Goal: Task Accomplishment & Management: Manage account settings

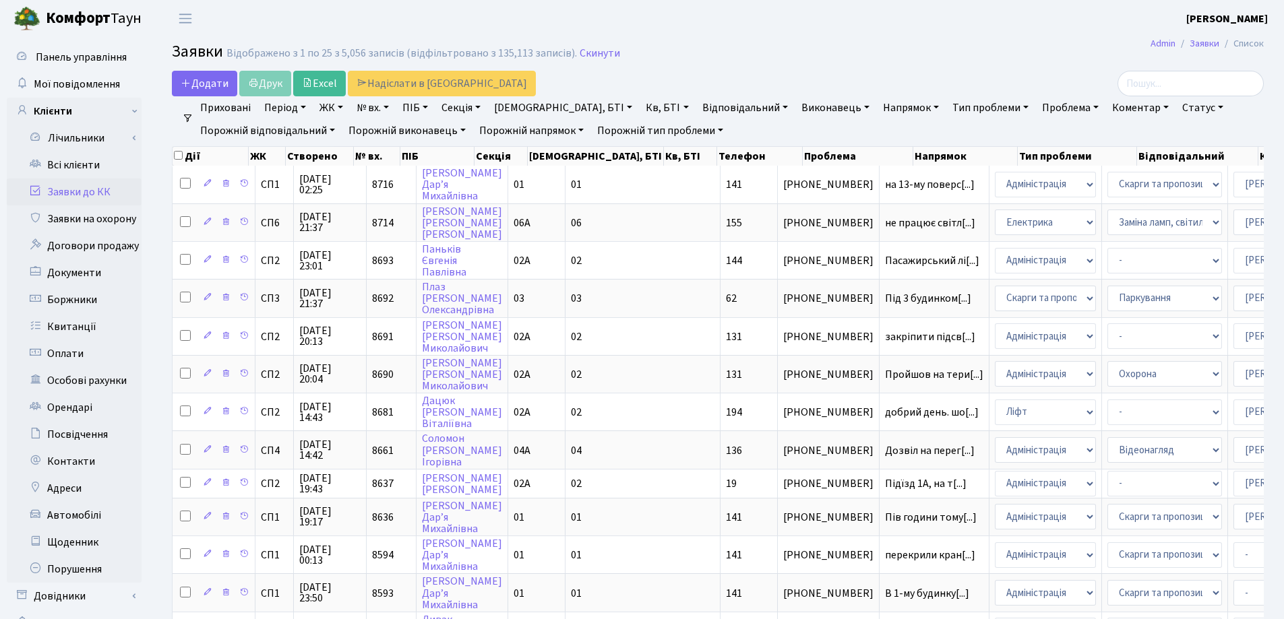
select select "25"
click at [88, 164] on link "Всі клієнти" at bounding box center [74, 165] width 135 height 27
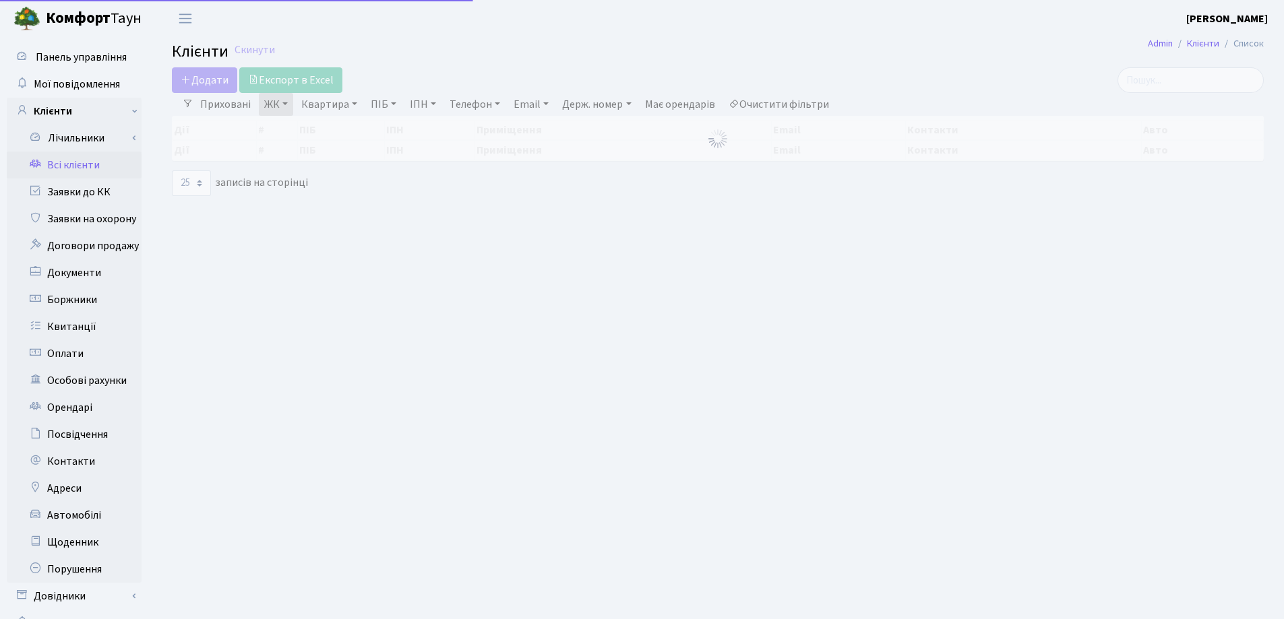
select select "25"
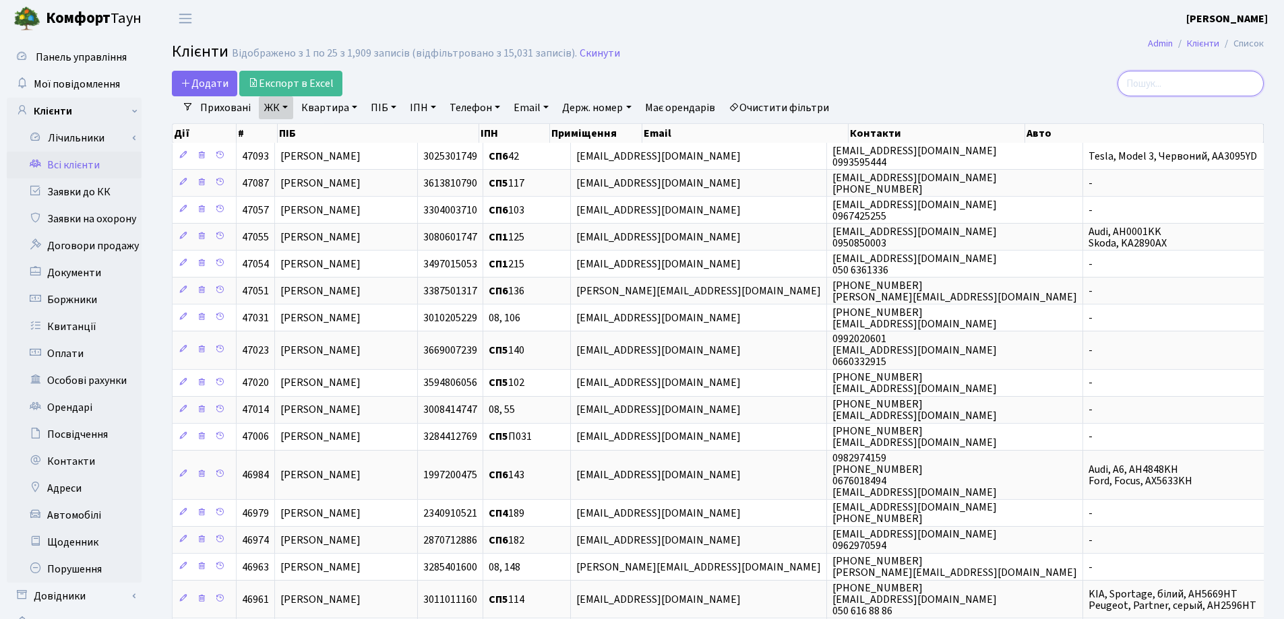
click at [1162, 75] on input "search" at bounding box center [1190, 84] width 146 height 26
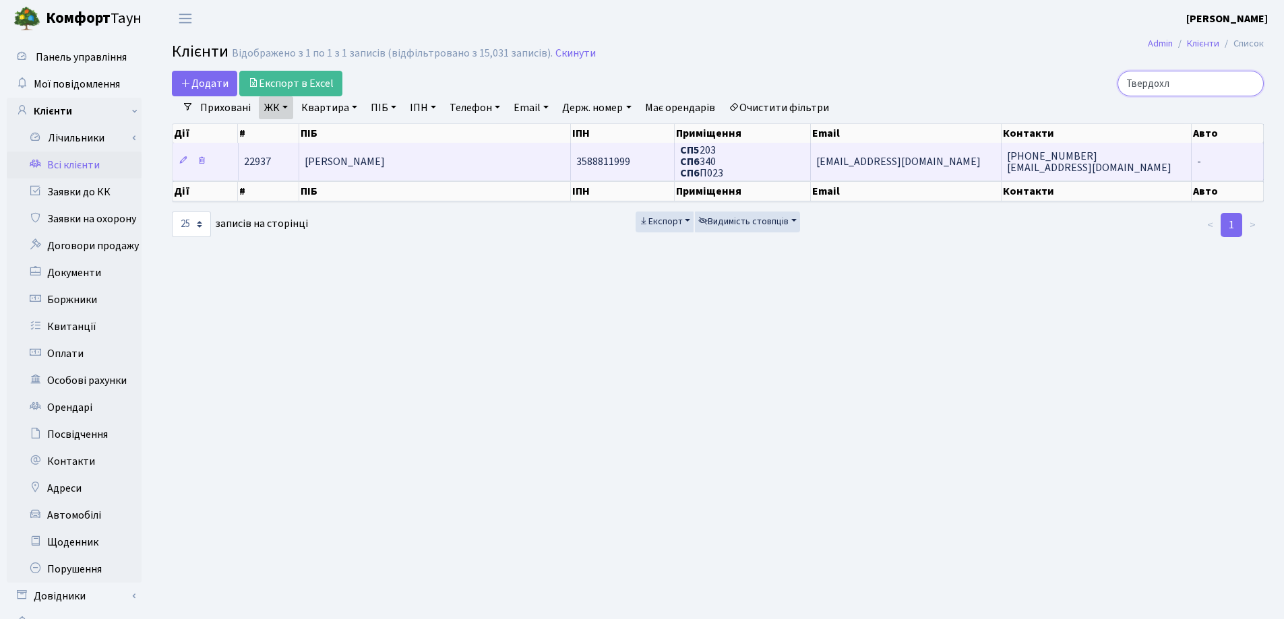
type input "Твердохл"
click at [523, 159] on td "[PERSON_NAME] [PERSON_NAME]" at bounding box center [435, 161] width 272 height 37
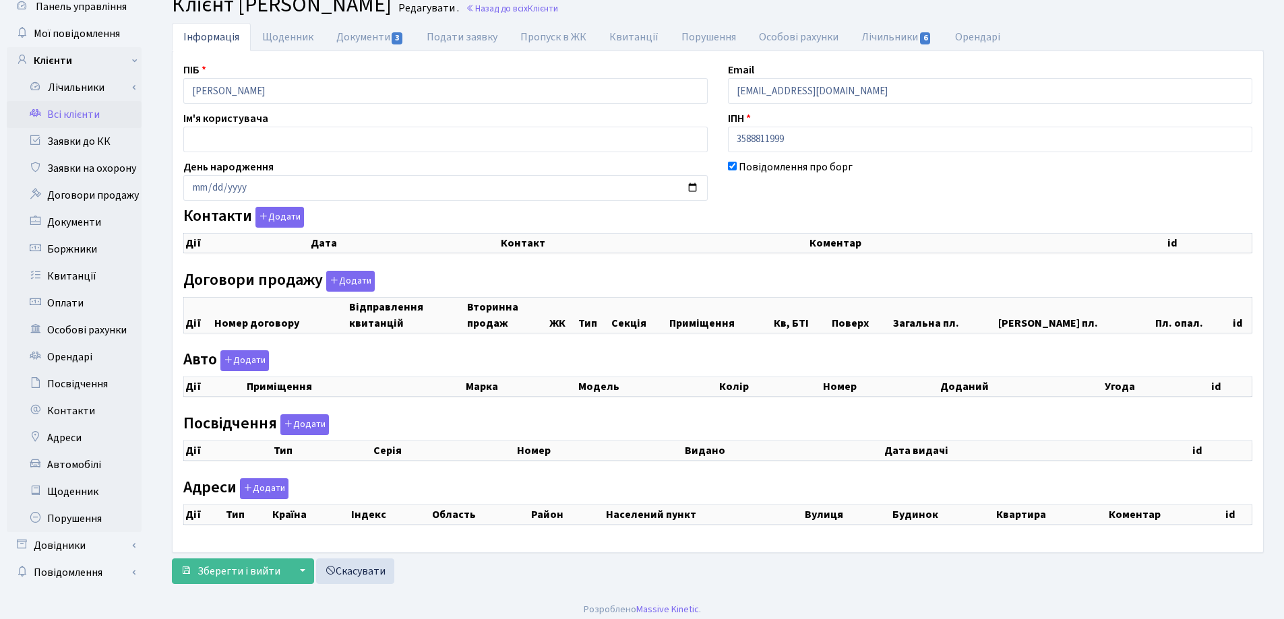
checkbox input "true"
select select "25"
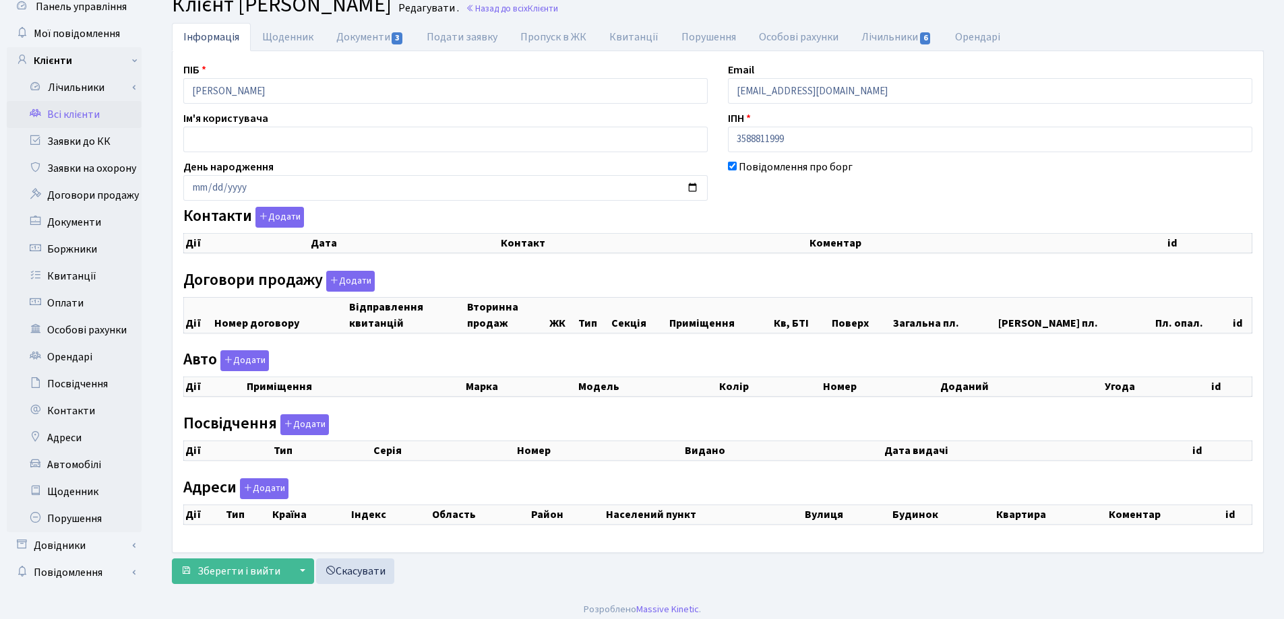
select select "25"
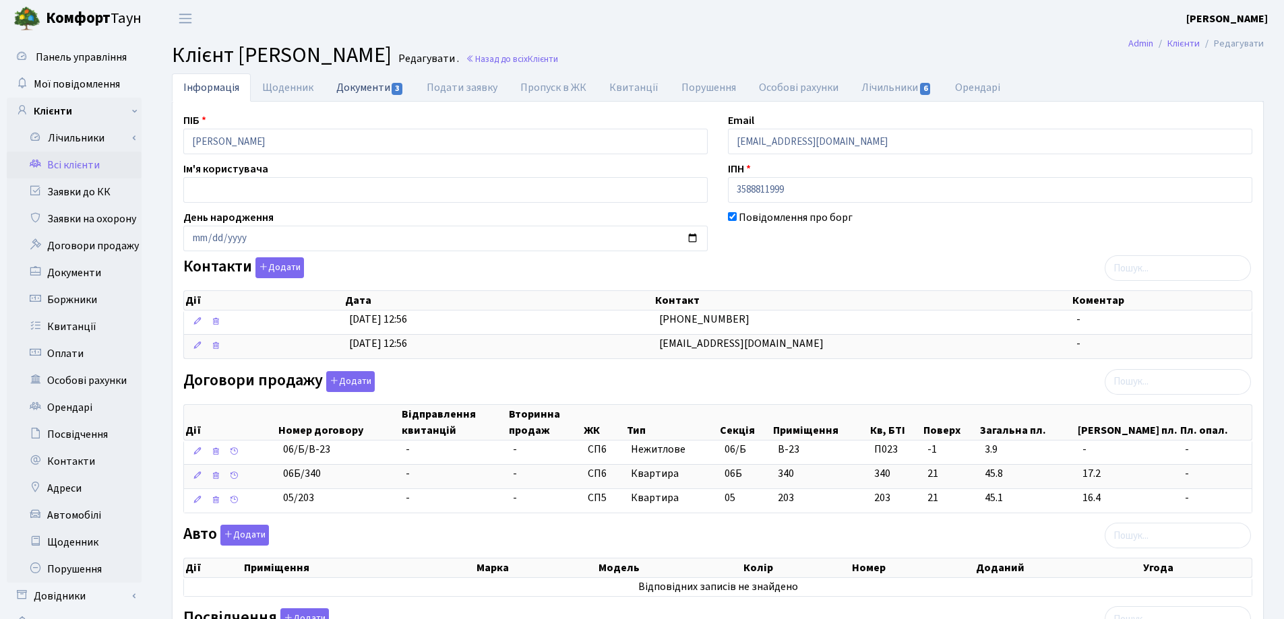
click at [359, 88] on link "Документи 3" at bounding box center [370, 87] width 90 height 28
select select "25"
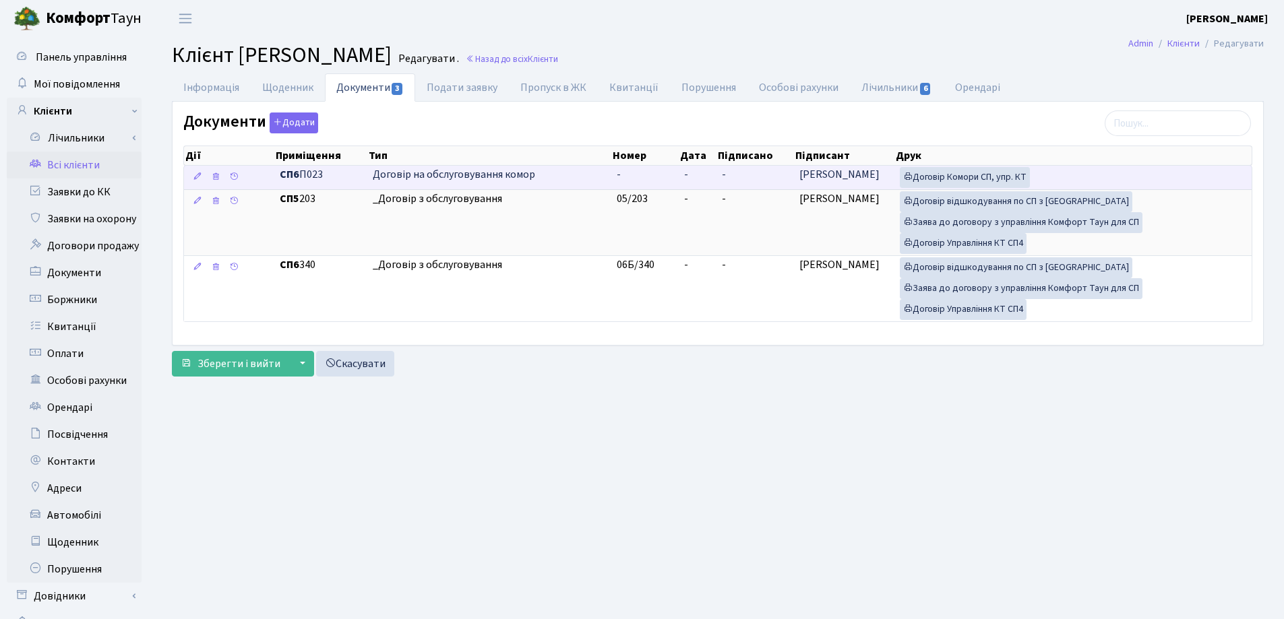
click at [689, 174] on td "-" at bounding box center [698, 178] width 38 height 24
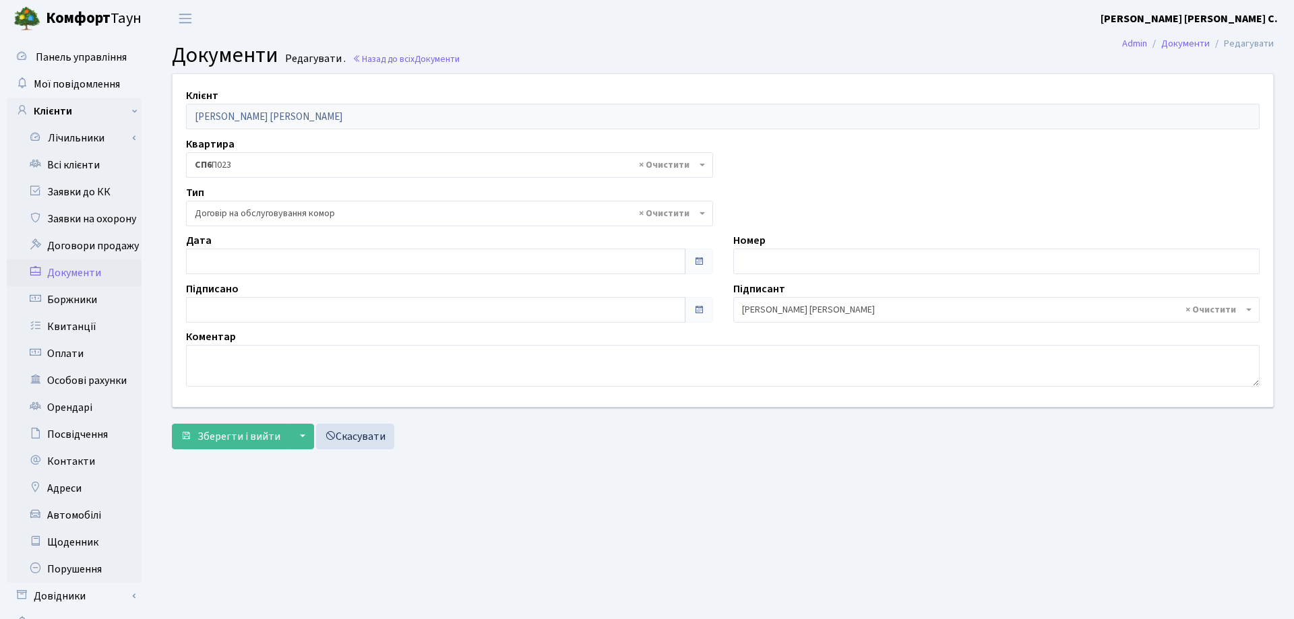
select select "309"
type input "[DATE]"
click at [492, 263] on input "[DATE]" at bounding box center [433, 262] width 494 height 26
click at [257, 434] on span "Зберегти і вийти" at bounding box center [238, 436] width 83 height 15
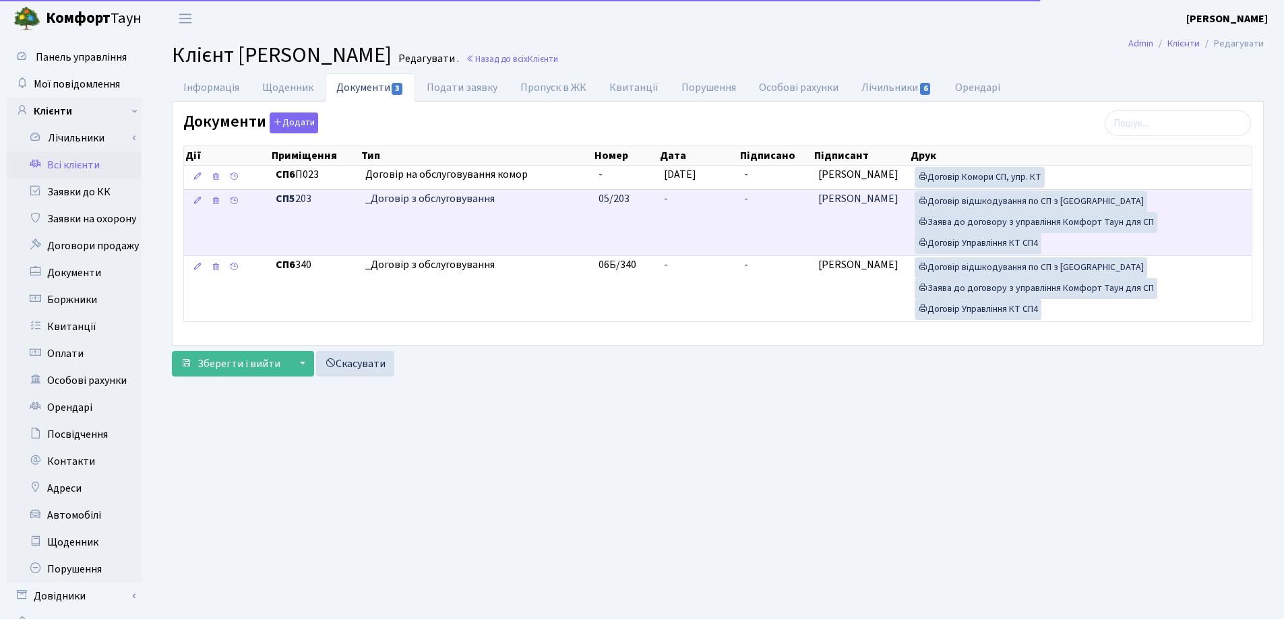
click at [668, 199] on td "-" at bounding box center [698, 222] width 80 height 66
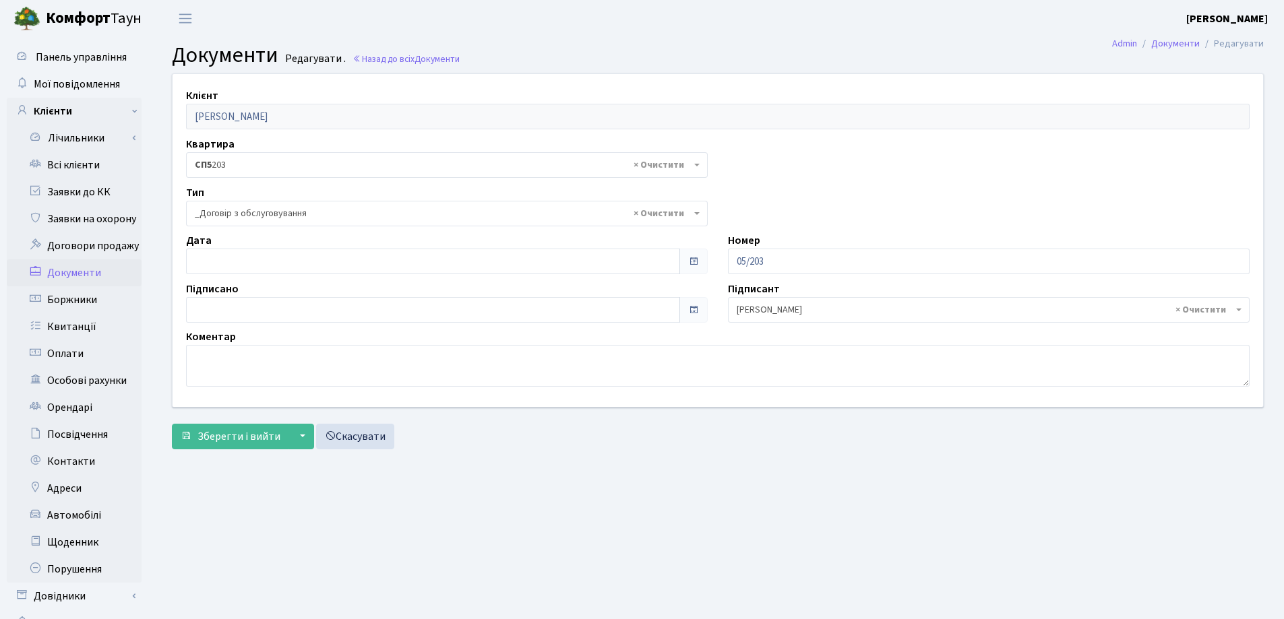
select select "289"
type input "[DATE]"
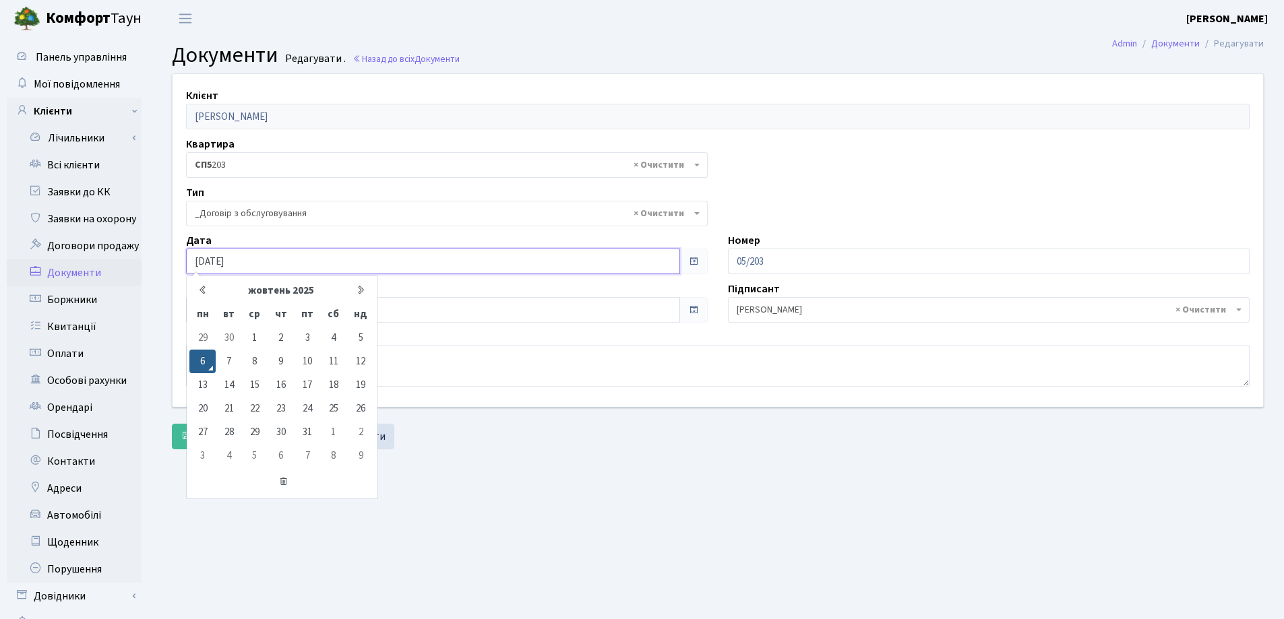
click at [315, 263] on input "[DATE]" at bounding box center [433, 262] width 494 height 26
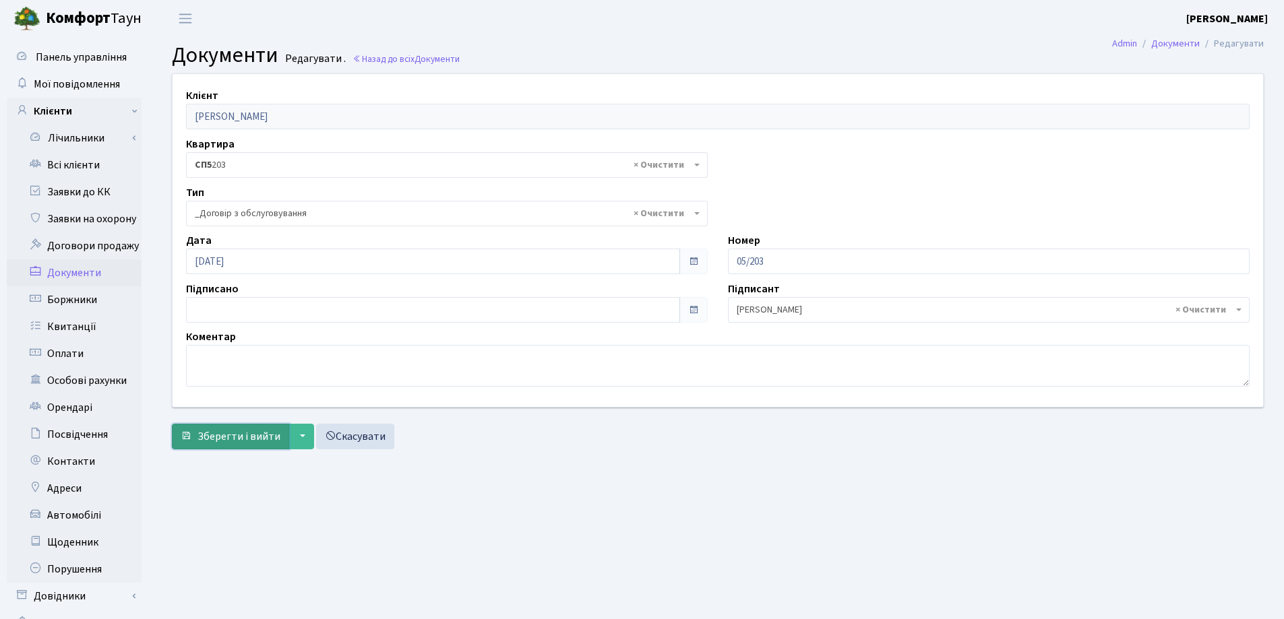
click at [217, 432] on span "Зберегти і вийти" at bounding box center [238, 436] width 83 height 15
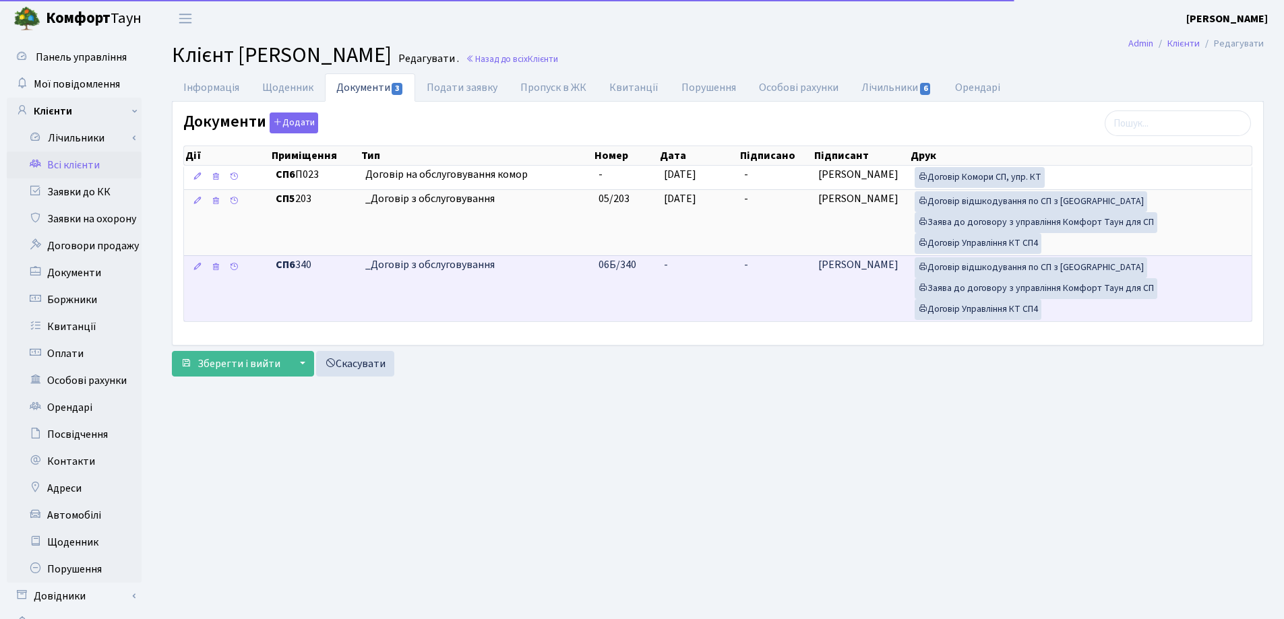
click at [683, 263] on td "-" at bounding box center [698, 288] width 80 height 66
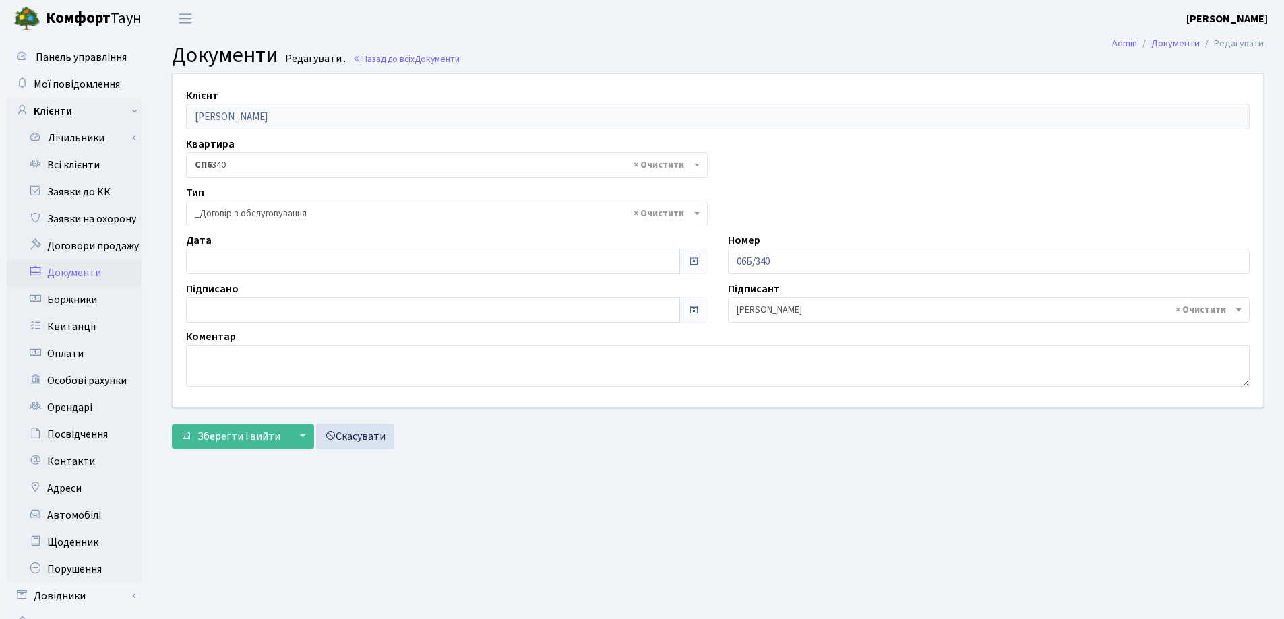
select select "289"
type input "[DATE]"
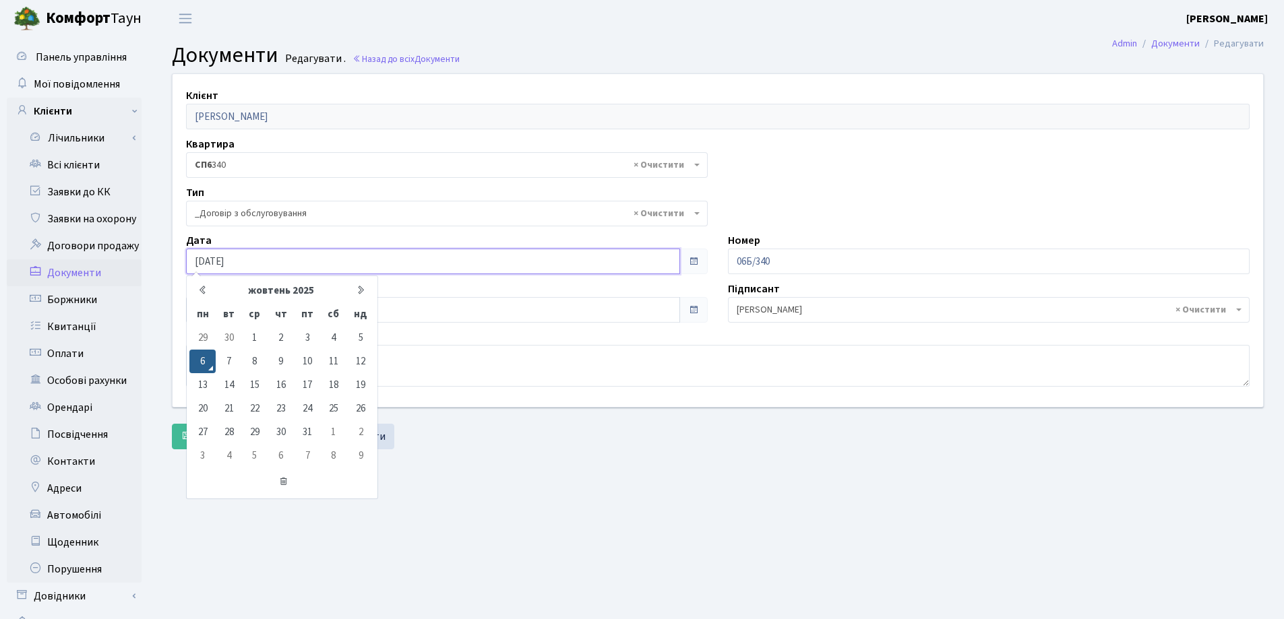
click at [413, 258] on input "[DATE]" at bounding box center [433, 262] width 494 height 26
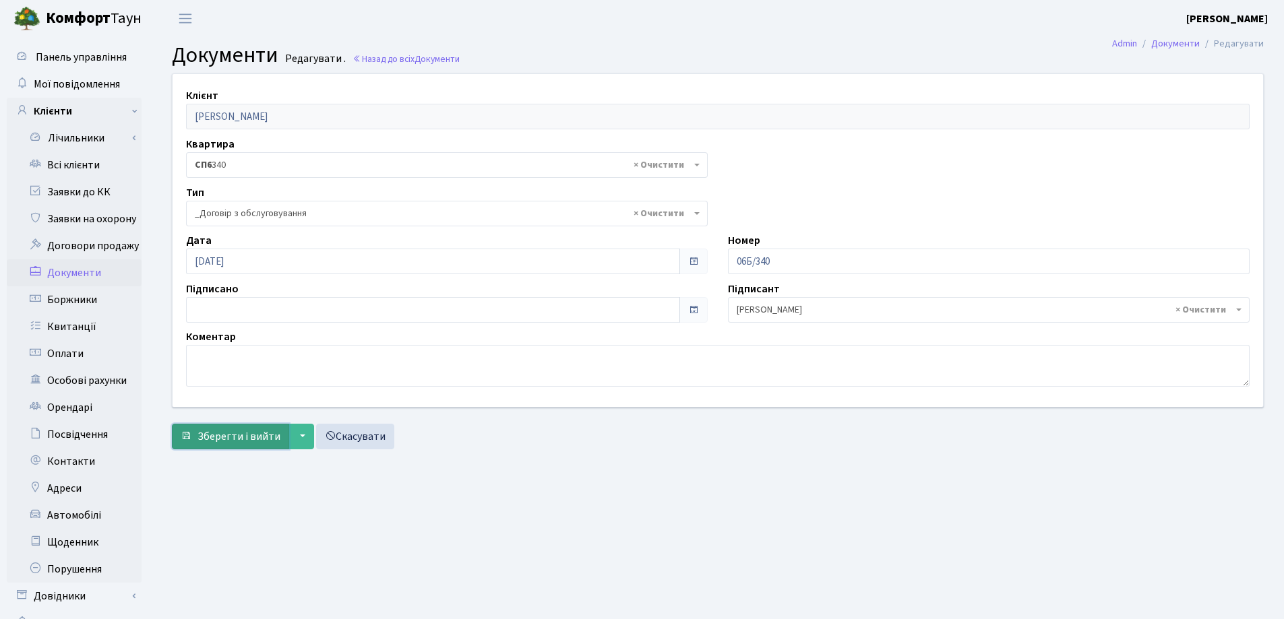
click at [193, 440] on button "Зберегти і вийти" at bounding box center [230, 437] width 117 height 26
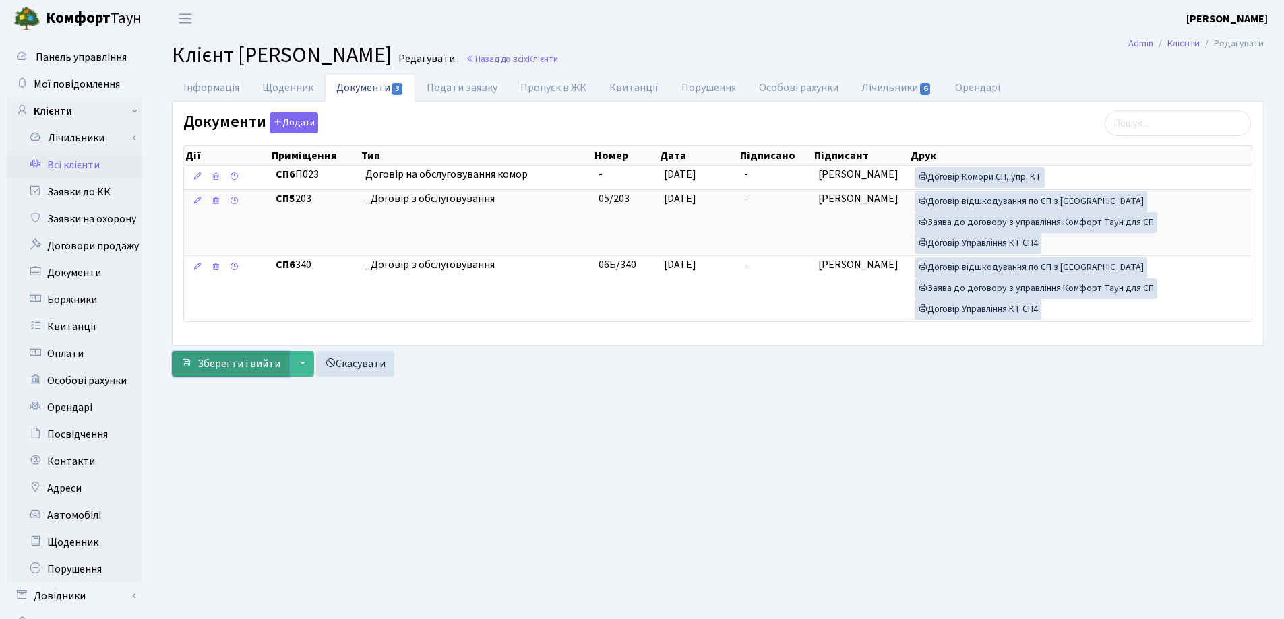
click at [268, 371] on span "Зберегти і вийти" at bounding box center [238, 363] width 83 height 15
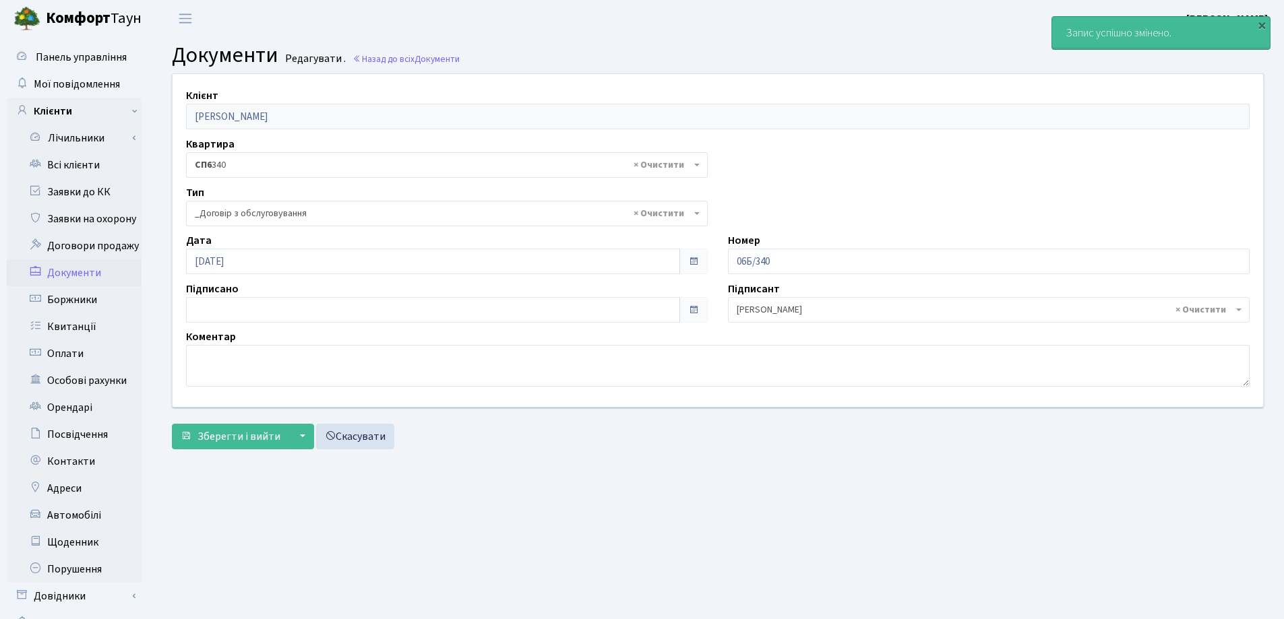
select select "289"
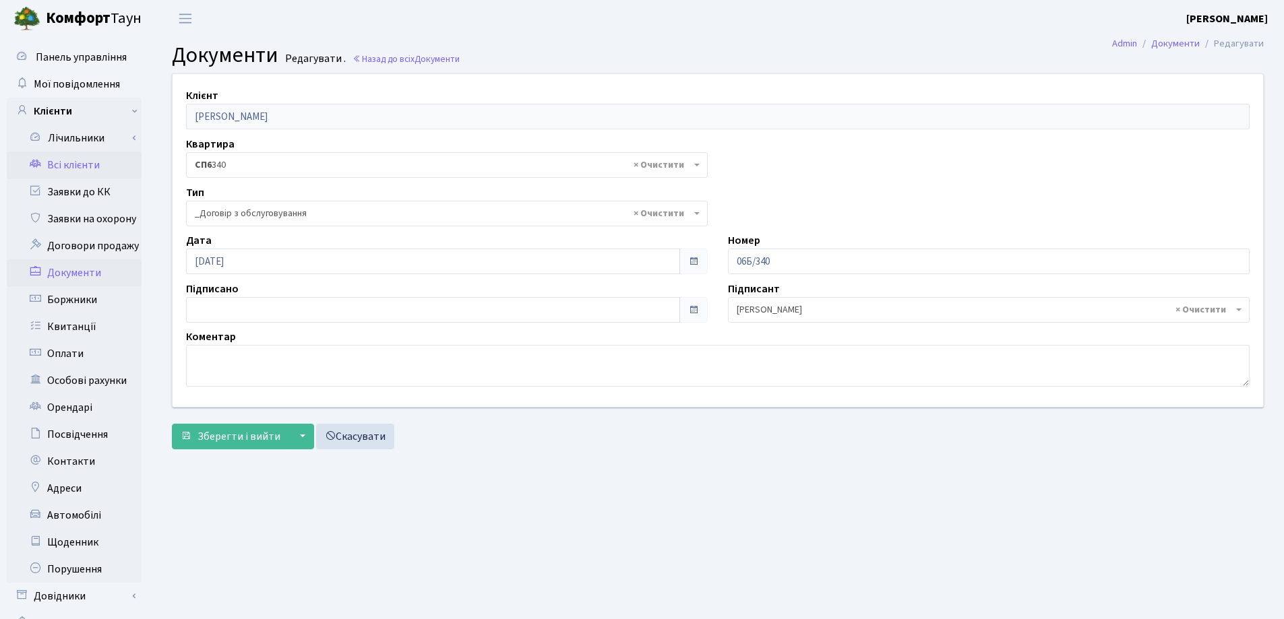
click at [58, 164] on link "Всі клієнти" at bounding box center [74, 165] width 135 height 27
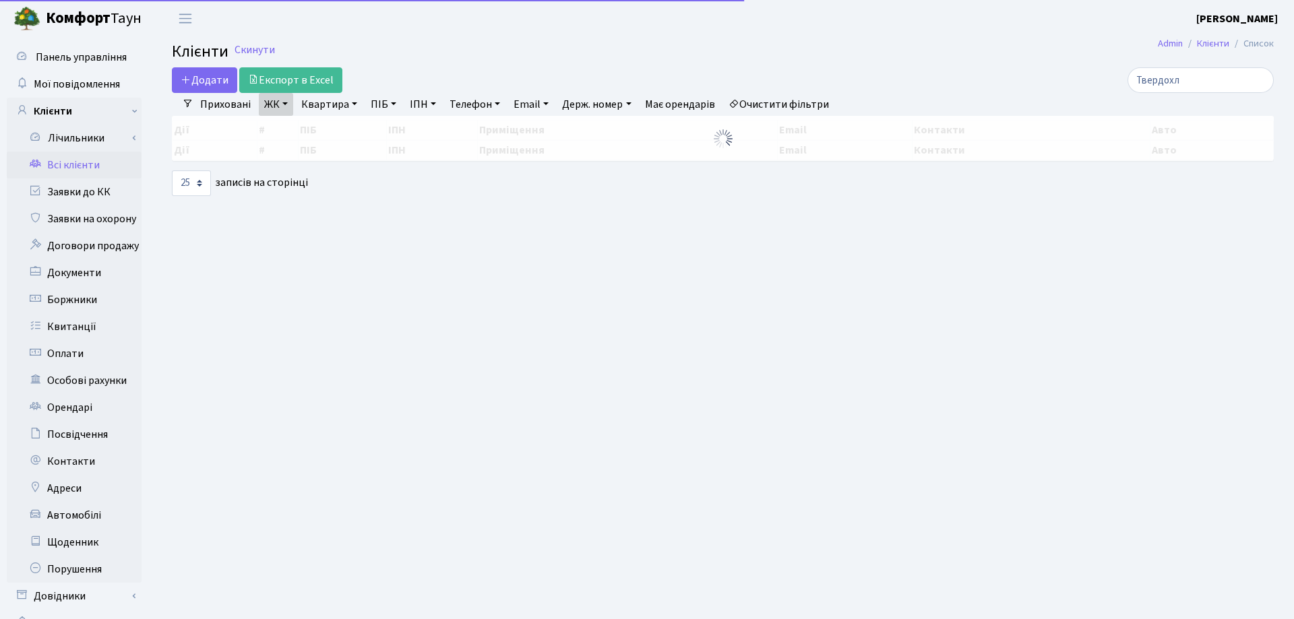
select select "25"
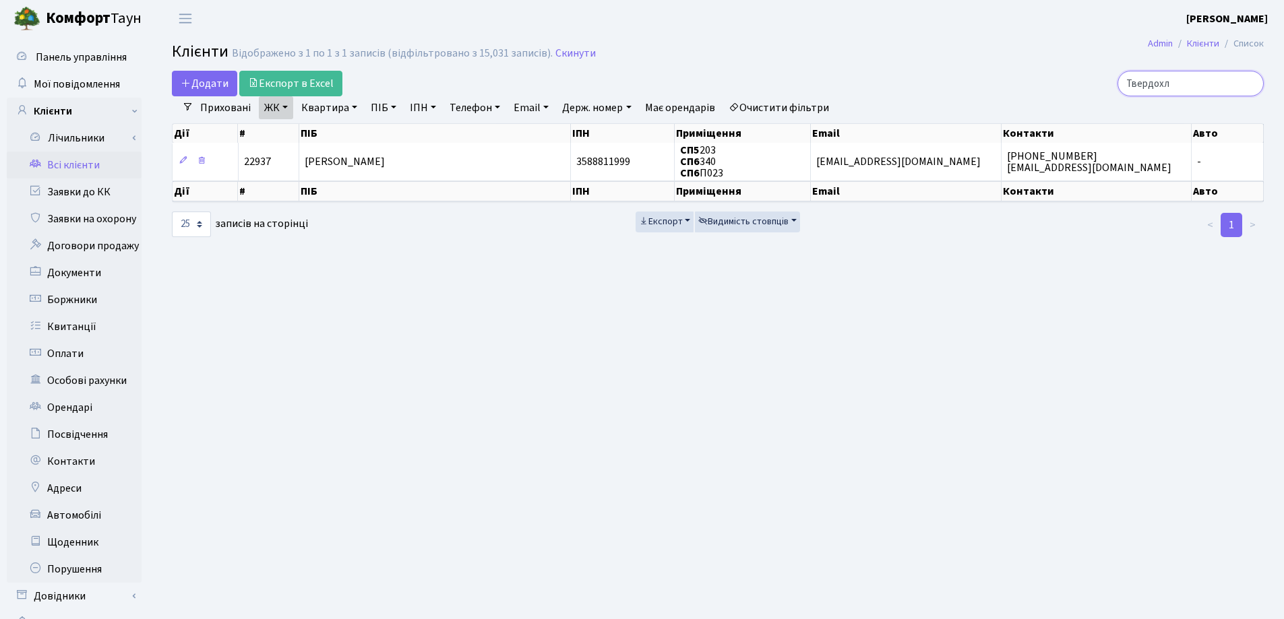
click at [1252, 85] on input "Твердохл" at bounding box center [1190, 84] width 146 height 26
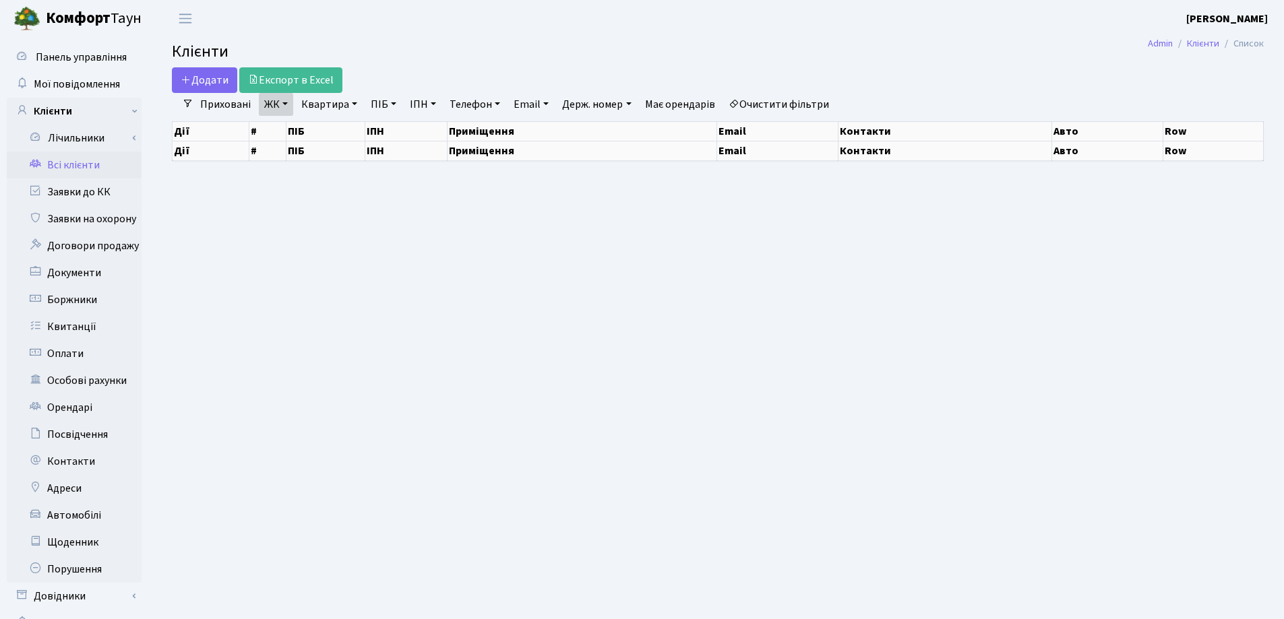
select select "25"
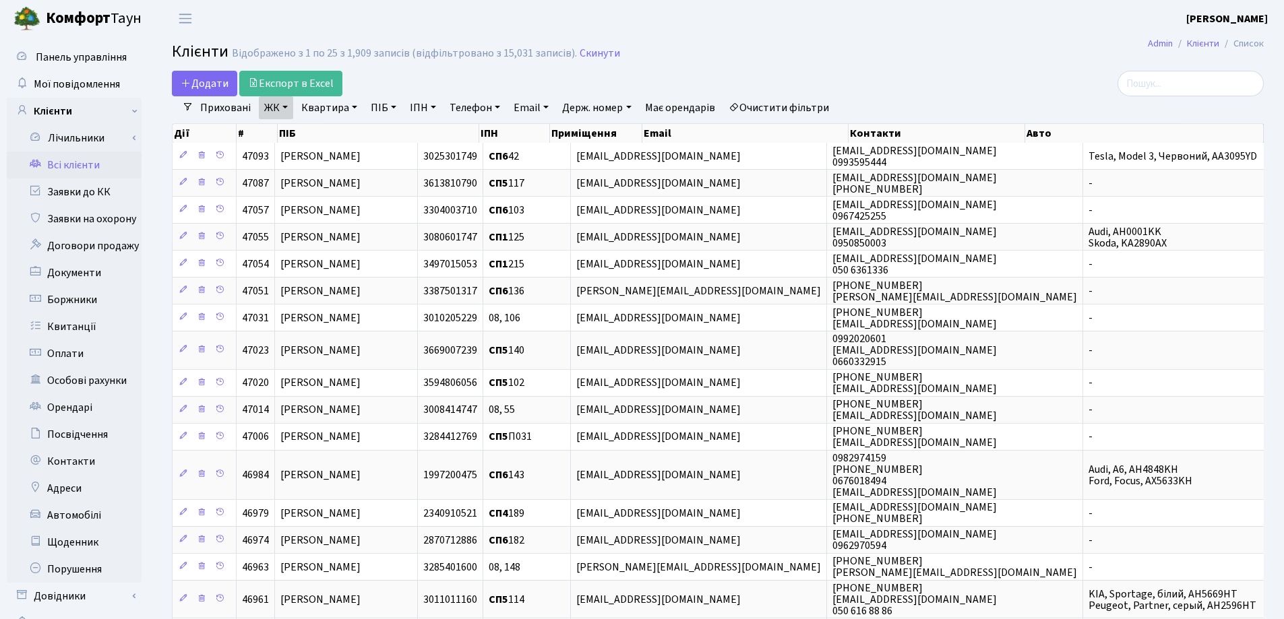
click at [356, 107] on link "Квартира" at bounding box center [329, 107] width 67 height 23
click at [347, 125] on input "text" at bounding box center [335, 134] width 79 height 26
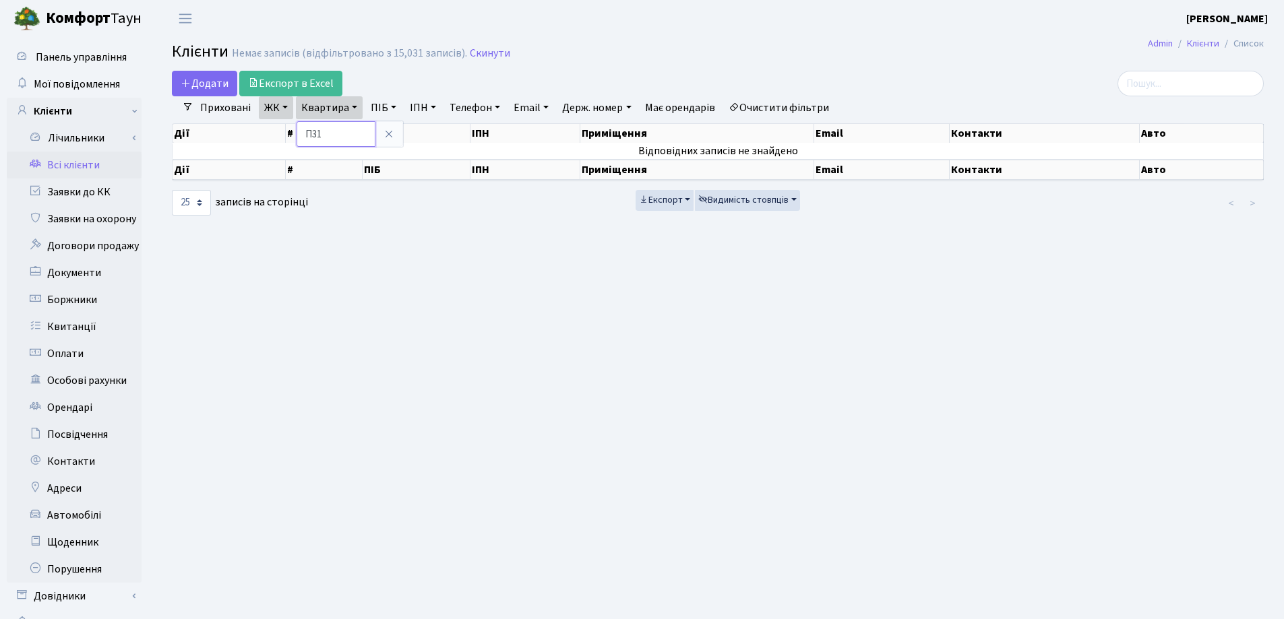
click at [310, 133] on input "П31" at bounding box center [335, 134] width 79 height 26
click at [343, 132] on input "П 31" at bounding box center [335, 134] width 79 height 26
type input "П47"
click at [389, 129] on icon at bounding box center [388, 134] width 11 height 11
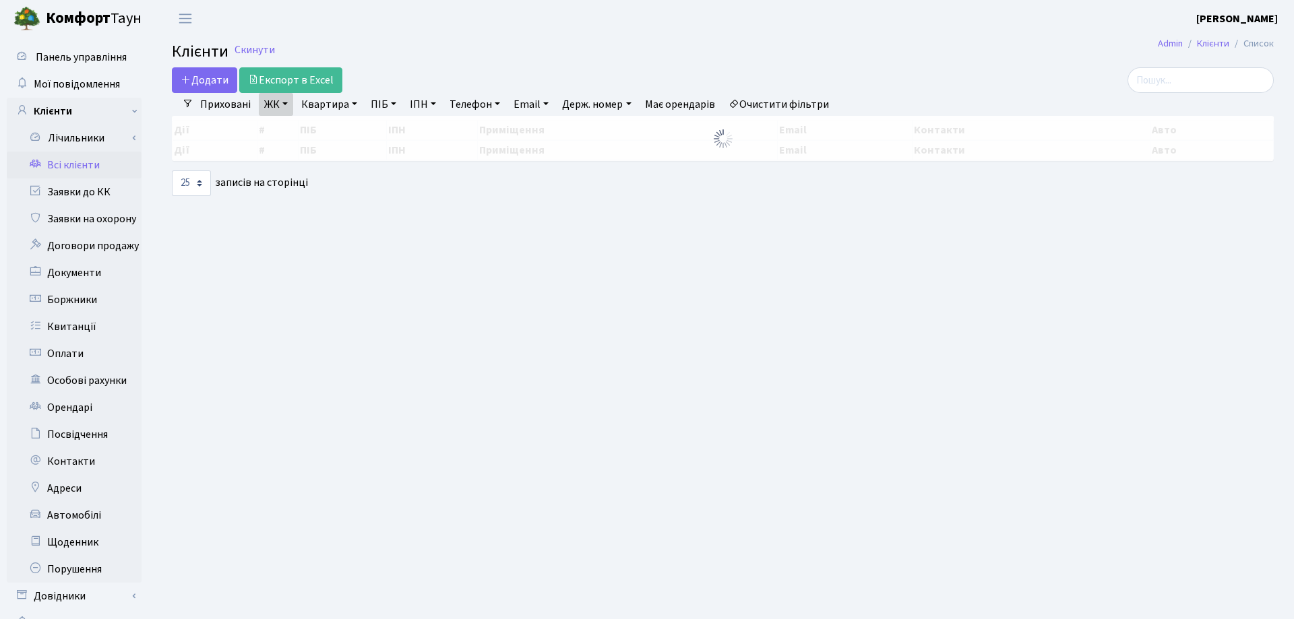
select select "25"
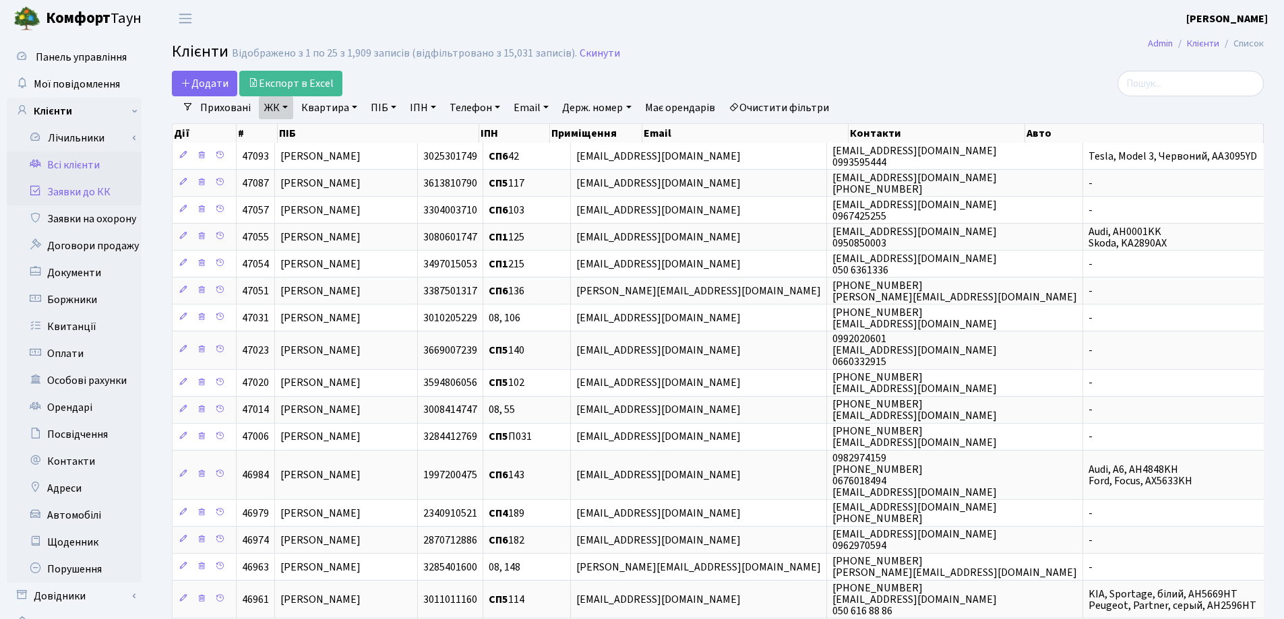
click at [65, 197] on link "Заявки до КК" at bounding box center [74, 192] width 135 height 27
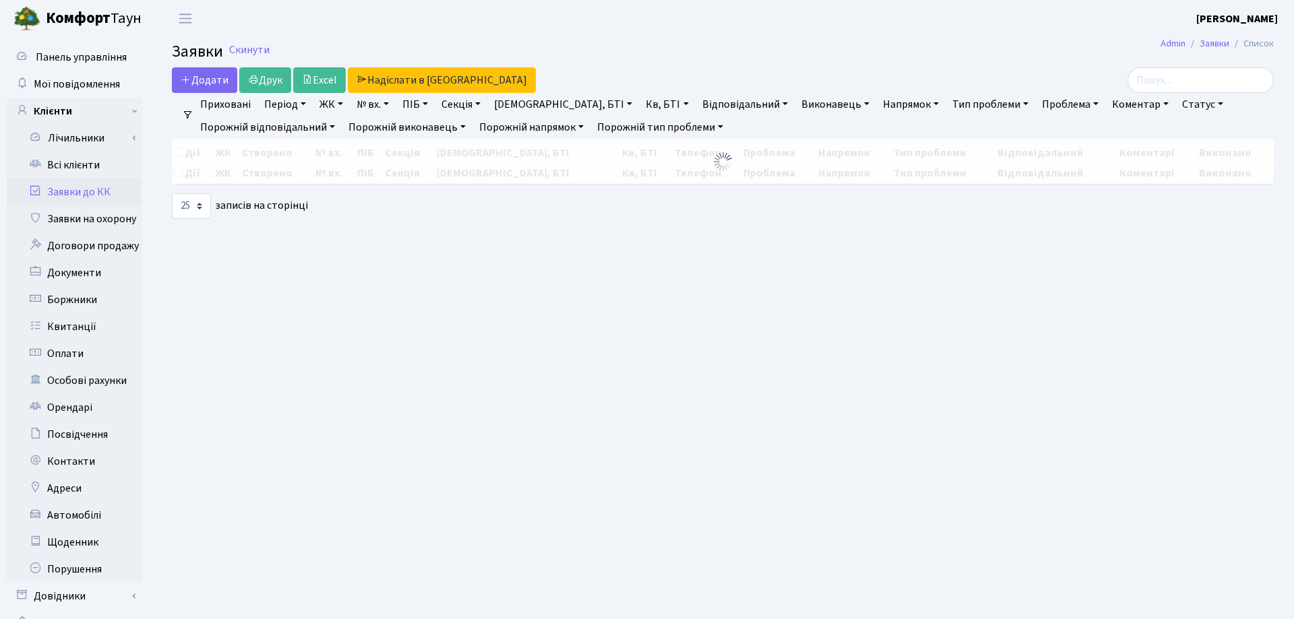
select select "25"
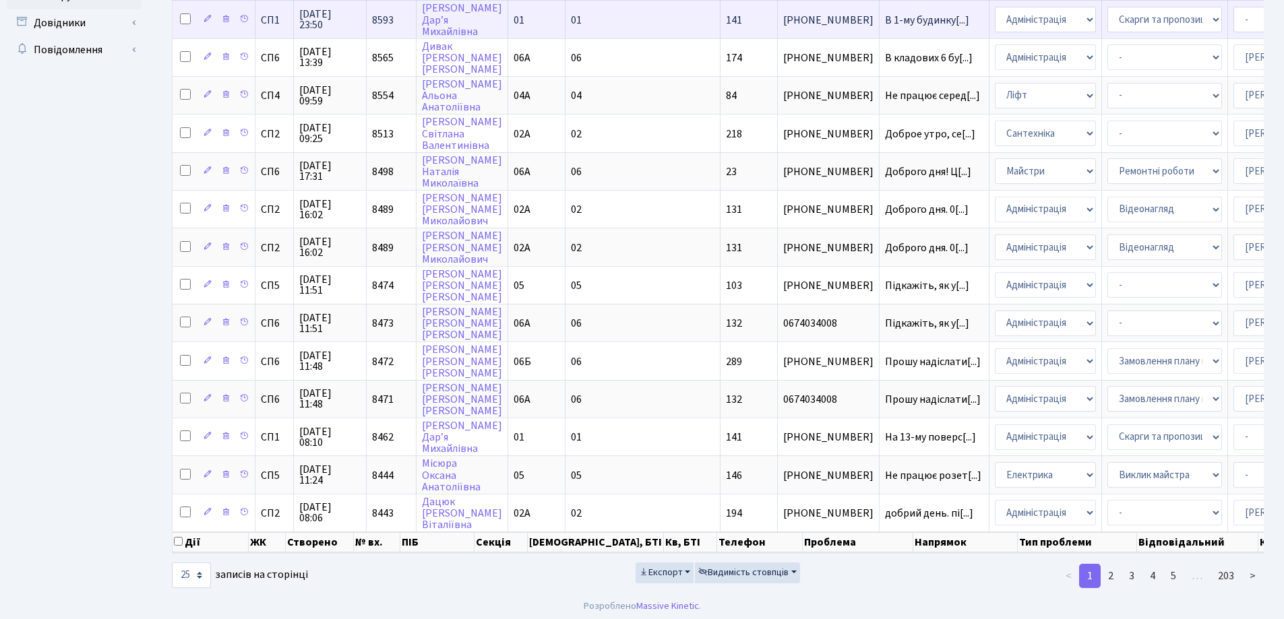
scroll to position [588, 0]
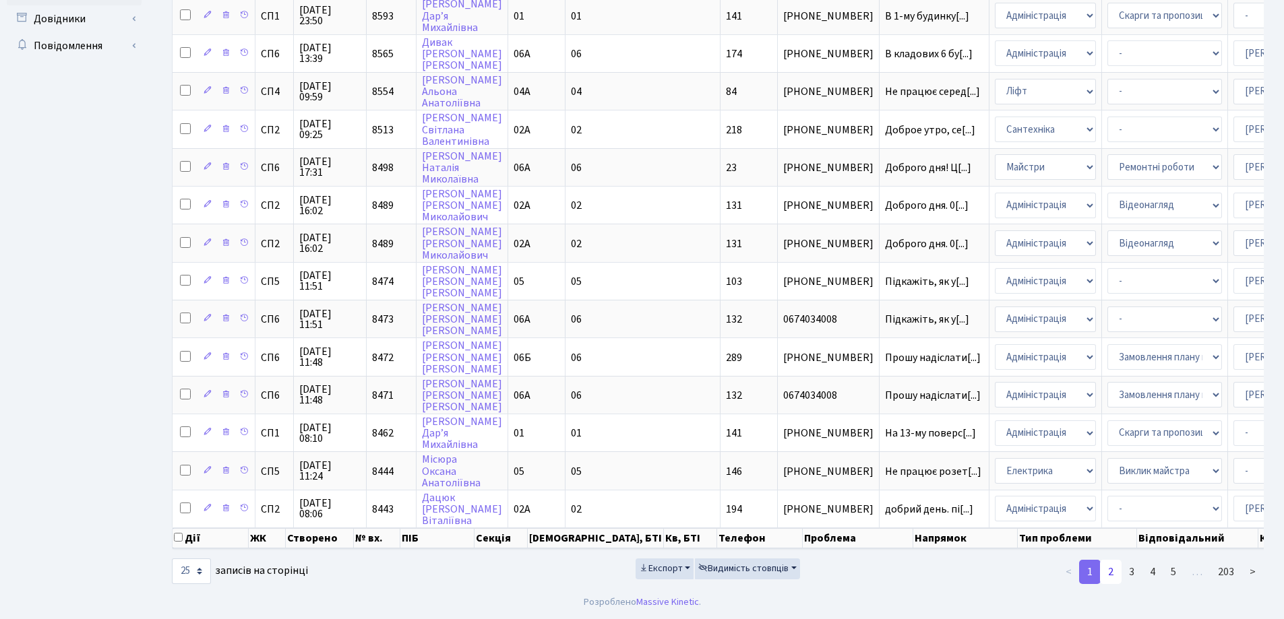
click at [1112, 573] on link "2" at bounding box center [1111, 572] width 22 height 24
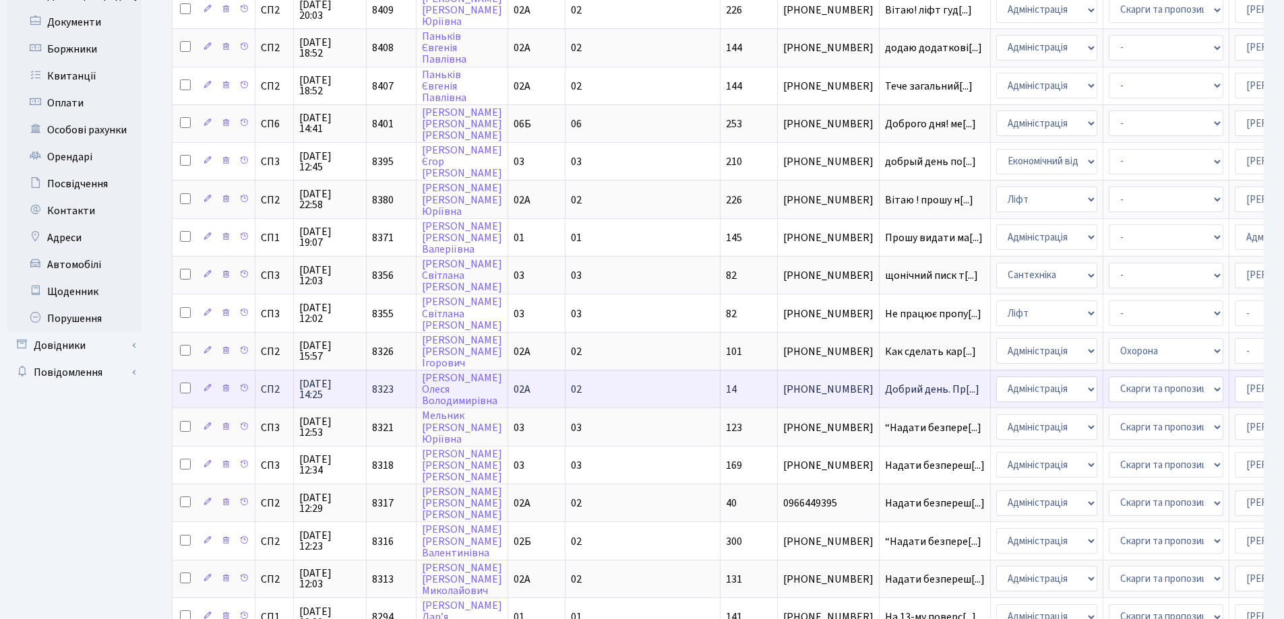
scroll to position [0, 0]
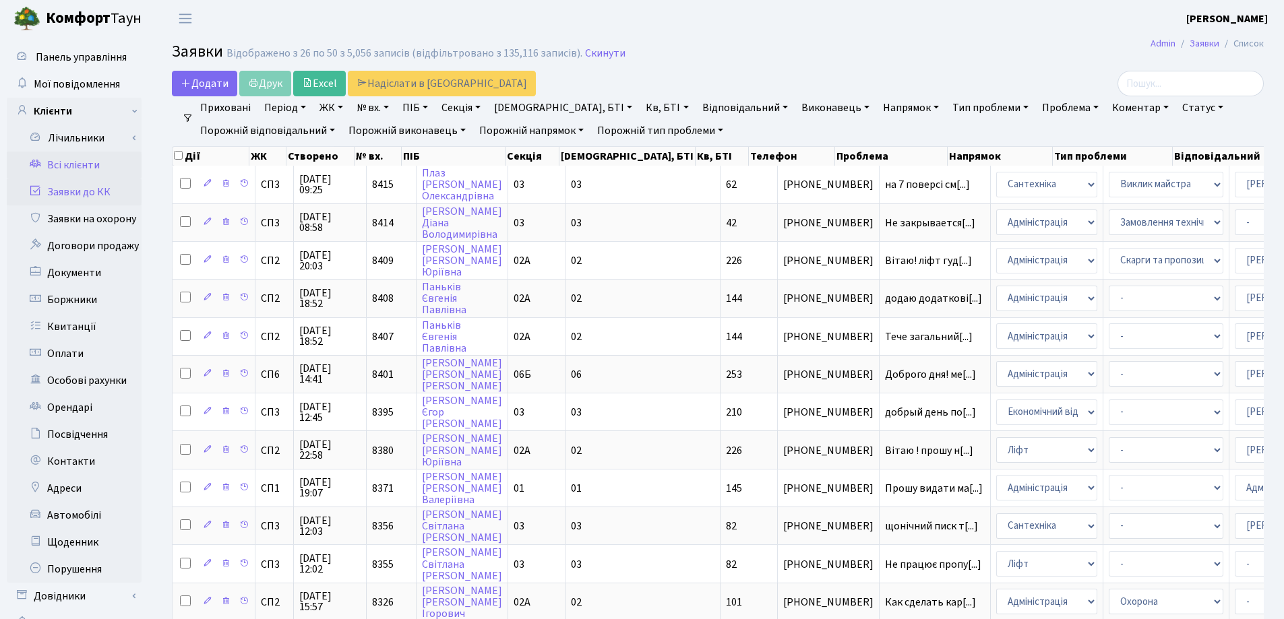
click at [69, 162] on link "Всі клієнти" at bounding box center [74, 165] width 135 height 27
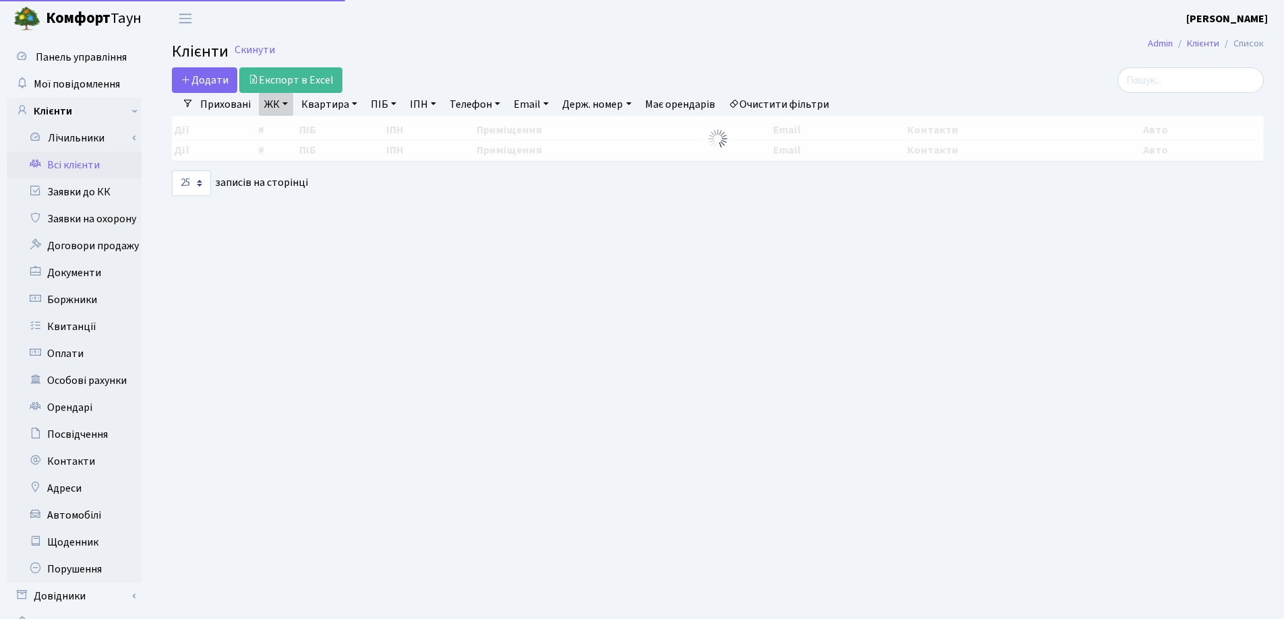
select select "25"
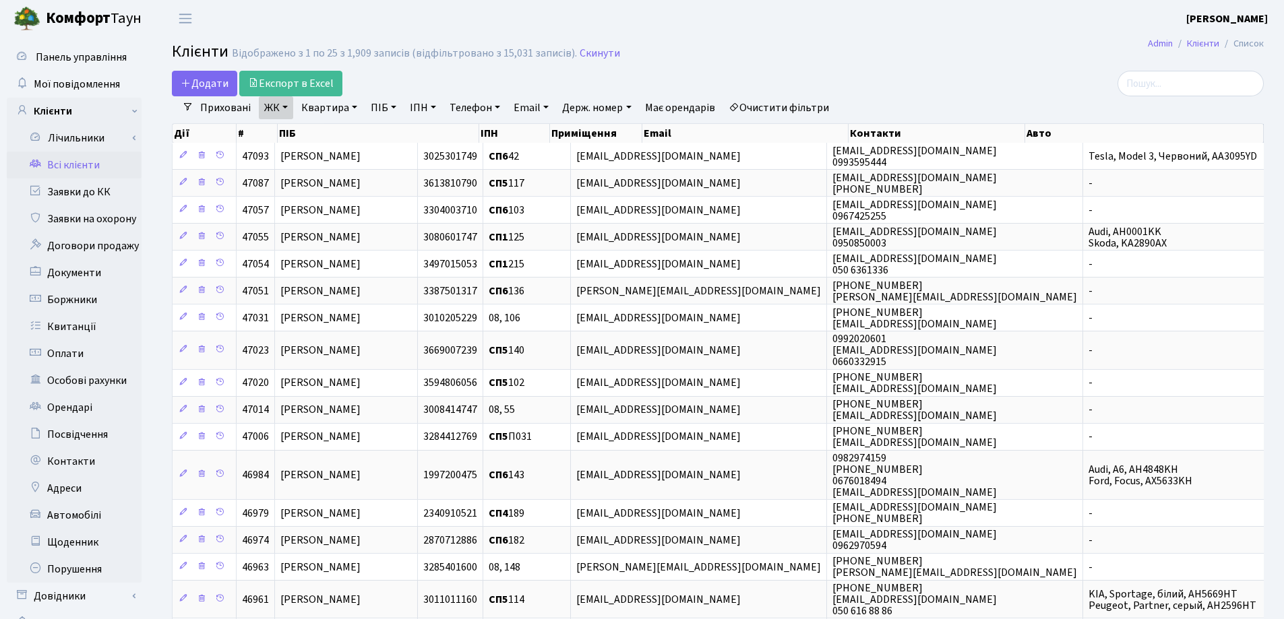
click at [356, 105] on link "Квартира" at bounding box center [329, 107] width 67 height 23
type input "253"
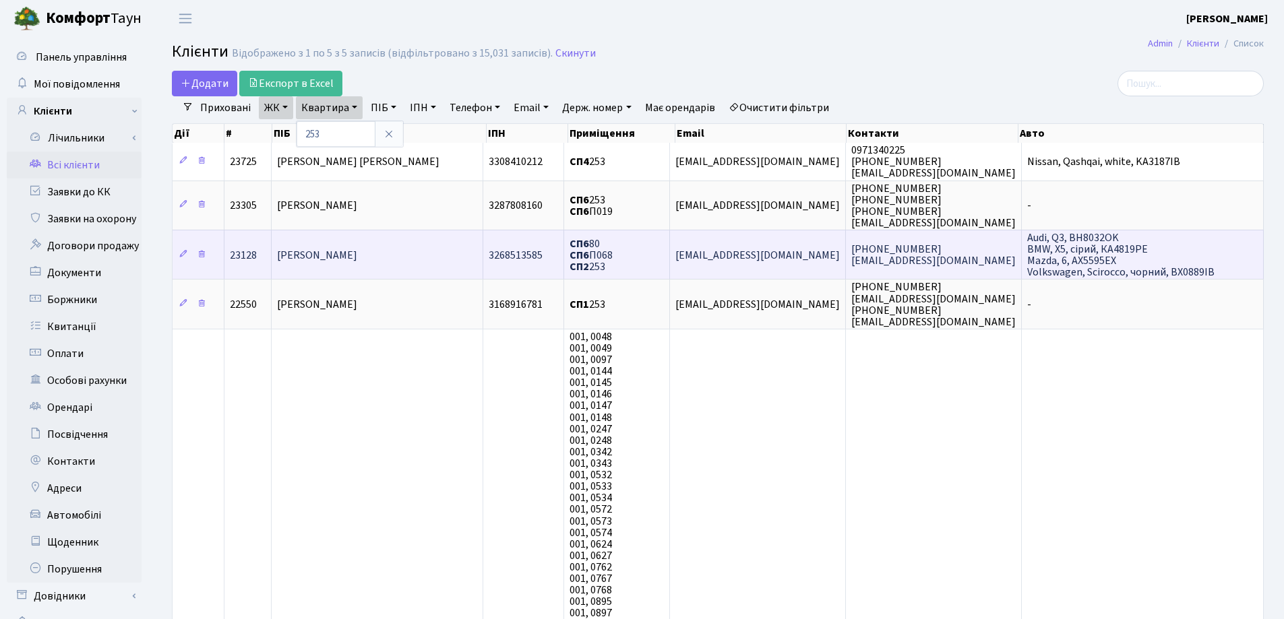
click at [426, 255] on td "[PERSON_NAME]" at bounding box center [378, 254] width 212 height 49
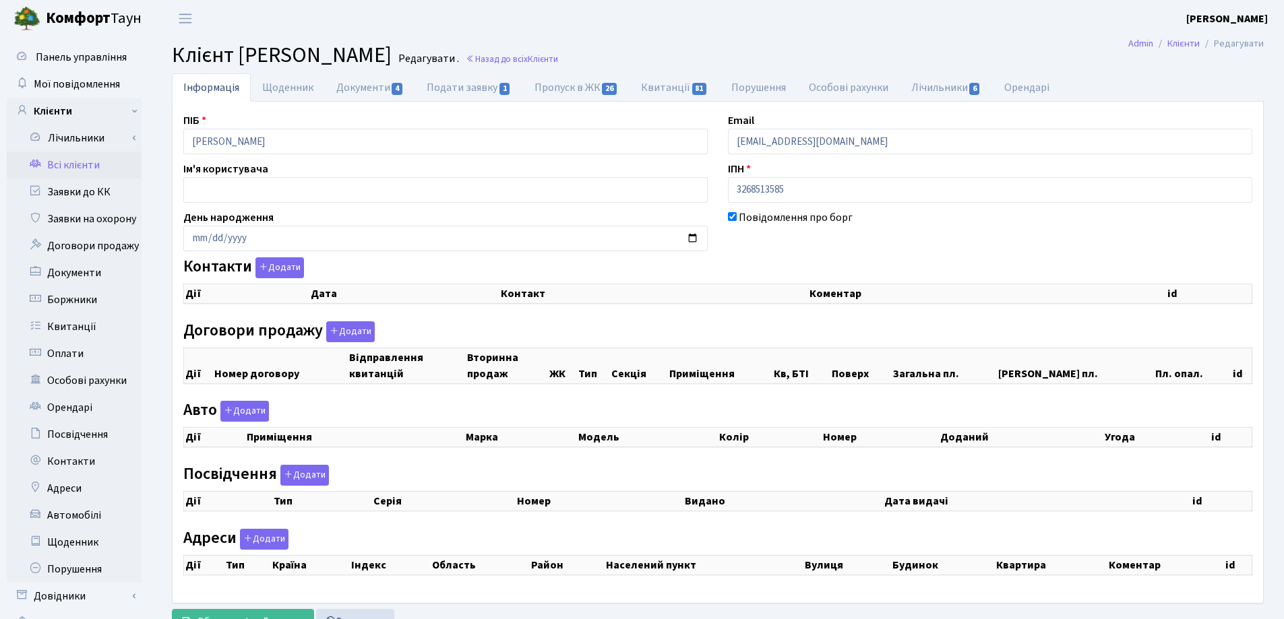
checkbox input "true"
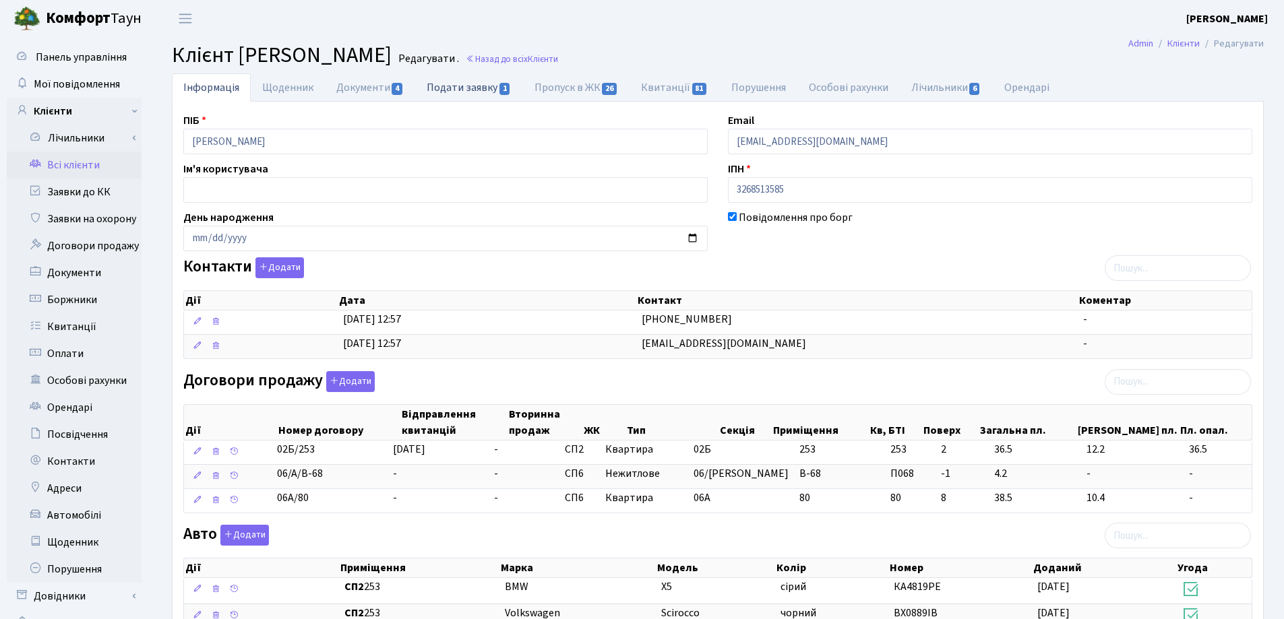
click at [445, 90] on link "Подати заявку 1" at bounding box center [468, 87] width 107 height 28
select select "25"
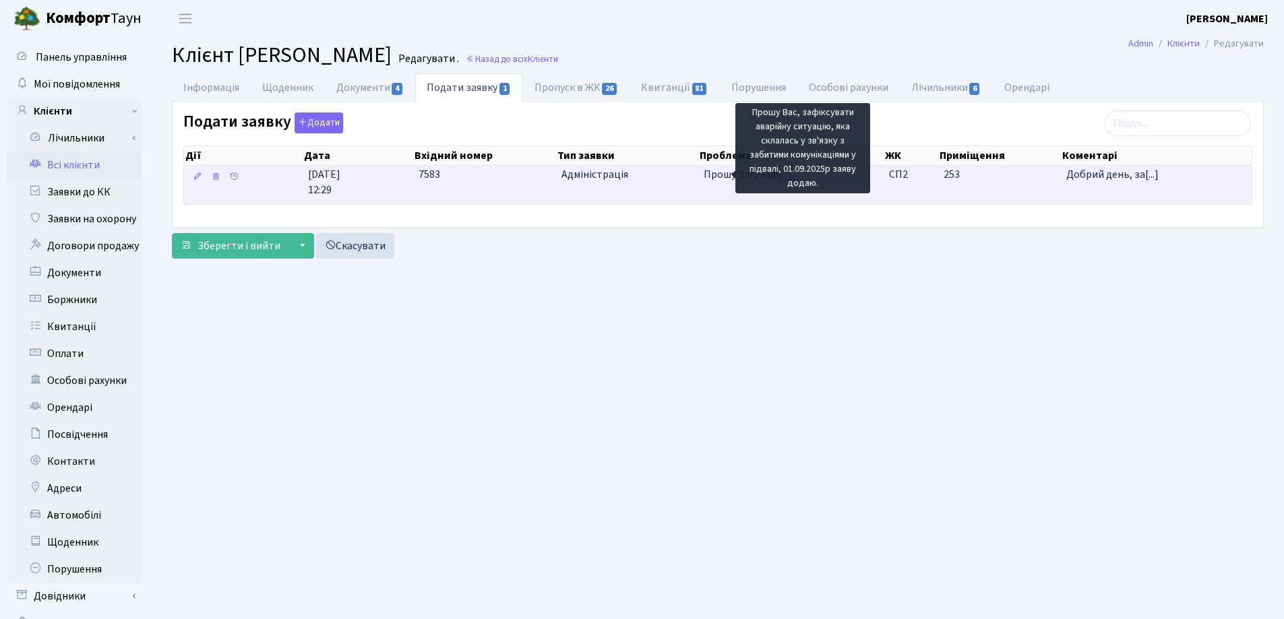
click at [752, 180] on span "Прошу Вас, заф[...]" at bounding box center [747, 174] width 88 height 15
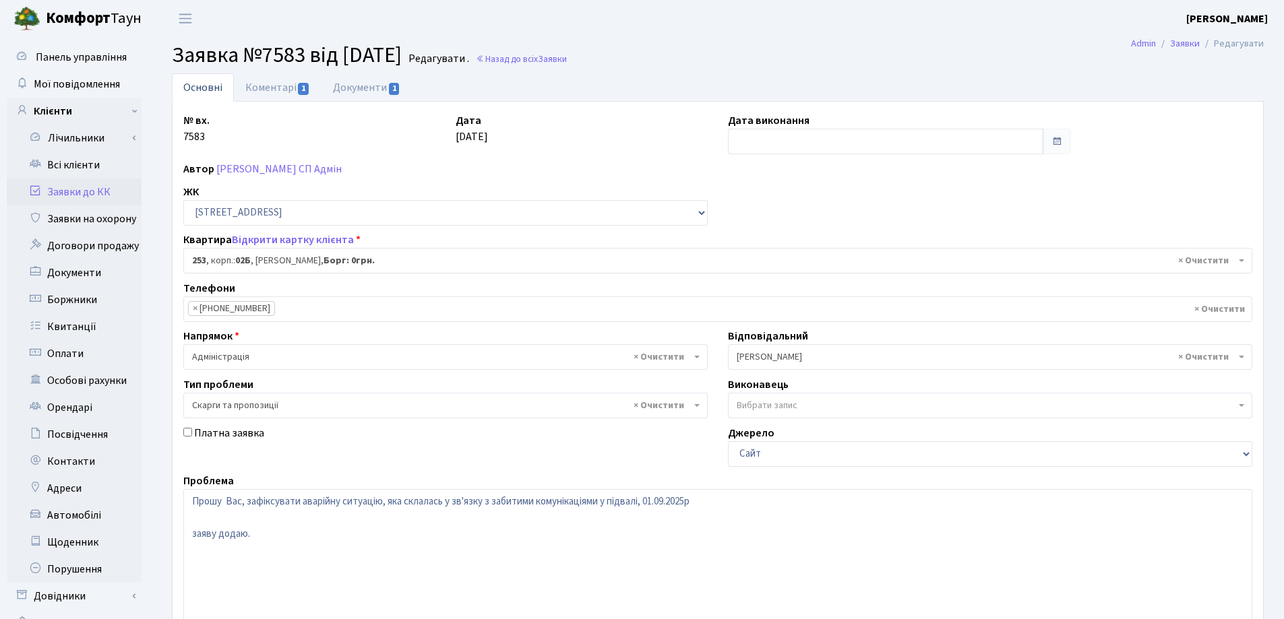
select select "20503"
select select "55"
click at [348, 87] on link "Документи 1" at bounding box center [366, 87] width 90 height 28
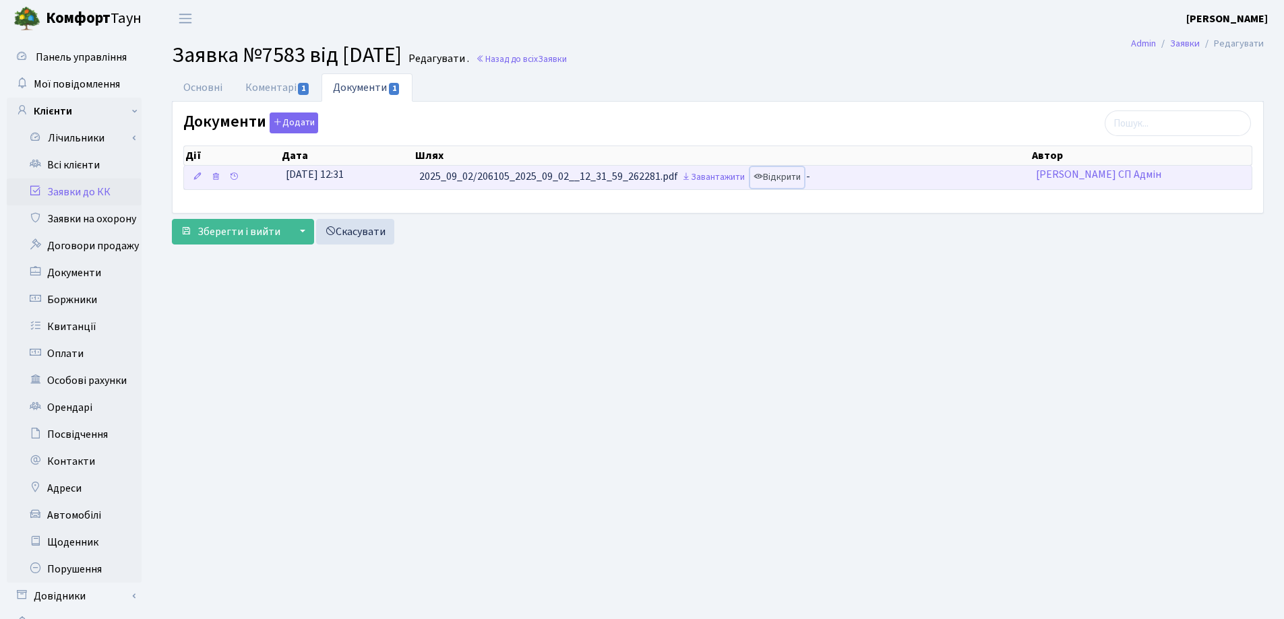
click at [796, 173] on link "Відкрити" at bounding box center [777, 177] width 54 height 21
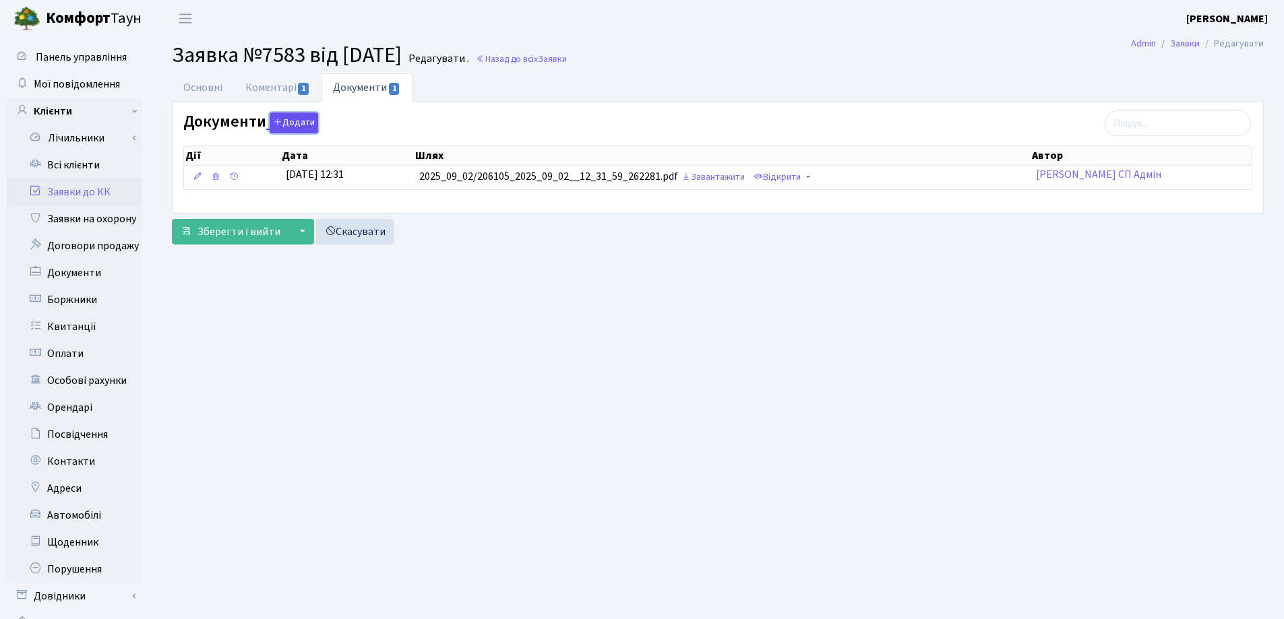
click at [300, 115] on button "Додати" at bounding box center [294, 123] width 49 height 21
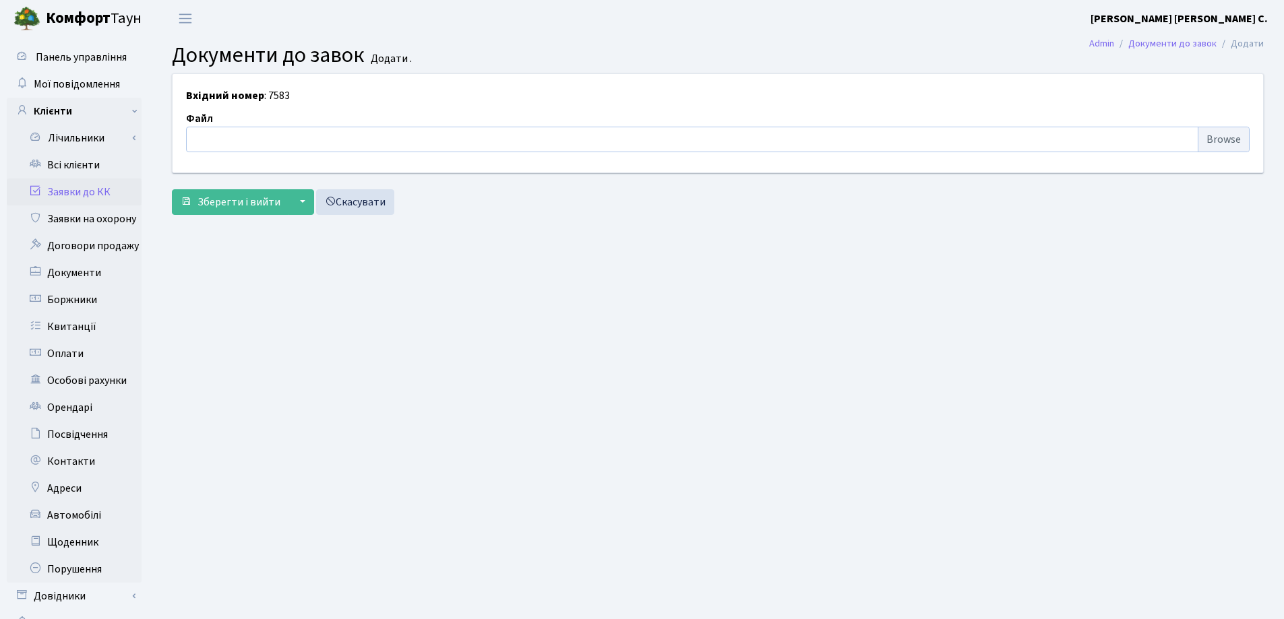
click at [300, 135] on input "file" at bounding box center [717, 140] width 1063 height 26
type input "C:\fakepath\01А - 253.pdf"
click at [275, 138] on input "file" at bounding box center [717, 140] width 1063 height 26
click at [222, 138] on input "file" at bounding box center [717, 140] width 1063 height 26
type input "C:\fakepath\01А - 253.pdf"
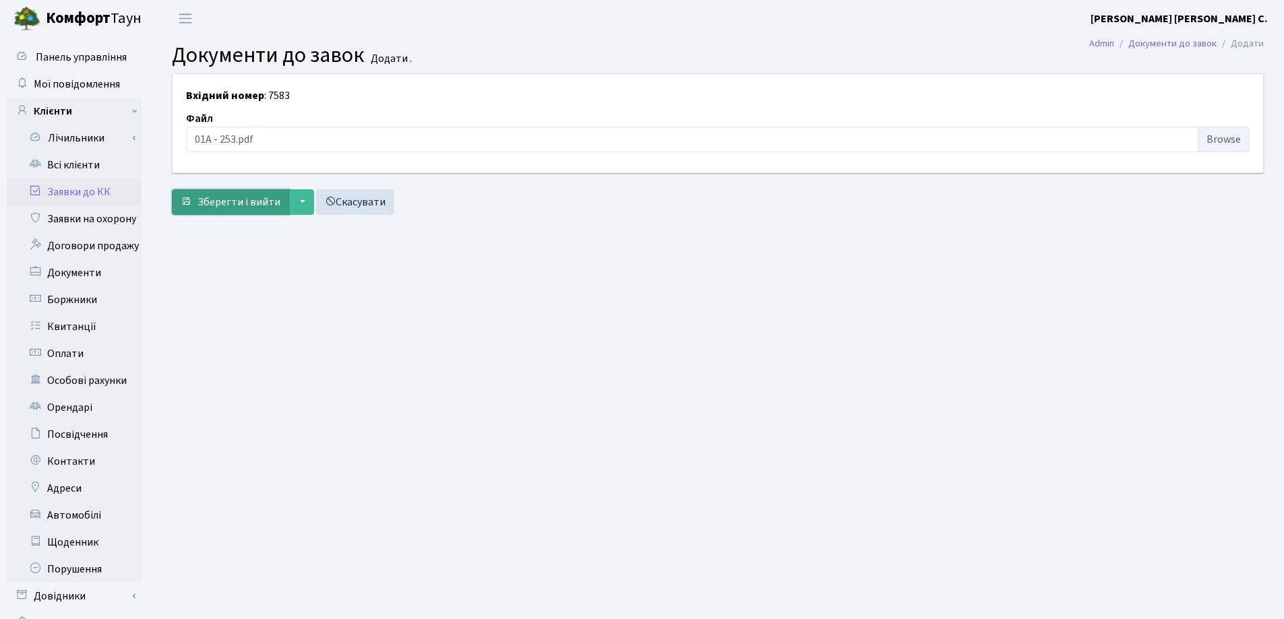
click at [231, 192] on button "Зберегти і вийти" at bounding box center [230, 202] width 117 height 26
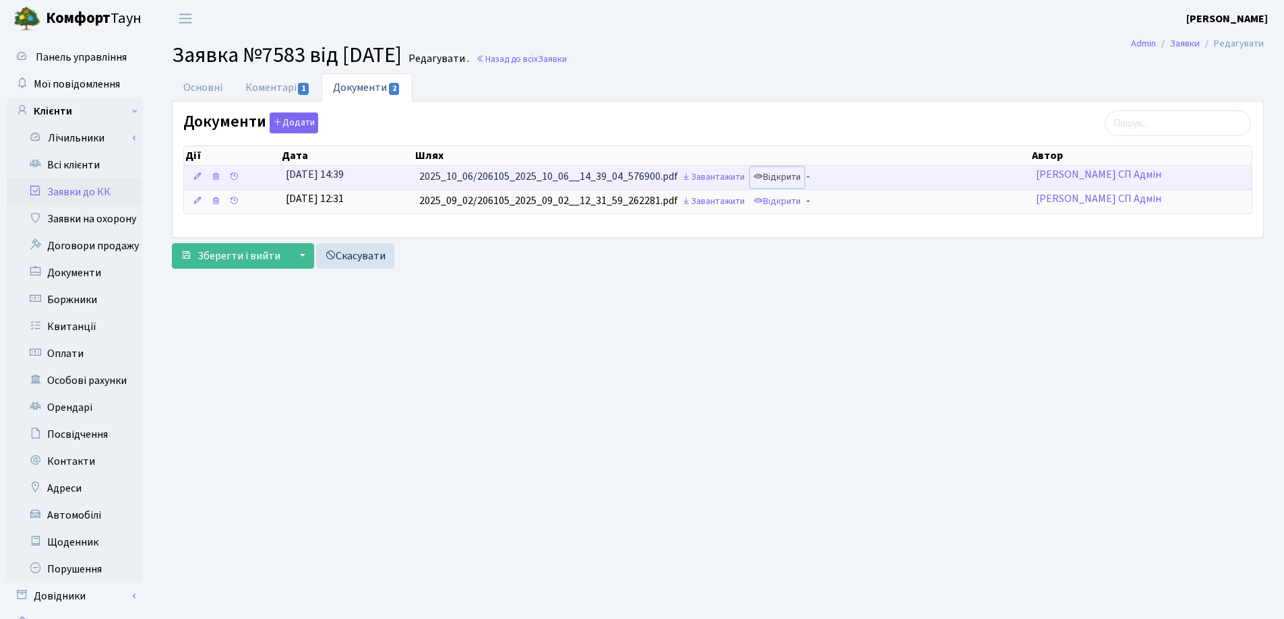
click at [787, 179] on link "Відкрити" at bounding box center [777, 177] width 54 height 21
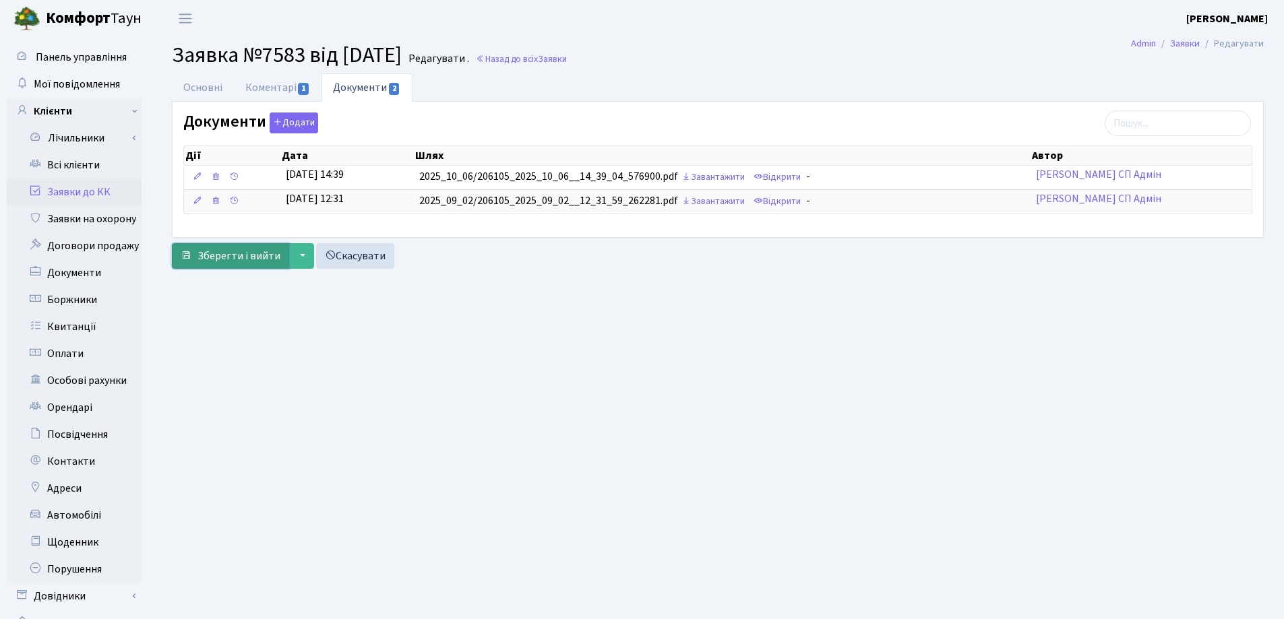
click at [245, 255] on span "Зберегти і вийти" at bounding box center [238, 256] width 83 height 15
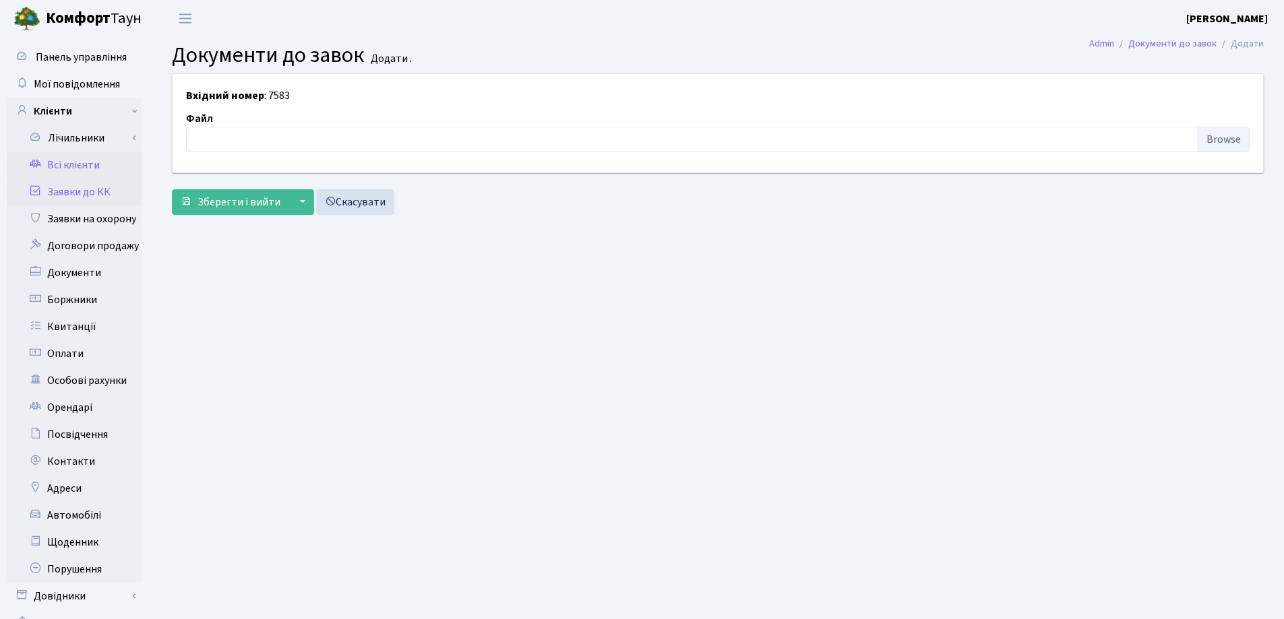
click at [69, 168] on link "Всі клієнти" at bounding box center [74, 165] width 135 height 27
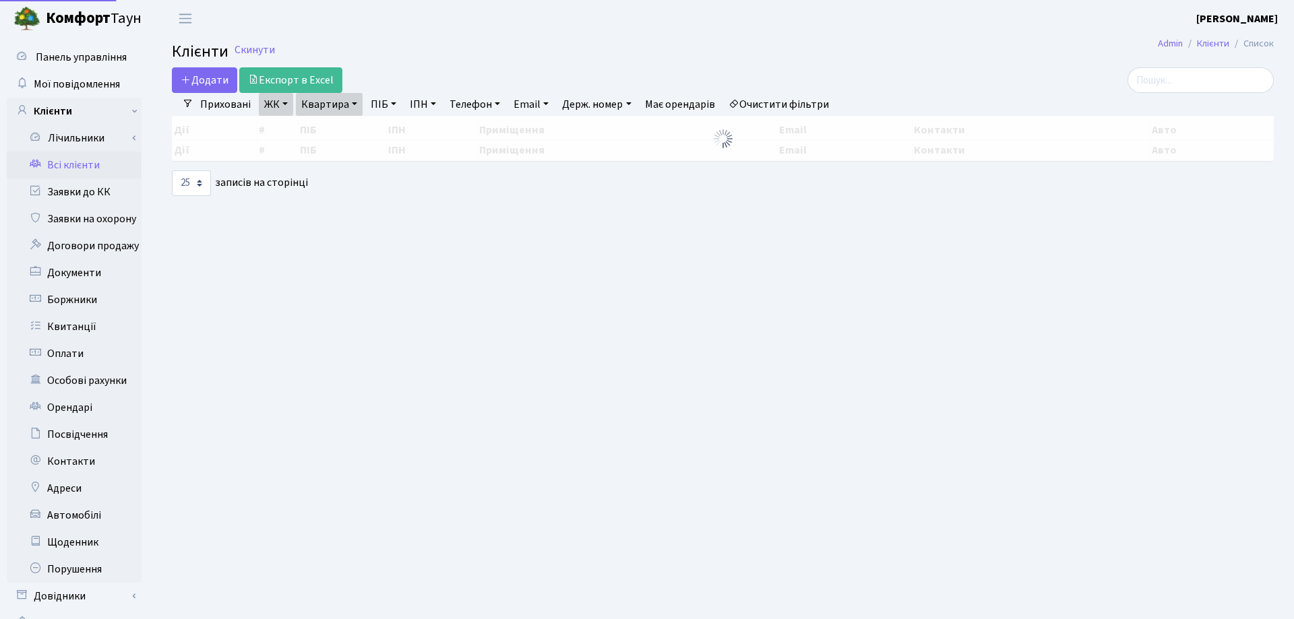
select select "25"
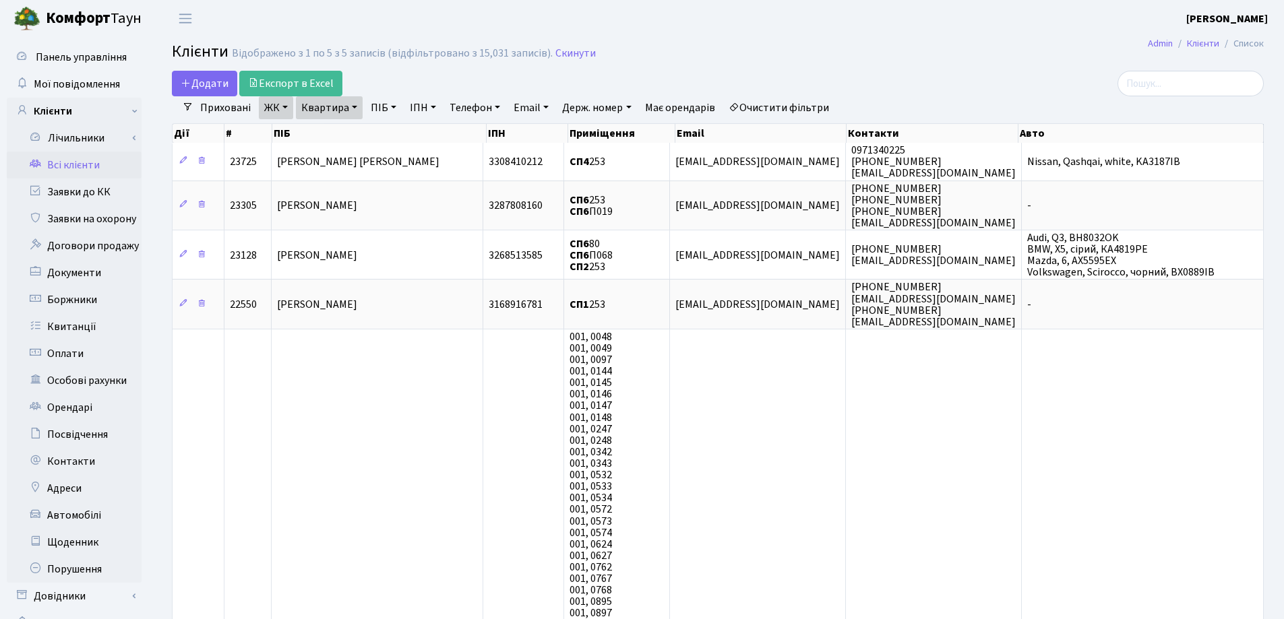
click at [353, 105] on link "Квартира" at bounding box center [329, 107] width 67 height 23
click at [390, 130] on icon at bounding box center [388, 134] width 11 height 11
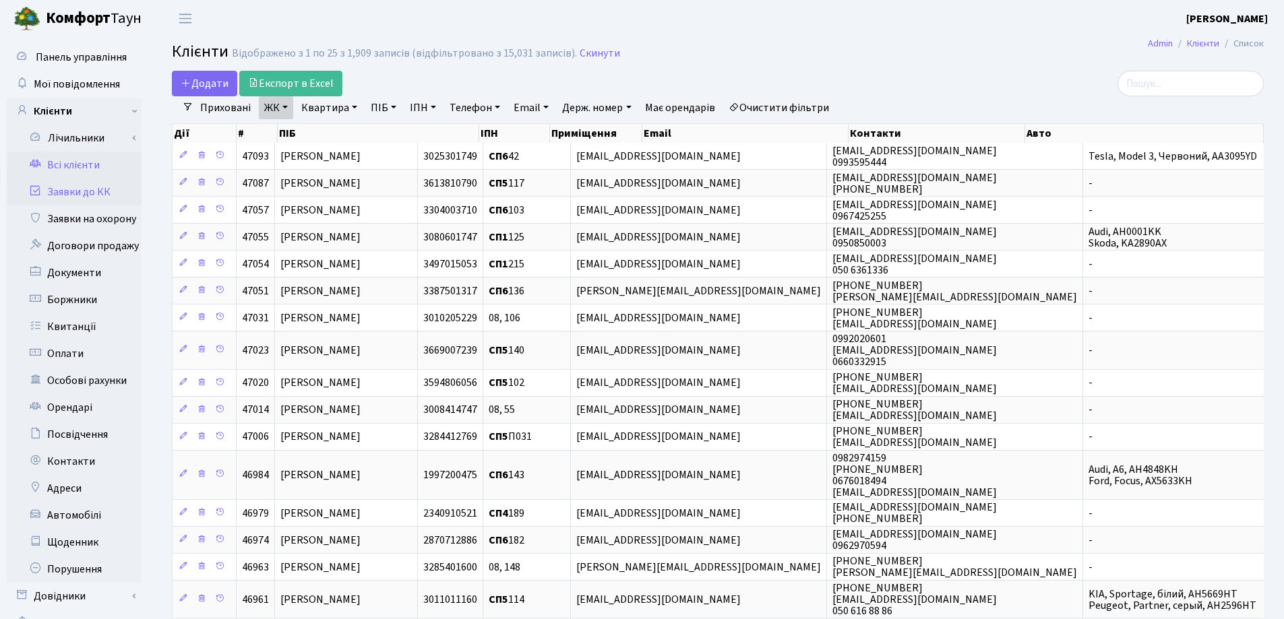
click at [63, 189] on link "Заявки до КК" at bounding box center [74, 192] width 135 height 27
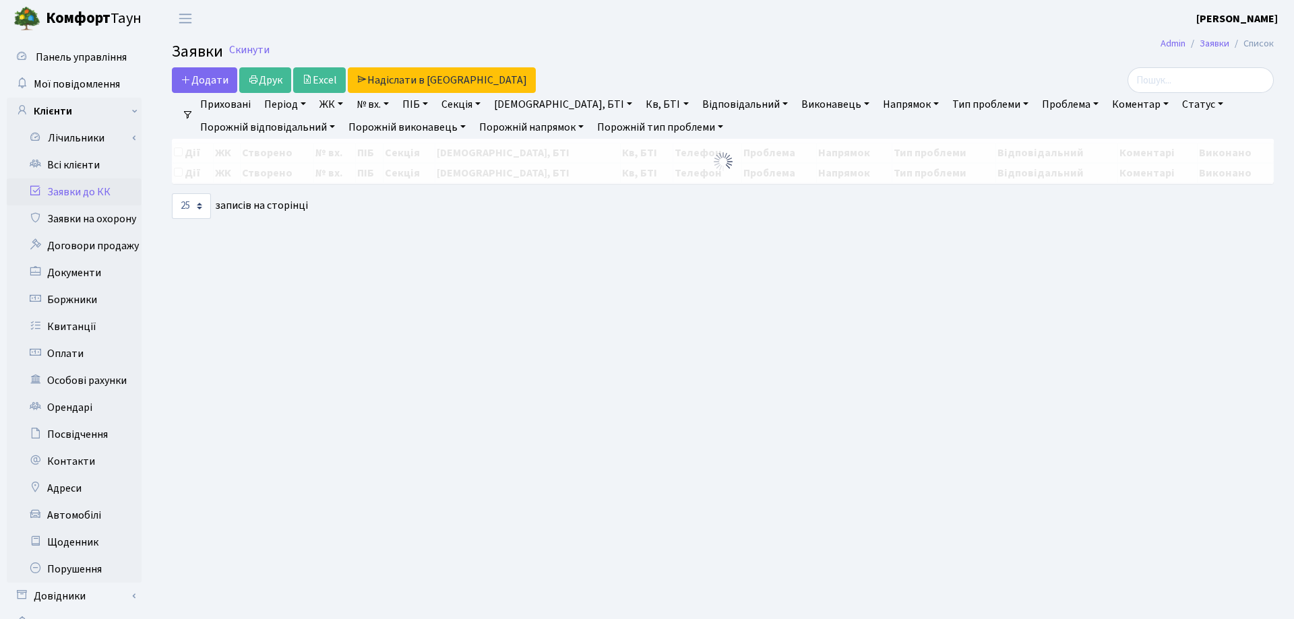
select select "25"
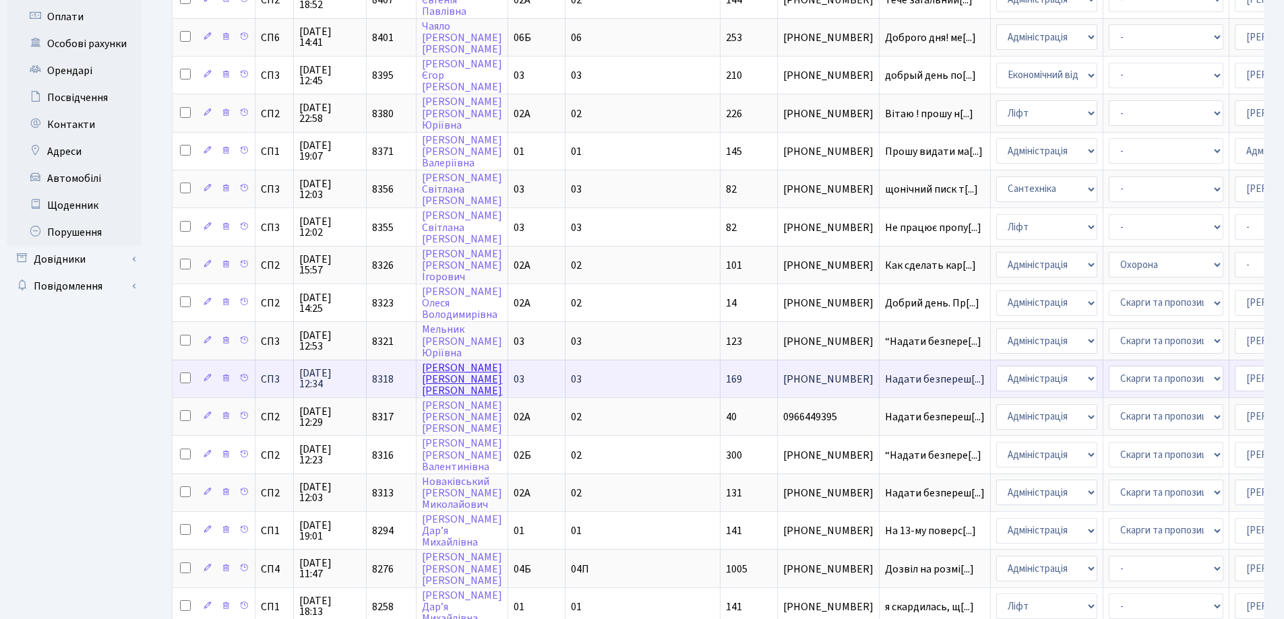
scroll to position [596, 0]
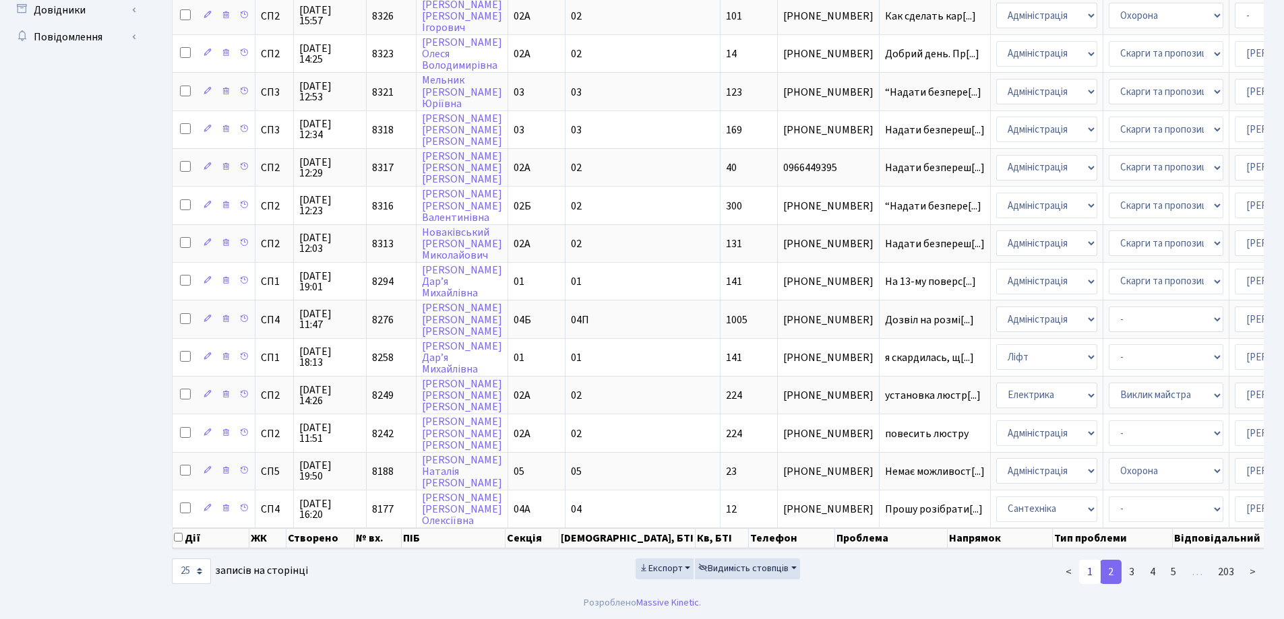
click at [1090, 573] on link "1" at bounding box center [1090, 572] width 22 height 24
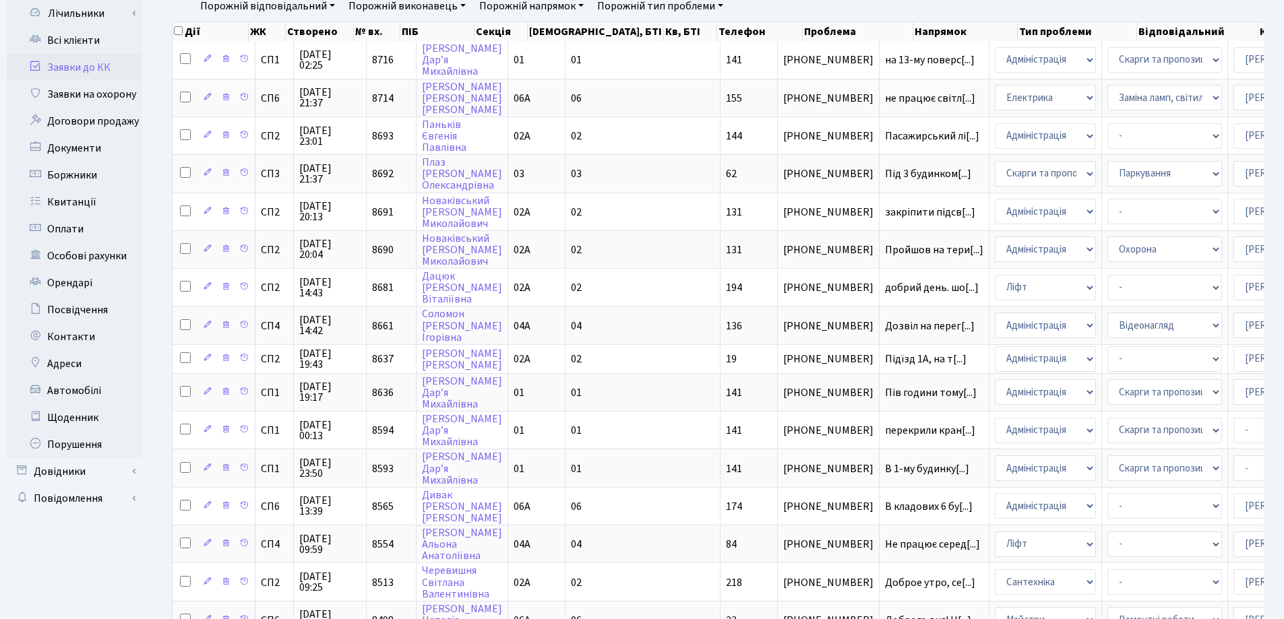
scroll to position [0, 0]
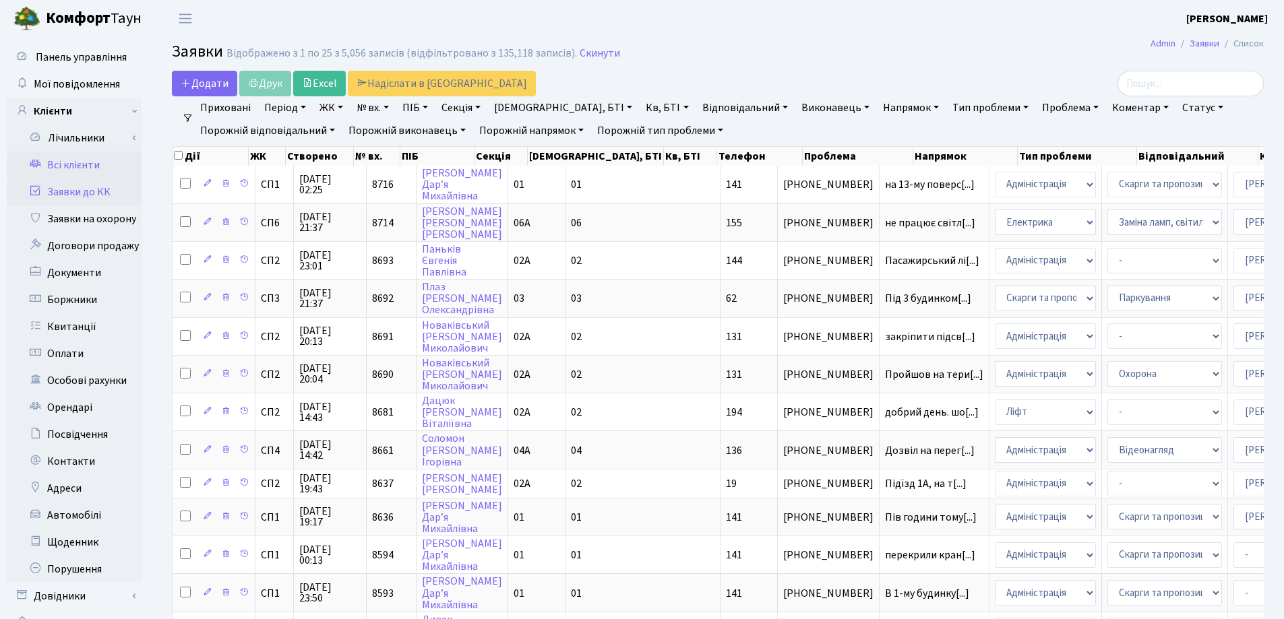
click at [81, 168] on link "Всі клієнти" at bounding box center [74, 165] width 135 height 27
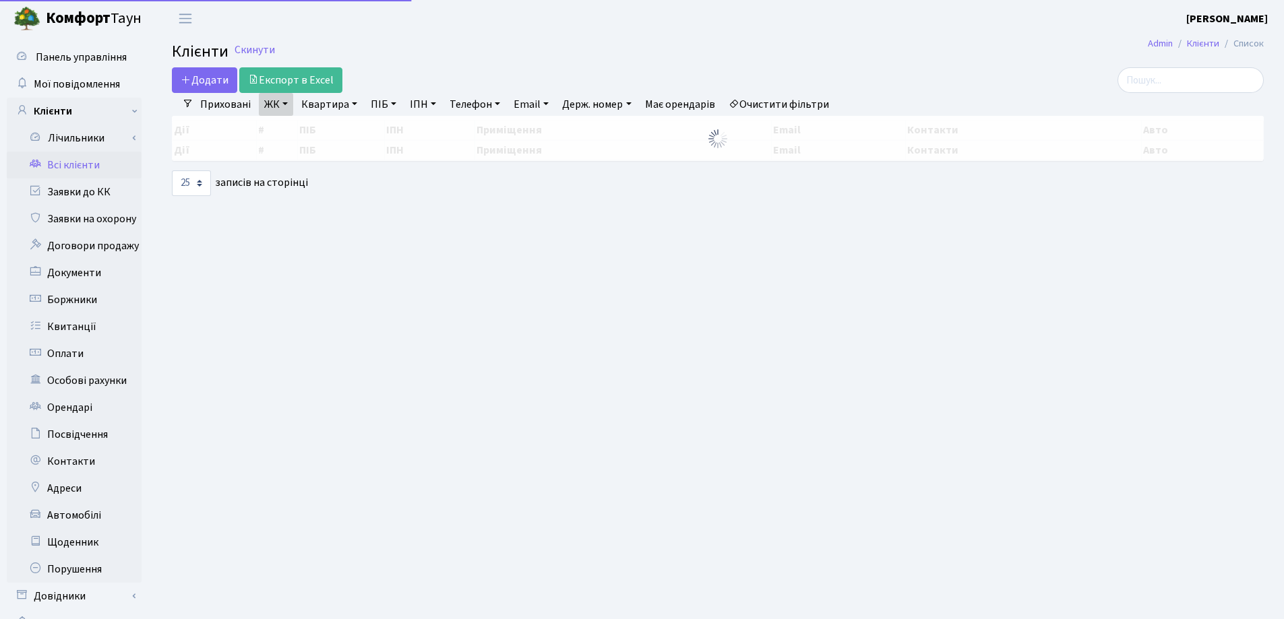
select select "25"
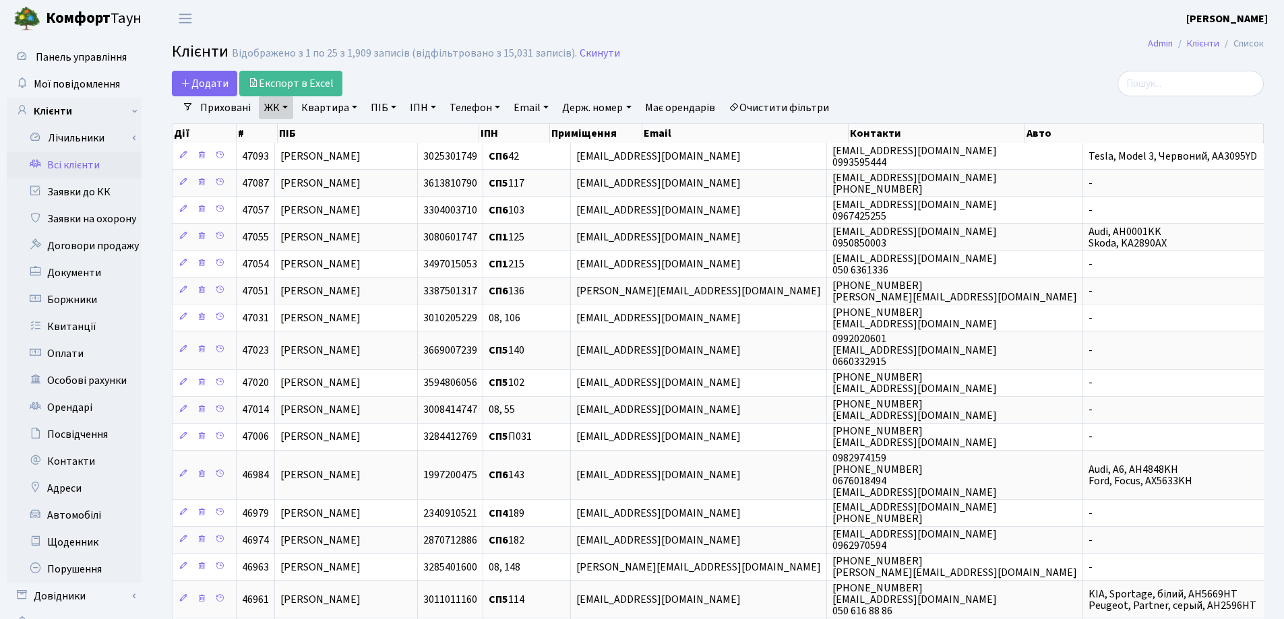
click at [905, 31] on header "[PERSON_NAME] [PERSON_NAME] Мій обліковий запис Вийти" at bounding box center [642, 18] width 1284 height 37
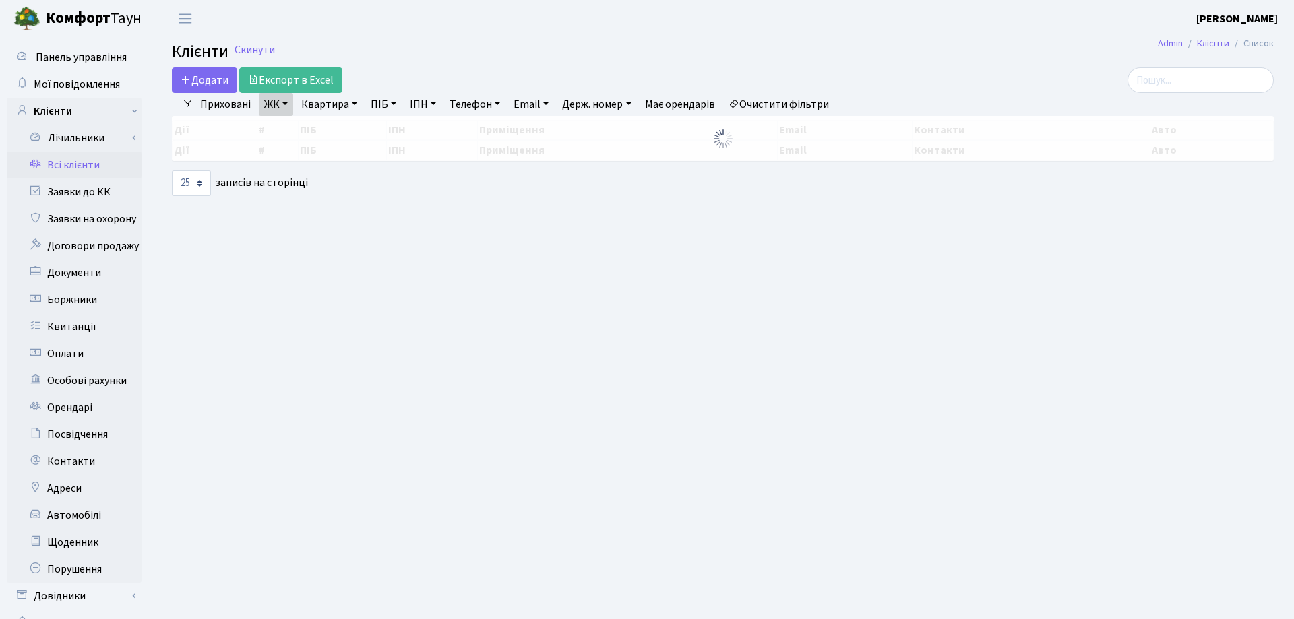
select select "25"
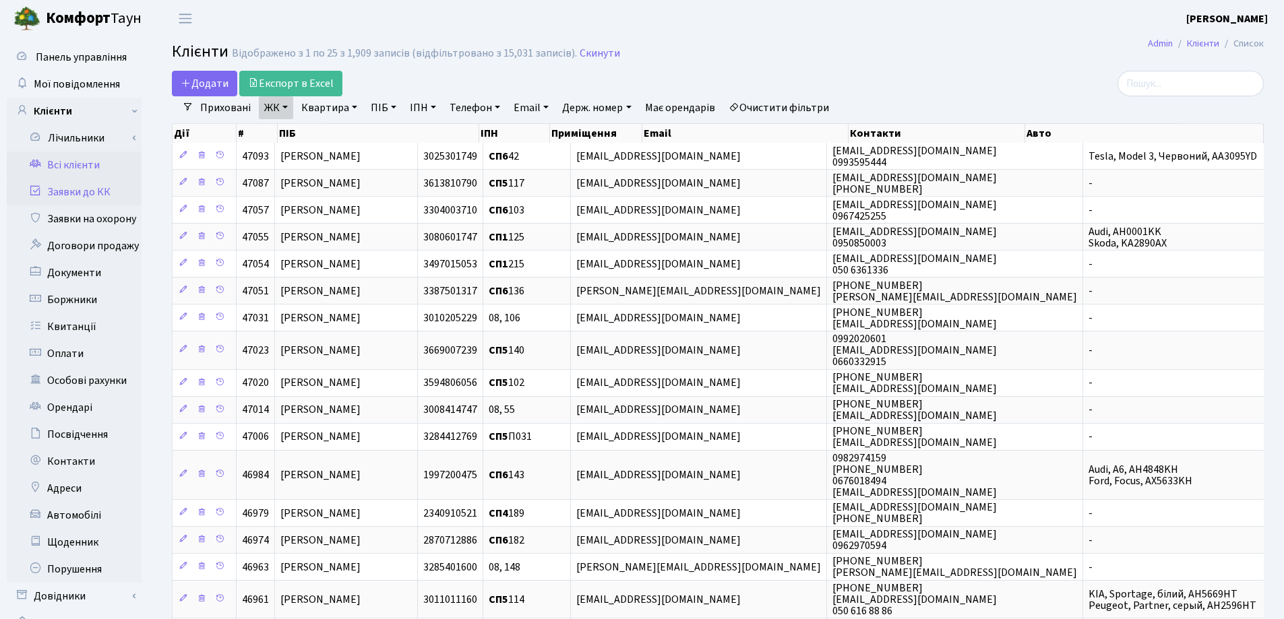
click at [61, 195] on link "Заявки до КК" at bounding box center [74, 192] width 135 height 27
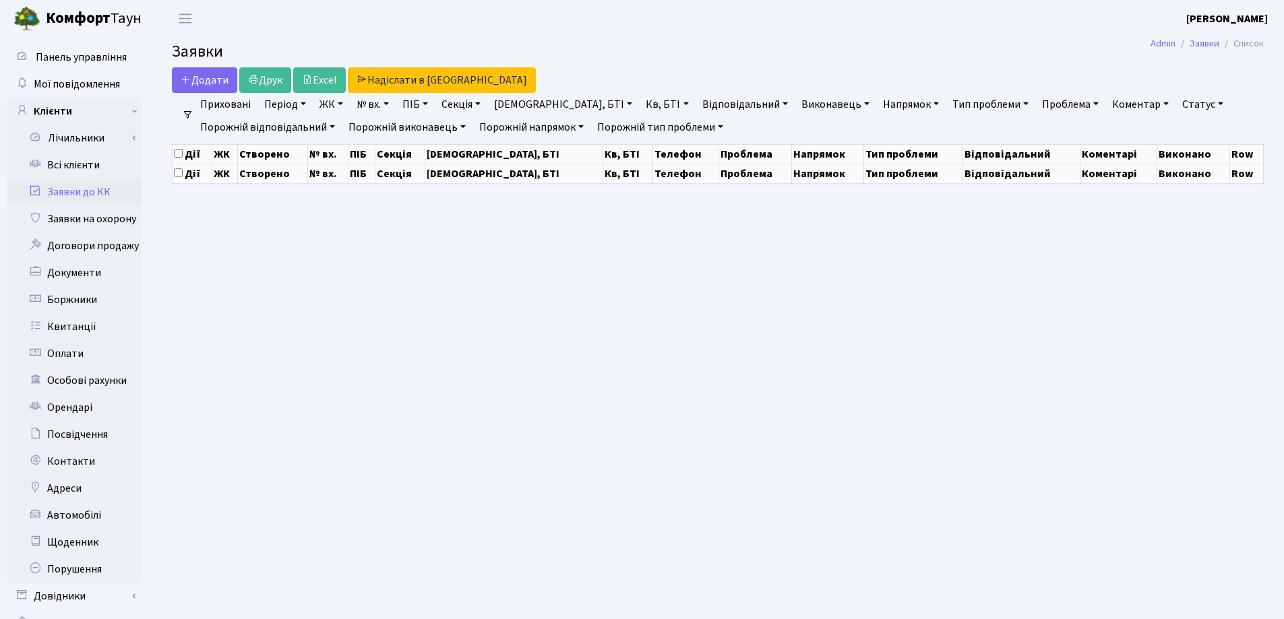
select select "25"
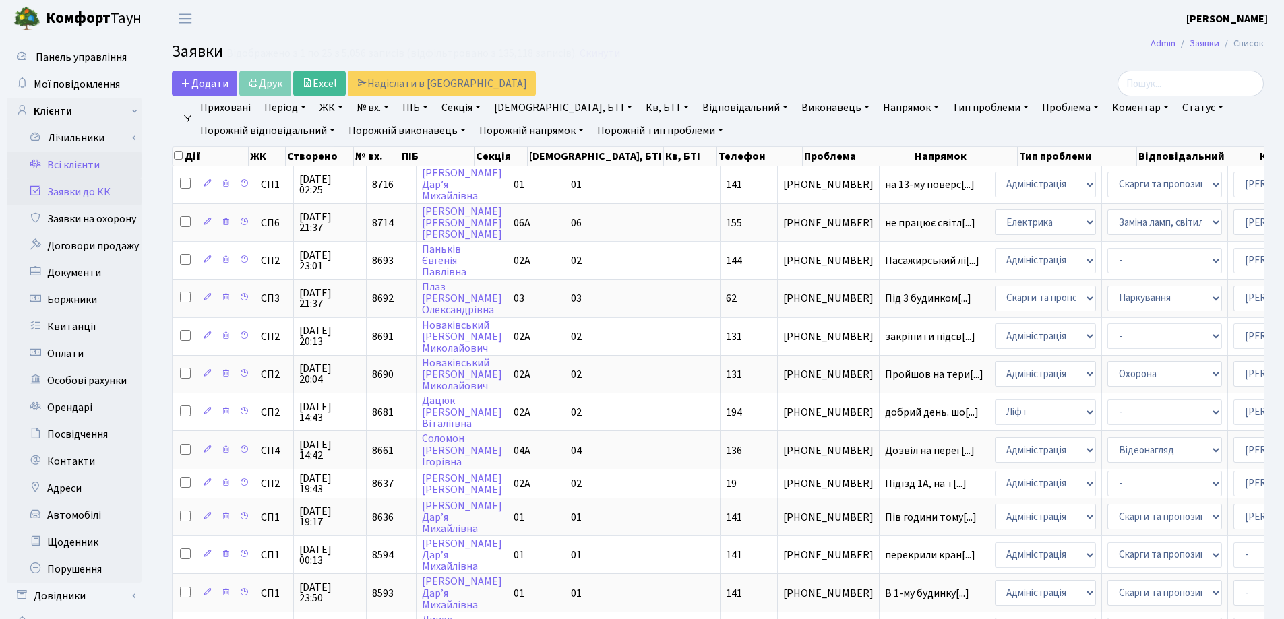
click at [75, 165] on link "Всі клієнти" at bounding box center [74, 165] width 135 height 27
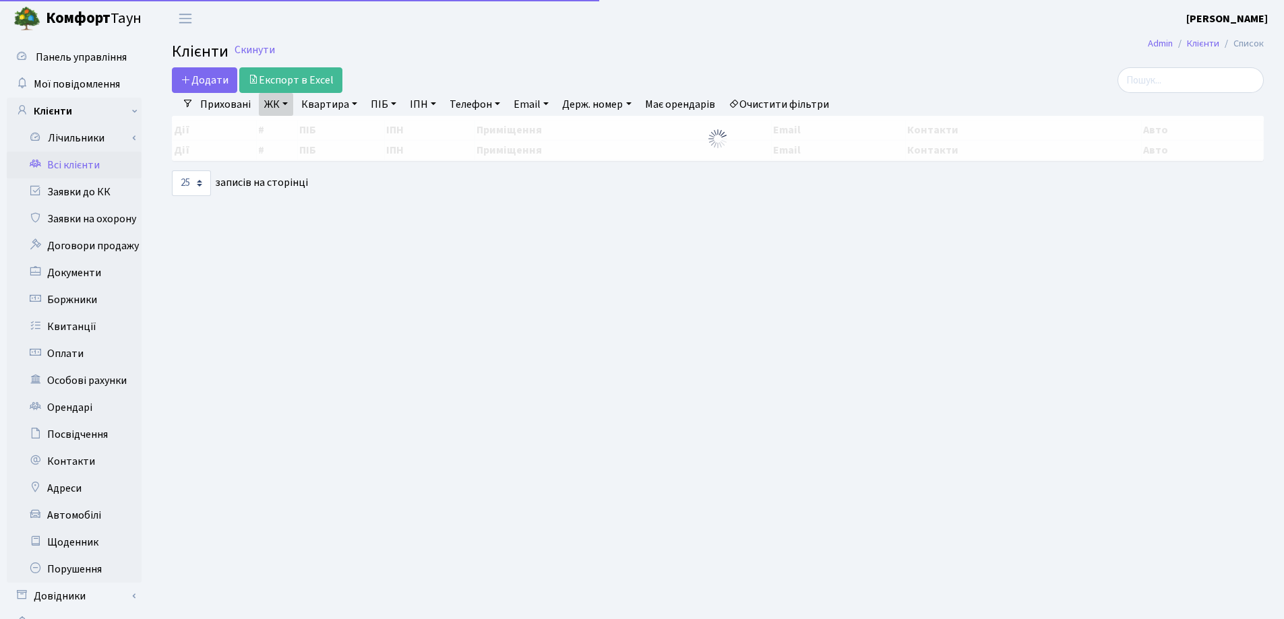
select select "25"
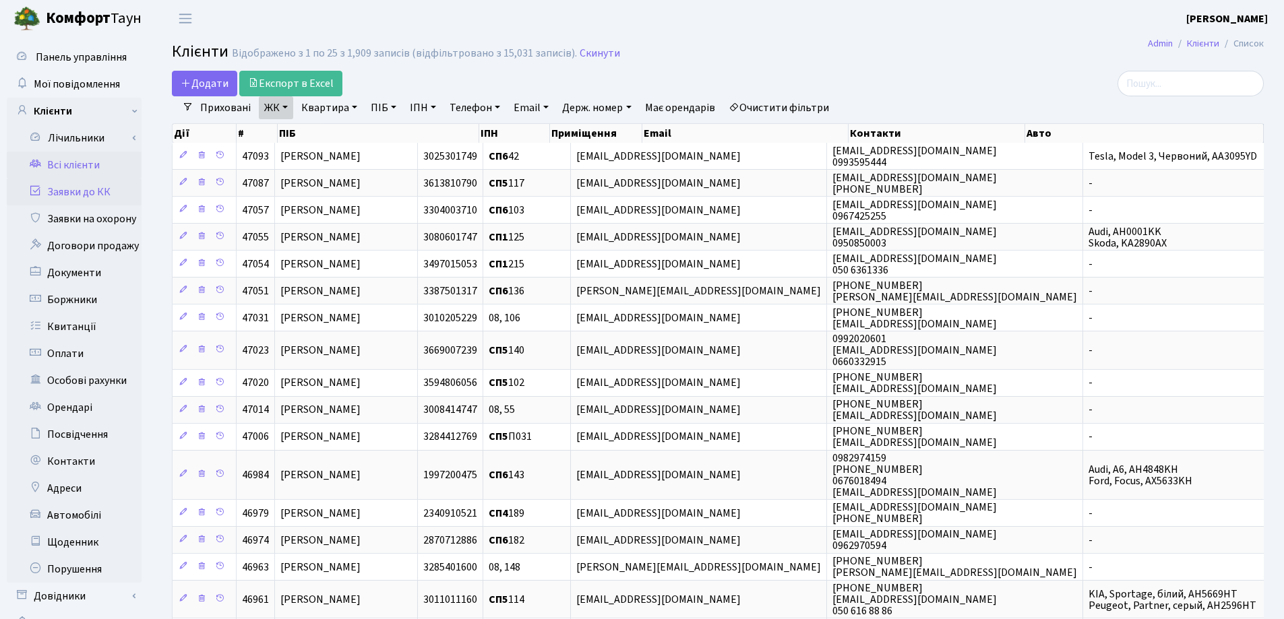
click at [74, 195] on link "Заявки до КК" at bounding box center [74, 192] width 135 height 27
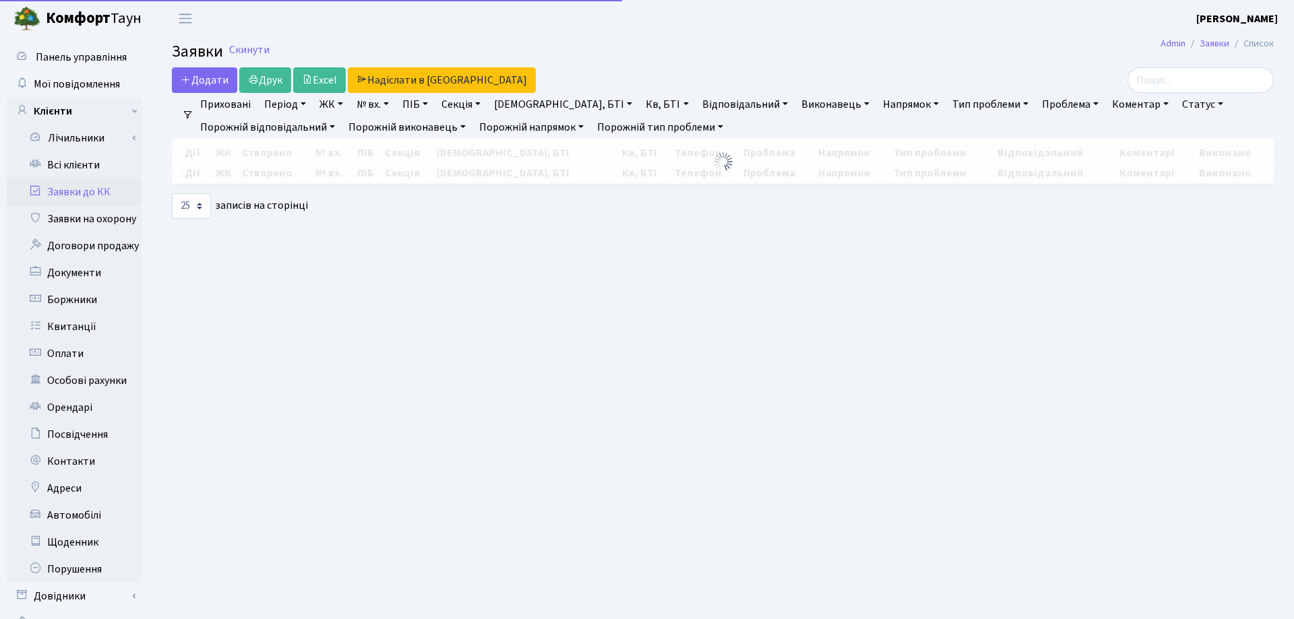
select select "25"
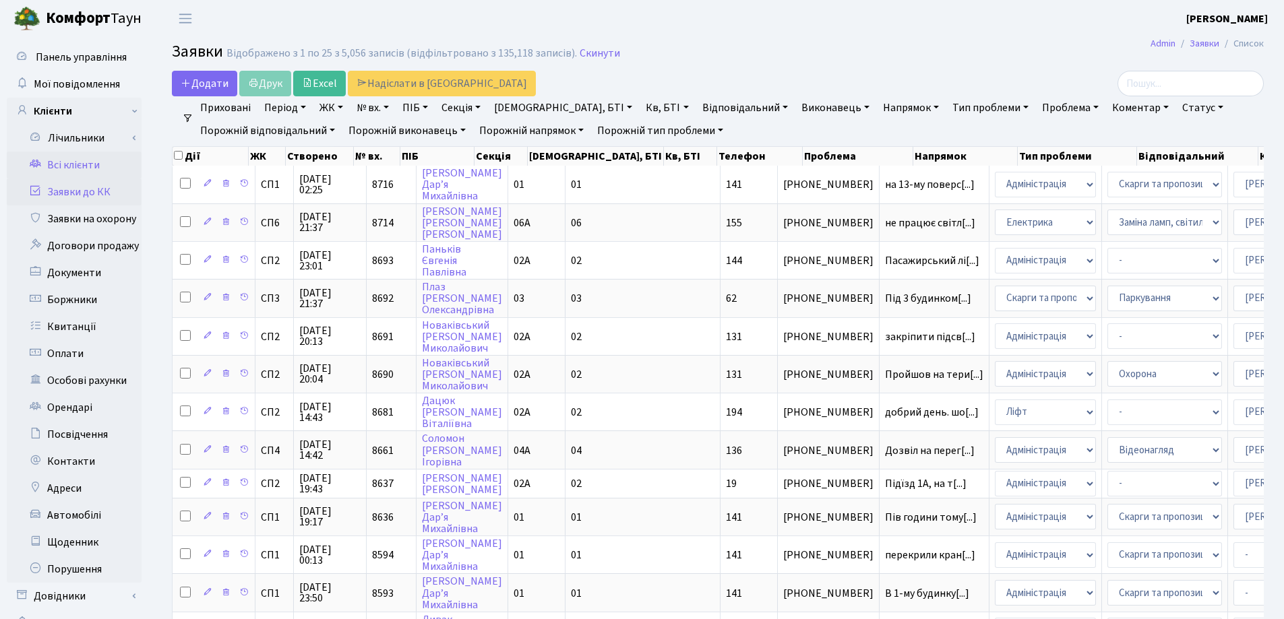
click at [75, 167] on link "Всі клієнти" at bounding box center [74, 165] width 135 height 27
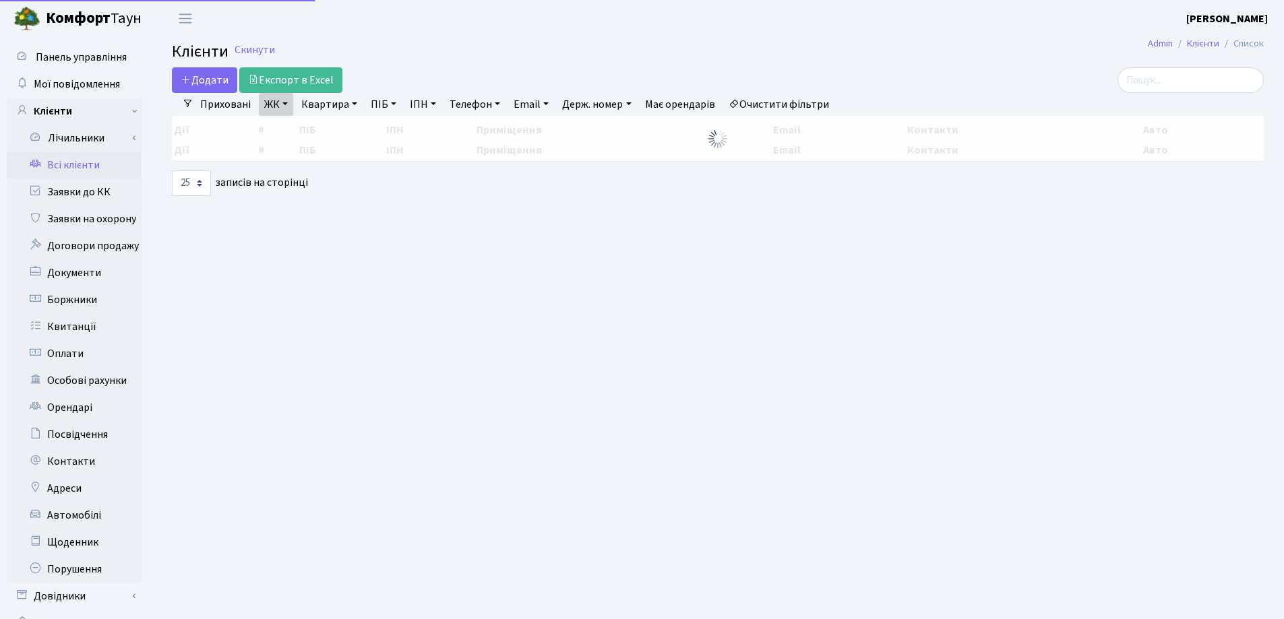
select select "25"
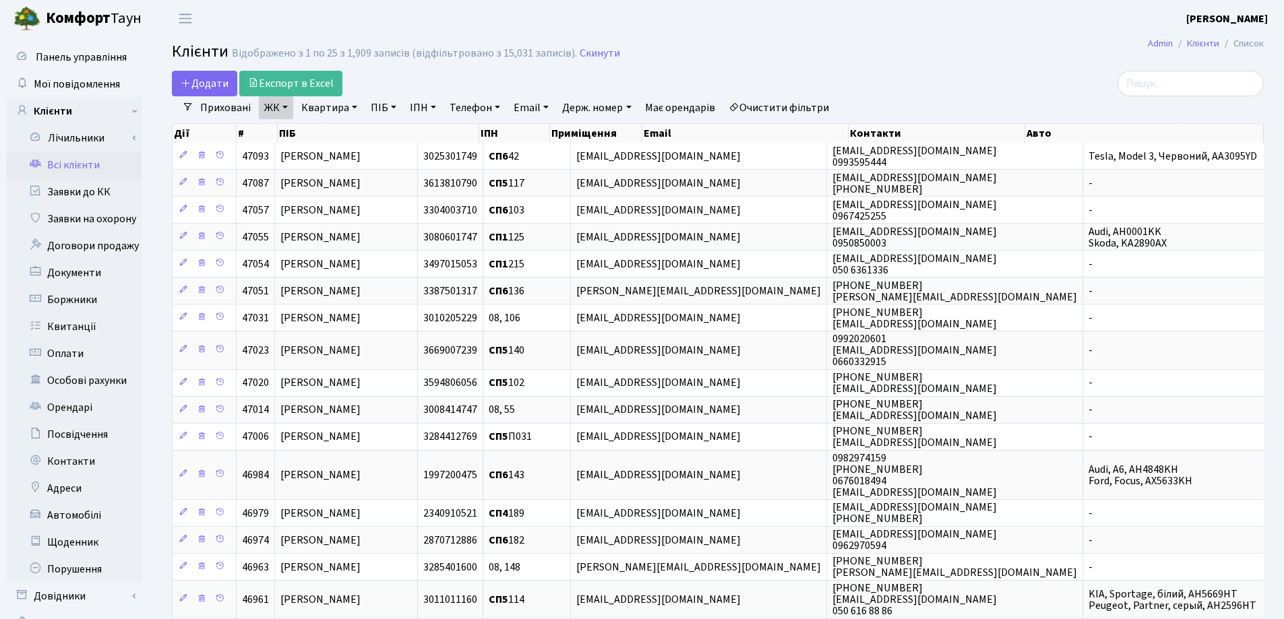
click at [352, 105] on link "Квартира" at bounding box center [329, 107] width 67 height 23
type input "340"
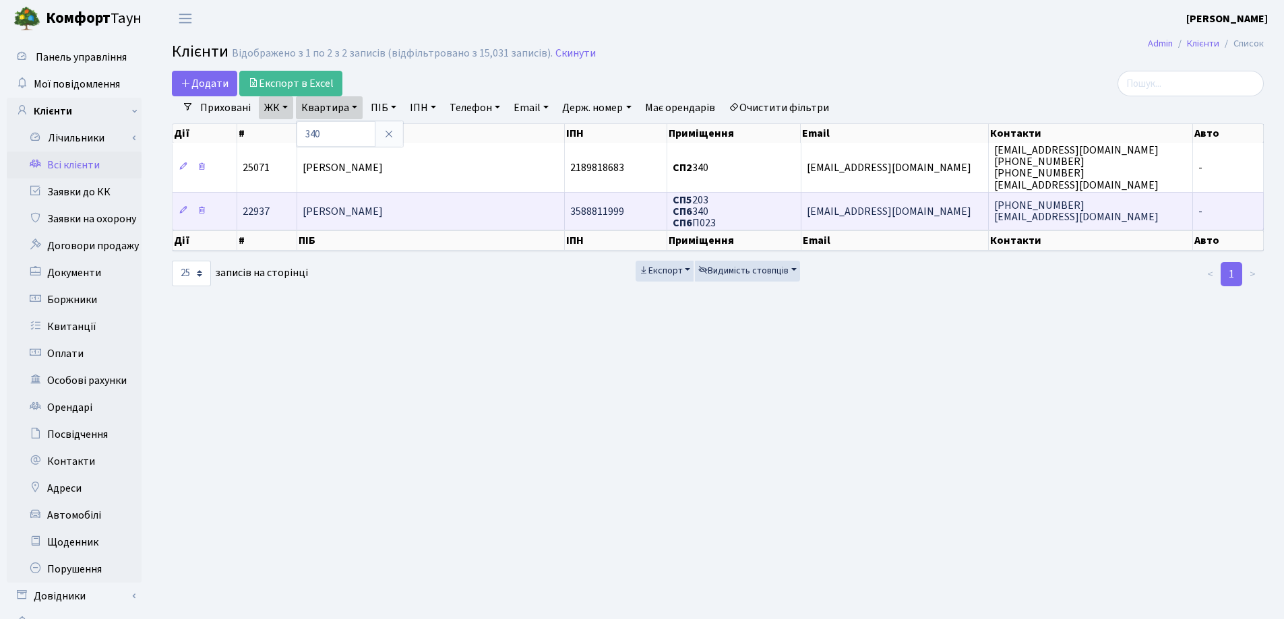
click at [383, 206] on span "[PERSON_NAME]" at bounding box center [343, 211] width 80 height 15
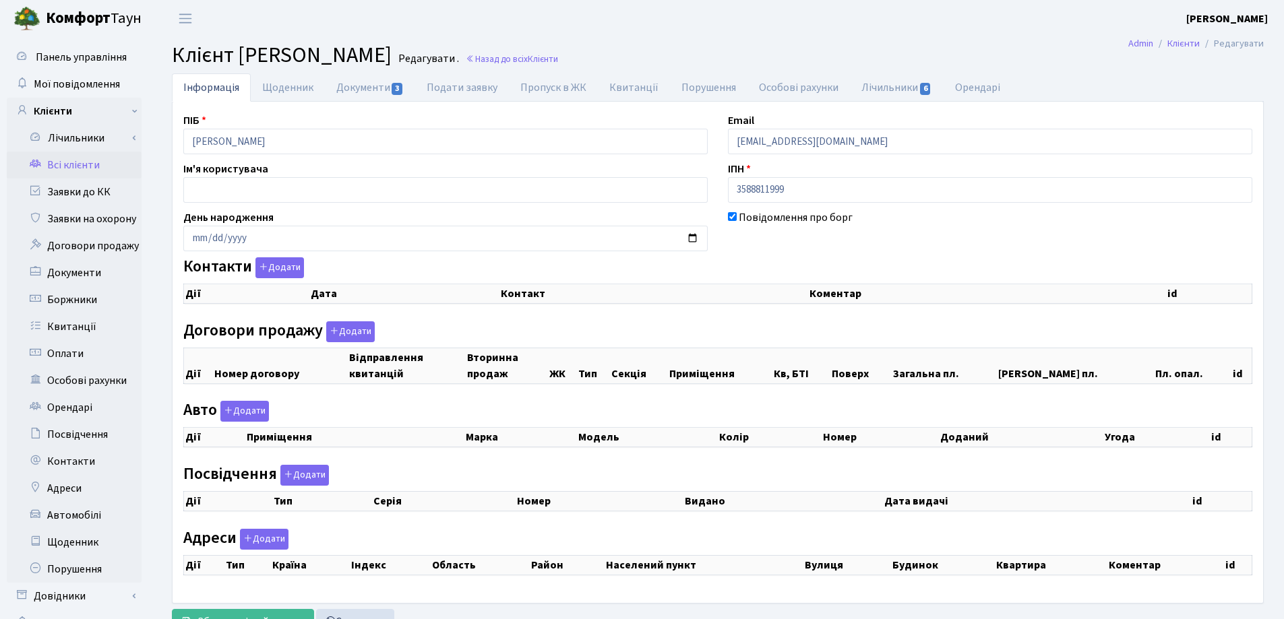
checkbox input "true"
select select "25"
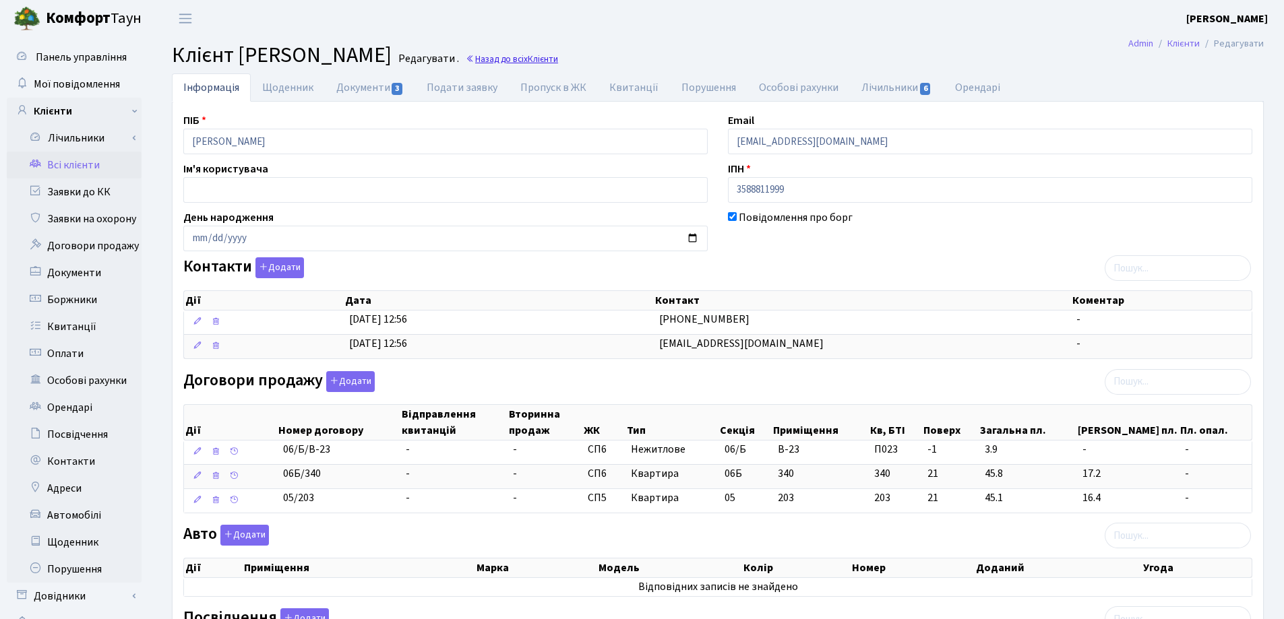
click at [558, 55] on link "Назад до всіх Клієнти" at bounding box center [512, 59] width 92 height 13
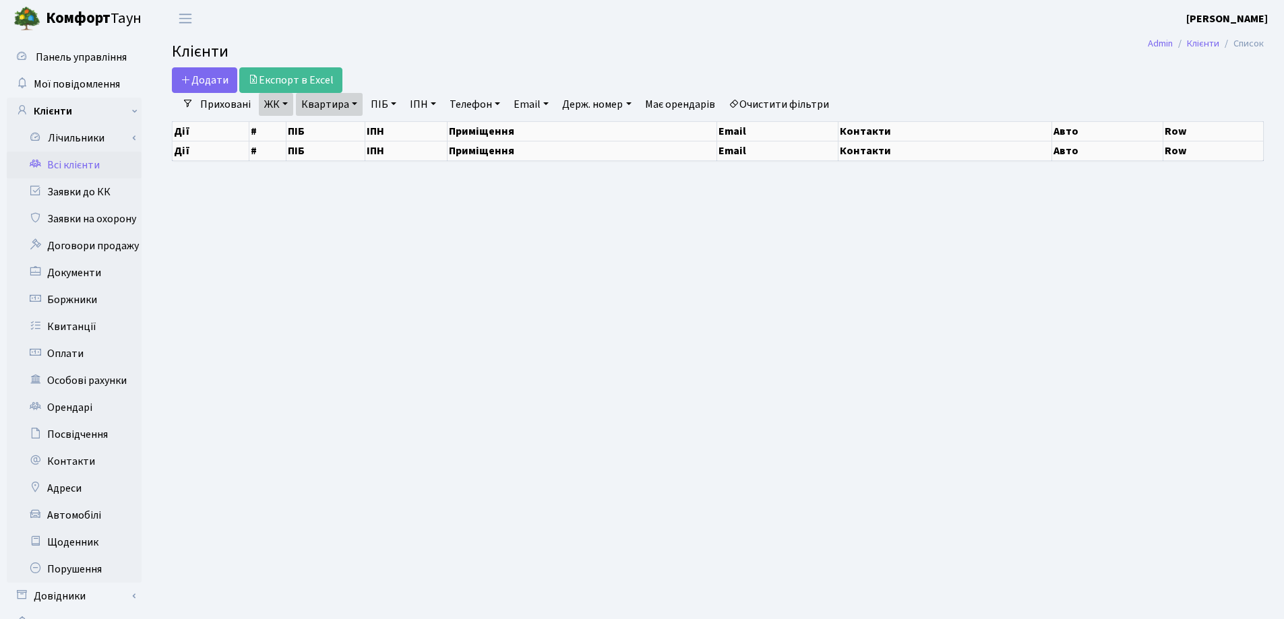
select select "25"
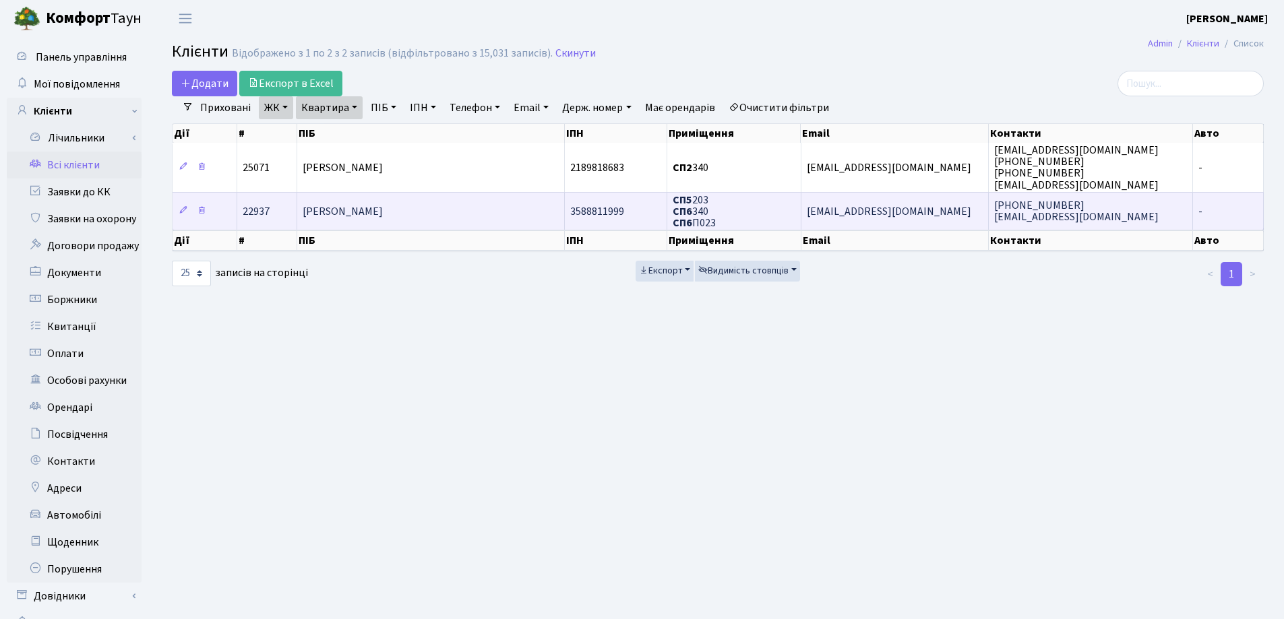
click at [536, 204] on td "[PERSON_NAME]" at bounding box center [431, 211] width 268 height 38
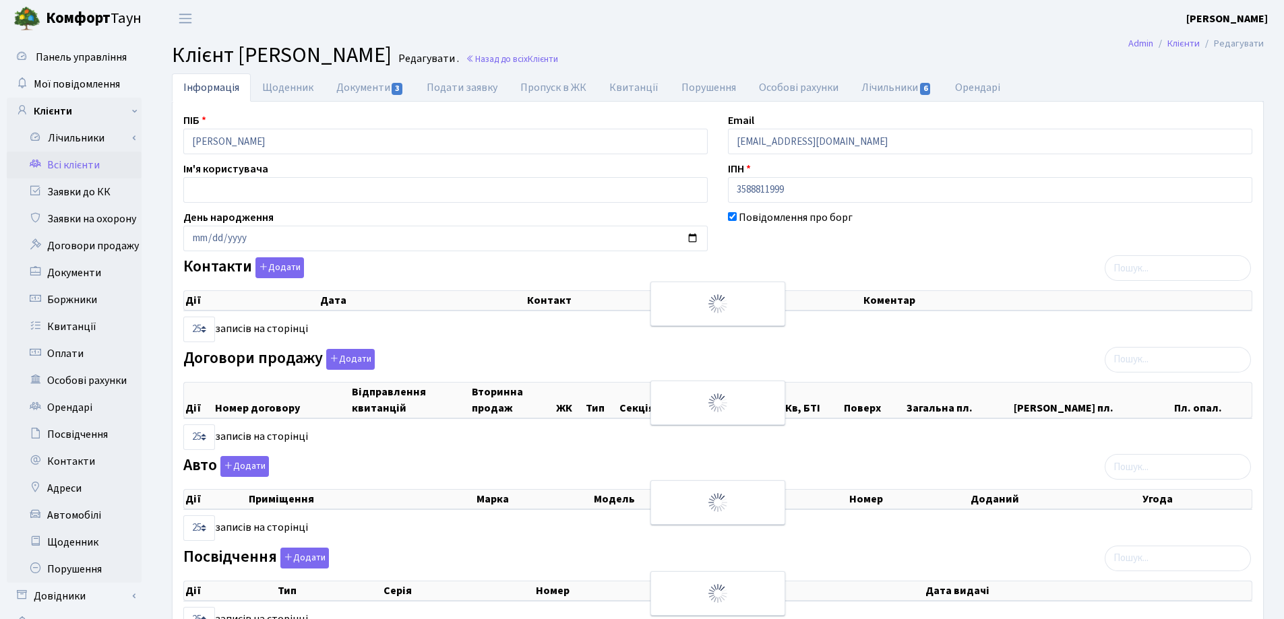
select select "25"
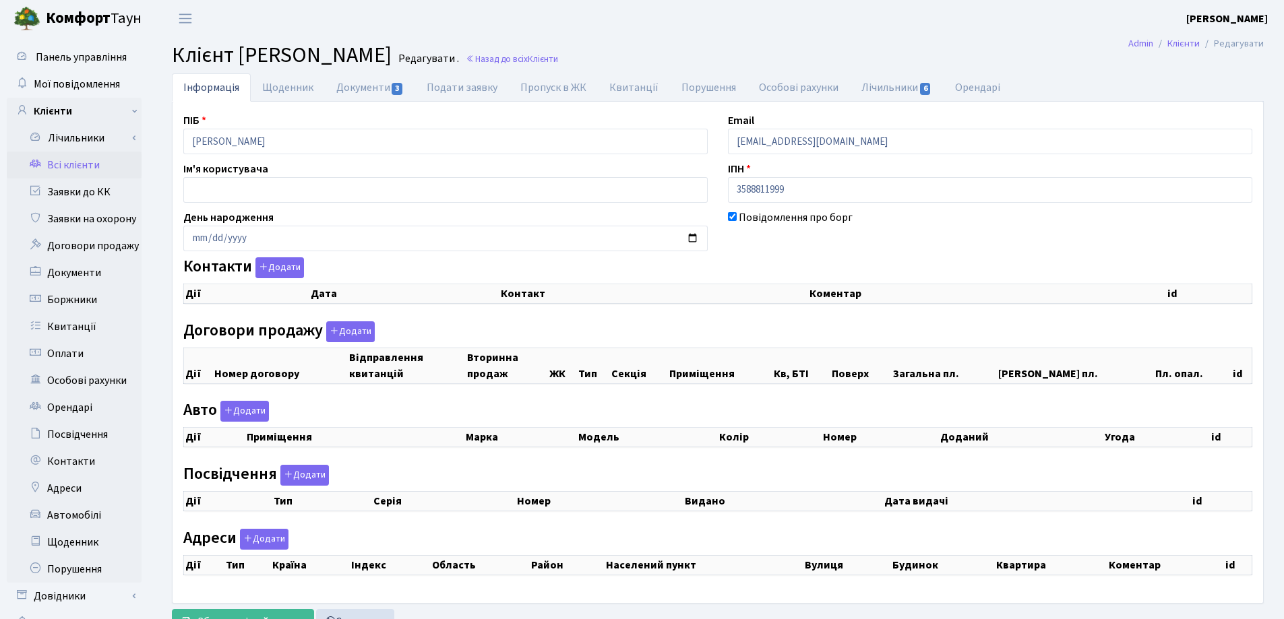
checkbox input "true"
select select "25"
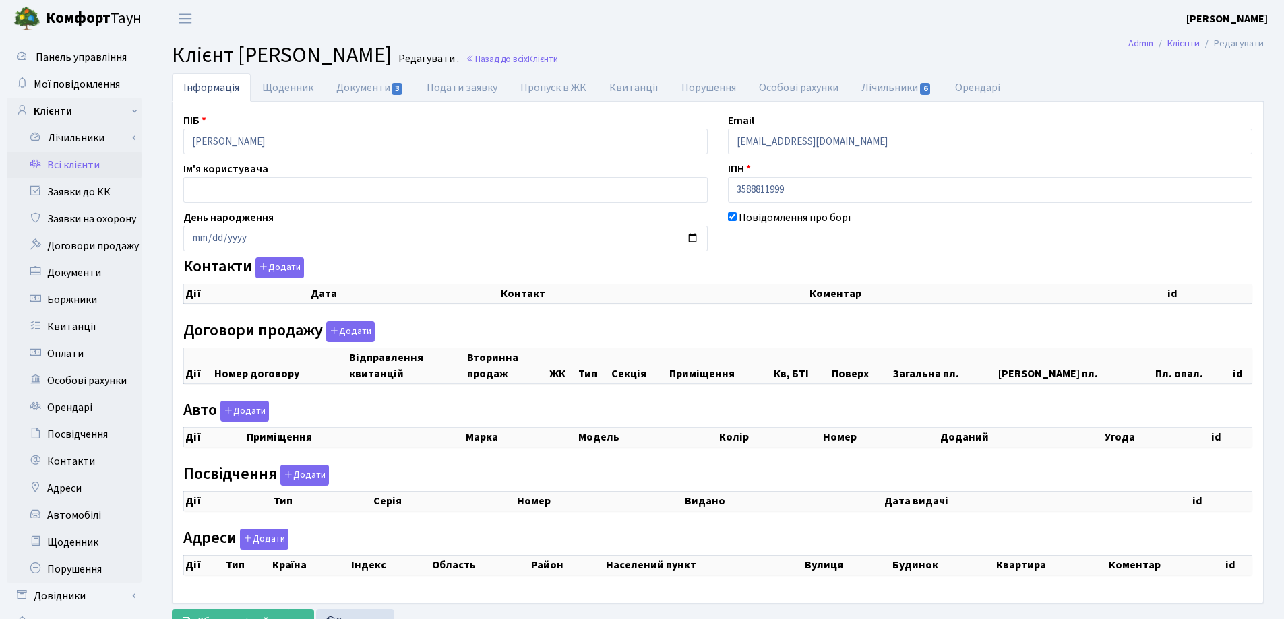
select select "25"
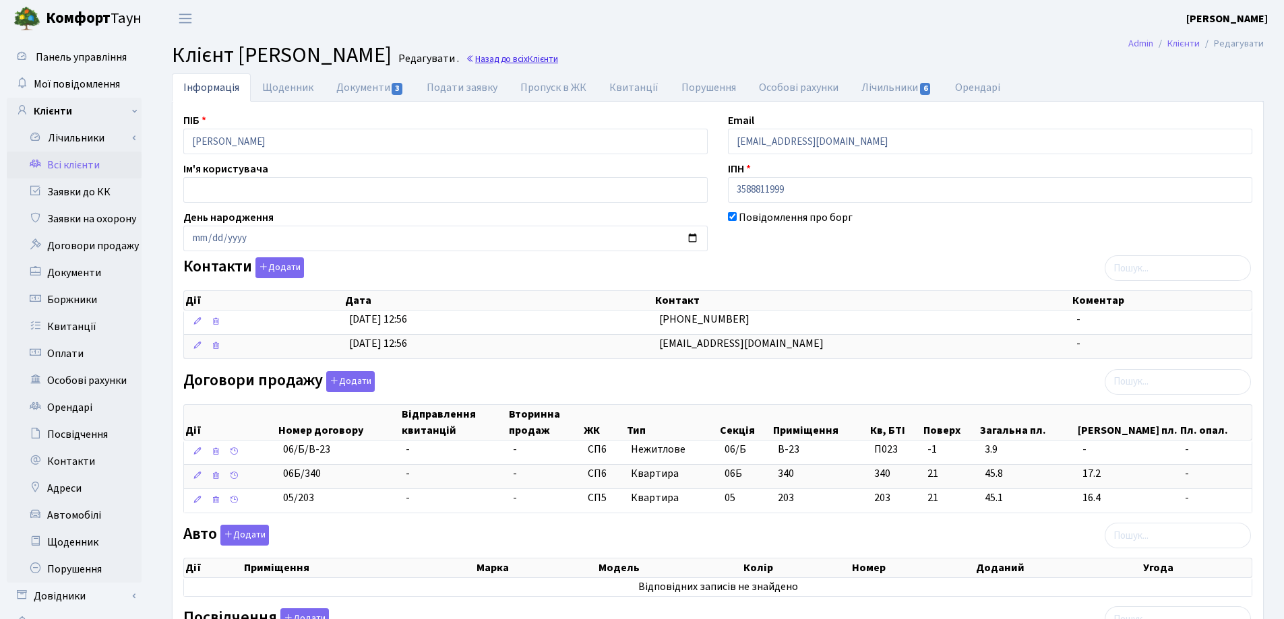
click at [558, 59] on link "Назад до всіх Клієнти" at bounding box center [512, 59] width 92 height 13
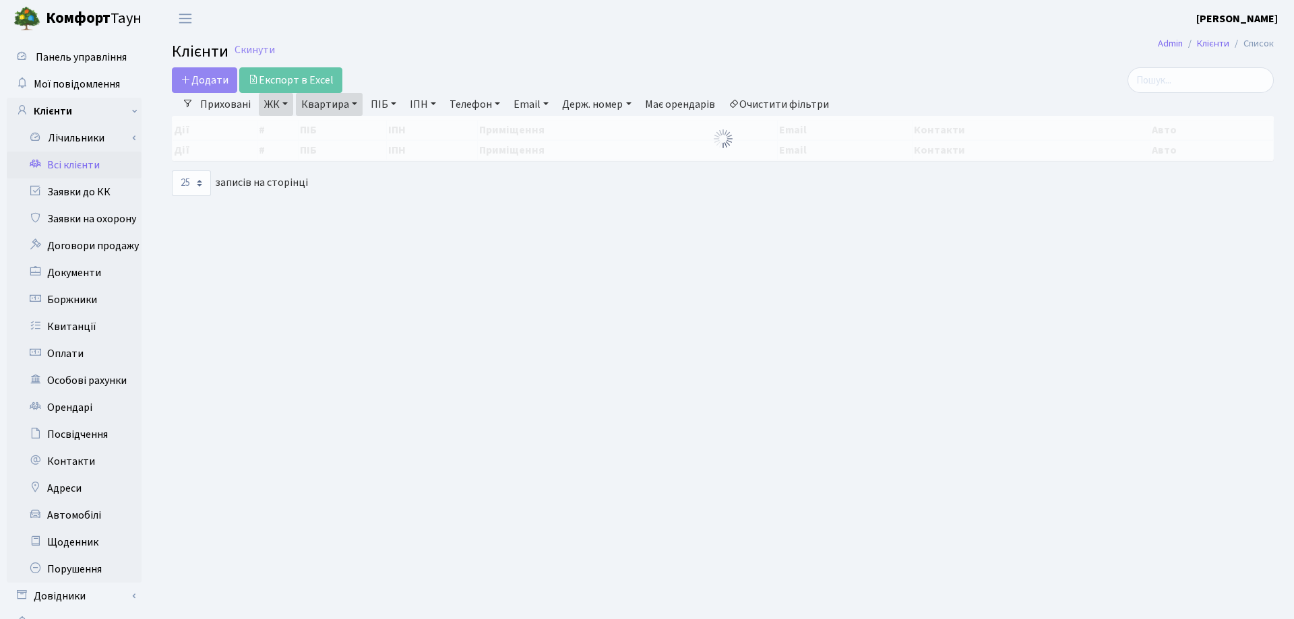
select select "25"
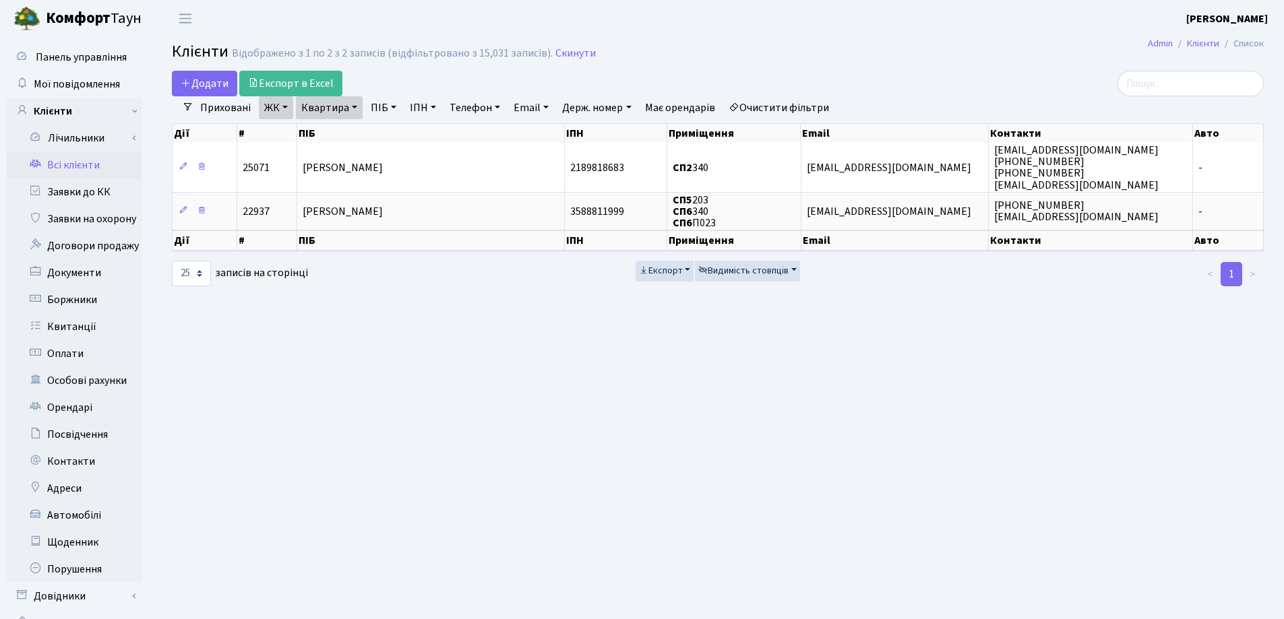
click at [355, 106] on link "Квартира" at bounding box center [329, 107] width 67 height 23
click at [395, 135] on link at bounding box center [389, 134] width 28 height 26
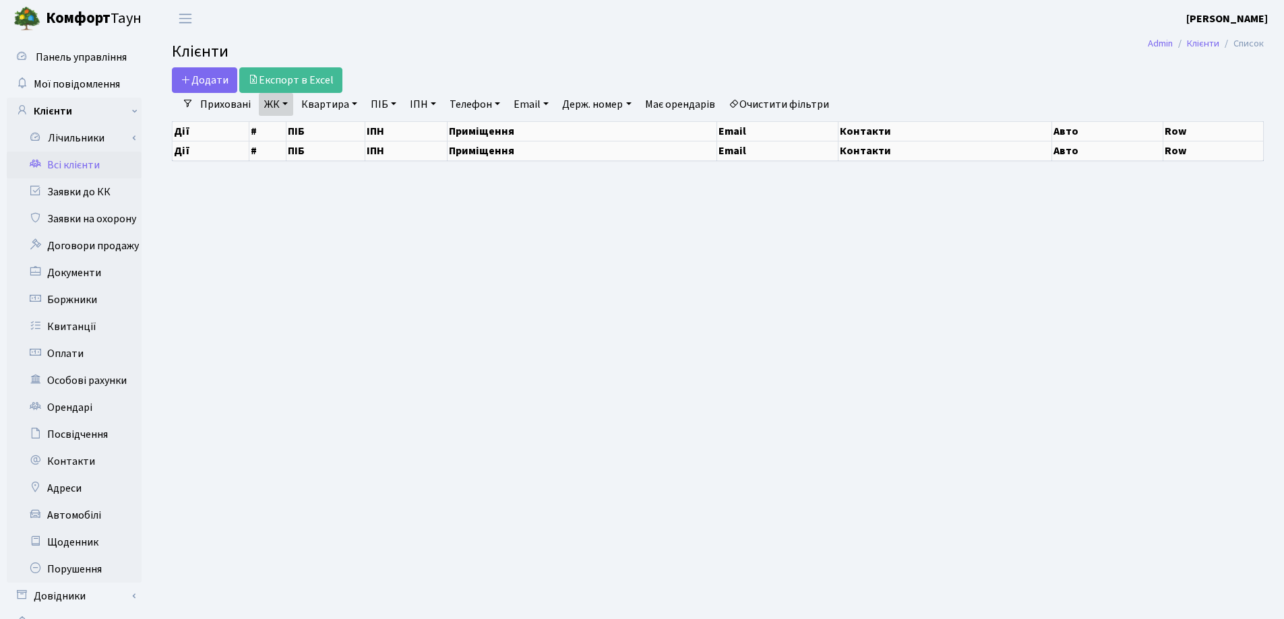
select select "25"
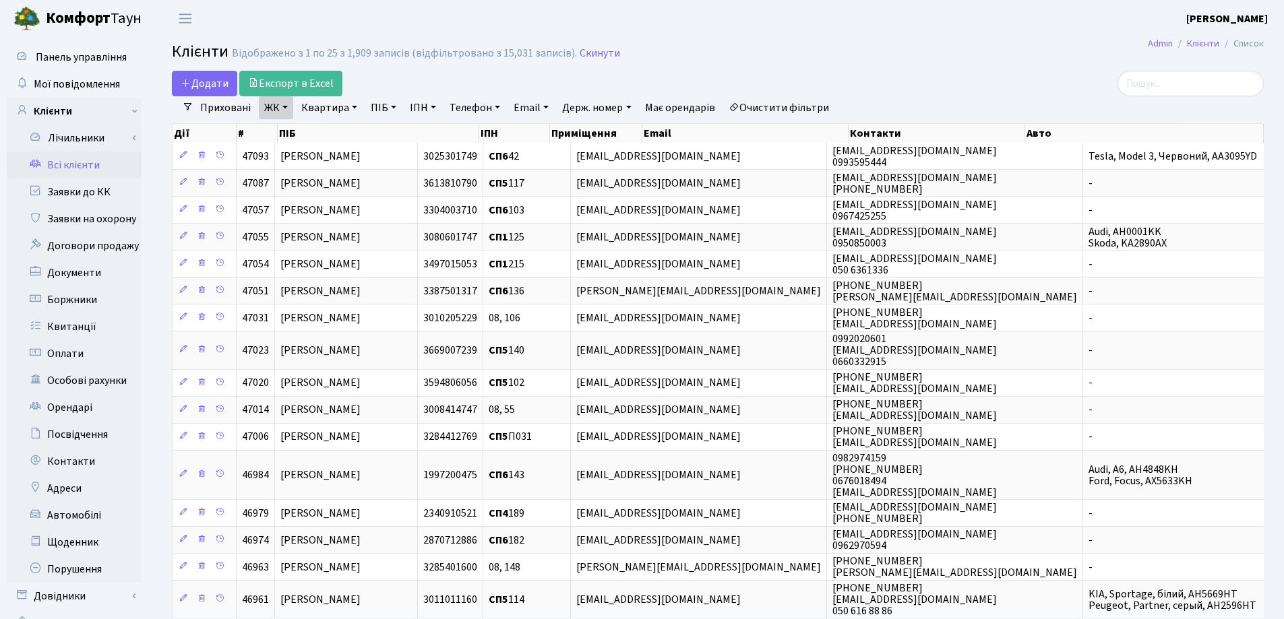
click at [354, 108] on link "Квартира" at bounding box center [329, 107] width 67 height 23
type input "340"
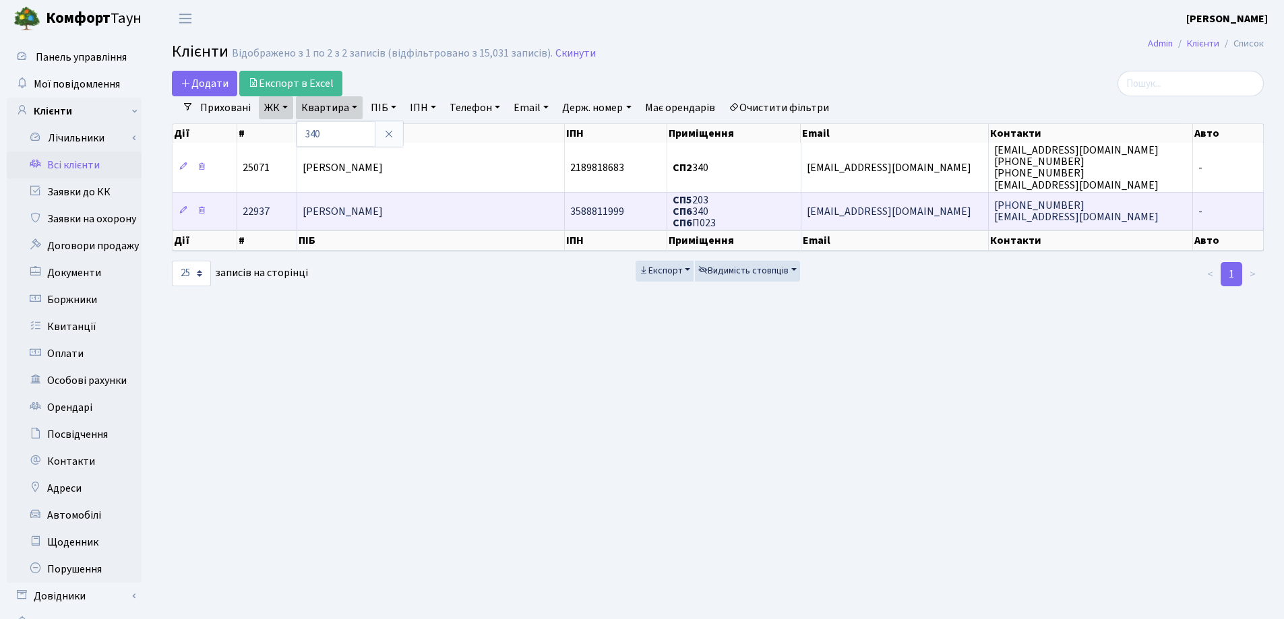
click at [383, 212] on span "[PERSON_NAME]" at bounding box center [343, 211] width 80 height 15
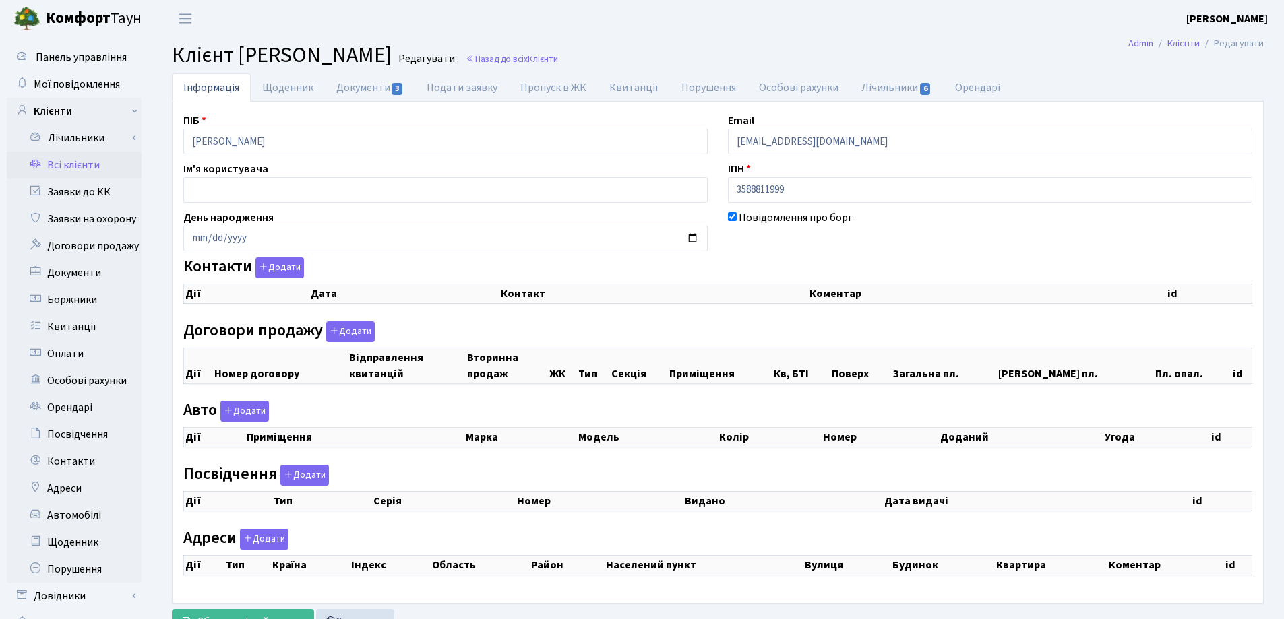
checkbox input "true"
select select "25"
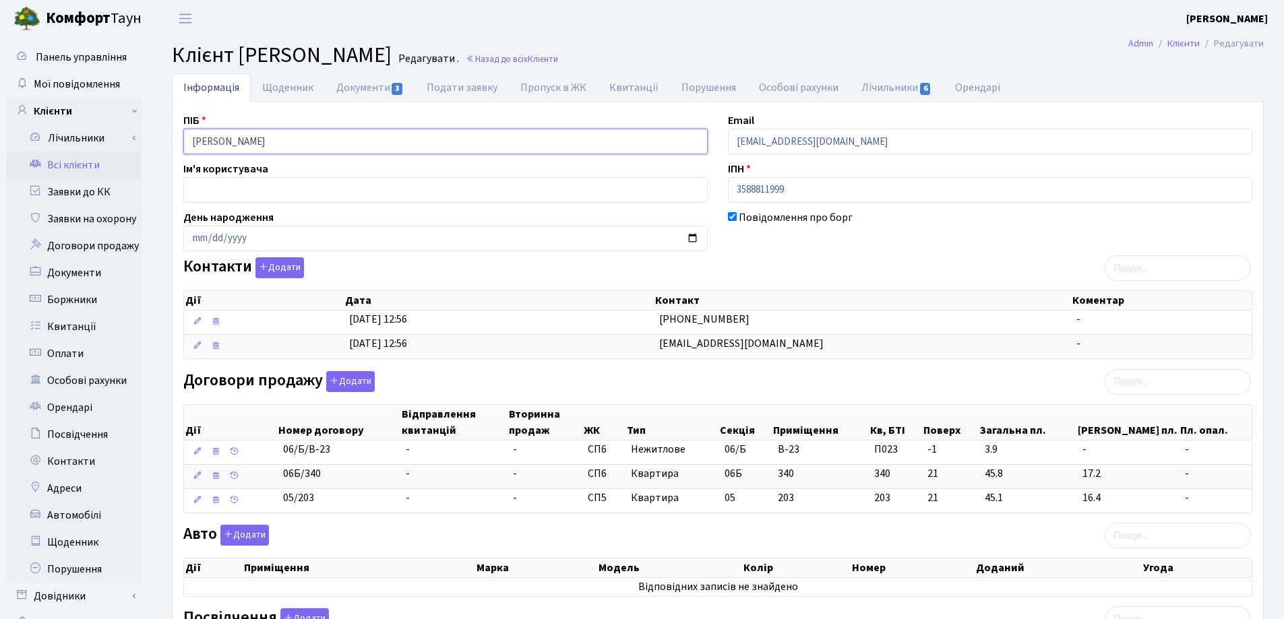
drag, startPoint x: 386, startPoint y: 139, endPoint x: 149, endPoint y: 139, distance: 237.2
click at [149, 139] on div "Панель управління Мої повідомлення Клієнти Лічильники Показання" at bounding box center [642, 533] width 1284 height 993
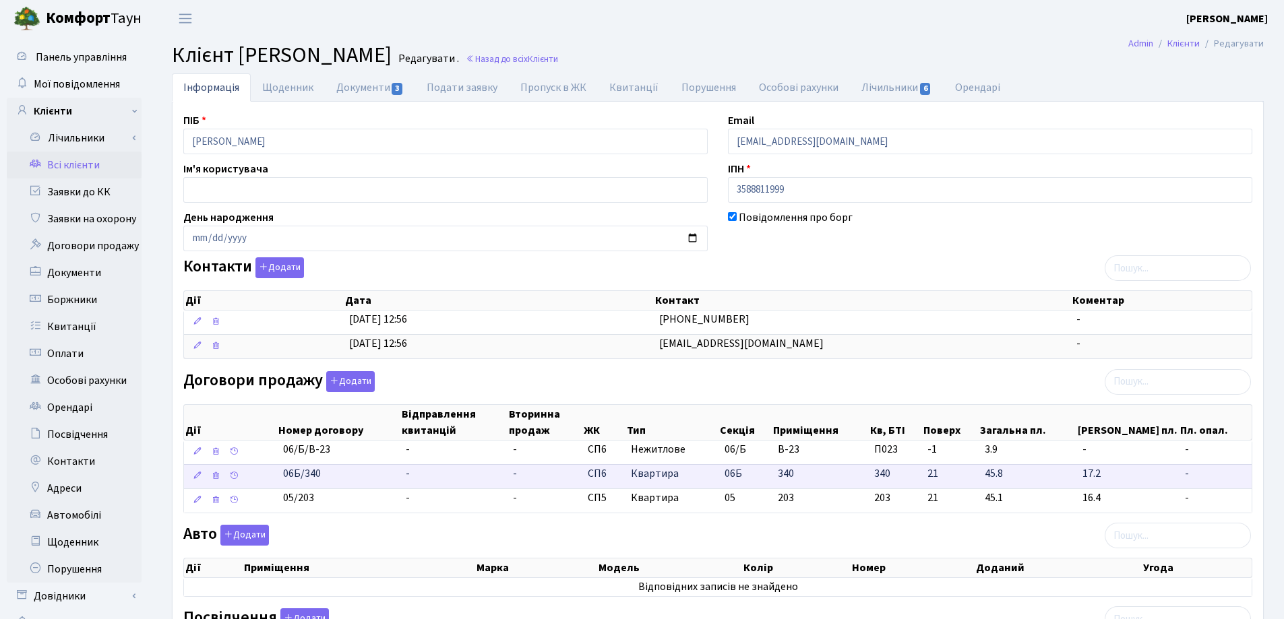
drag, startPoint x: 272, startPoint y: 474, endPoint x: 327, endPoint y: 482, distance: 55.8
click at [327, 482] on \<\/span\>\a "06Б/340 - - СП6 Квартира 06Б 340 340 -" at bounding box center [717, 476] width 1067 height 24
copy span "06Б/340"
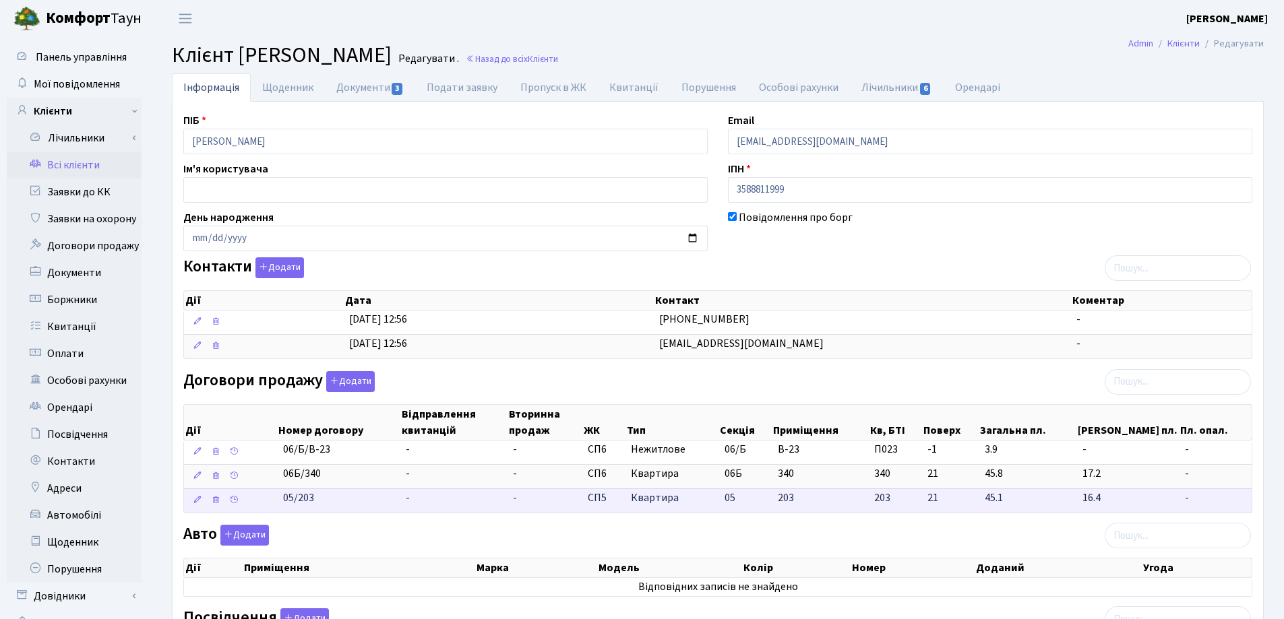
click at [347, 512] on td "05/203" at bounding box center [339, 501] width 123 height 24
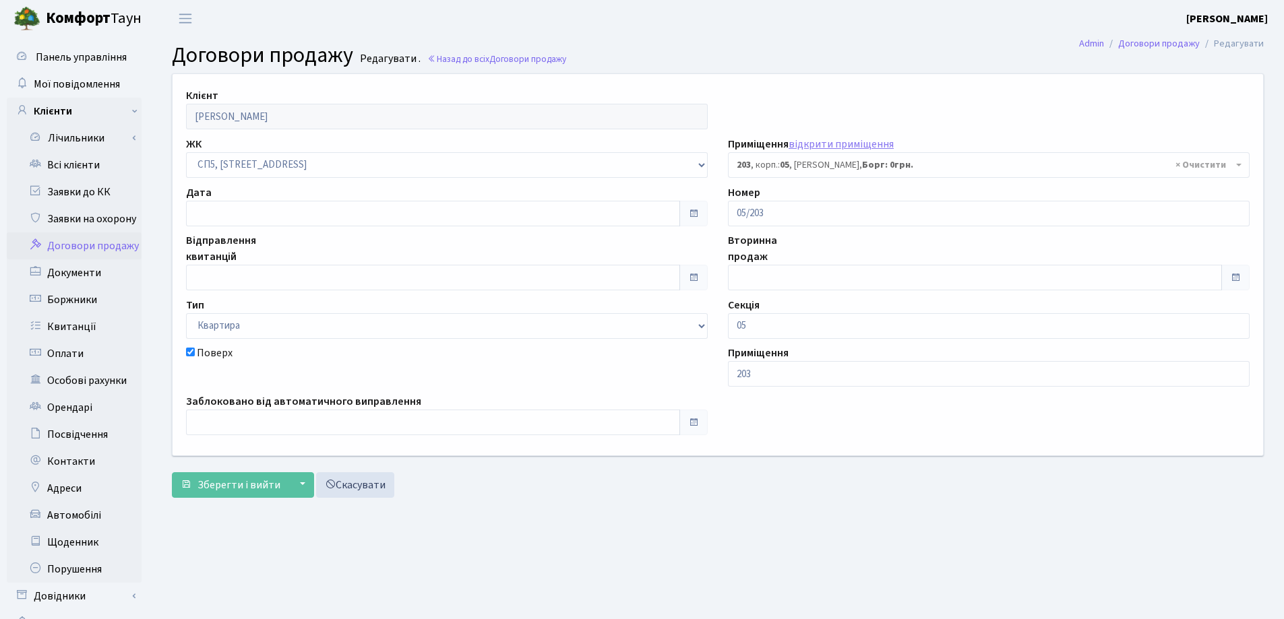
select select "21612"
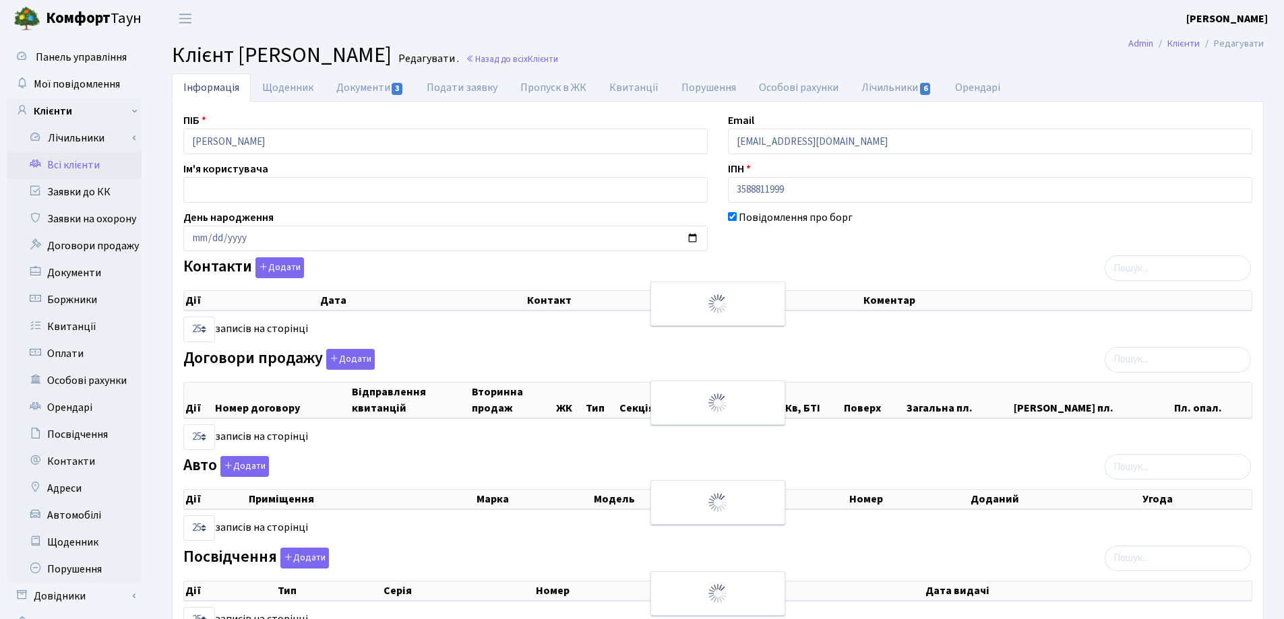
select select "25"
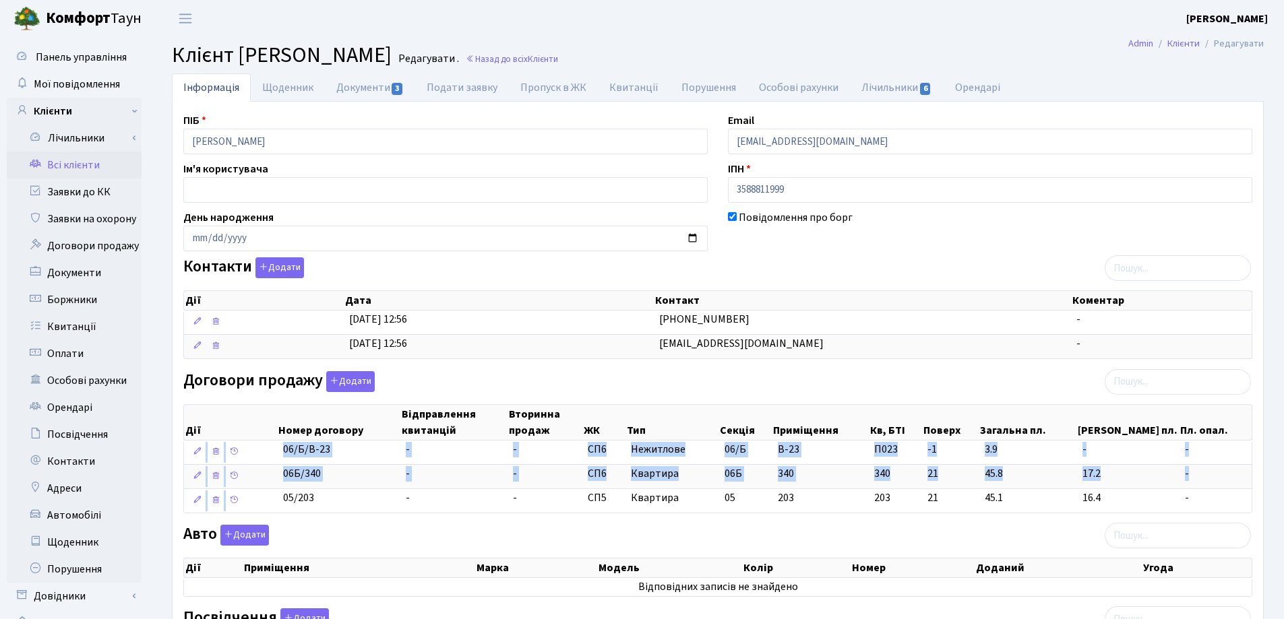
drag, startPoint x: 268, startPoint y: 508, endPoint x: 344, endPoint y: 514, distance: 75.7
click at [344, 514] on div "Дії Номер договору Відправлення квитанцій Вторинна продаж ЖК Тип Секція Приміще…" at bounding box center [717, 455] width 1069 height 127
click at [319, 520] on div "ПІБ Твердохлібов Дмитро Сергійович Email dimagoghh@gmail.com Ім'я користувача І…" at bounding box center [717, 547] width 1089 height 869
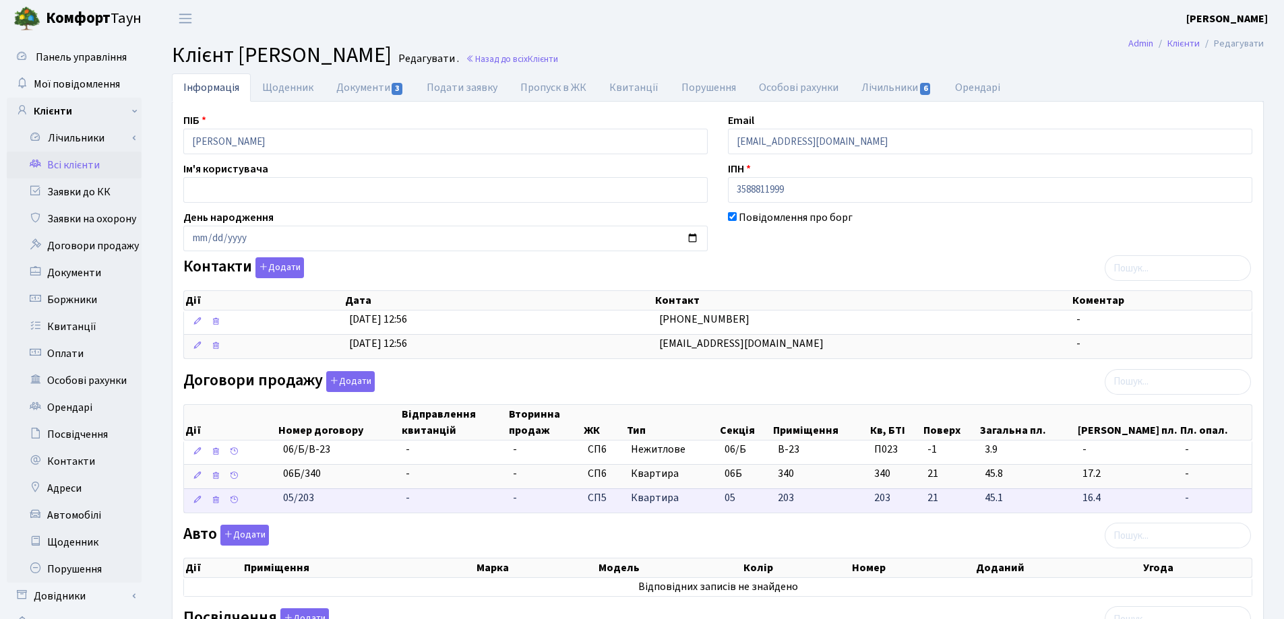
drag, startPoint x: 324, startPoint y: 508, endPoint x: 283, endPoint y: 505, distance: 41.2
click at [283, 505] on td "05/203" at bounding box center [339, 501] width 123 height 24
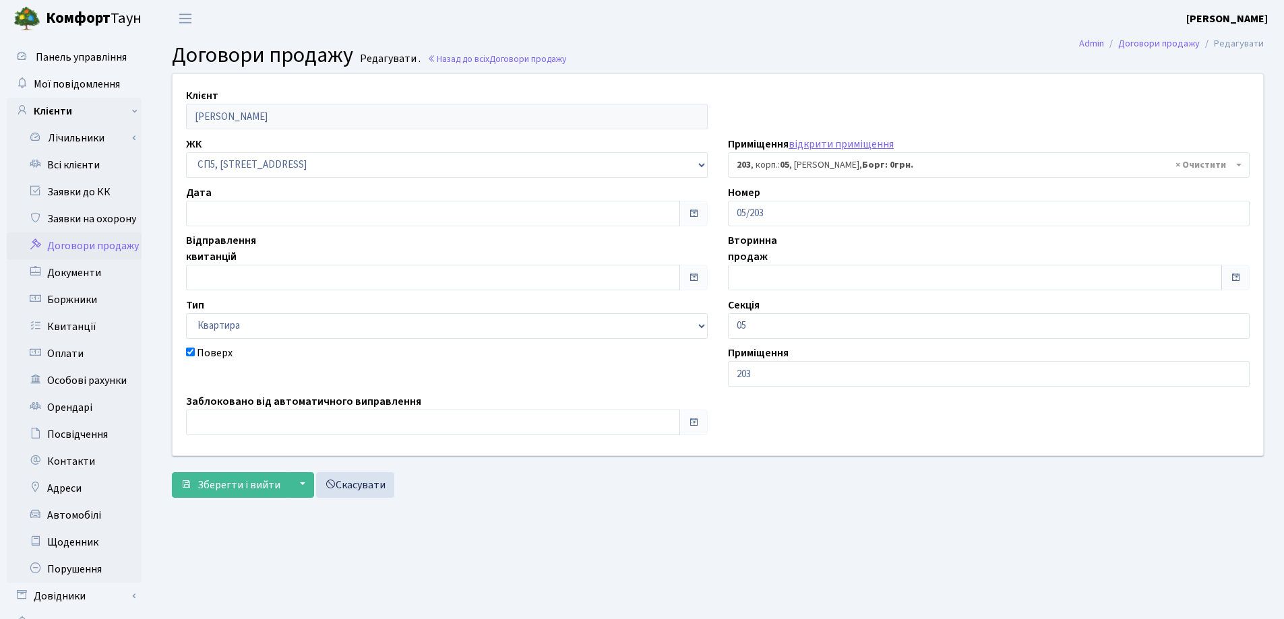
select select "21612"
drag, startPoint x: 821, startPoint y: 216, endPoint x: 712, endPoint y: 212, distance: 109.9
click at [712, 212] on div "Клієнт [PERSON_NAME] ЖК - СП, Наддніпрянське шосе, 2а СП1, Столичне шосе, 1 СП2…" at bounding box center [717, 264] width 1110 height 381
click at [507, 56] on span "Договори продажу" at bounding box center [527, 59] width 77 height 13
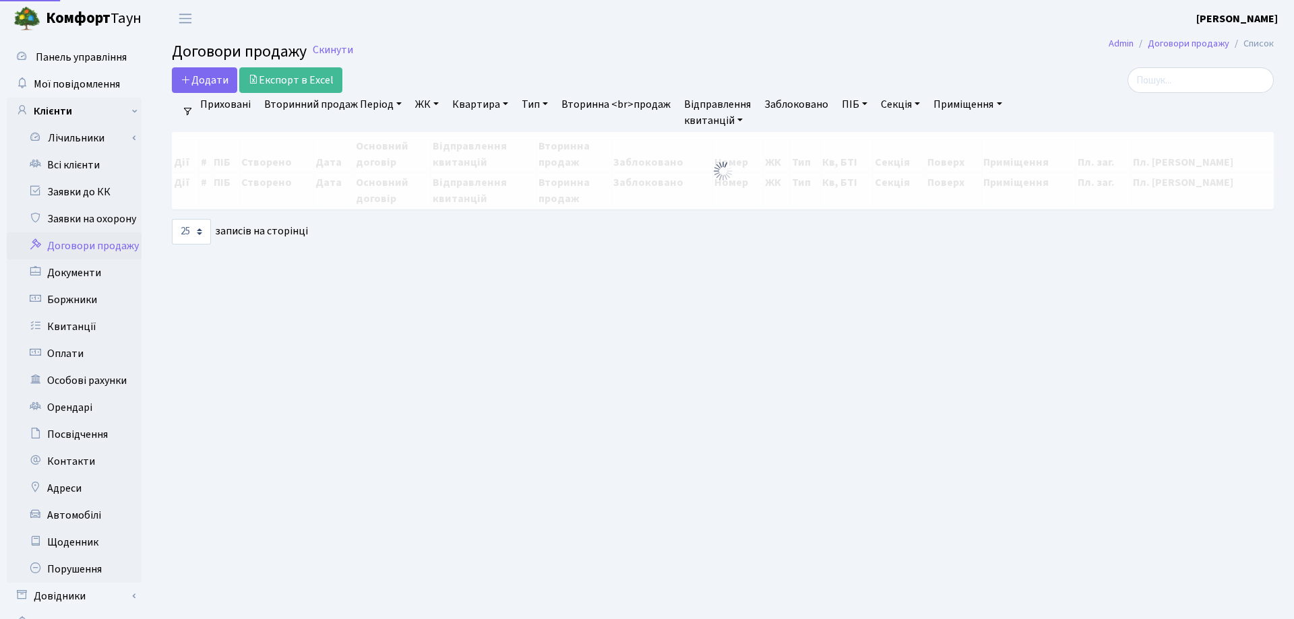
select select "25"
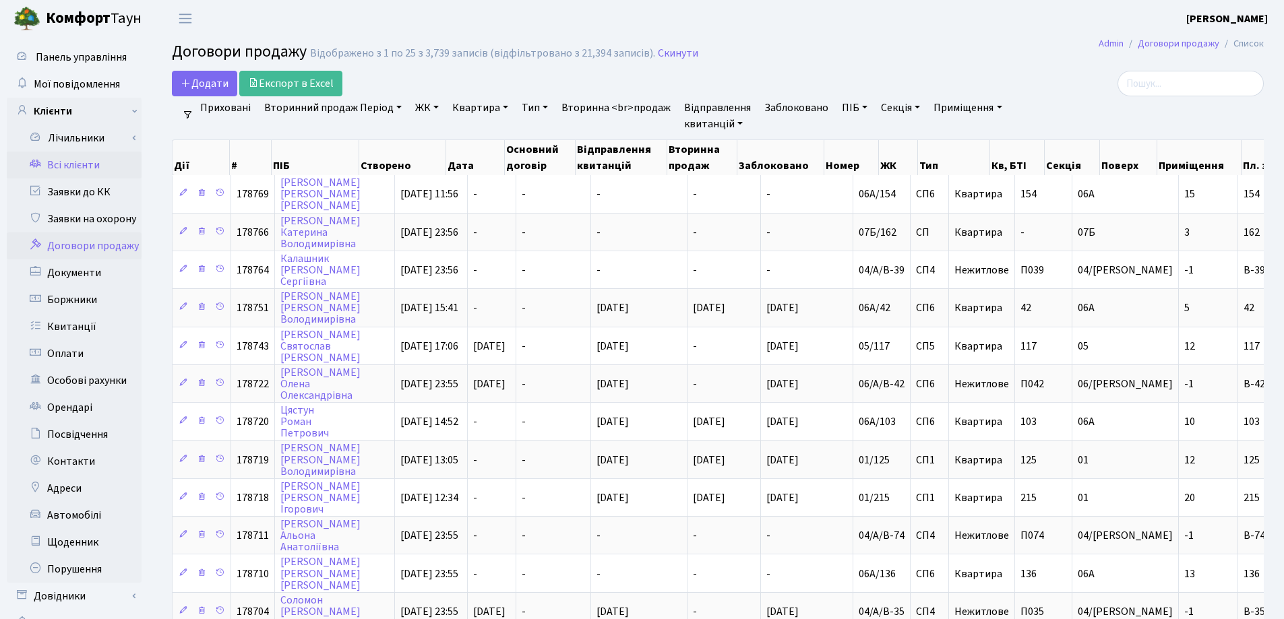
click at [55, 168] on link "Всі клієнти" at bounding box center [74, 165] width 135 height 27
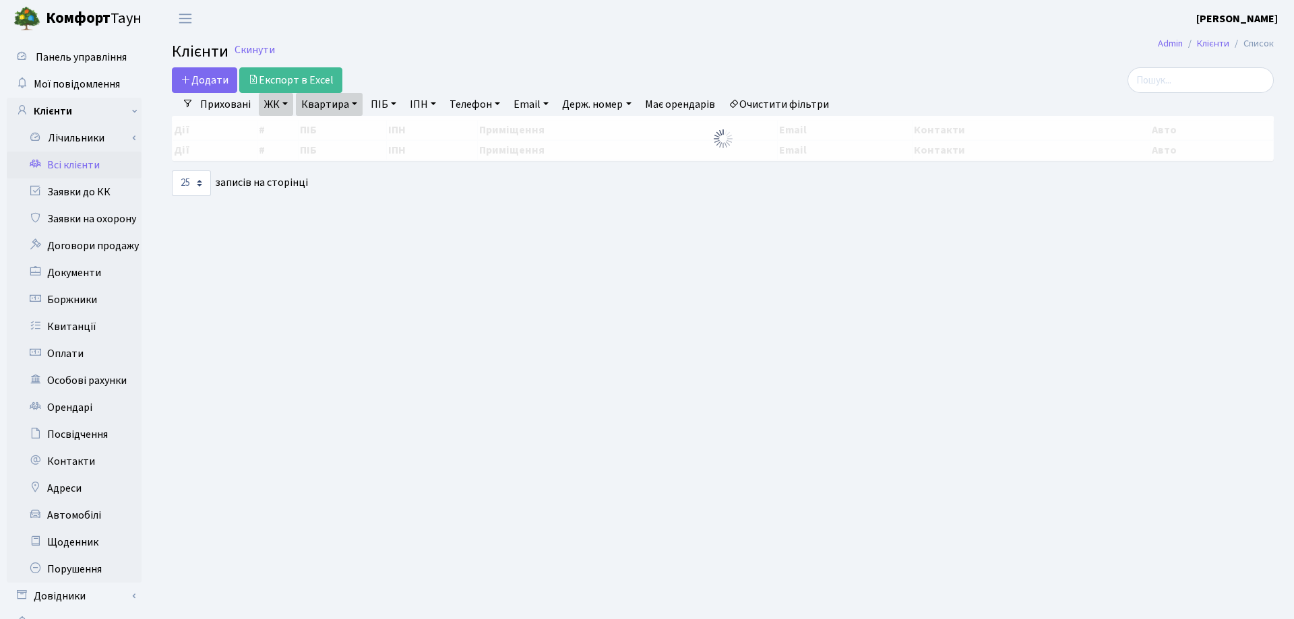
select select "25"
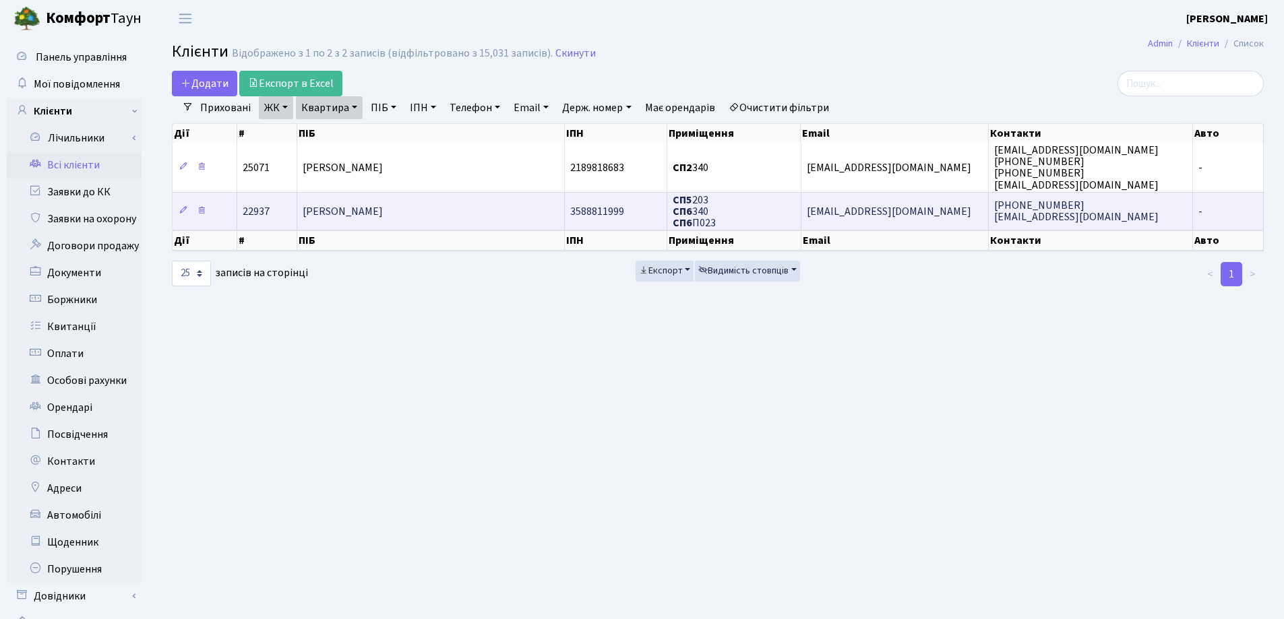
click at [383, 212] on span "[PERSON_NAME]" at bounding box center [343, 211] width 80 height 15
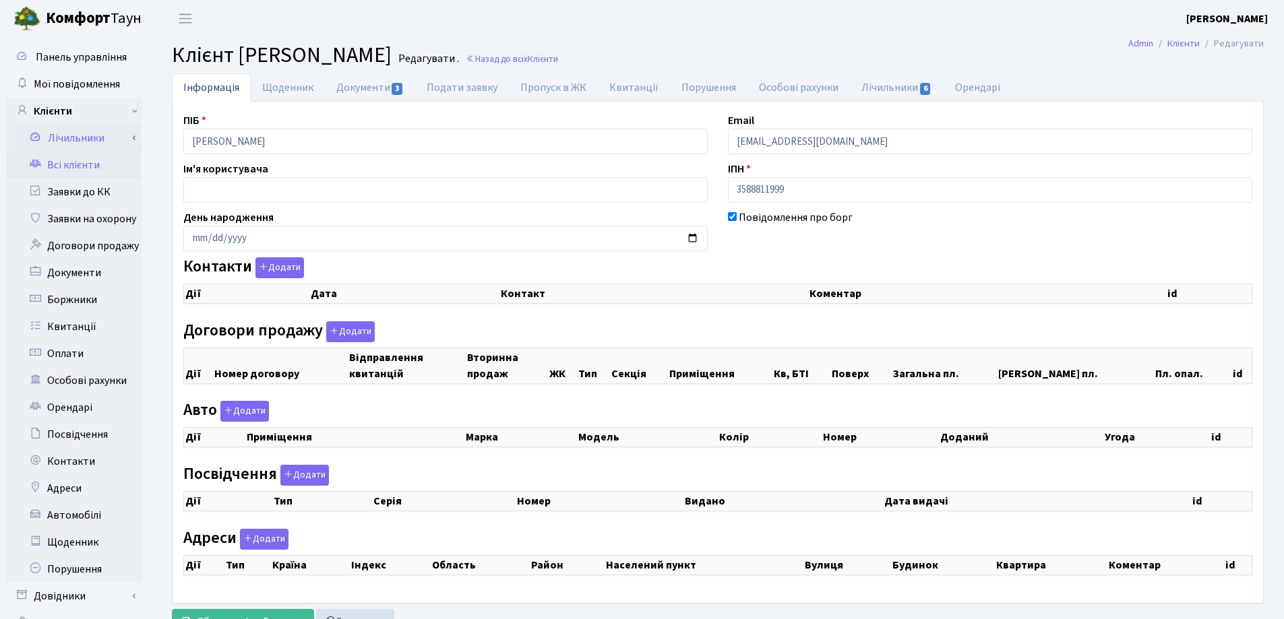
click at [86, 144] on div "Панель управління Мої повідомлення Клієнти Лічильники Показання" at bounding box center [642, 340] width 1284 height 606
checkbox input "true"
select select "25"
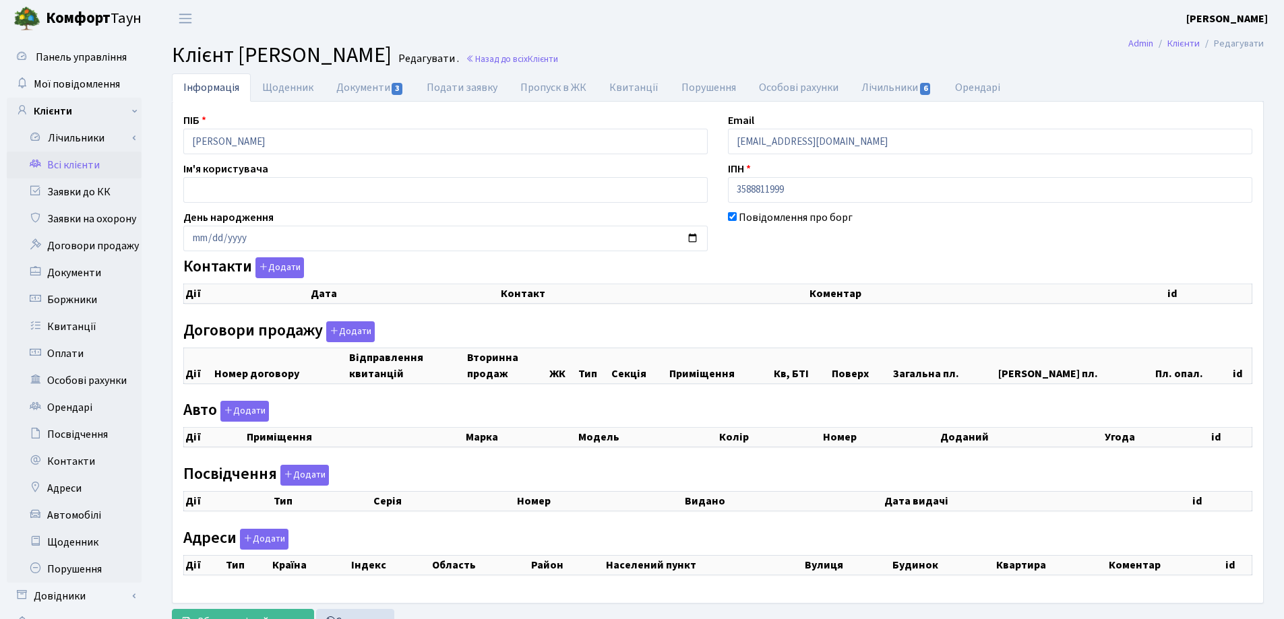
select select "25"
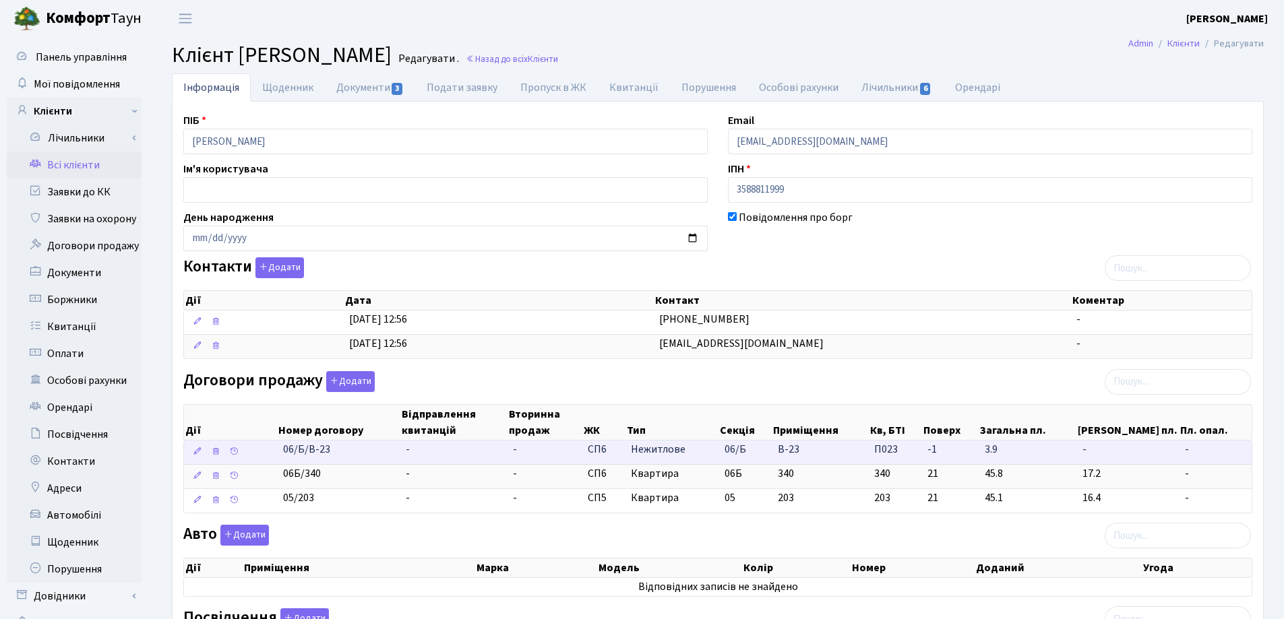
drag, startPoint x: 345, startPoint y: 453, endPoint x: 274, endPoint y: 453, distance: 70.8
click at [274, 453] on \<\/span\>\a "06/Б/В-23 - - СП6 Нежитлове 06/Б В-23 П023 - -" at bounding box center [717, 453] width 1067 height 24
copy span "06/Б/В-23"
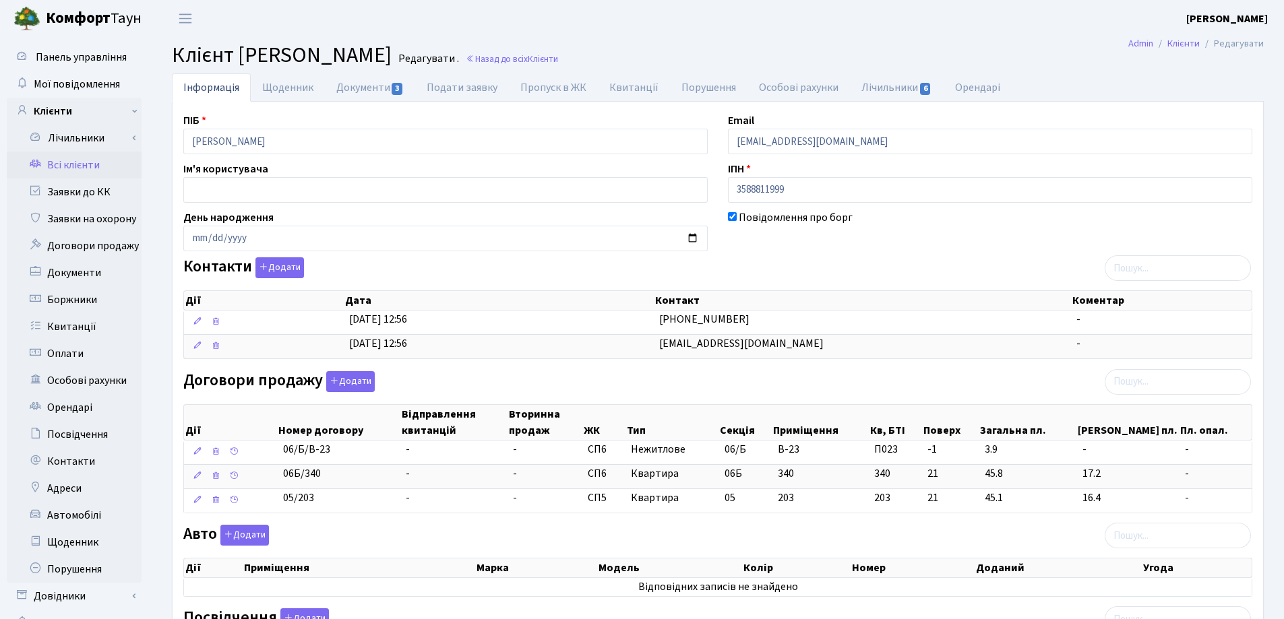
drag, startPoint x: 795, startPoint y: 26, endPoint x: 651, endPoint y: 64, distance: 149.1
click at [792, 29] on header "Комфорт Таун Лоскутова В. С. Мій обліковий запис Вийти" at bounding box center [642, 18] width 1284 height 37
click at [558, 60] on link "Назад до всіх Клієнти" at bounding box center [512, 59] width 92 height 13
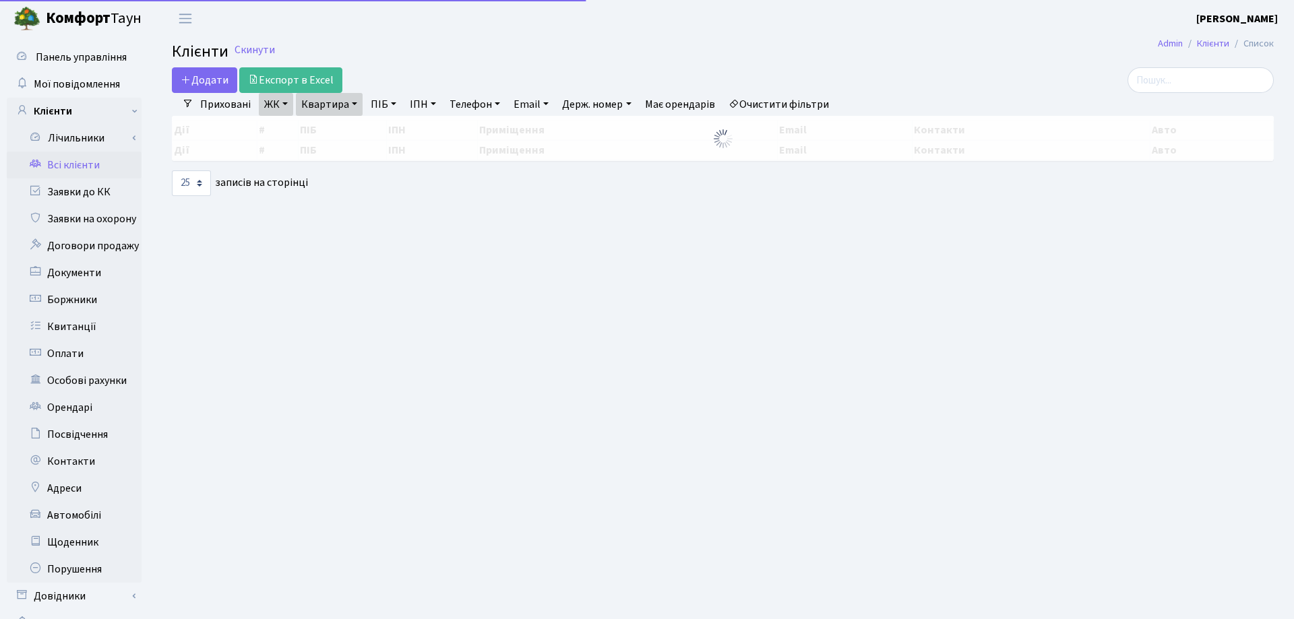
select select "25"
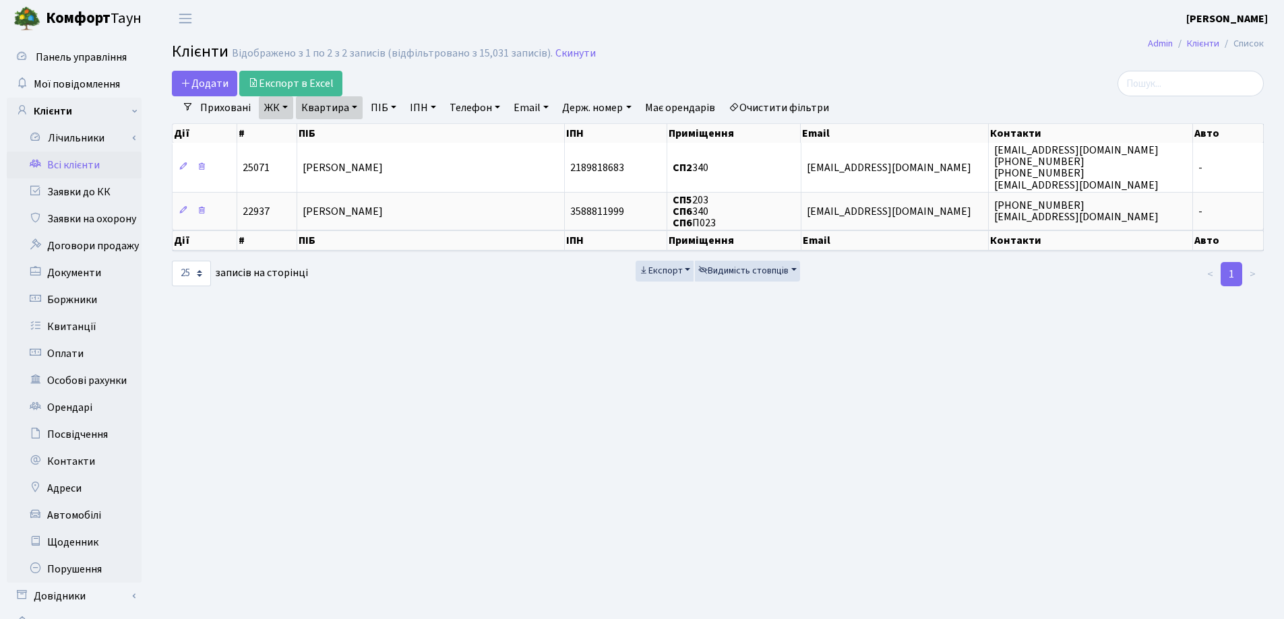
click at [355, 107] on link "Квартира" at bounding box center [329, 107] width 67 height 23
click at [396, 134] on link at bounding box center [389, 134] width 28 height 26
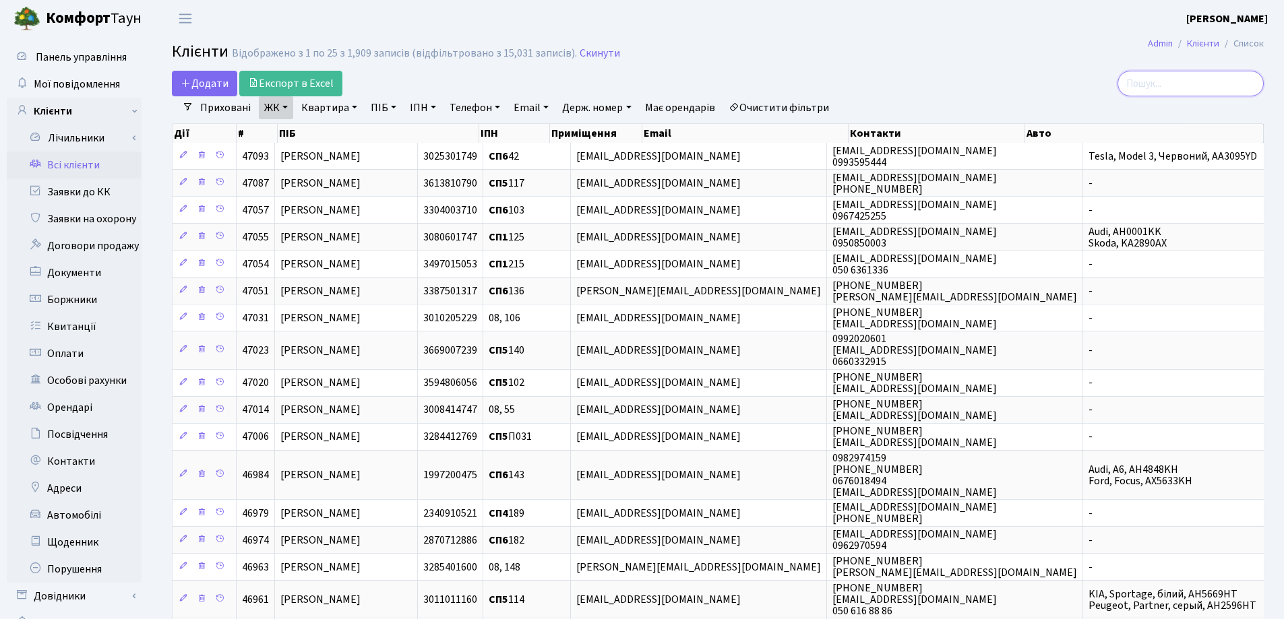
click at [1230, 78] on input "search" at bounding box center [1190, 84] width 146 height 26
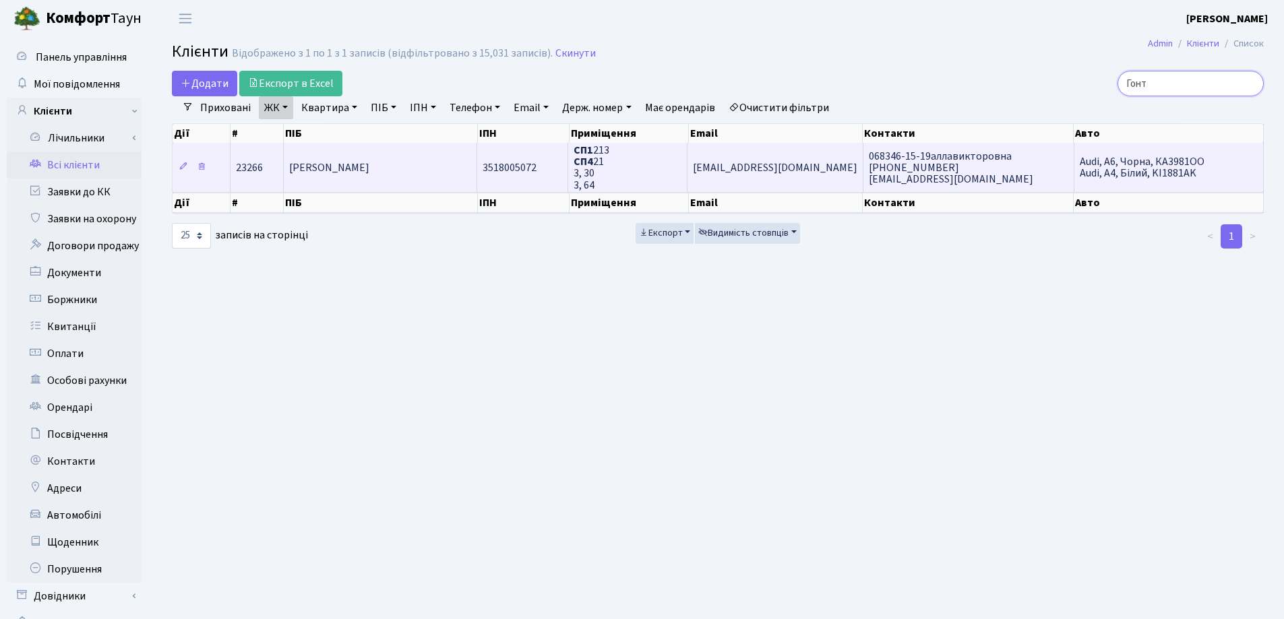
type input "Гонт"
click at [459, 175] on td "[PERSON_NAME]" at bounding box center [380, 167] width 193 height 49
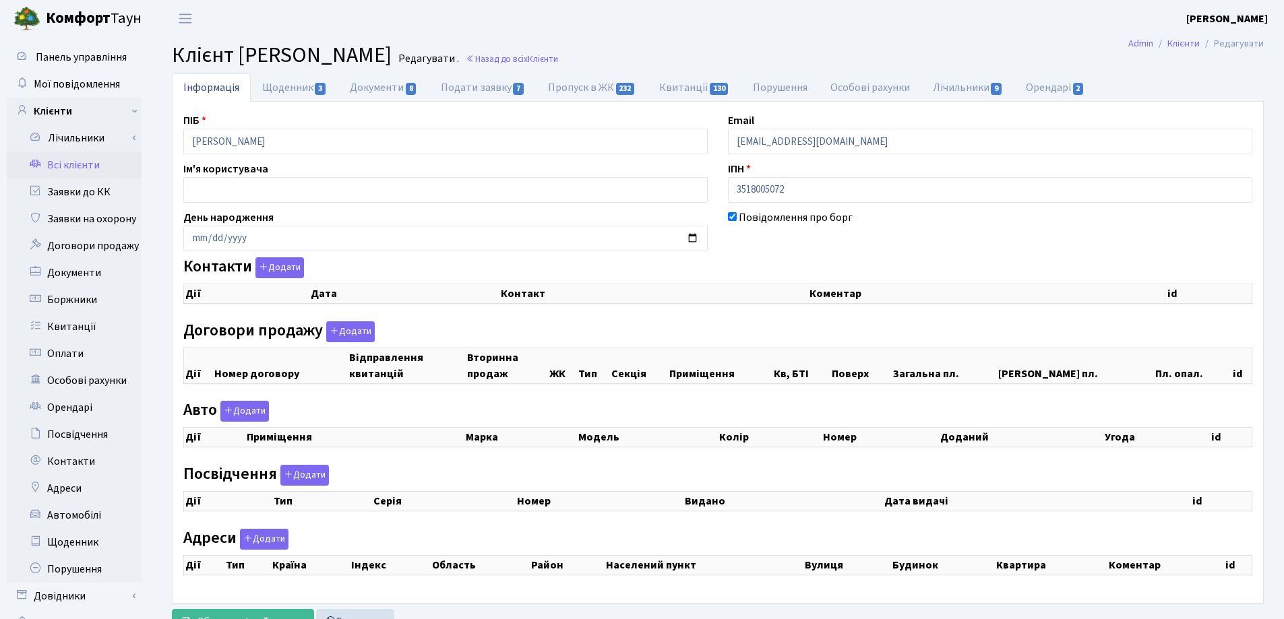
checkbox input "true"
select select "25"
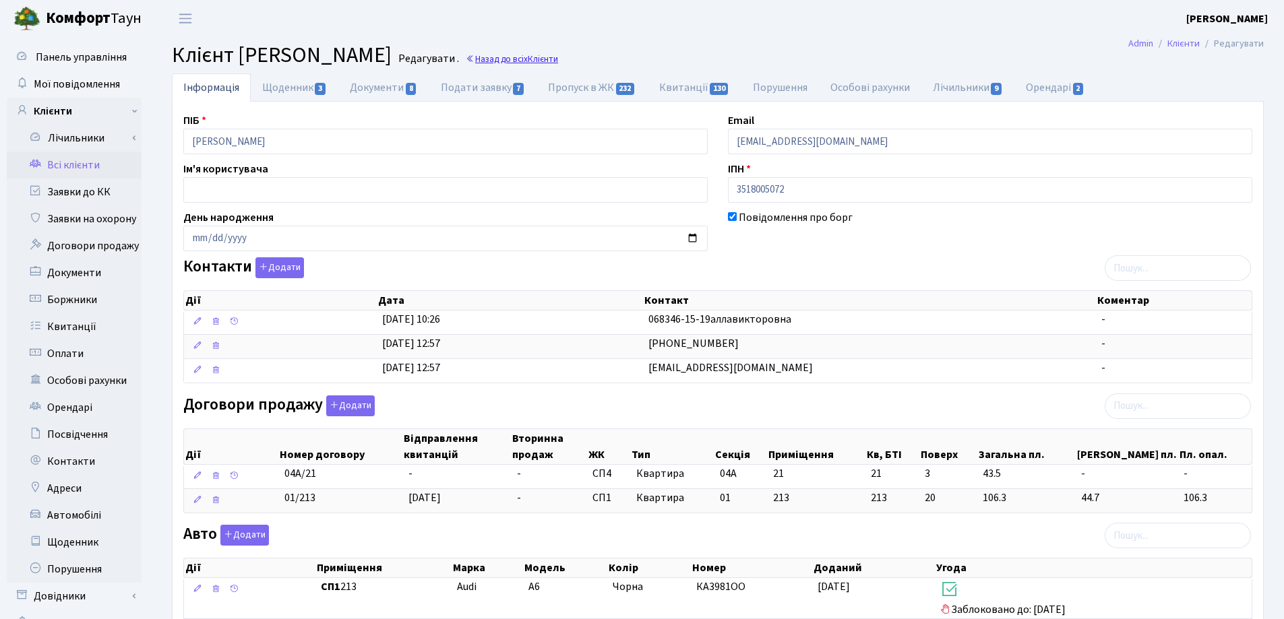
click at [558, 56] on link "Назад до всіх Клієнти" at bounding box center [512, 59] width 92 height 13
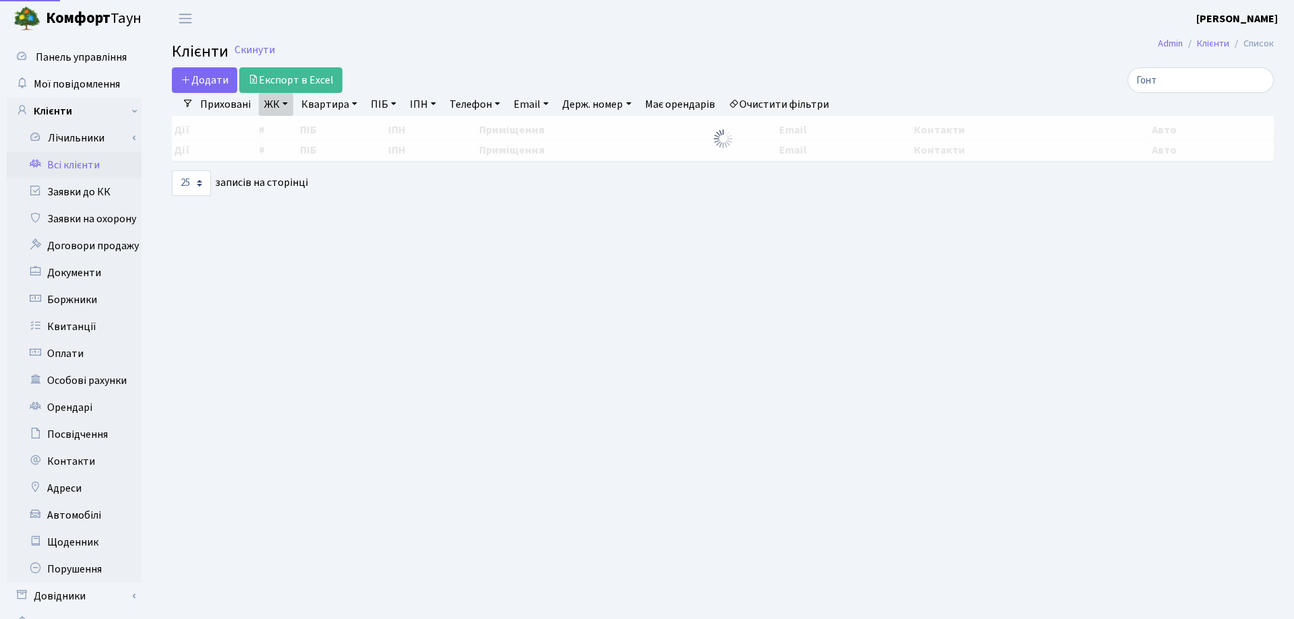
select select "25"
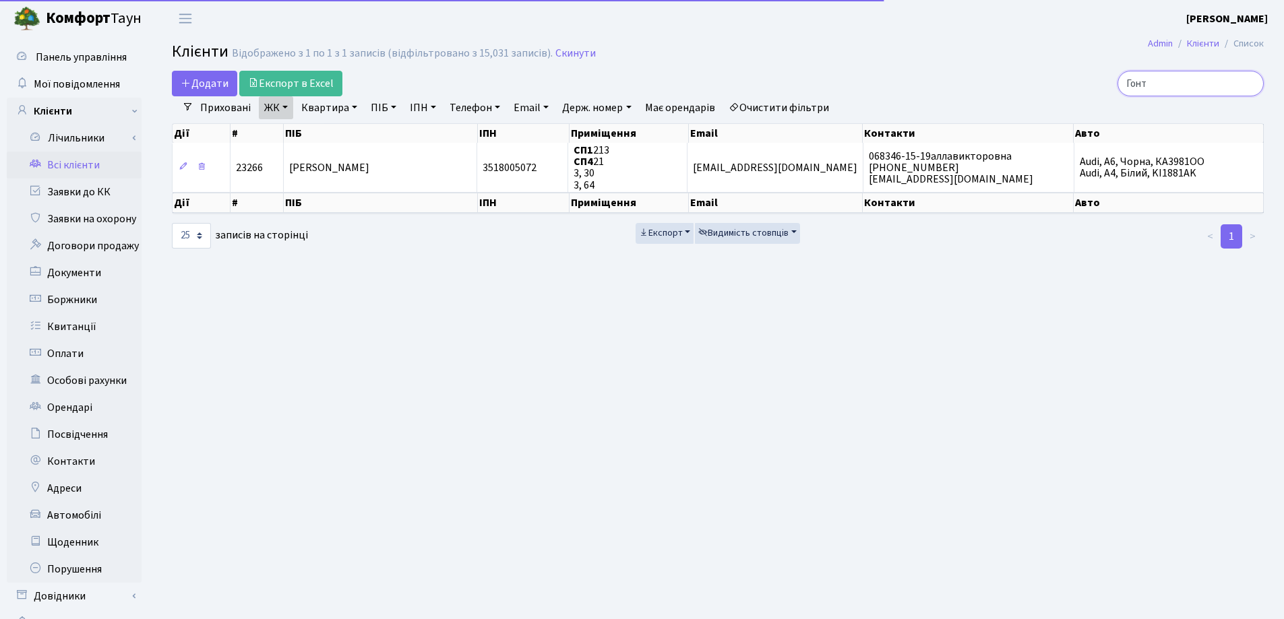
click at [1251, 81] on input "Гонт" at bounding box center [1190, 84] width 146 height 26
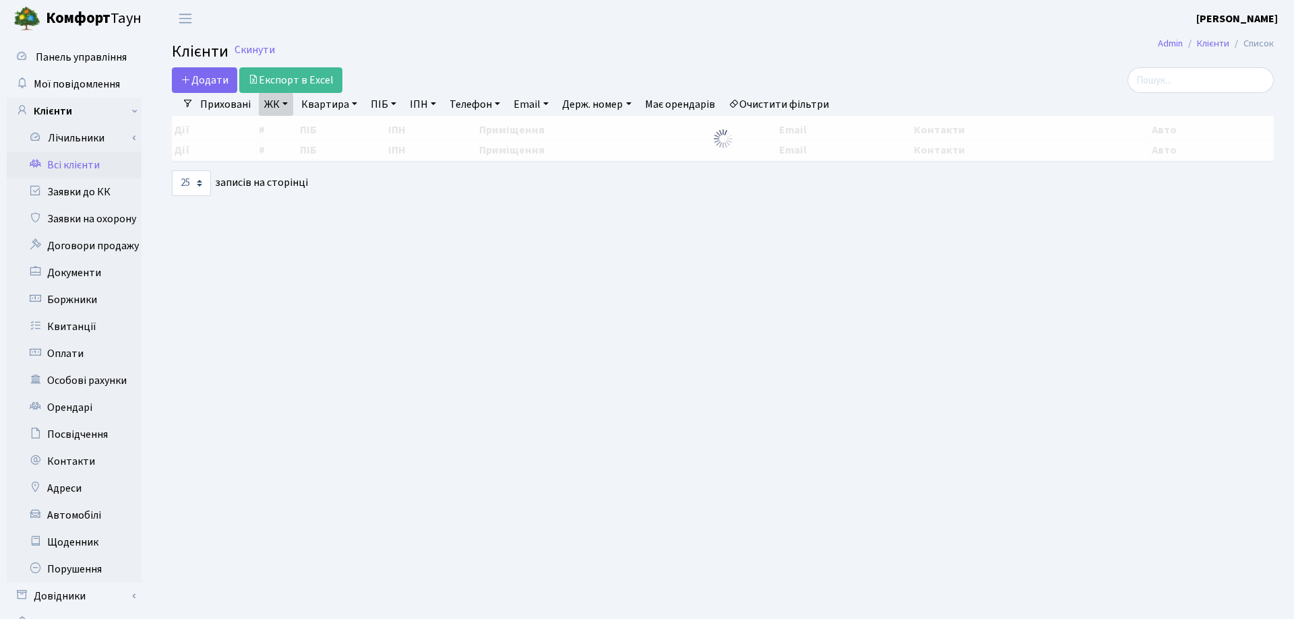
select select "25"
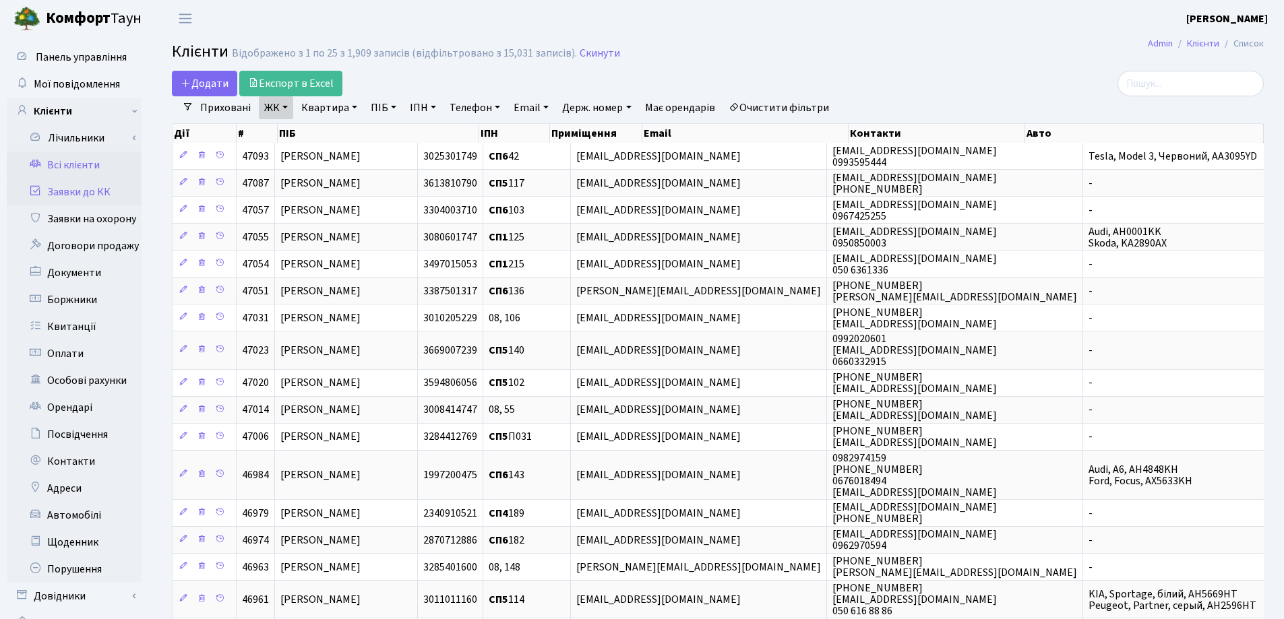
click at [69, 189] on link "Заявки до КК" at bounding box center [74, 192] width 135 height 27
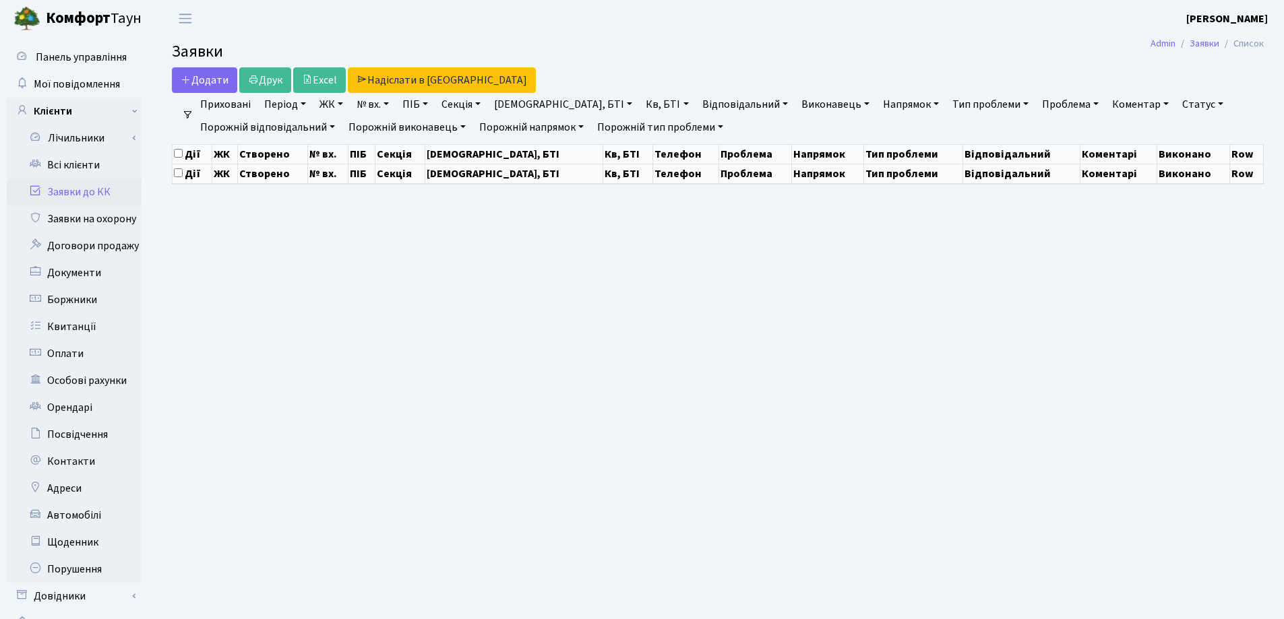
select select "25"
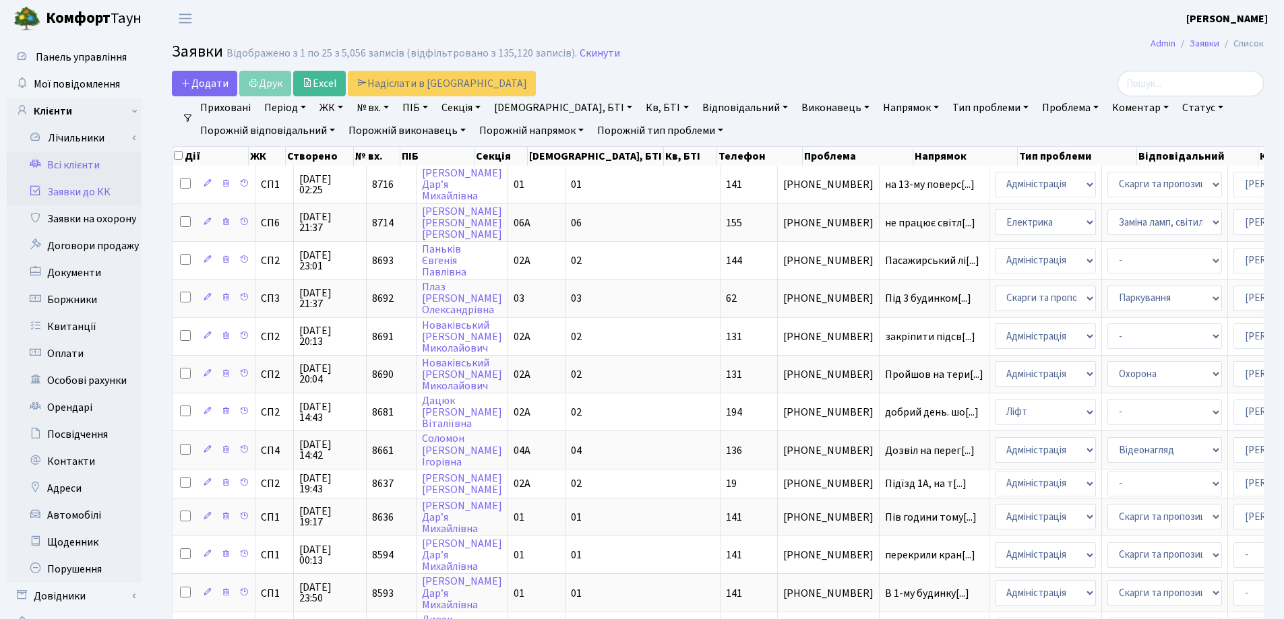
click at [69, 166] on link "Всі клієнти" at bounding box center [74, 165] width 135 height 27
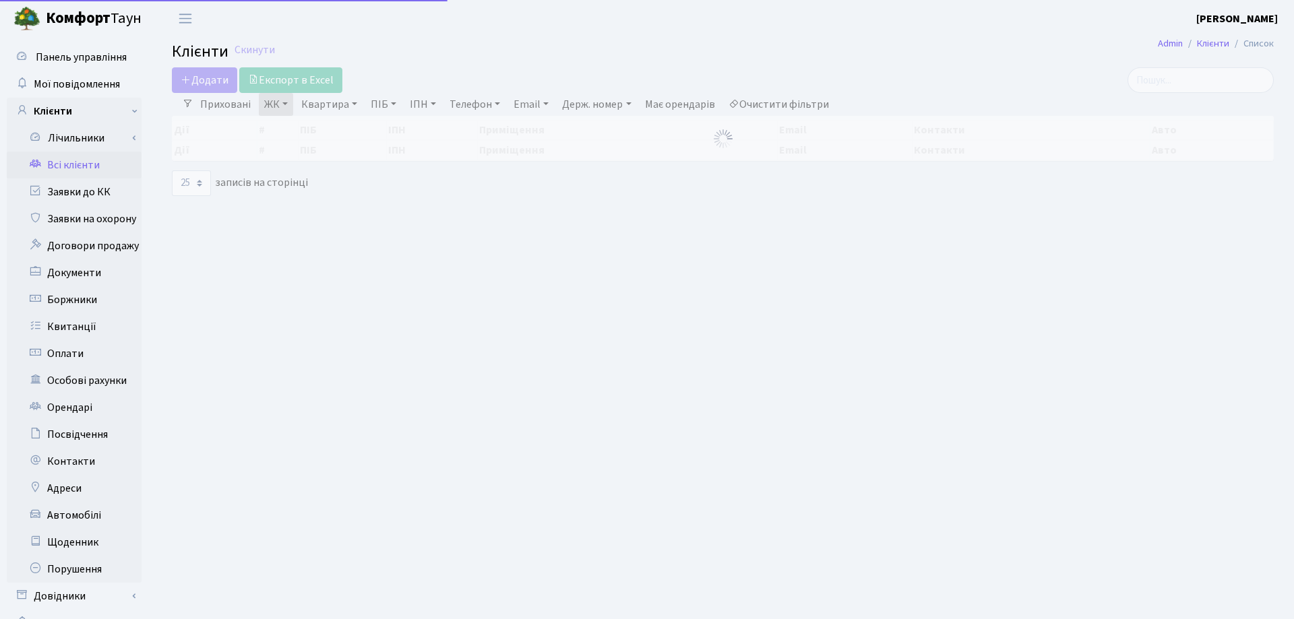
select select "25"
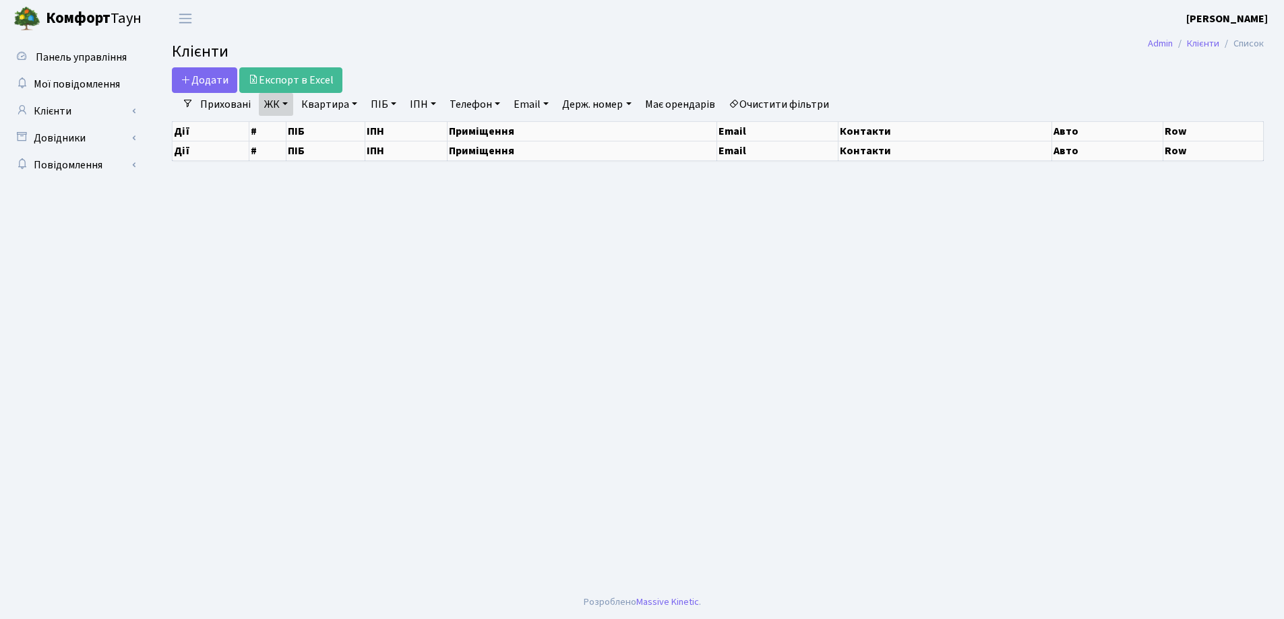
select select "25"
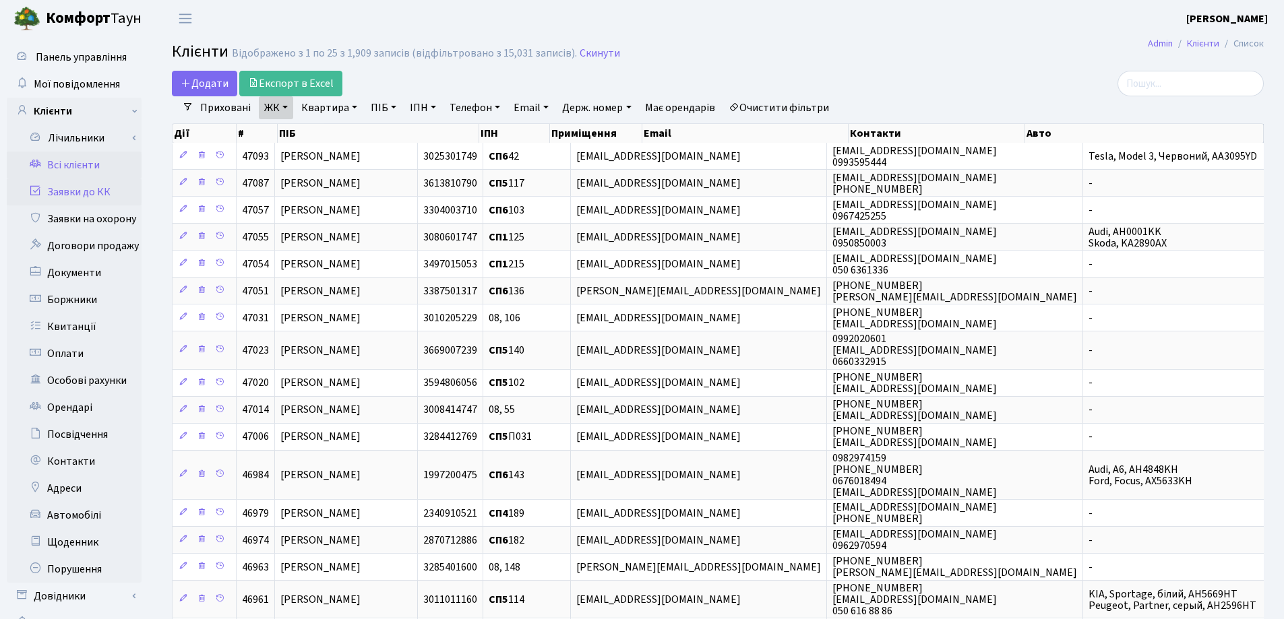
click at [64, 189] on link "Заявки до КК" at bounding box center [74, 192] width 135 height 27
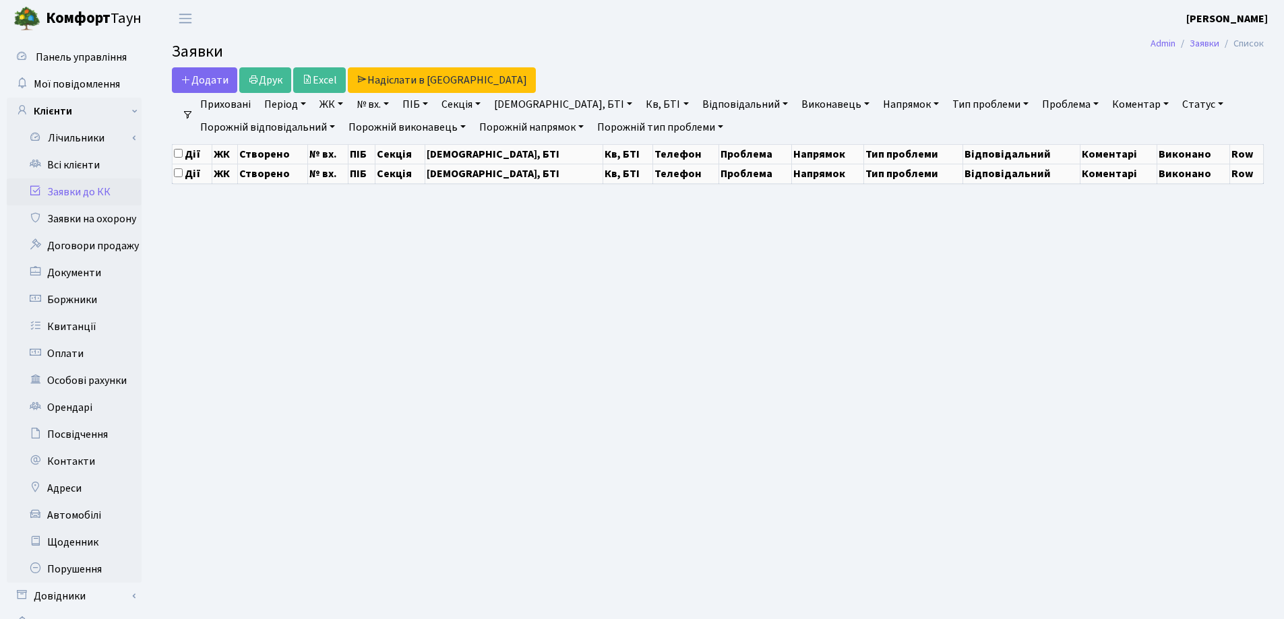
select select "25"
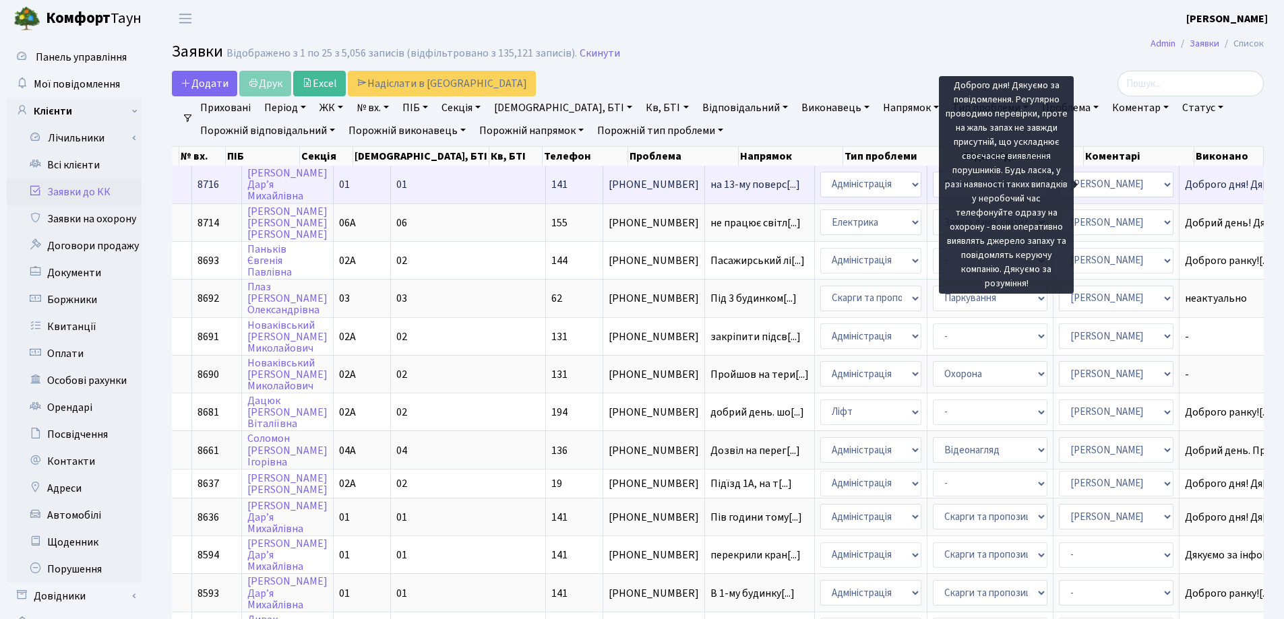
click at [1185, 189] on span "Доброго дня! Дя[...]" at bounding box center [1230, 184] width 91 height 15
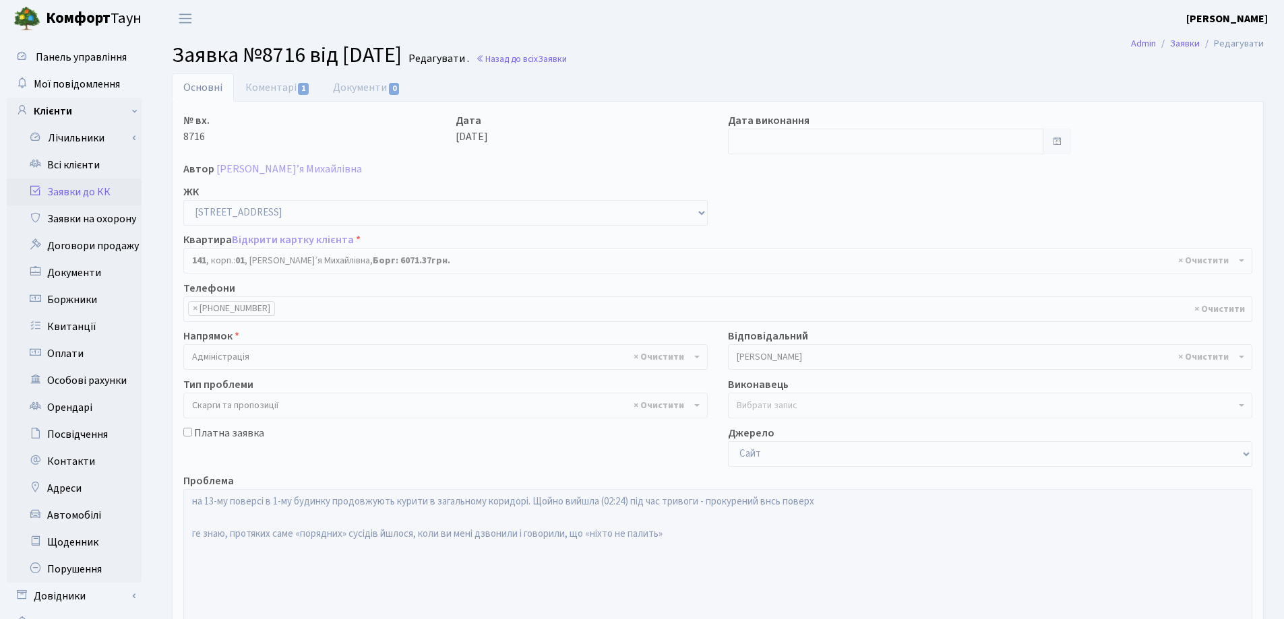
select select "20066"
select select "55"
click at [255, 88] on link "Коментарі 1" at bounding box center [278, 87] width 88 height 28
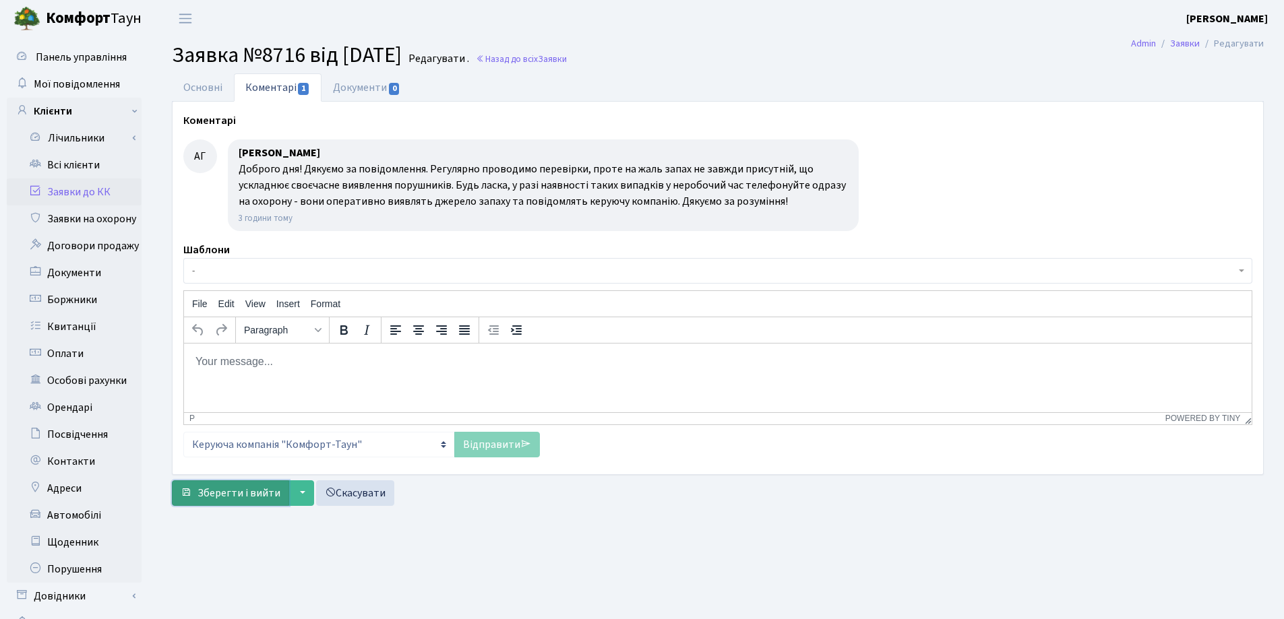
click at [223, 491] on span "Зберегти і вийти" at bounding box center [238, 493] width 83 height 15
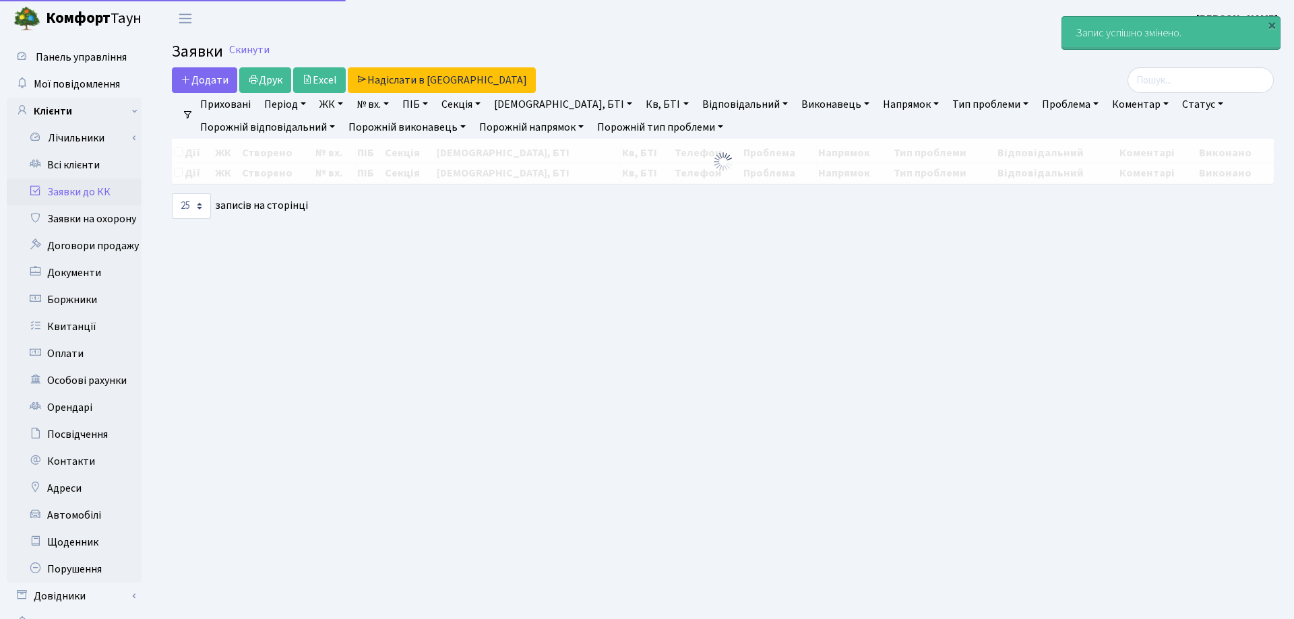
select select "25"
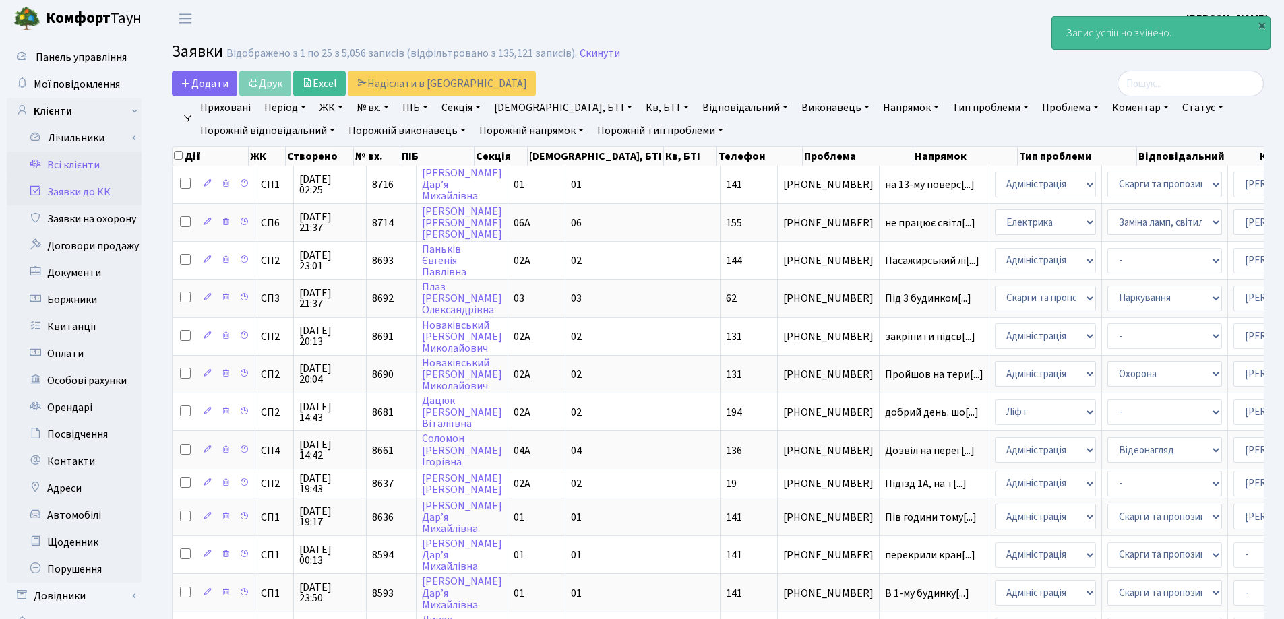
click at [88, 168] on link "Всі клієнти" at bounding box center [74, 165] width 135 height 27
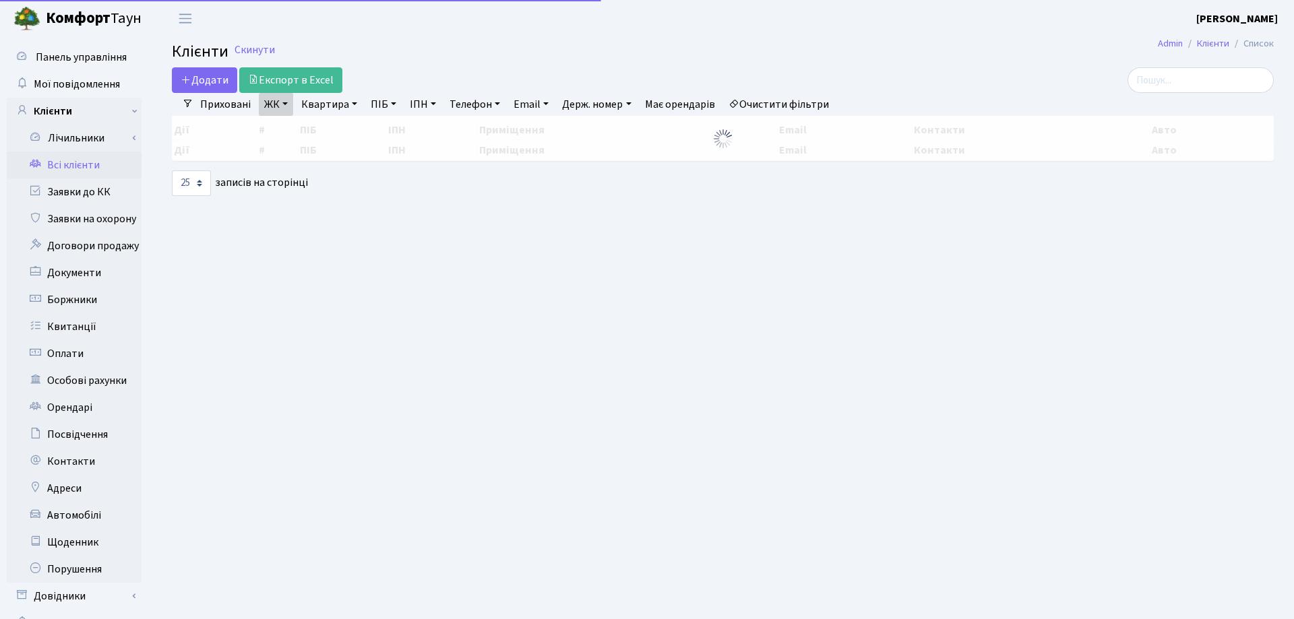
select select "25"
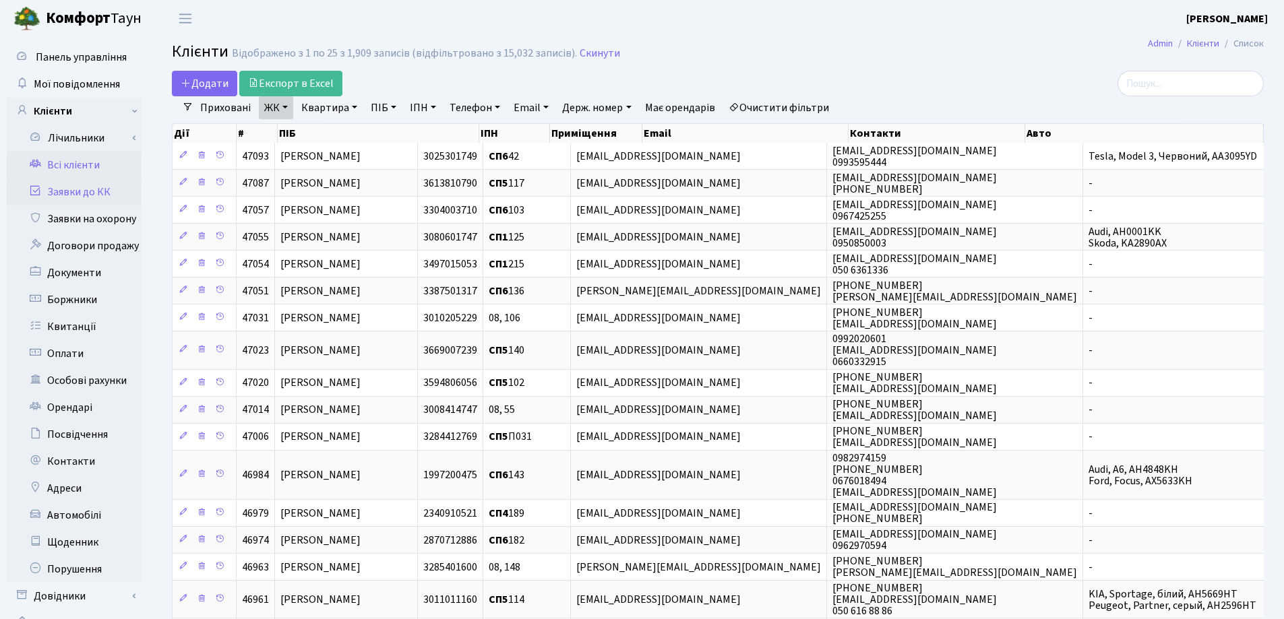
click at [75, 192] on link "Заявки до КК" at bounding box center [74, 192] width 135 height 27
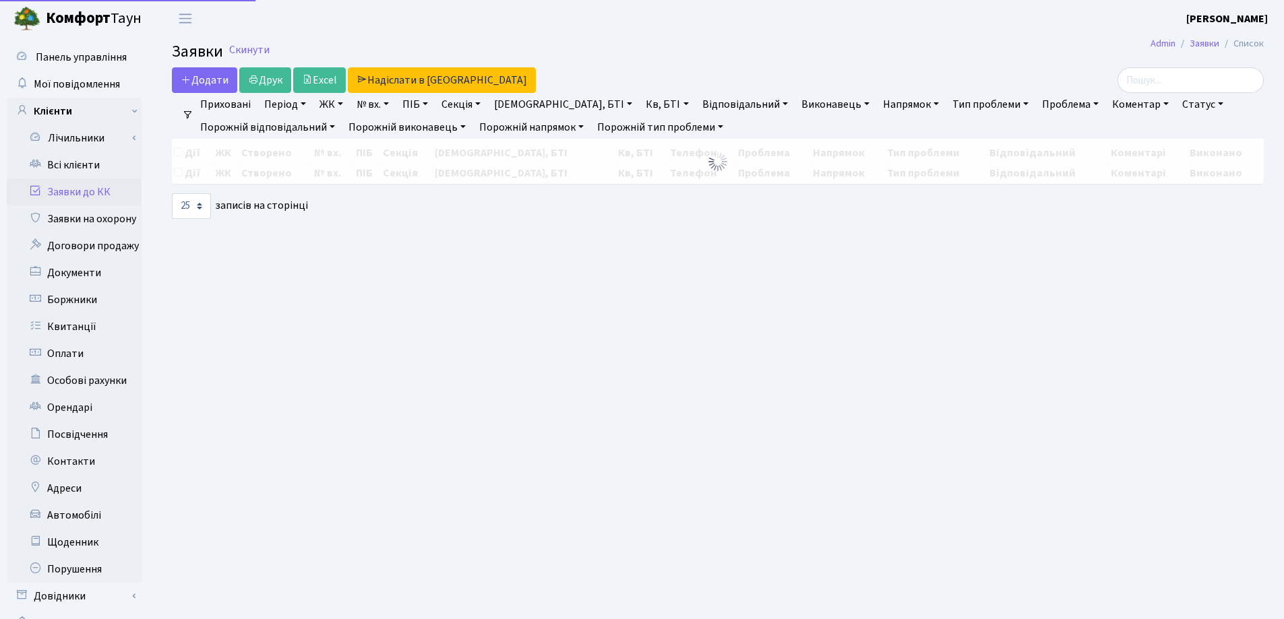
select select "25"
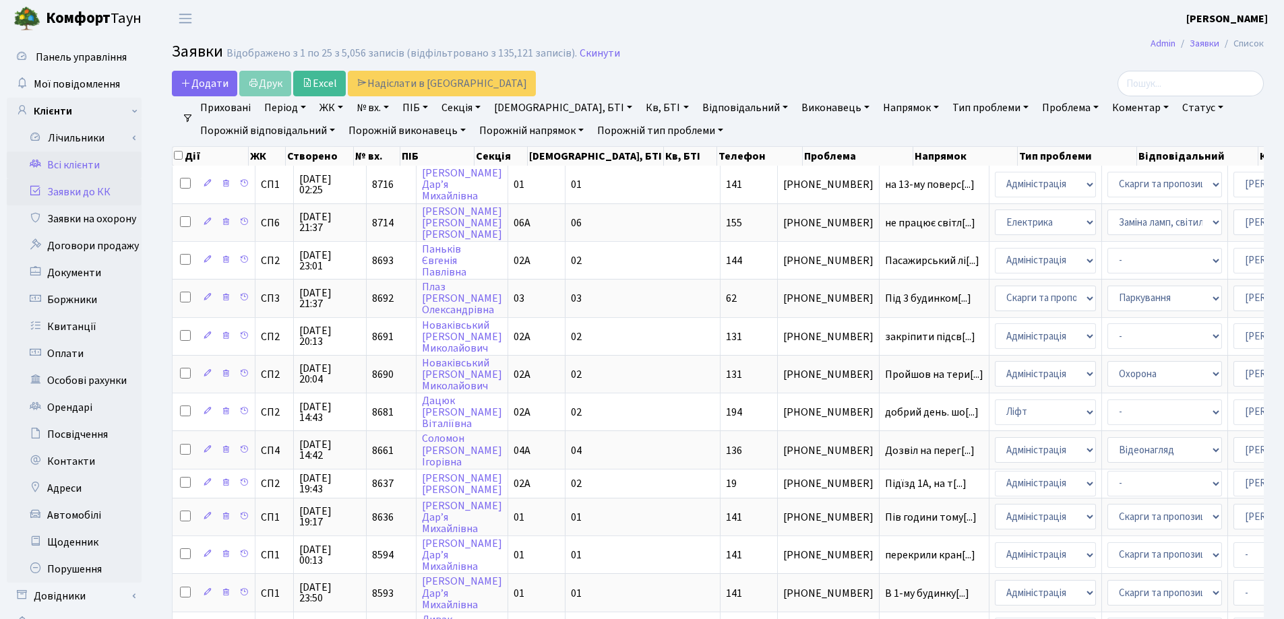
click at [64, 165] on link "Всі клієнти" at bounding box center [74, 165] width 135 height 27
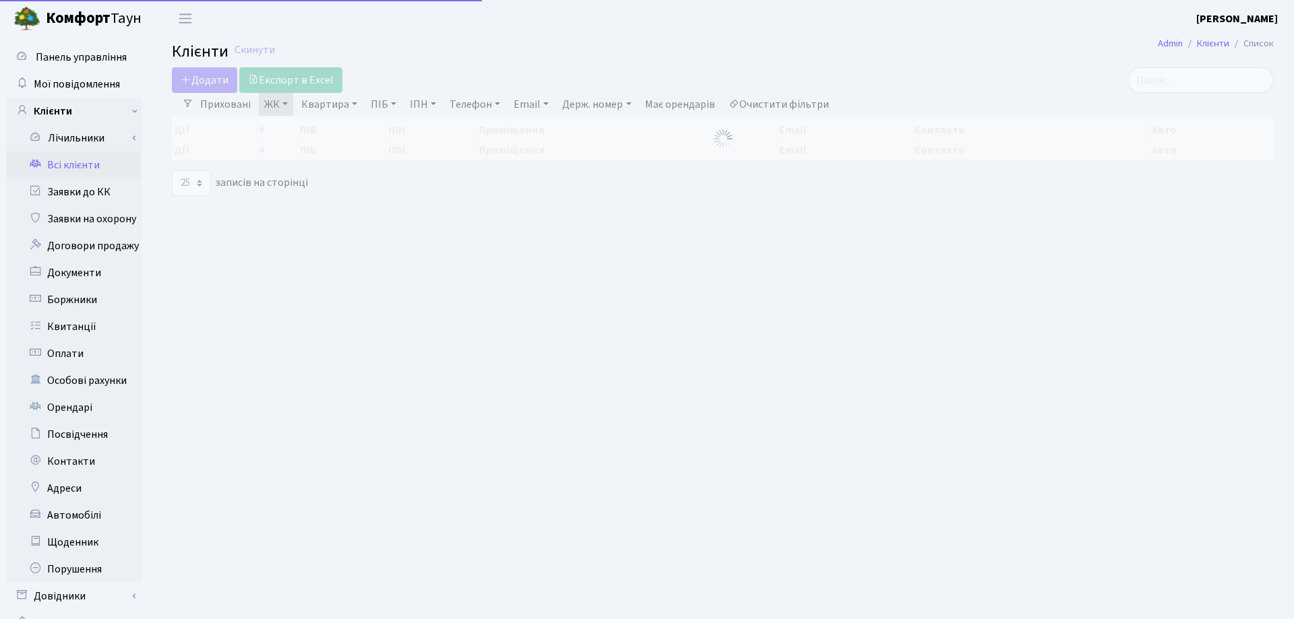
select select "25"
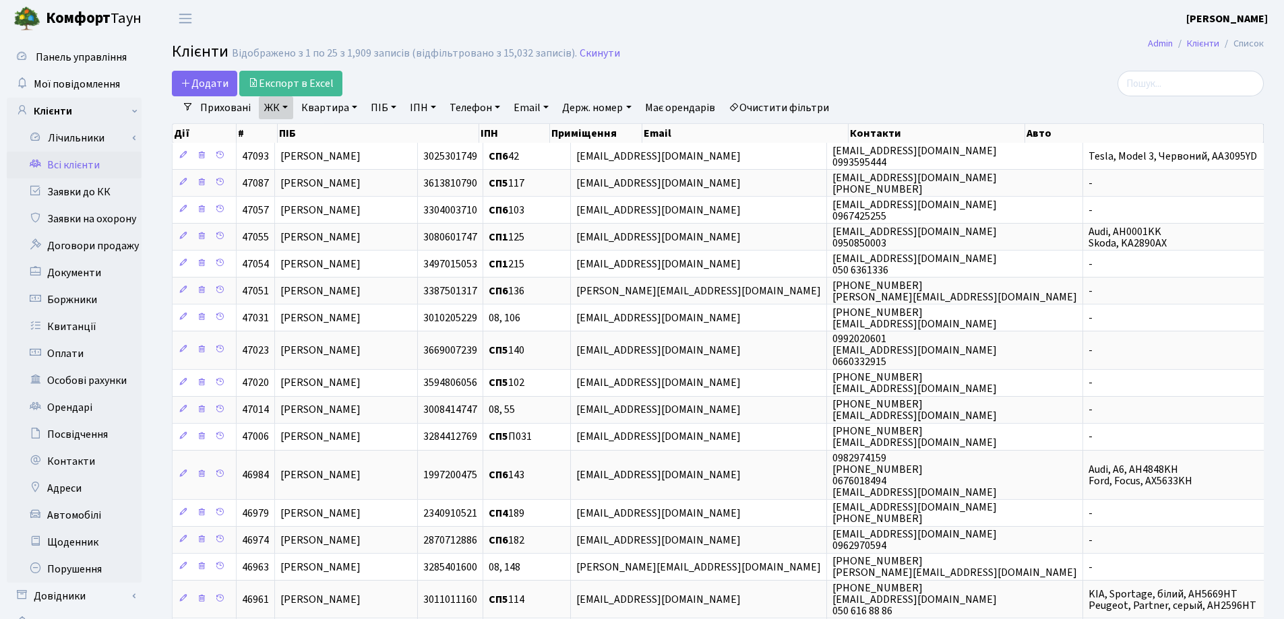
click at [354, 109] on link "Квартира" at bounding box center [329, 107] width 67 height 23
type input "203"
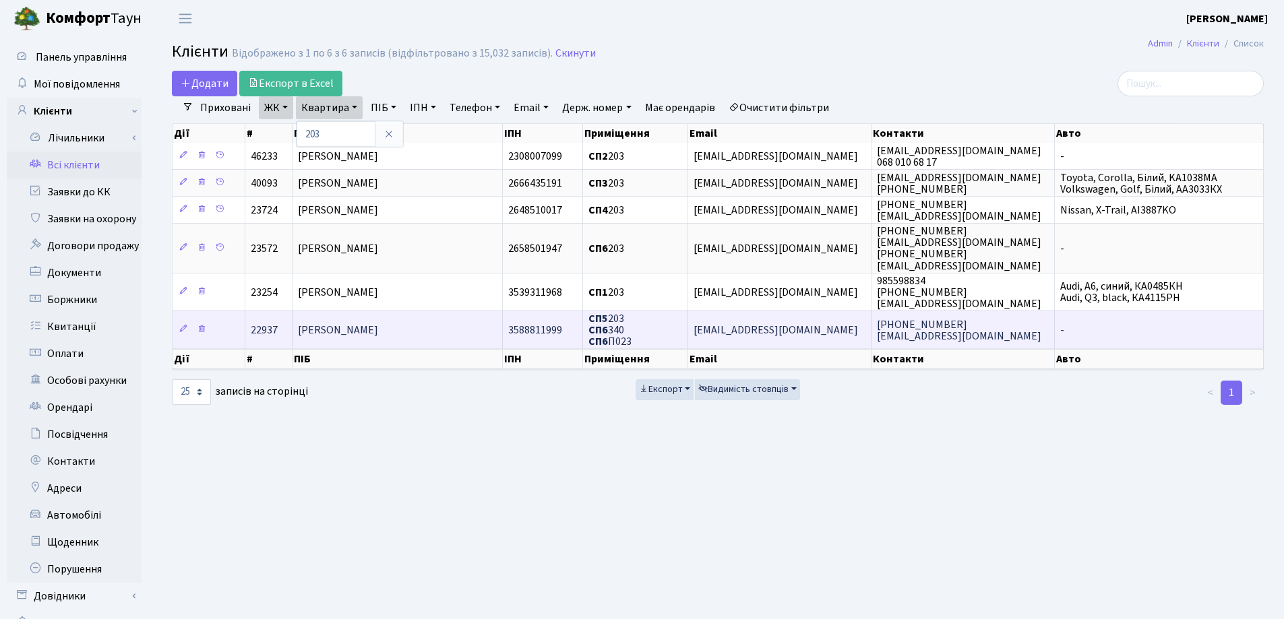
click at [364, 332] on span "[PERSON_NAME]" at bounding box center [338, 330] width 80 height 15
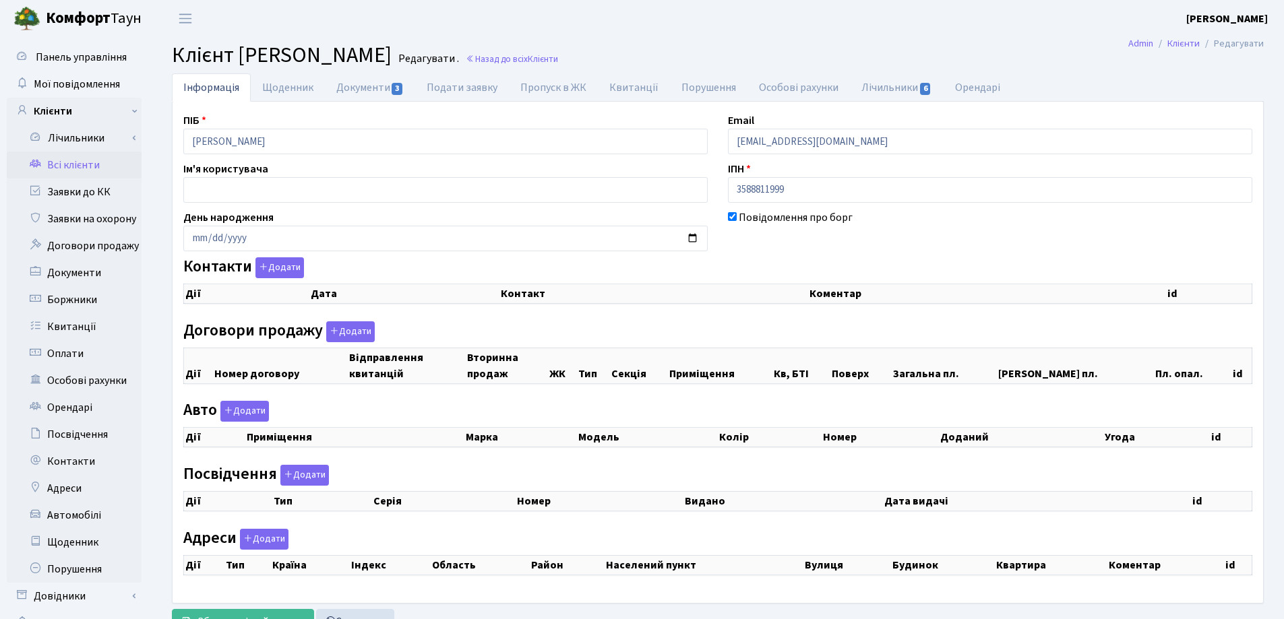
click at [348, 85] on link "Документи 3" at bounding box center [370, 87] width 90 height 28
select select "25"
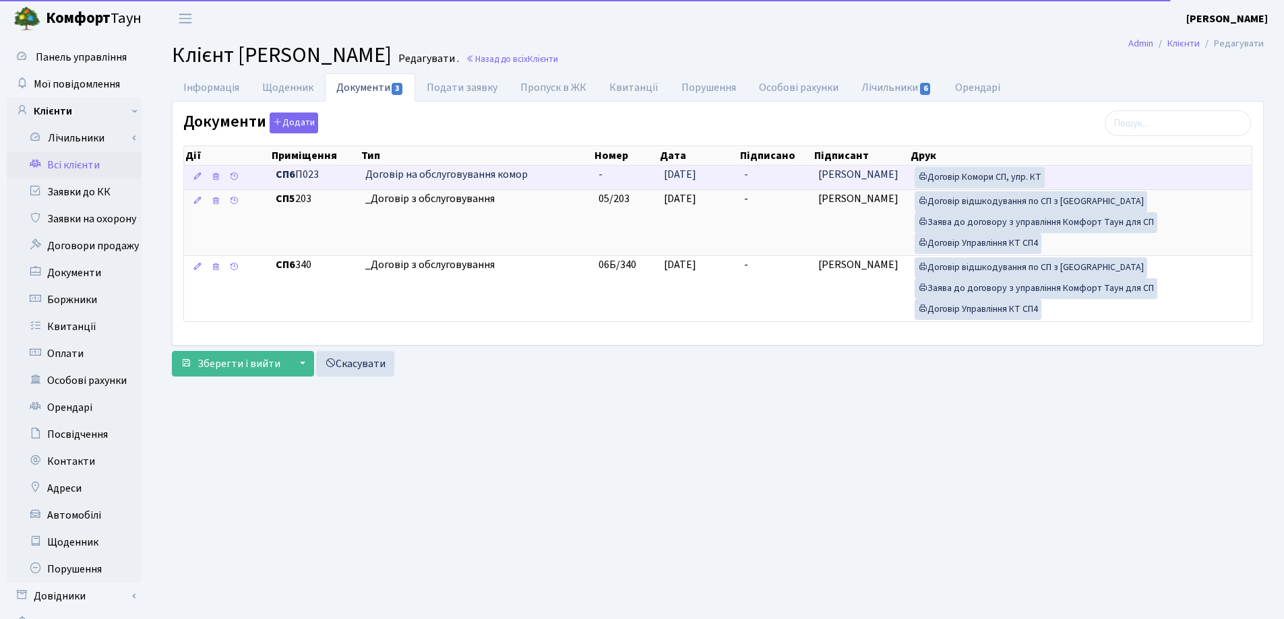
click at [770, 175] on td "-" at bounding box center [776, 178] width 75 height 24
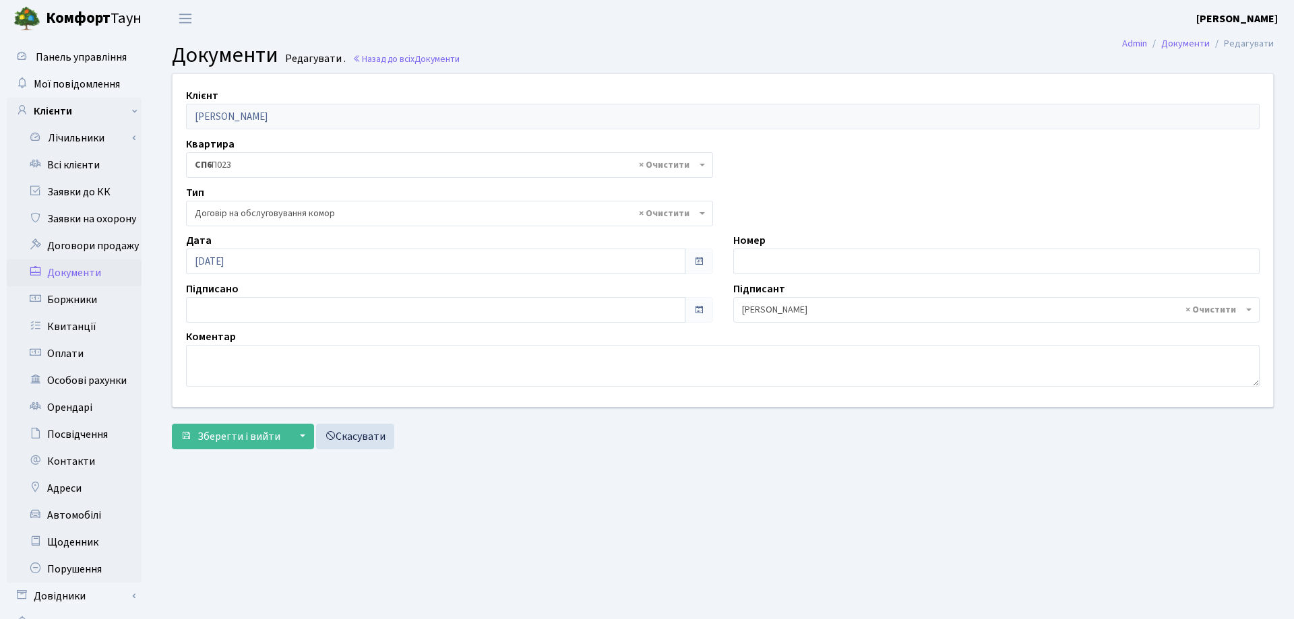
select select "309"
type input "[DATE]"
click at [434, 311] on input "[DATE]" at bounding box center [433, 310] width 494 height 26
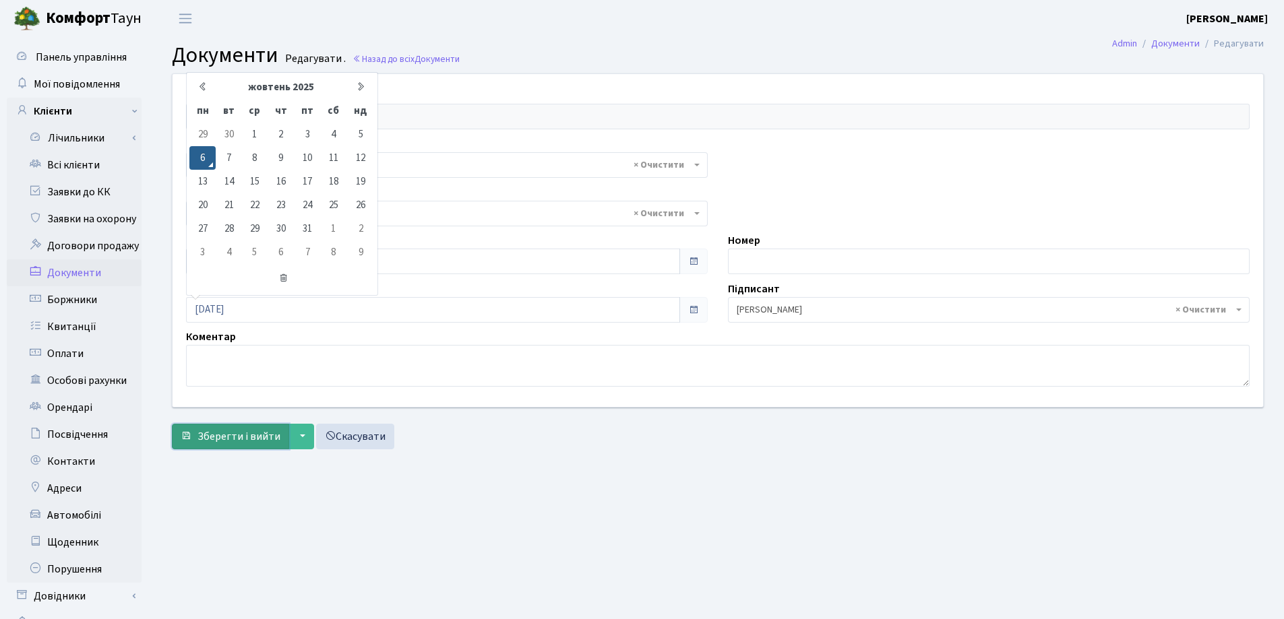
click at [222, 440] on span "Зберегти і вийти" at bounding box center [238, 436] width 83 height 15
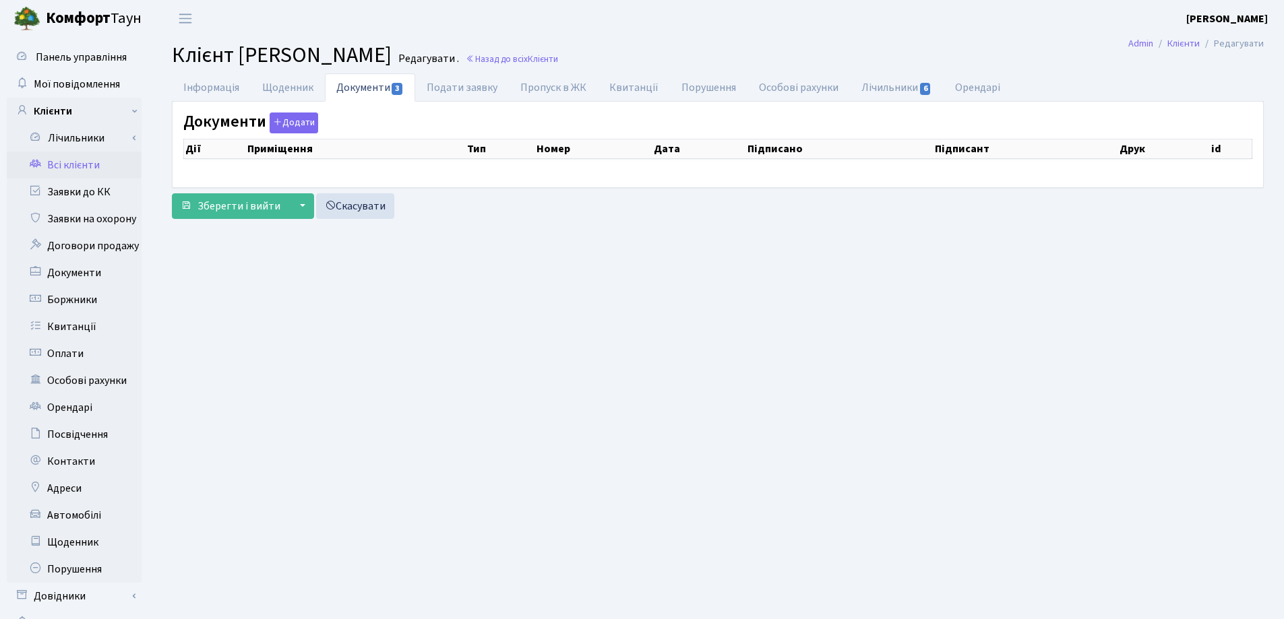
select select "25"
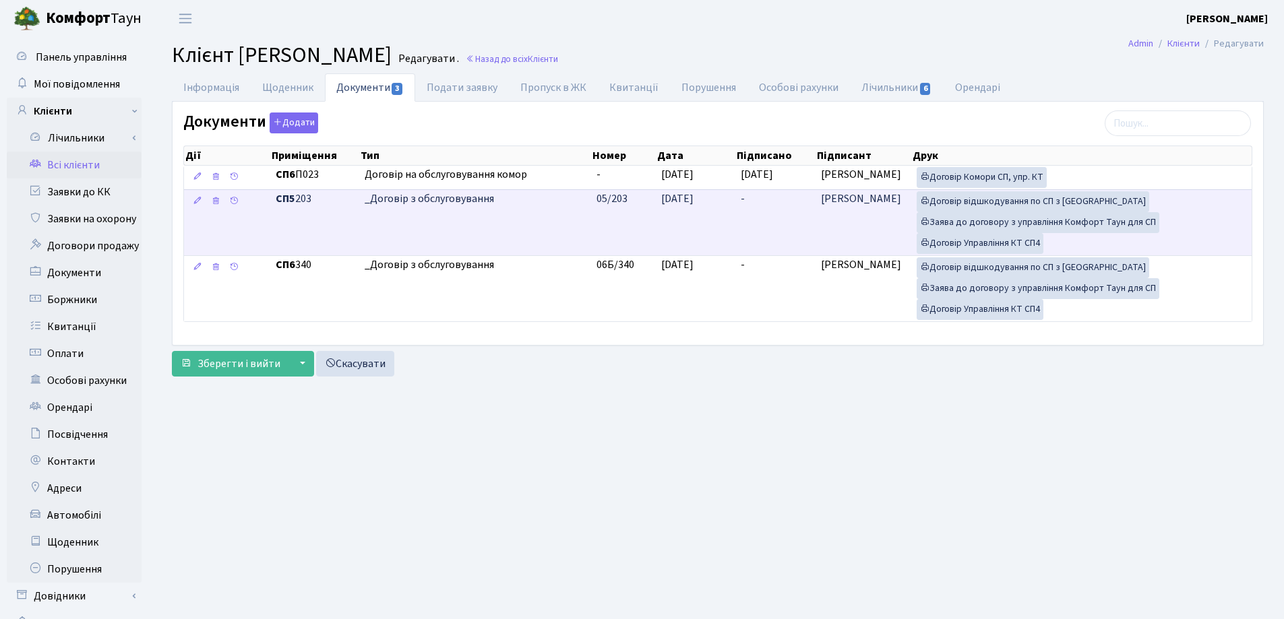
click at [775, 201] on td "-" at bounding box center [775, 222] width 80 height 66
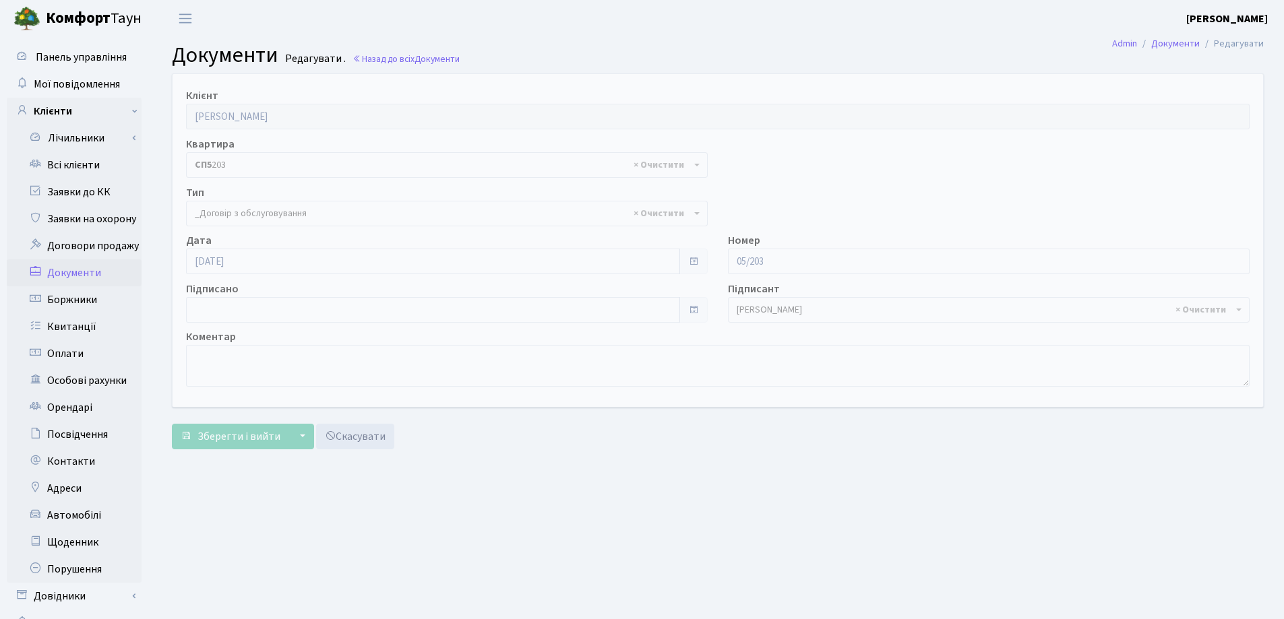
select select "289"
type input "[DATE]"
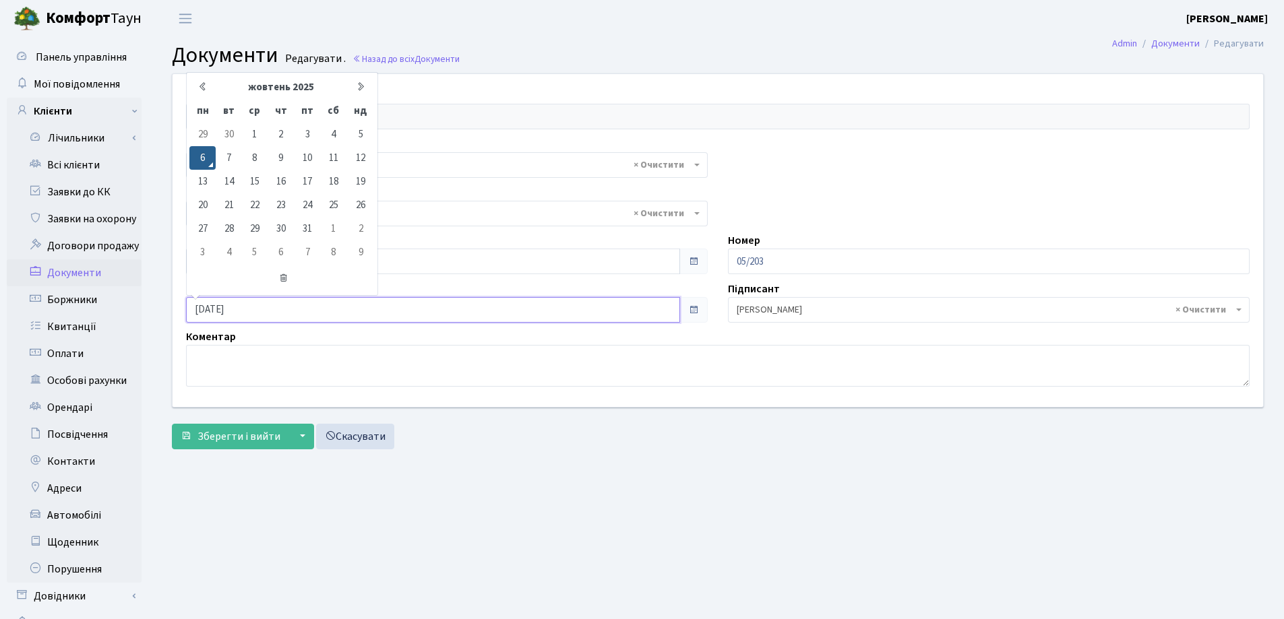
click at [408, 318] on input "[DATE]" at bounding box center [433, 310] width 494 height 26
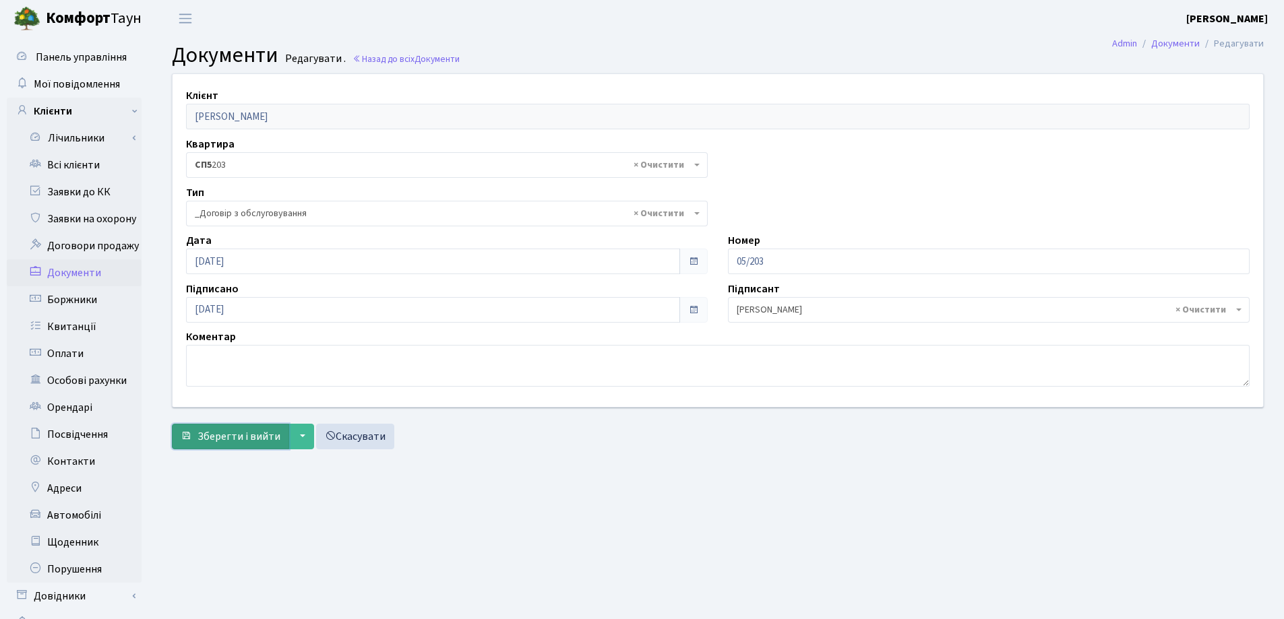
click at [224, 436] on span "Зберегти і вийти" at bounding box center [238, 436] width 83 height 15
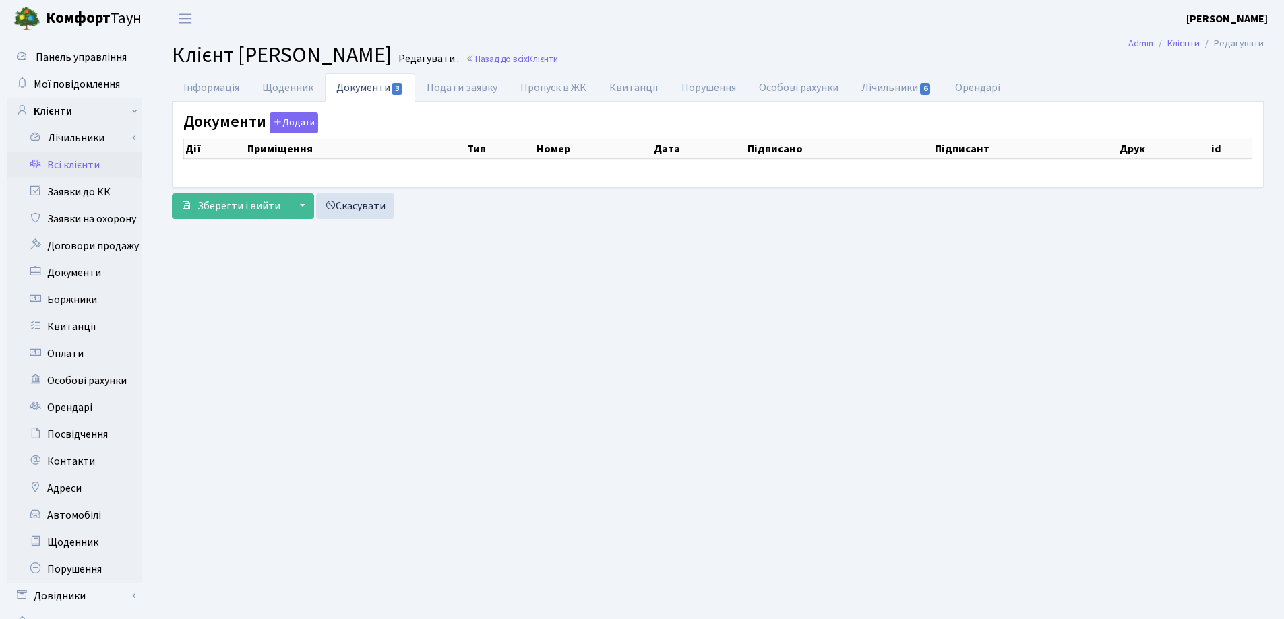
select select "25"
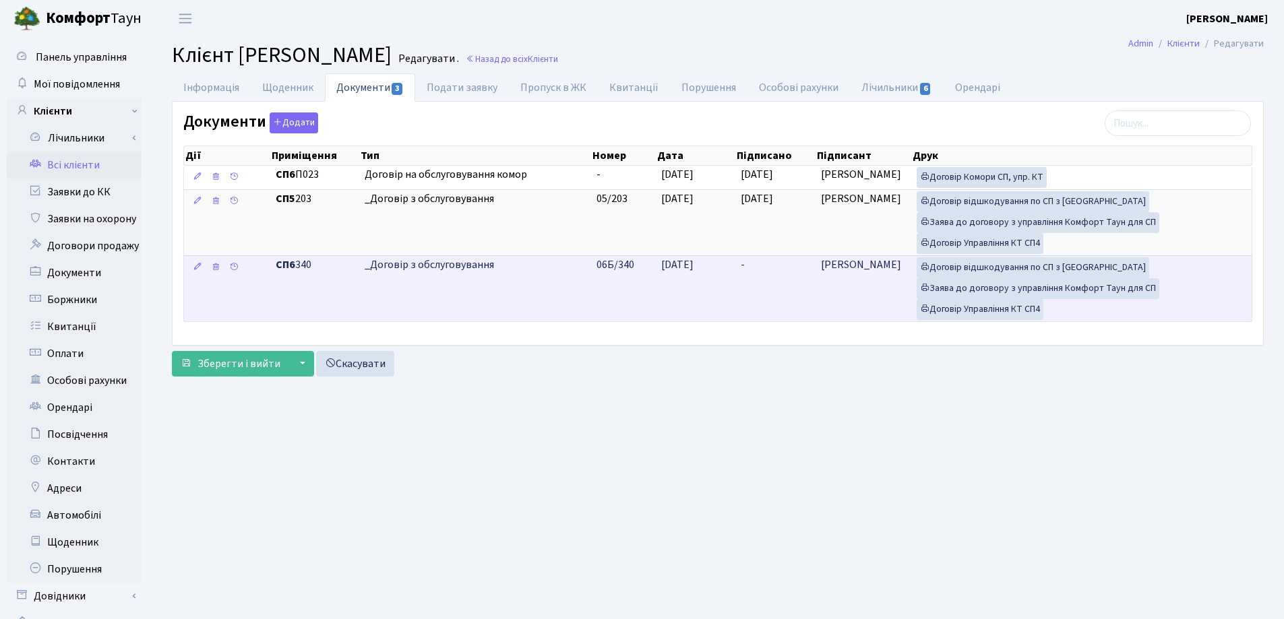
click at [777, 263] on td "-" at bounding box center [775, 288] width 80 height 66
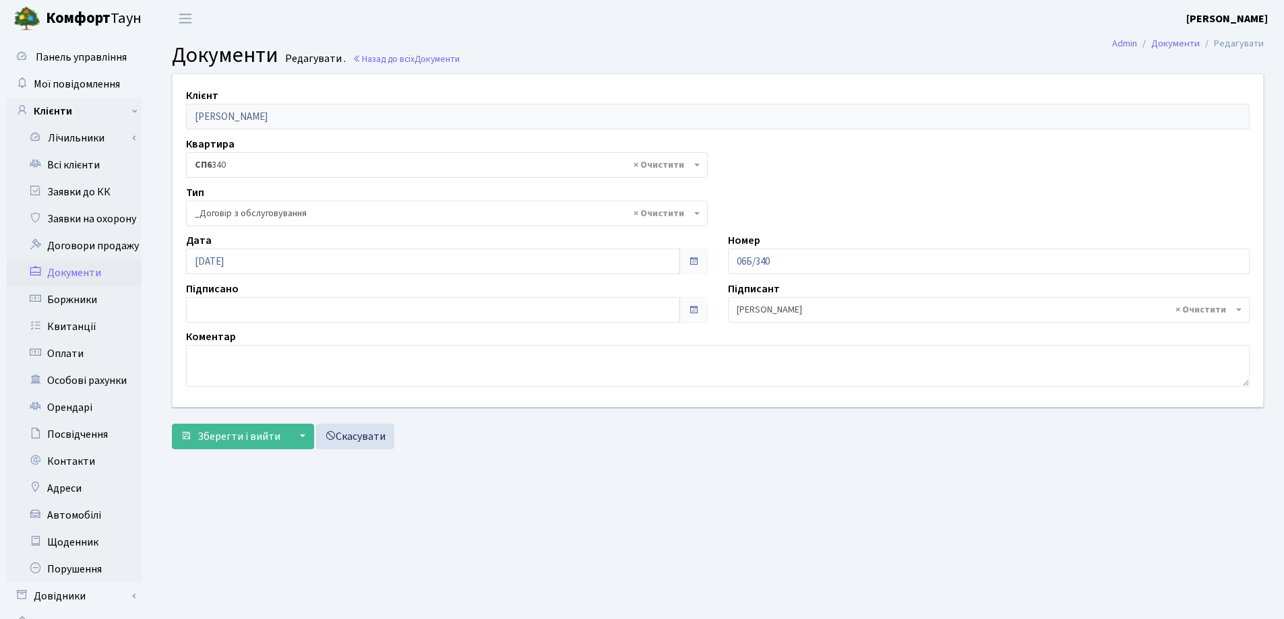
select select "289"
type input "[DATE]"
click at [398, 315] on input "[DATE]" at bounding box center [433, 310] width 494 height 26
click at [247, 439] on span "Зберегти і вийти" at bounding box center [238, 436] width 83 height 15
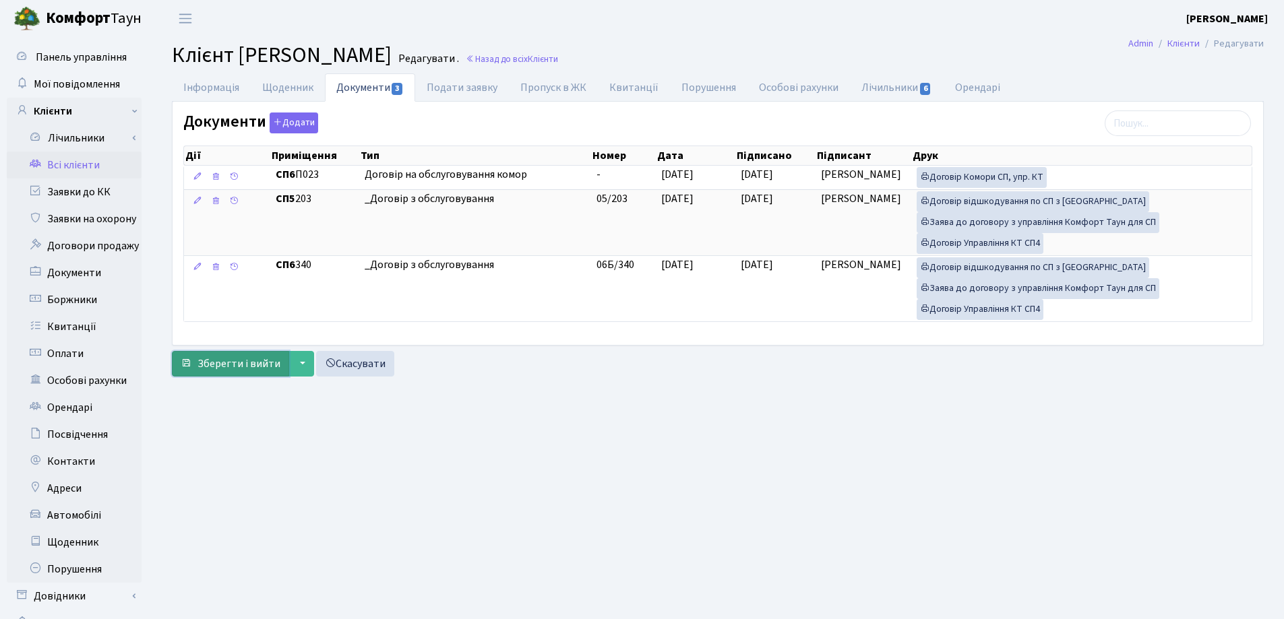
click at [237, 363] on span "Зберегти і вийти" at bounding box center [238, 363] width 83 height 15
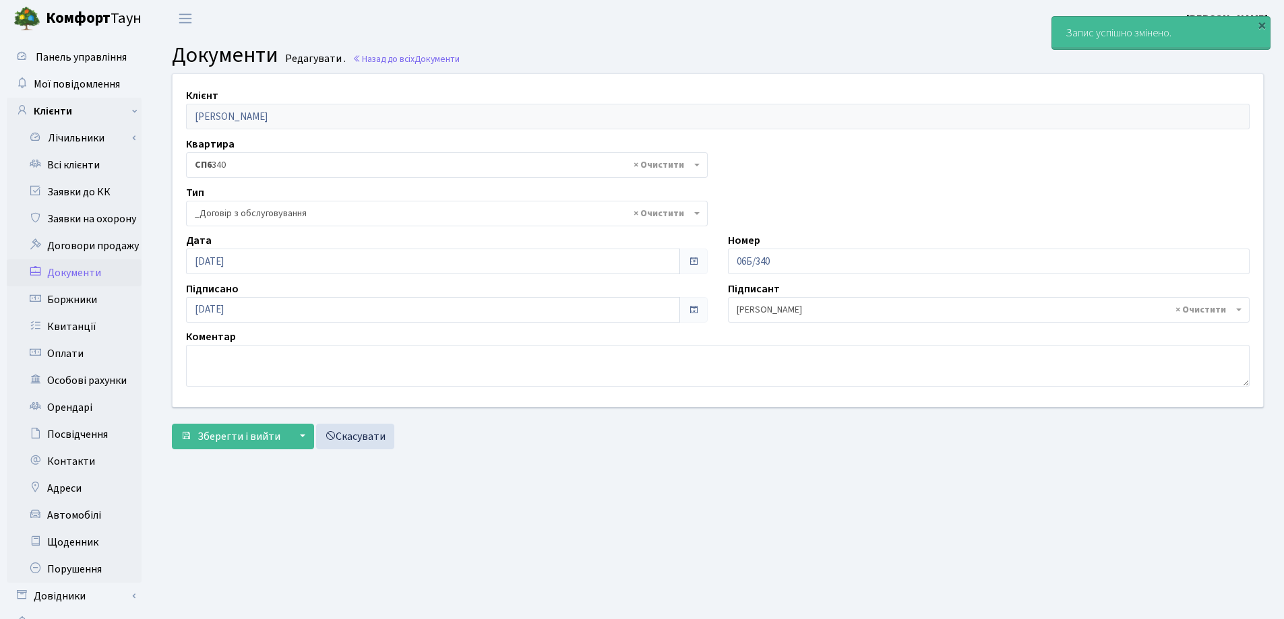
select select "289"
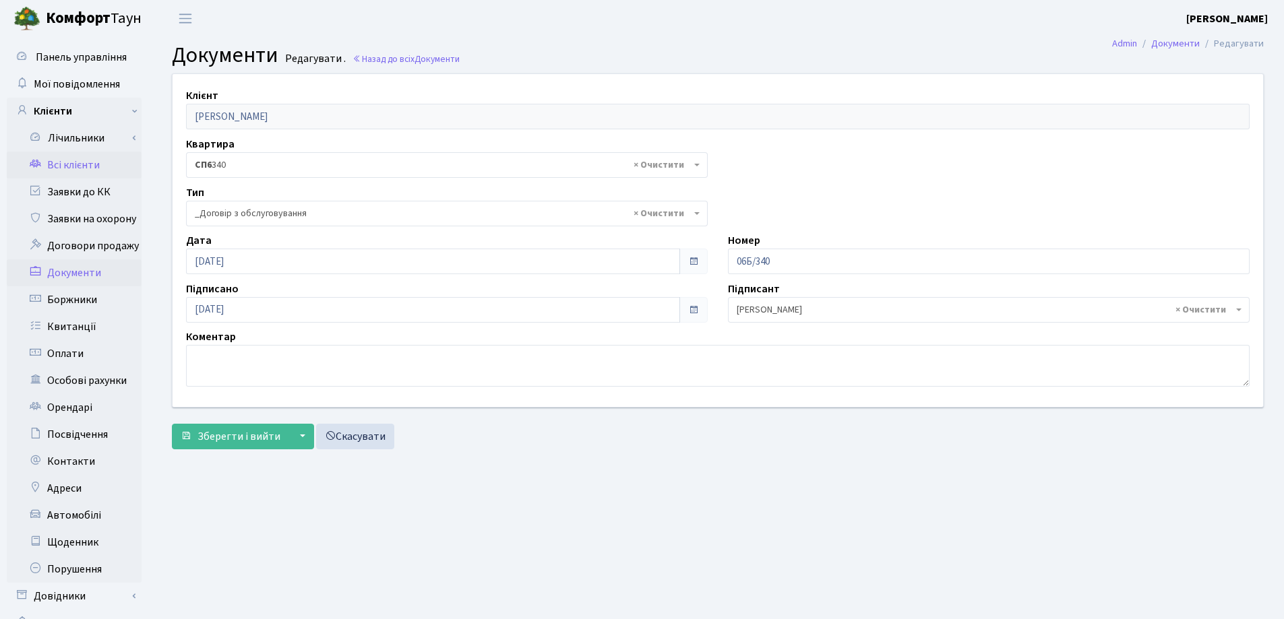
click at [97, 162] on link "Всі клієнти" at bounding box center [74, 165] width 135 height 27
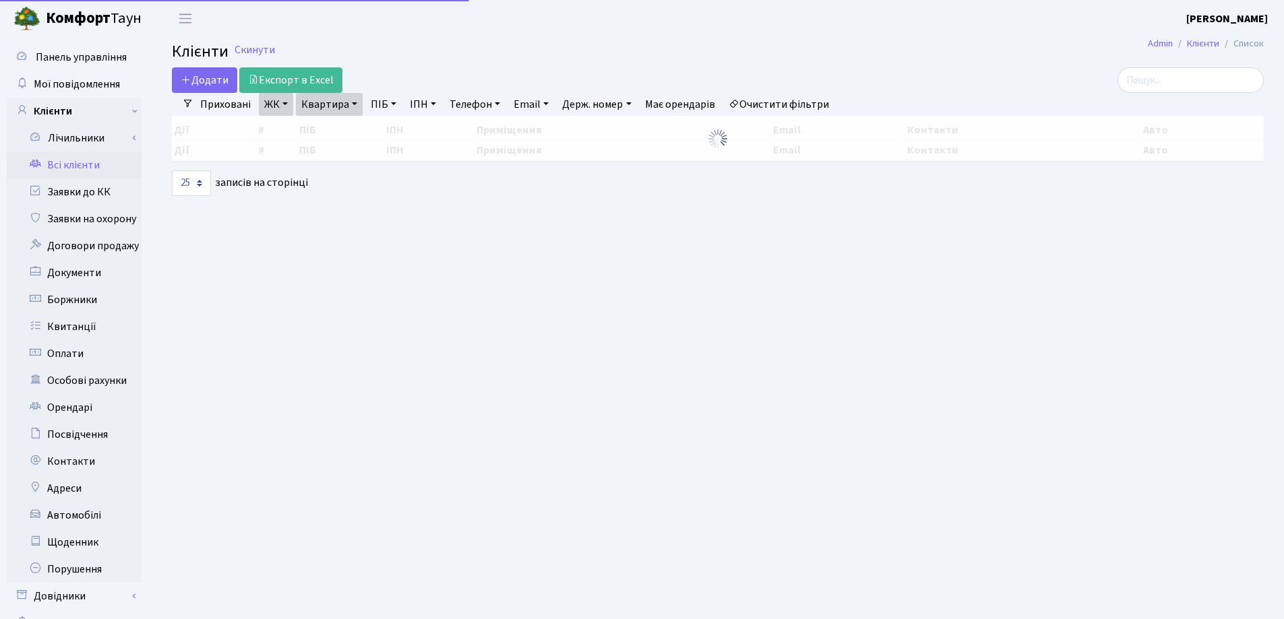
select select "25"
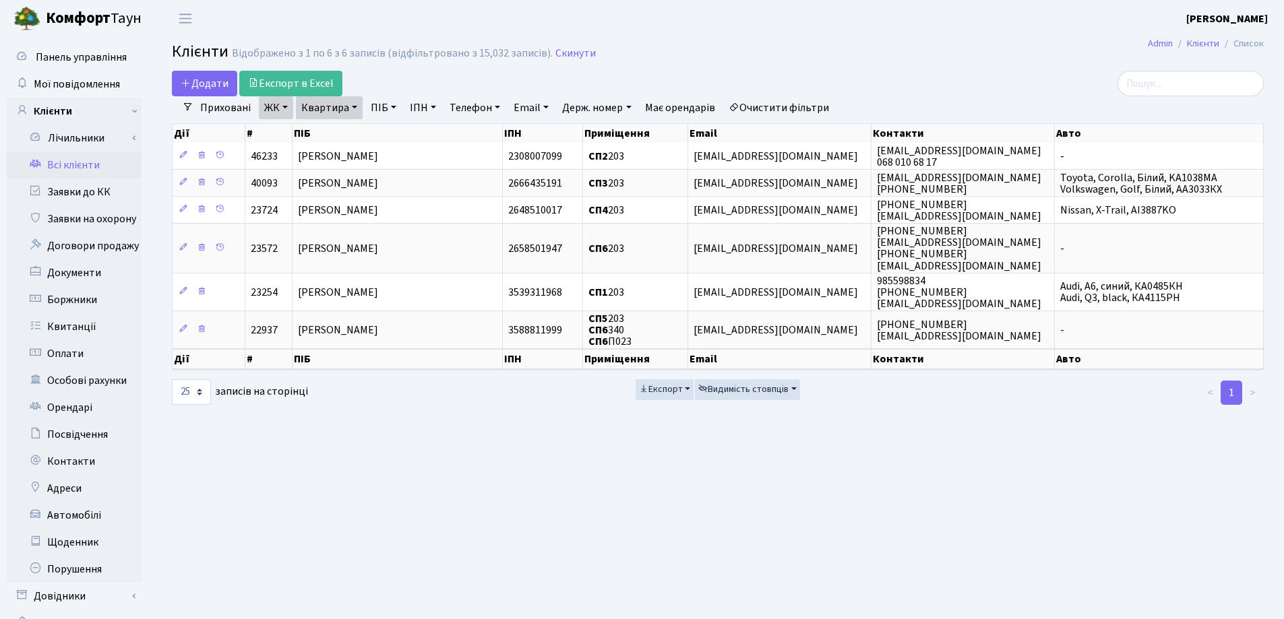
click at [358, 107] on link "Квартира" at bounding box center [329, 107] width 67 height 23
click at [354, 131] on input "203" at bounding box center [335, 134] width 79 height 26
type input "224"
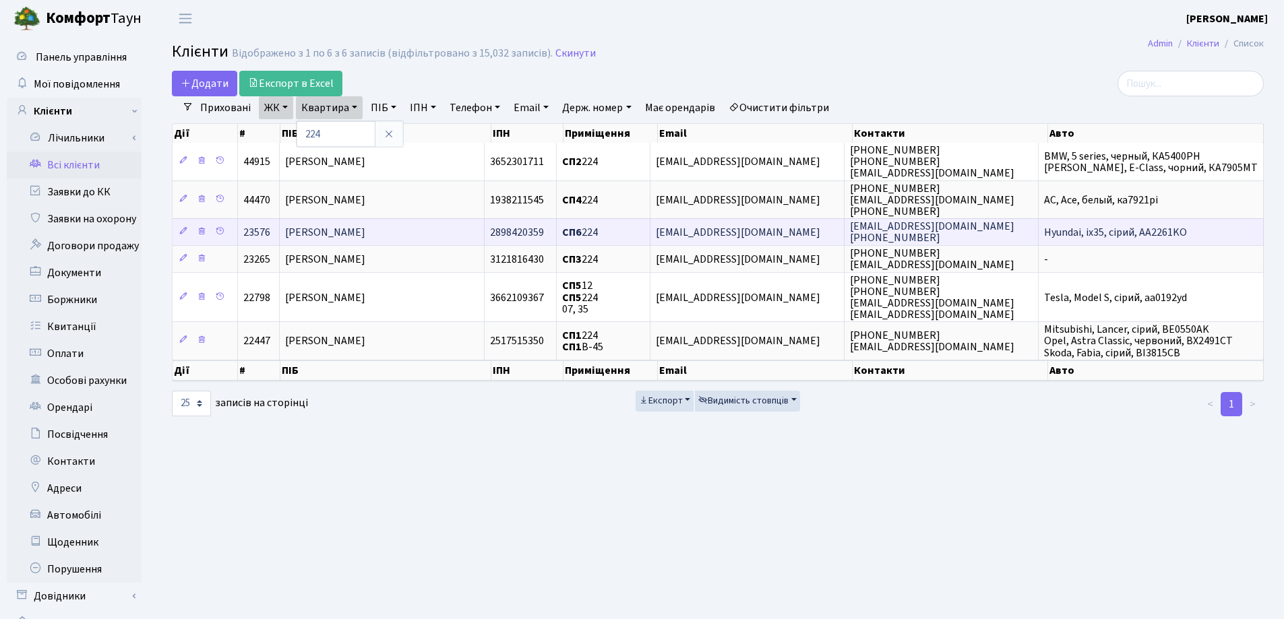
click at [365, 233] on span "[PERSON_NAME]" at bounding box center [325, 232] width 80 height 15
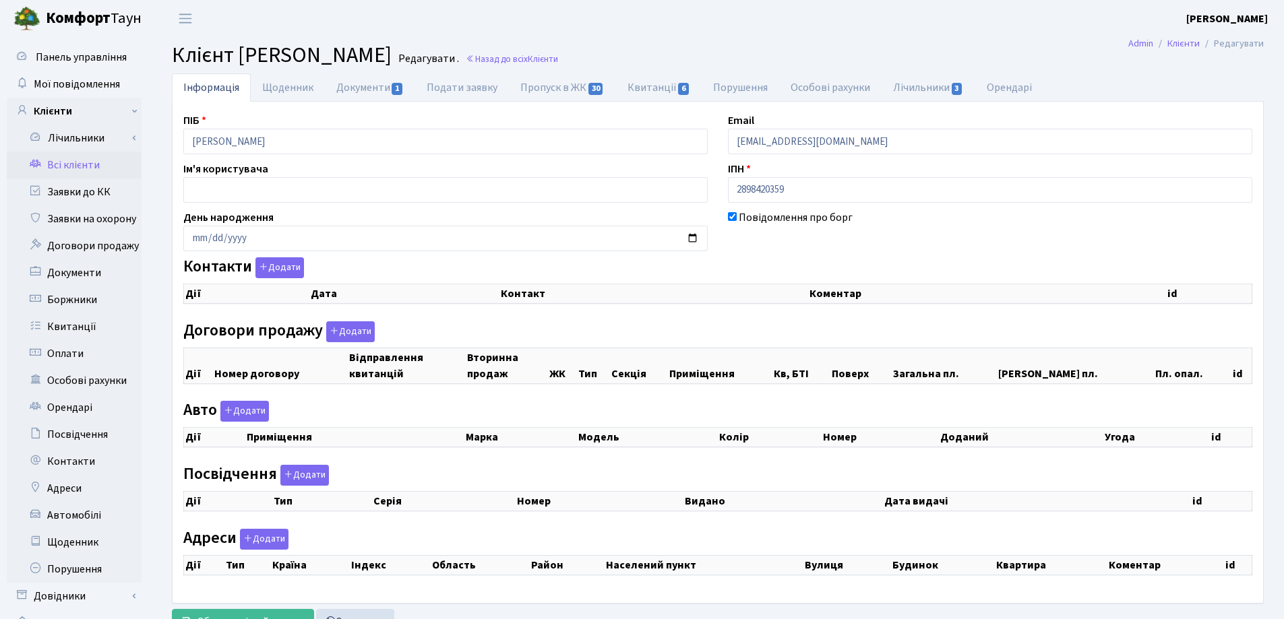
checkbox input "true"
select select "25"
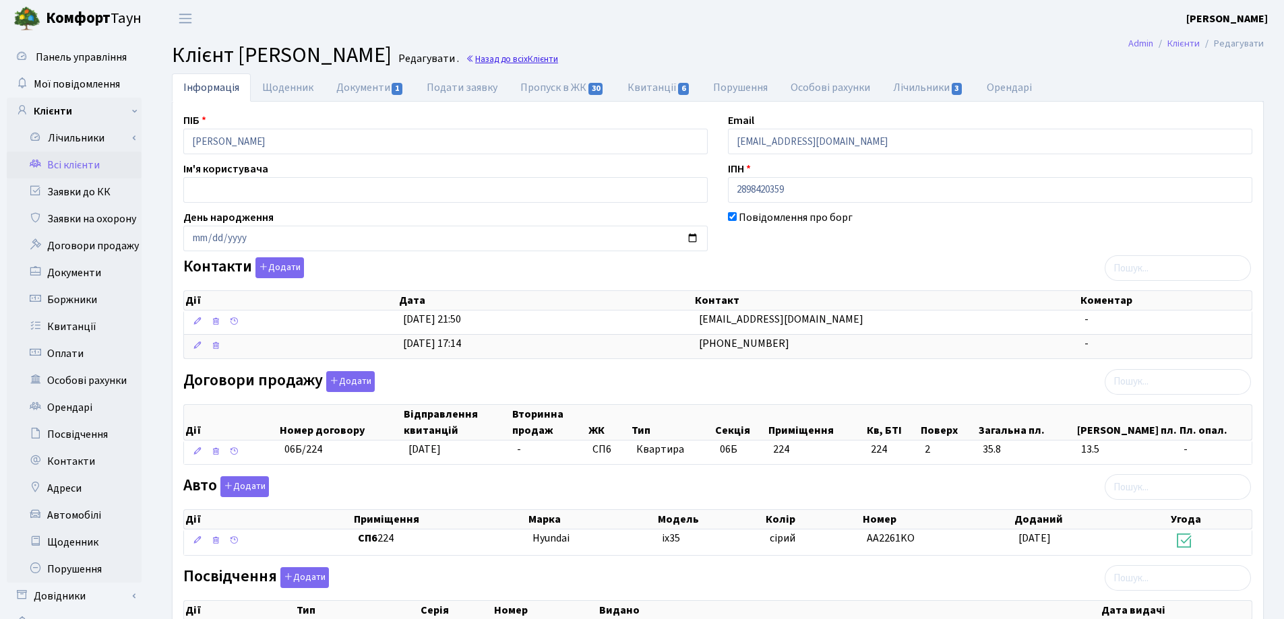
click at [558, 57] on link "Назад до всіх Клієнти" at bounding box center [512, 59] width 92 height 13
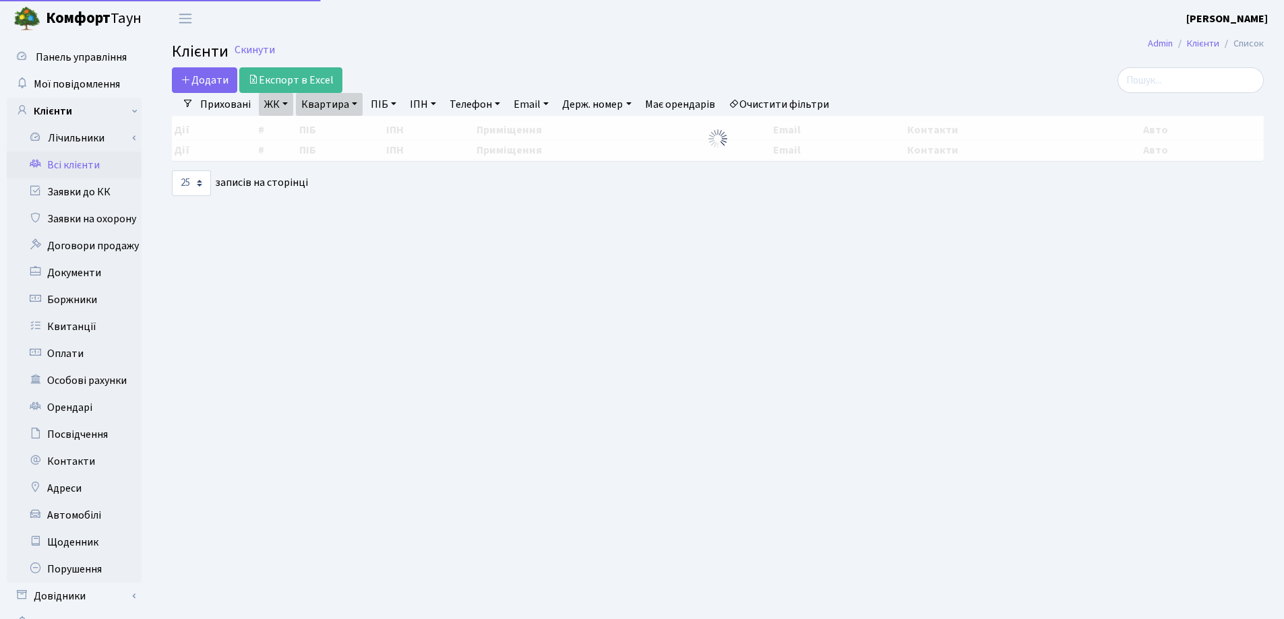
select select "25"
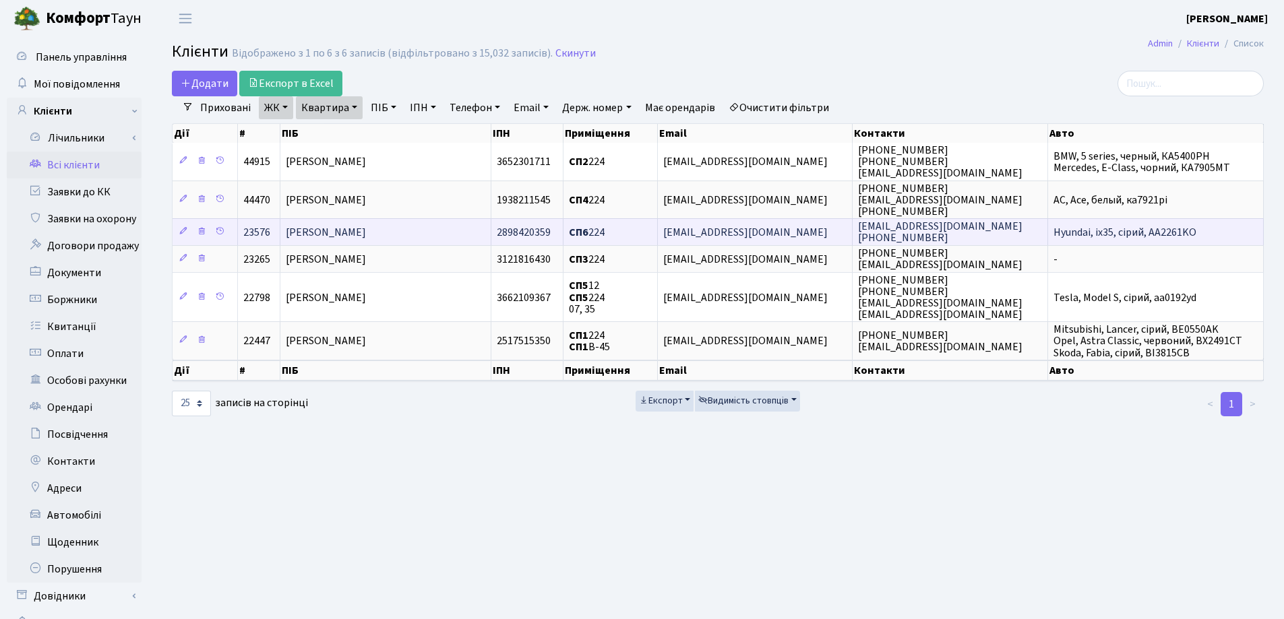
click at [445, 228] on td "Пилипенко Андрій Сергійович" at bounding box center [385, 231] width 211 height 27
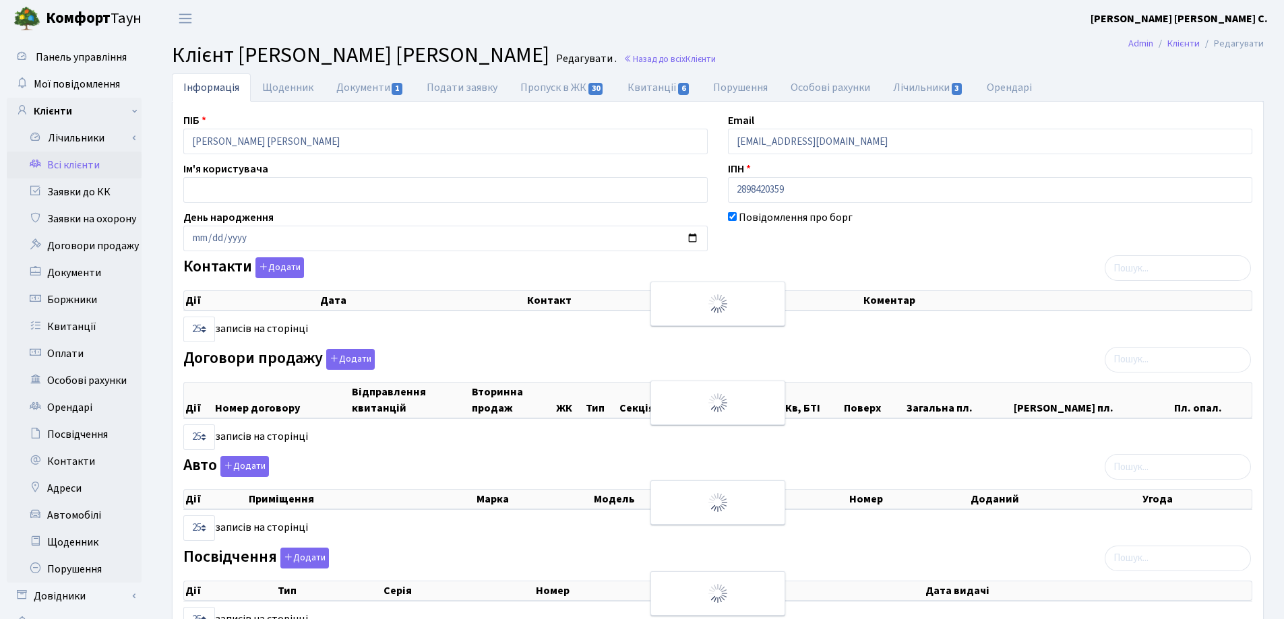
select select "25"
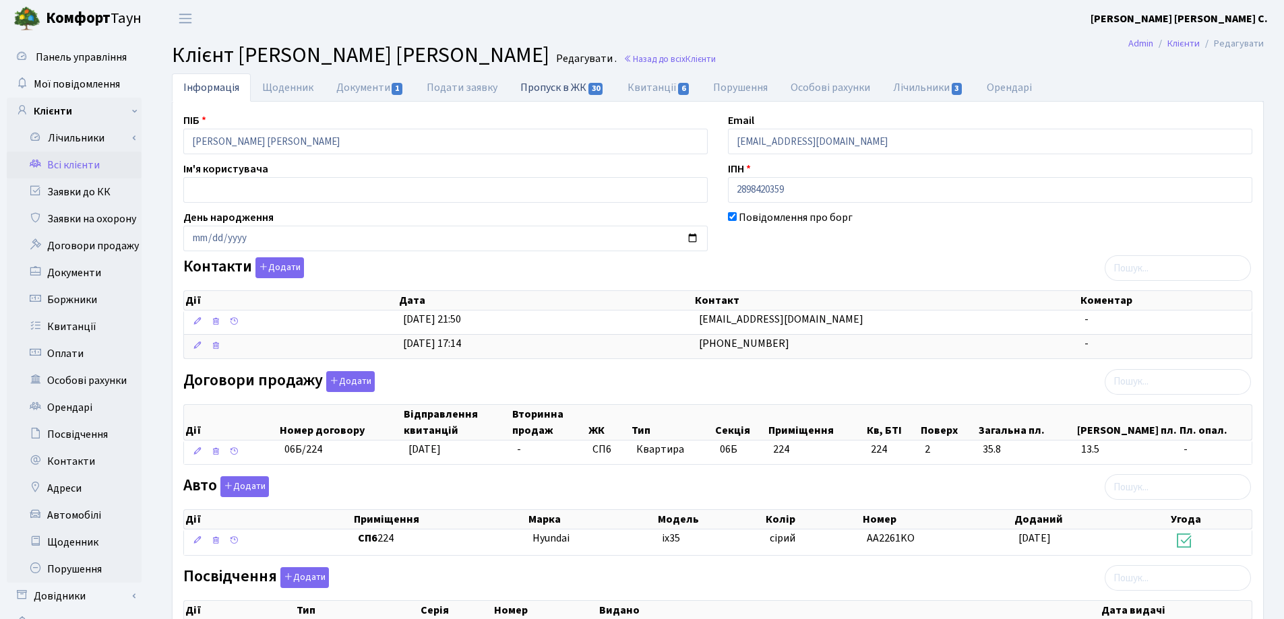
click at [551, 90] on link "Пропуск в ЖК 30" at bounding box center [562, 87] width 106 height 28
select select "25"
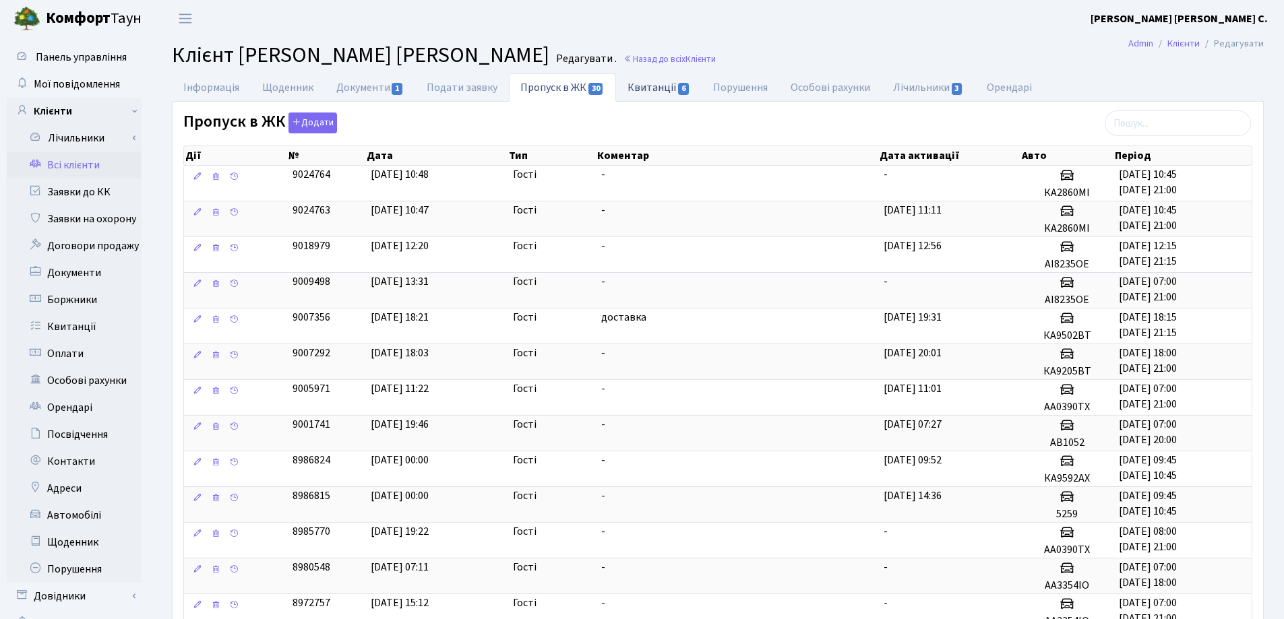
click at [637, 86] on link "Квитанції 6" at bounding box center [659, 87] width 86 height 28
select select "25"
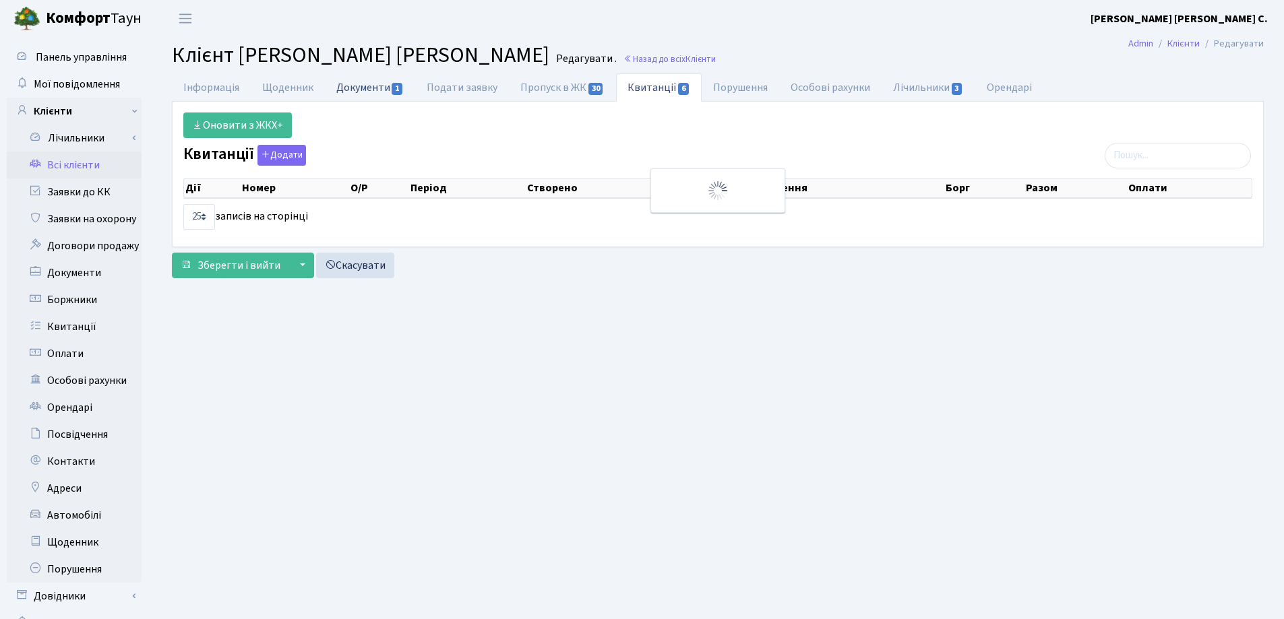
click at [340, 87] on link "Документи 1" at bounding box center [370, 87] width 90 height 28
select select "25"
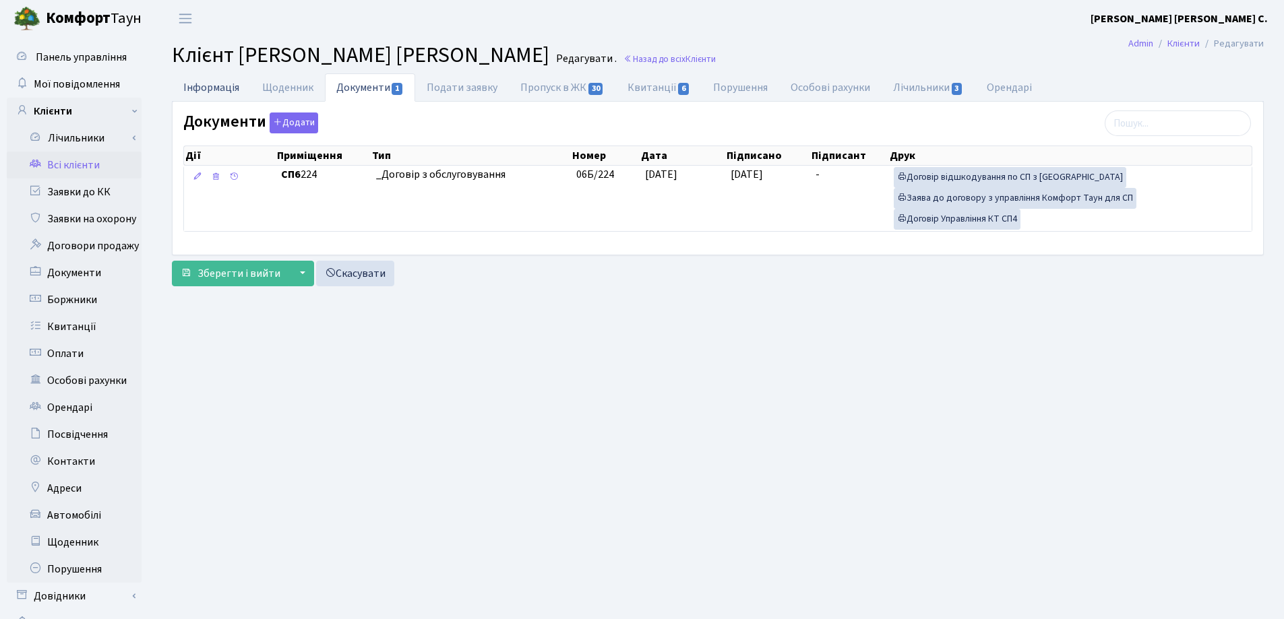
click at [208, 84] on link "Інформація" at bounding box center [211, 87] width 79 height 28
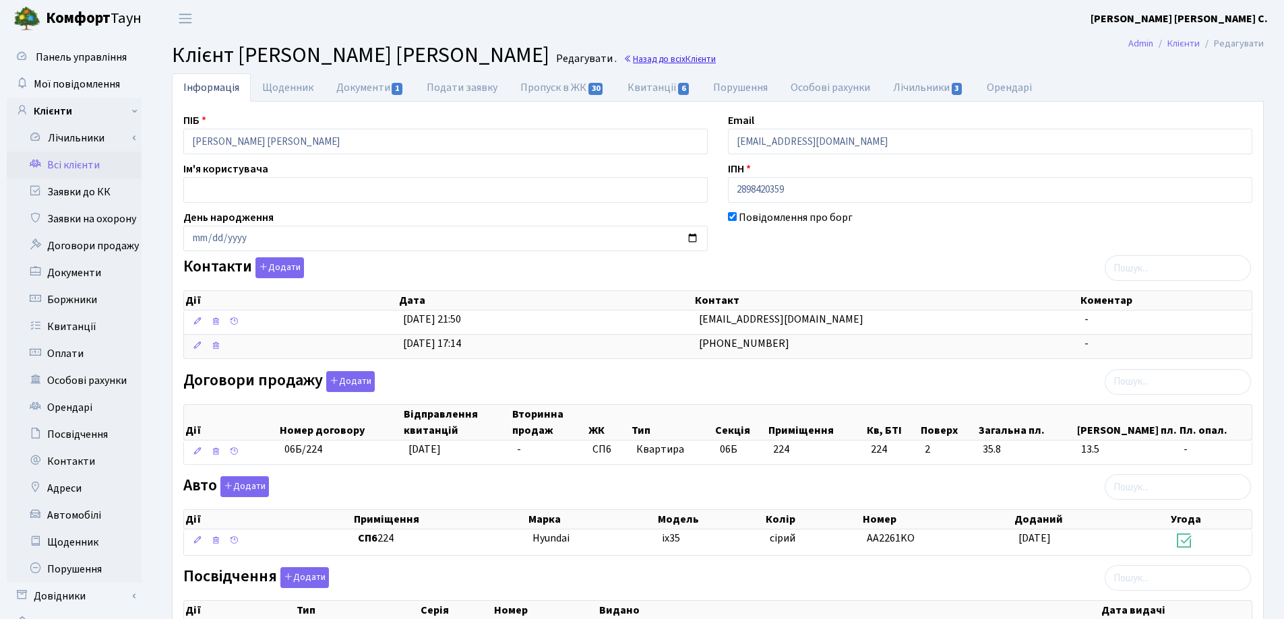
click at [648, 63] on link "Назад до всіх Клієнти" at bounding box center [669, 59] width 92 height 13
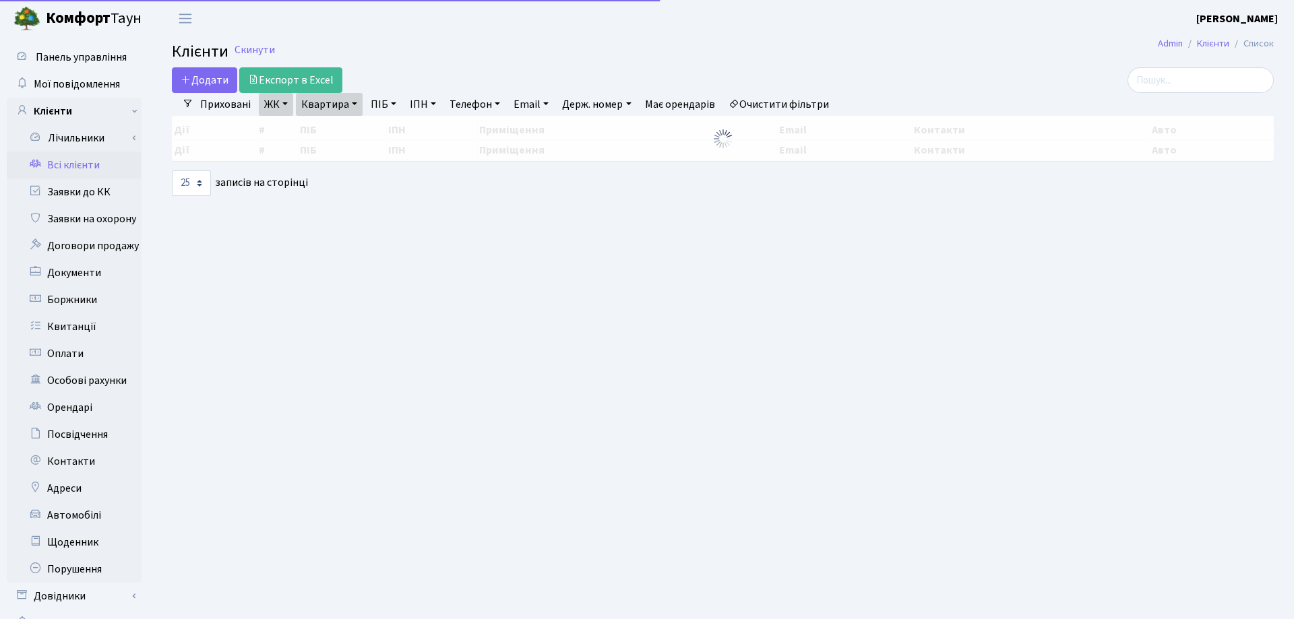
select select "25"
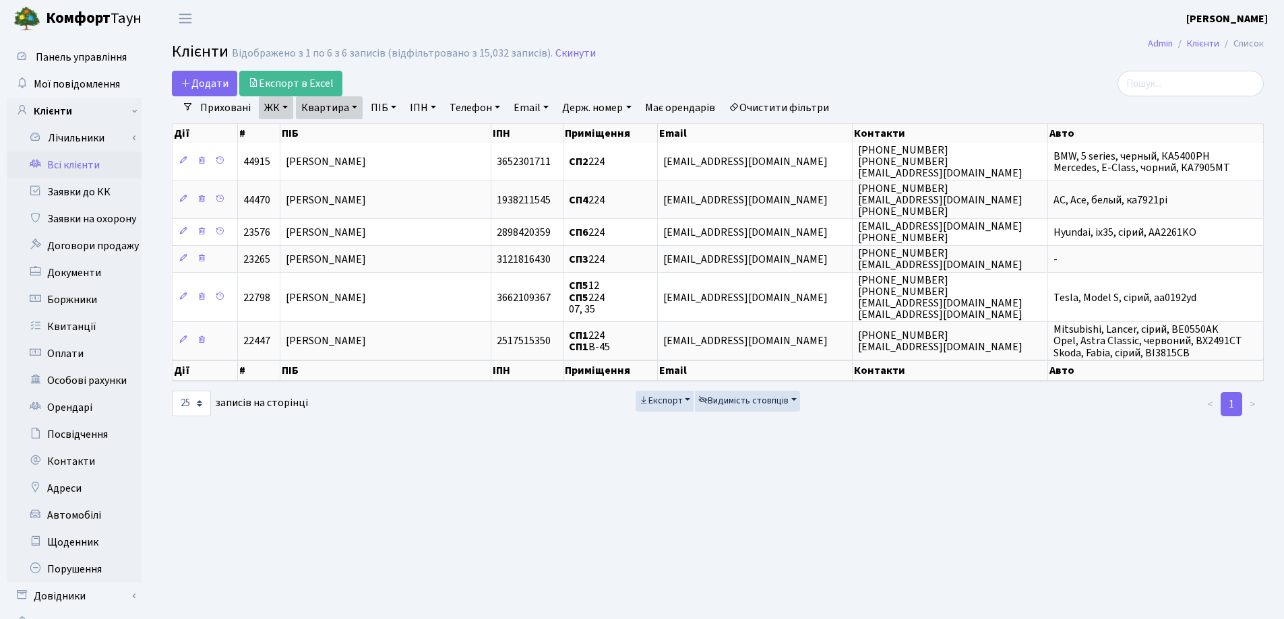
click at [354, 109] on link "Квартира" at bounding box center [329, 107] width 67 height 23
click at [339, 137] on input "224" at bounding box center [335, 134] width 79 height 26
type input "203"
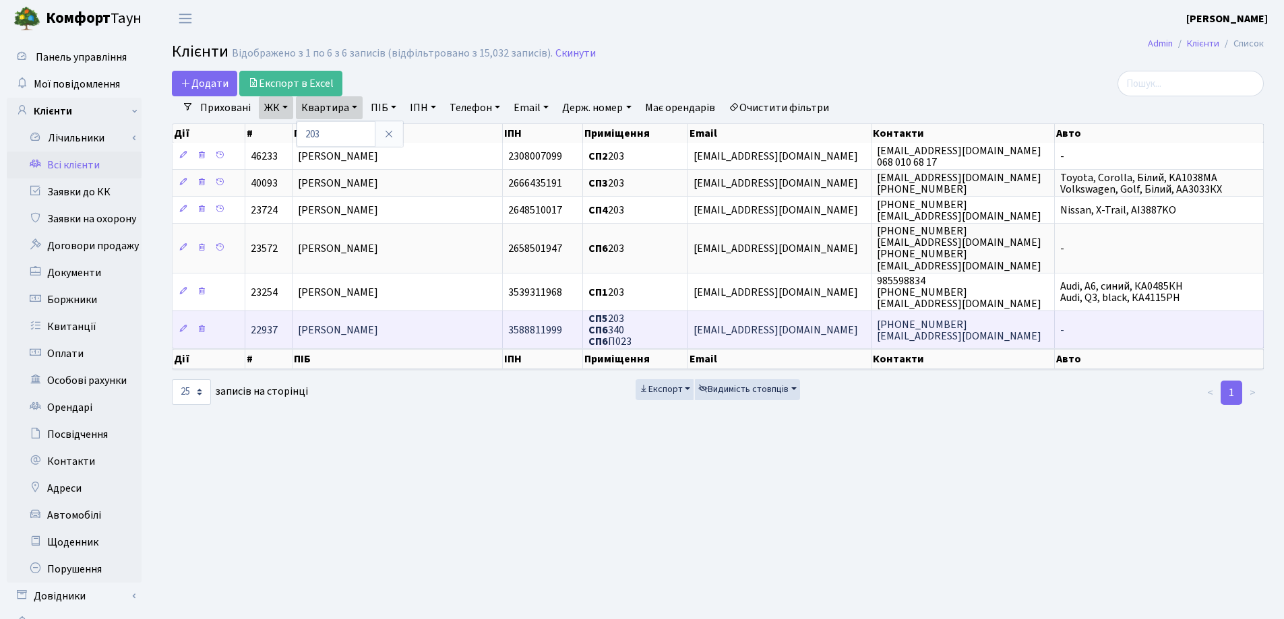
click at [378, 323] on span "[PERSON_NAME]" at bounding box center [338, 330] width 80 height 15
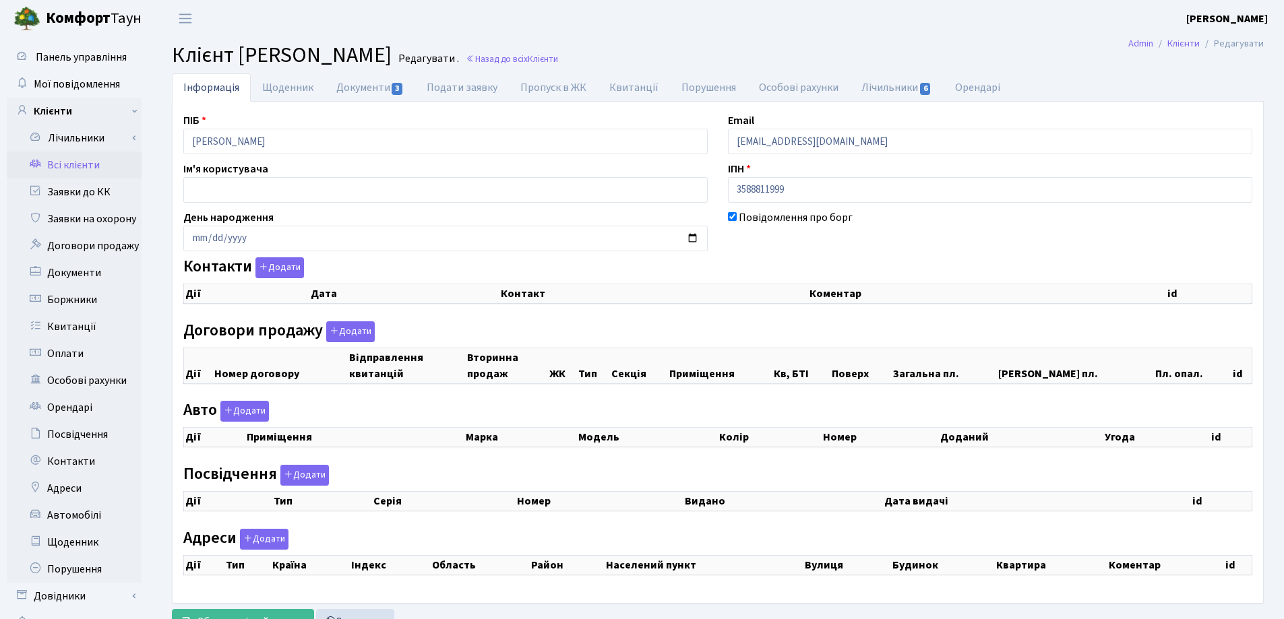
checkbox input "true"
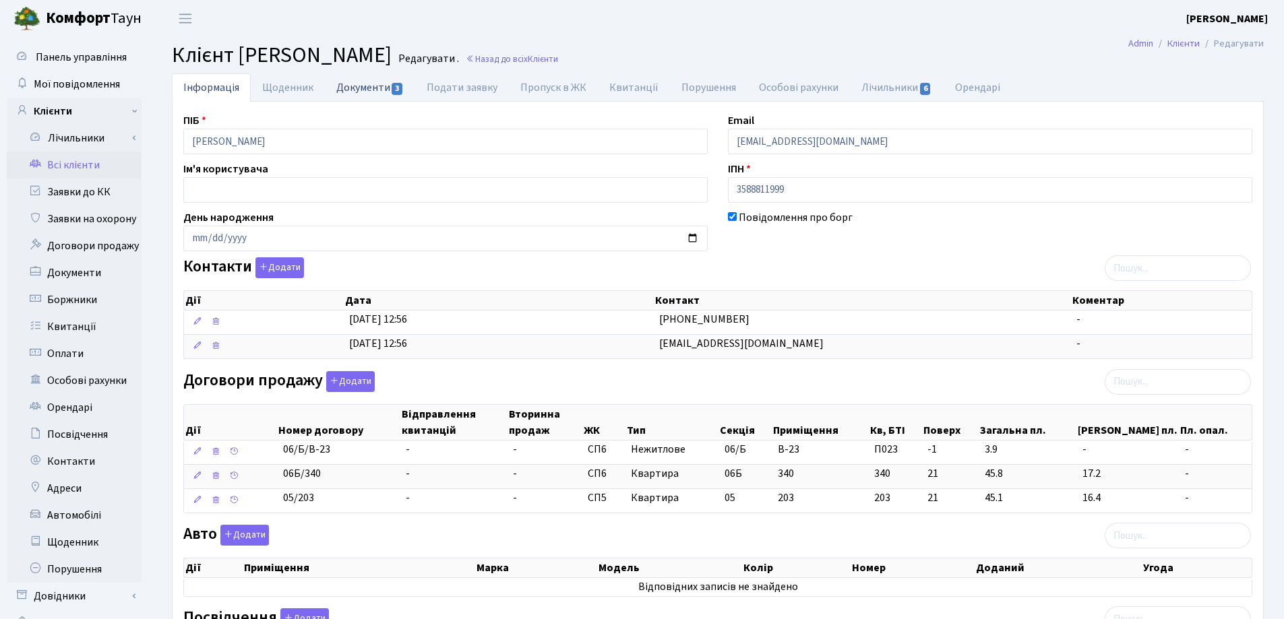
click at [348, 90] on link "Документи 3" at bounding box center [370, 87] width 90 height 28
select select "25"
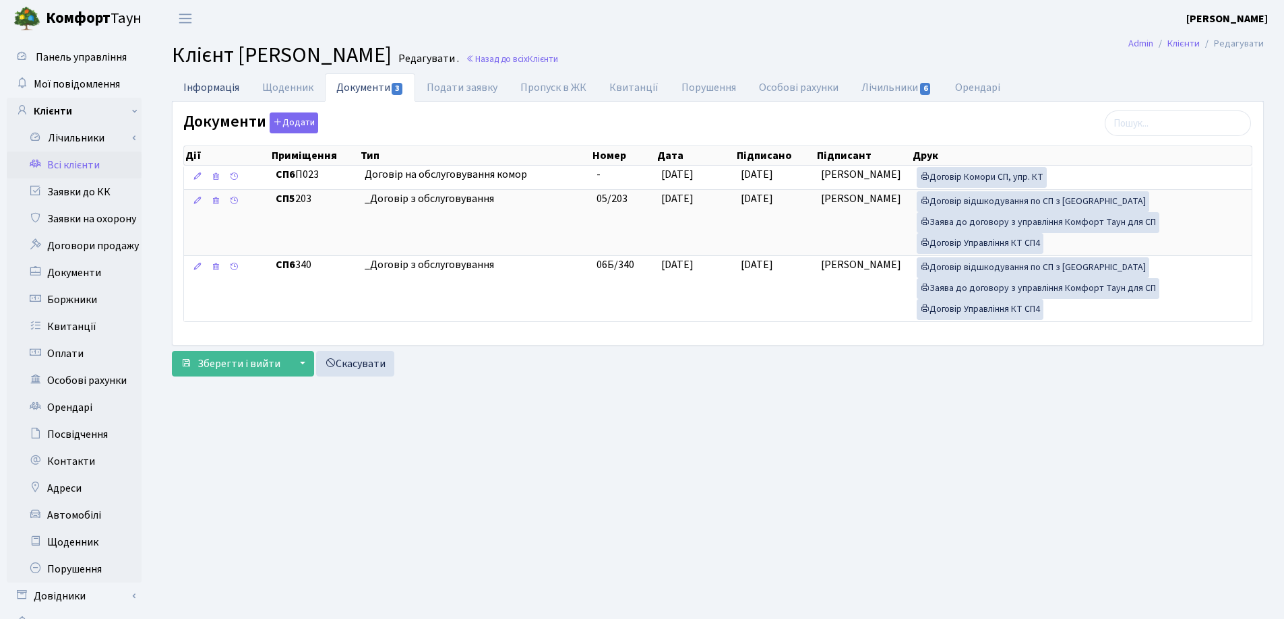
click at [192, 87] on link "Інформація" at bounding box center [211, 87] width 79 height 28
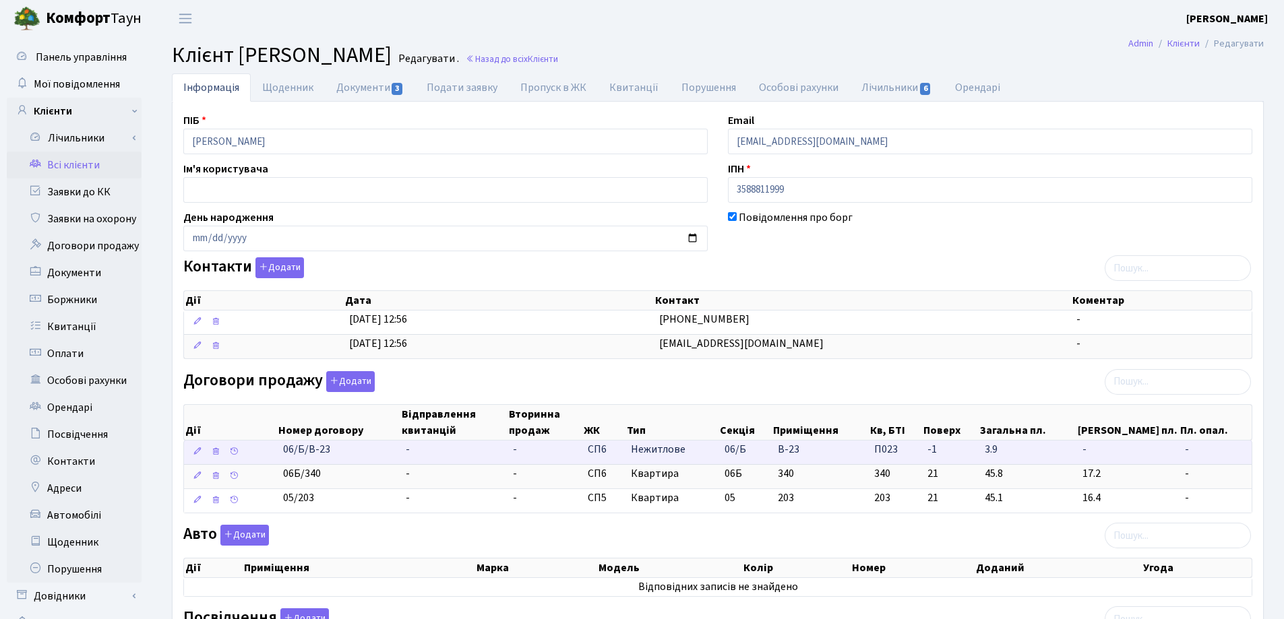
click at [439, 450] on td "-" at bounding box center [453, 453] width 107 height 24
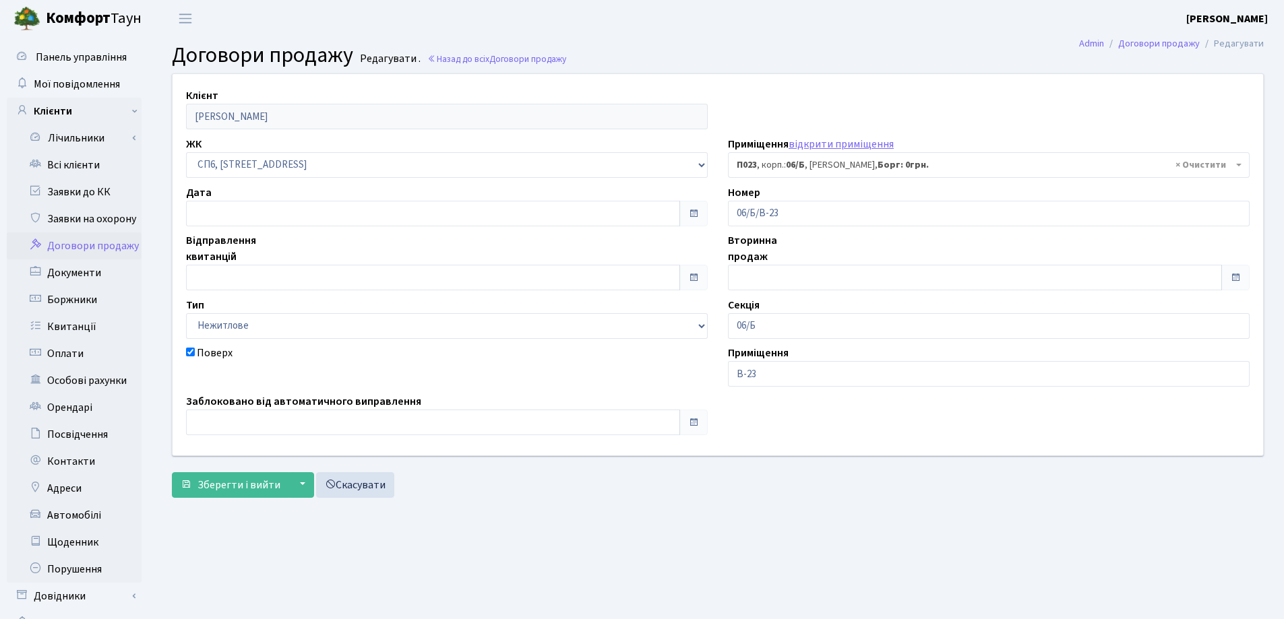
select select "22051"
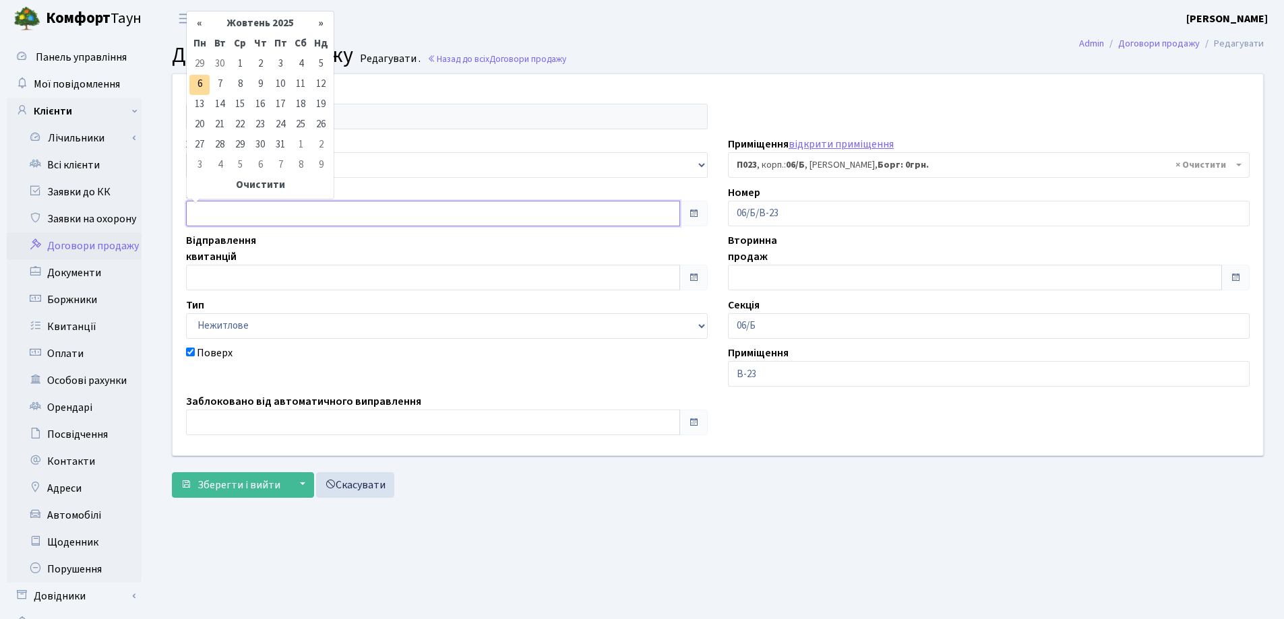
click at [228, 210] on input "text" at bounding box center [433, 214] width 494 height 26
type input "[DATE]"
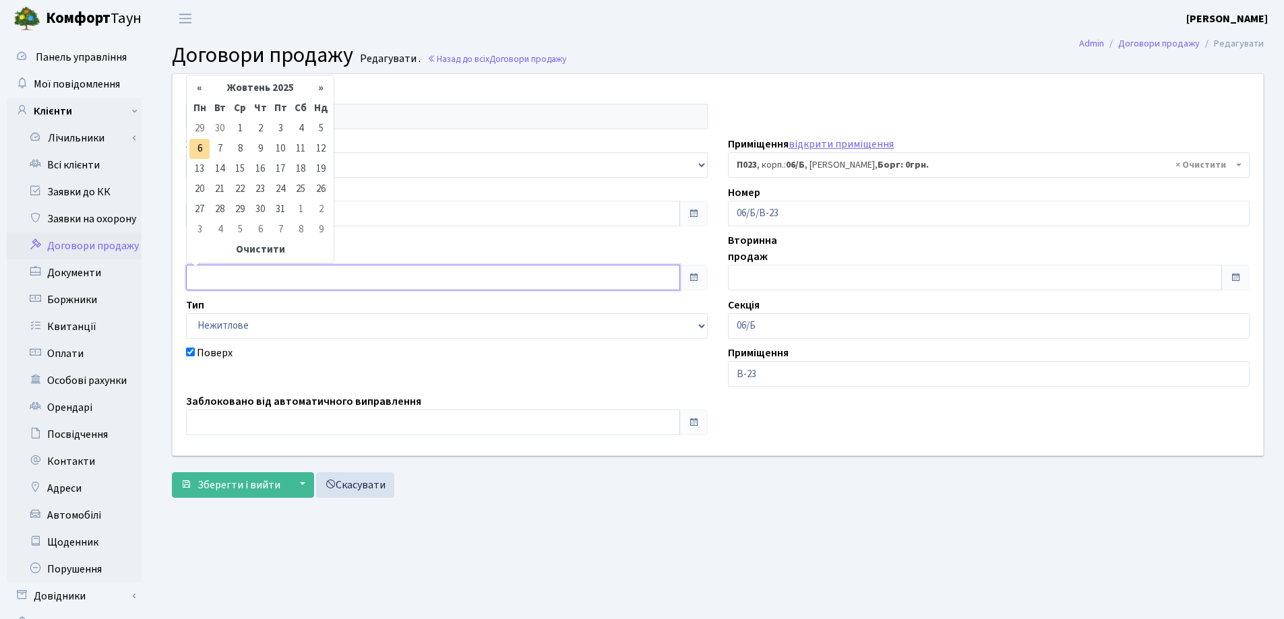
click at [255, 274] on input "text" at bounding box center [433, 278] width 494 height 26
type input "[DATE]"
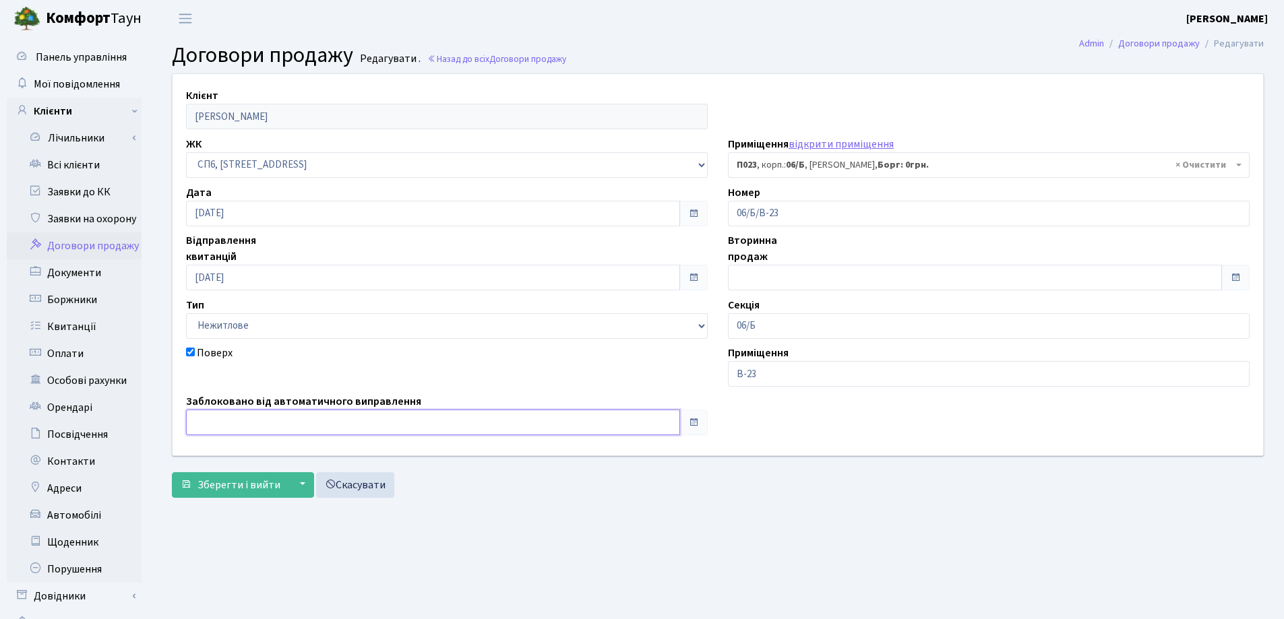
click at [269, 414] on input "text" at bounding box center [433, 423] width 494 height 26
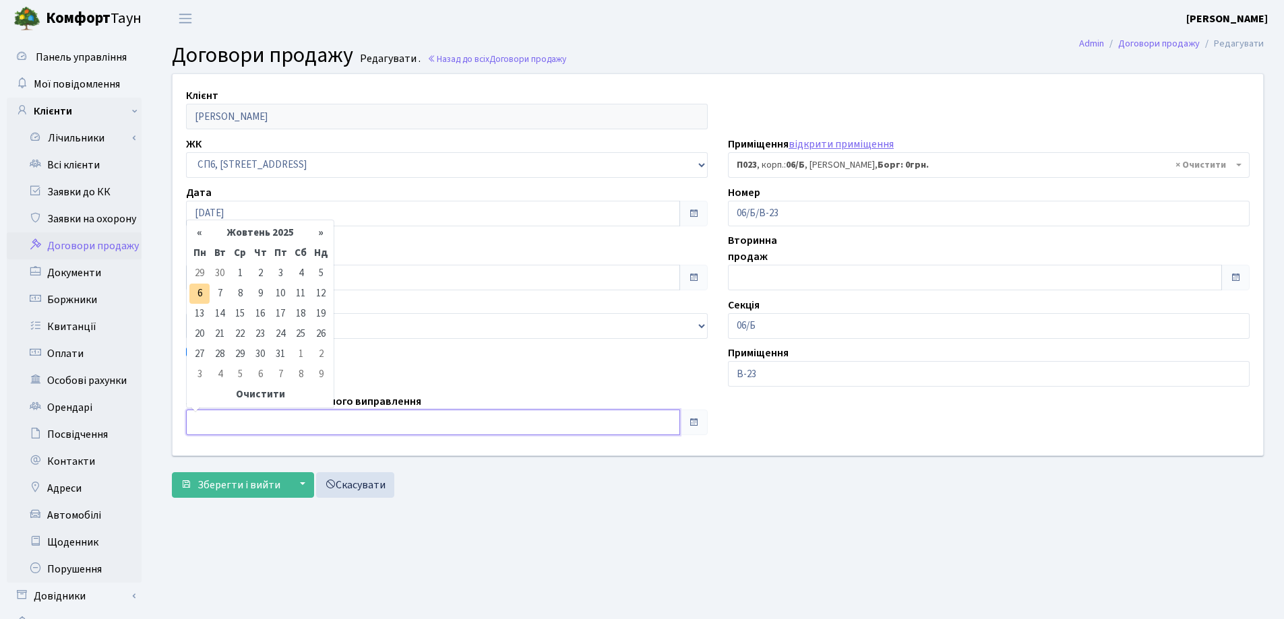
type input "[DATE]"
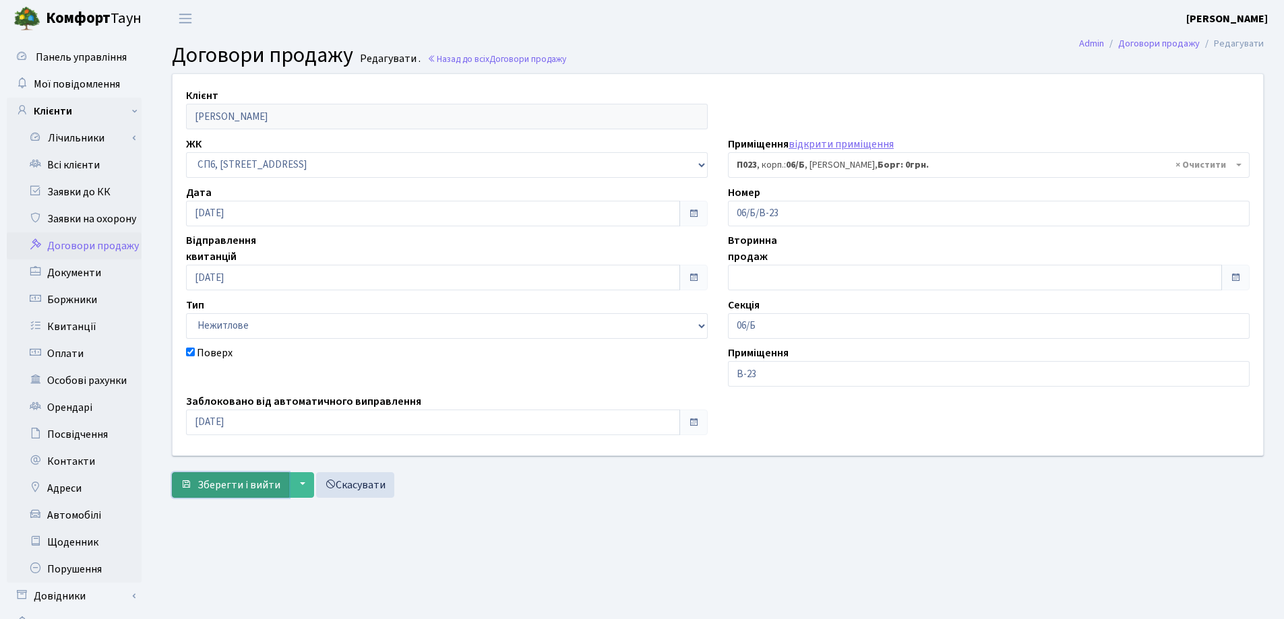
click at [219, 494] on button "Зберегти і вийти" at bounding box center [230, 485] width 117 height 26
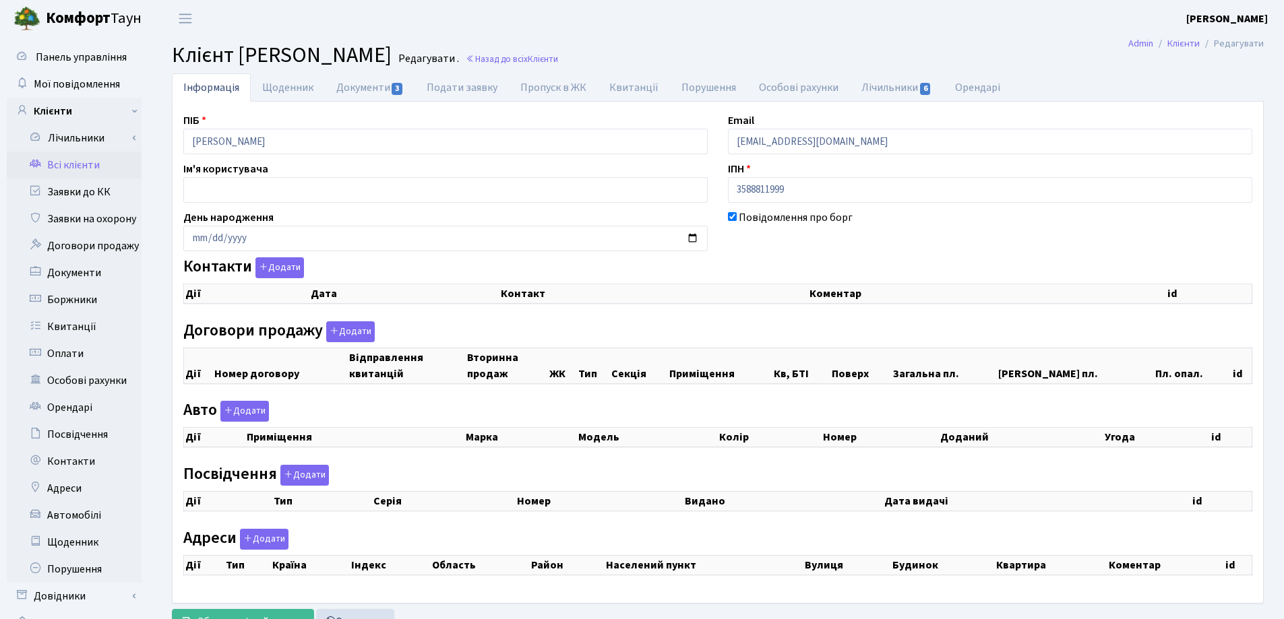
checkbox input "true"
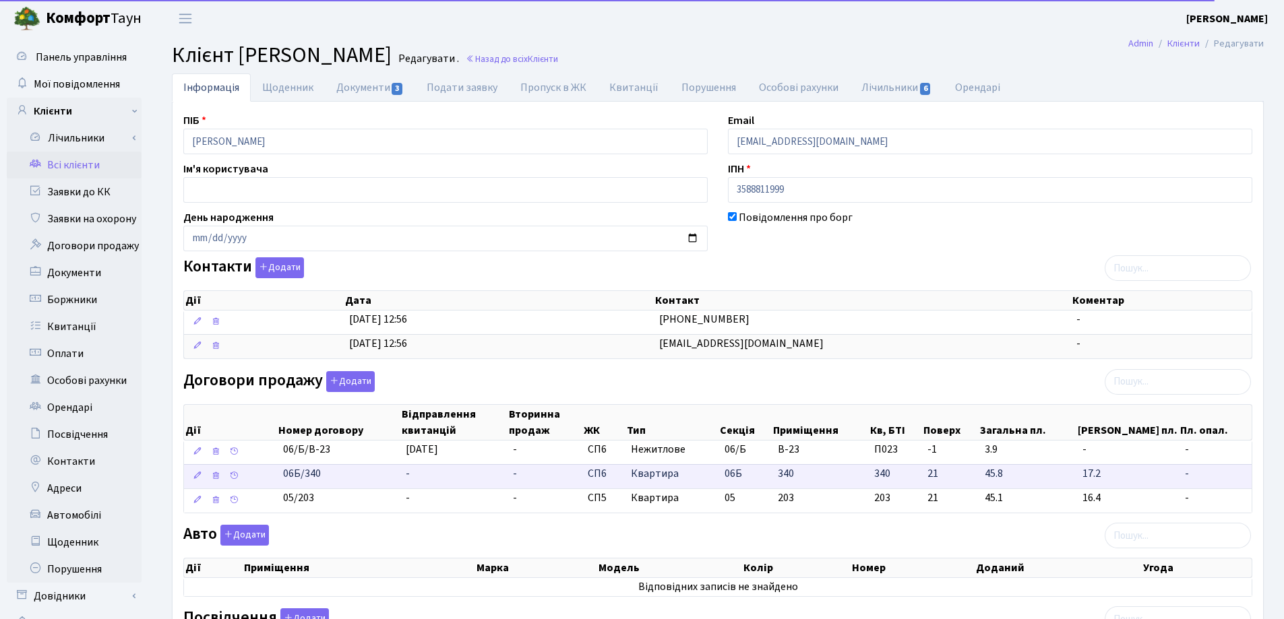
click at [420, 470] on td "-" at bounding box center [453, 476] width 107 height 24
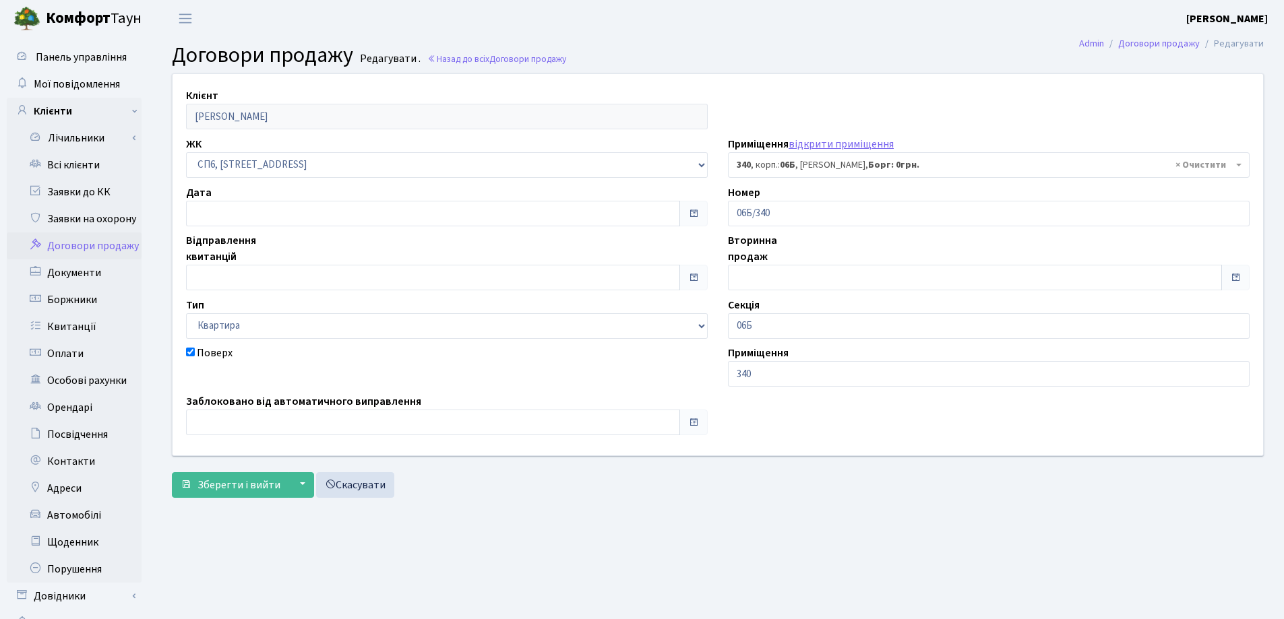
select select "22008"
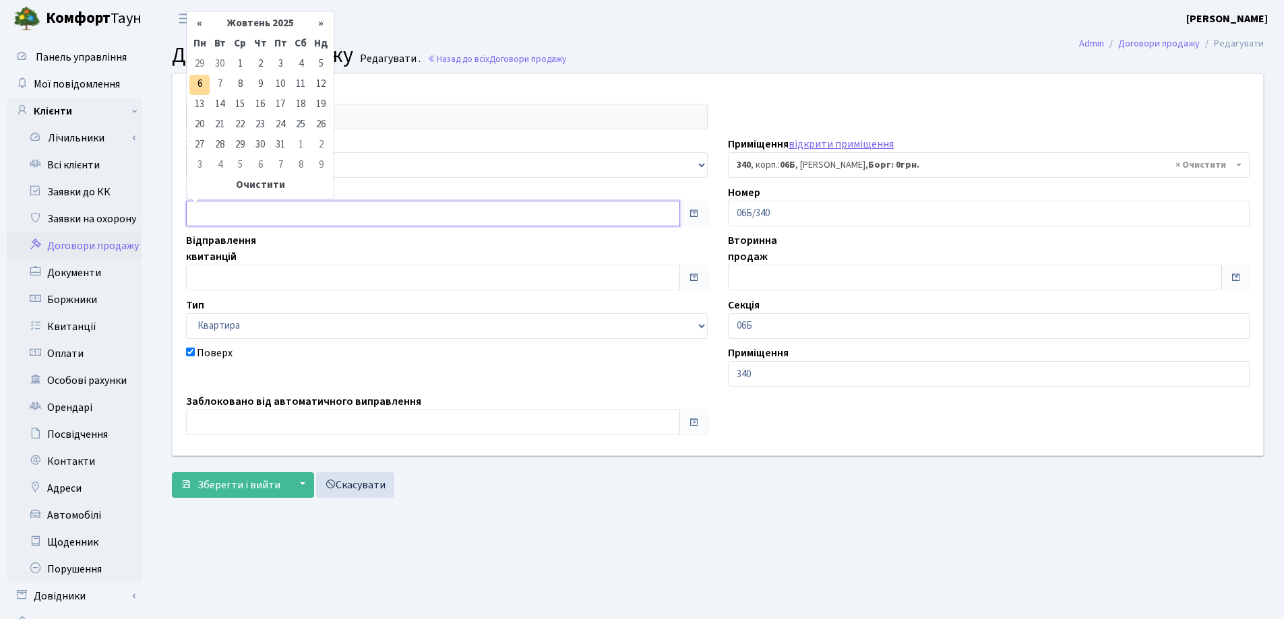
click at [241, 212] on input "text" at bounding box center [433, 214] width 494 height 26
type input "[DATE]"
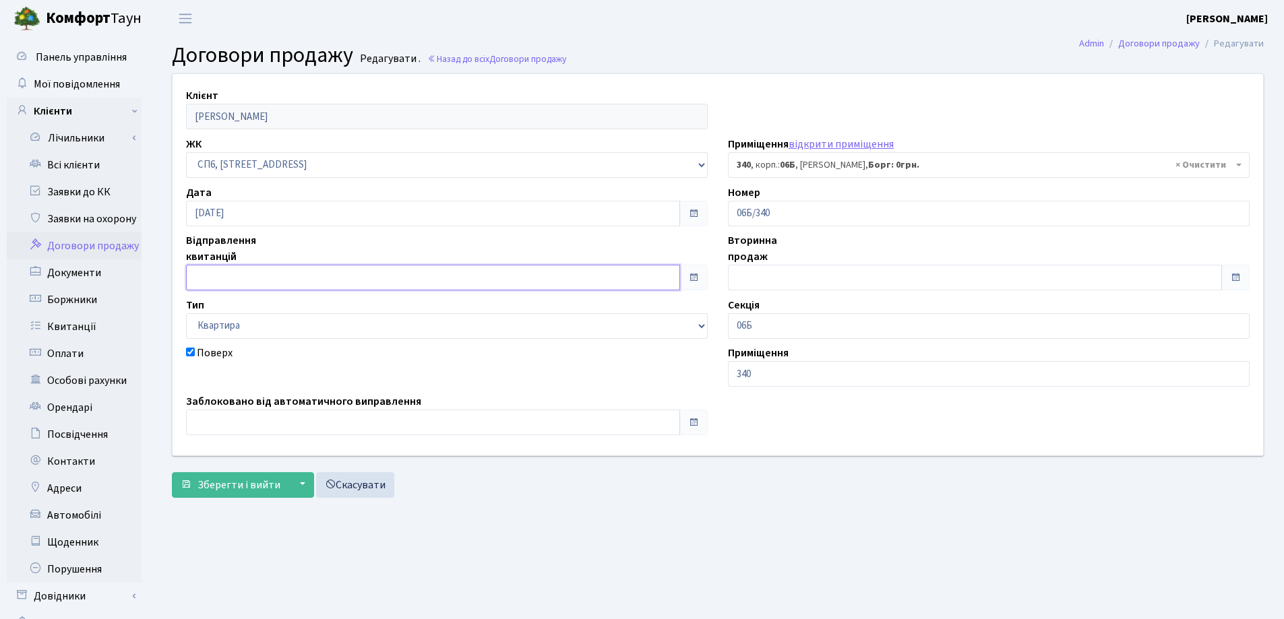
click at [272, 281] on input "text" at bounding box center [433, 278] width 494 height 26
type input "[DATE]"
click at [279, 430] on input "text" at bounding box center [433, 423] width 494 height 26
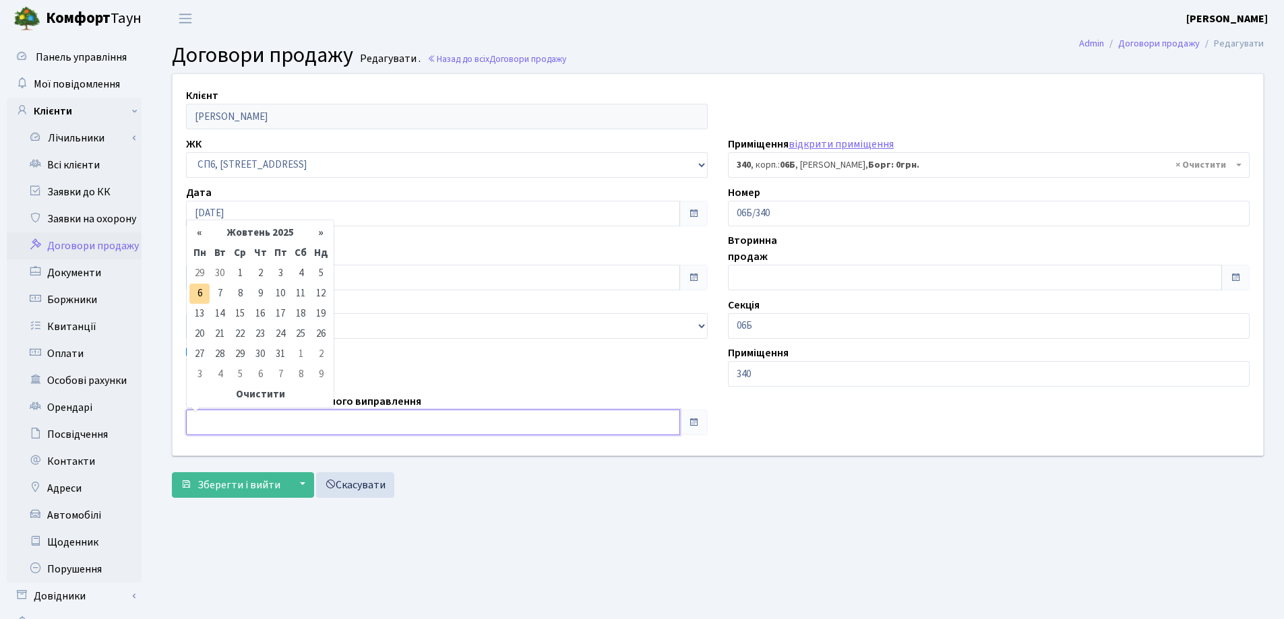
type input "[DATE]"
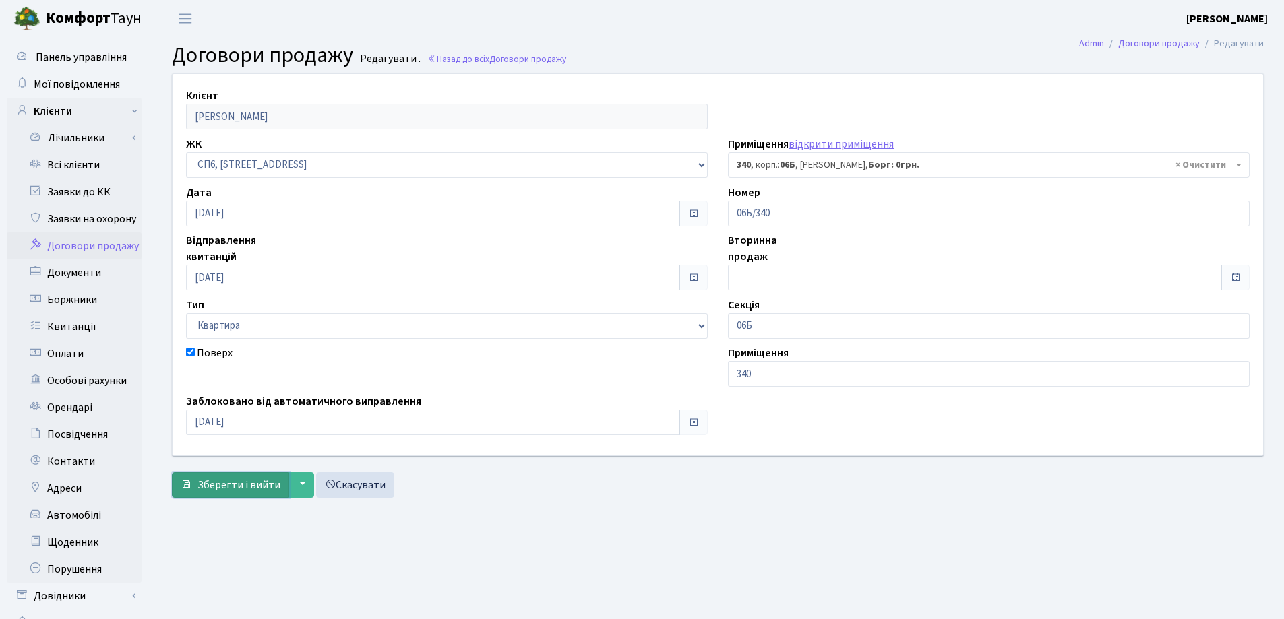
click at [248, 483] on span "Зберегти і вийти" at bounding box center [238, 485] width 83 height 15
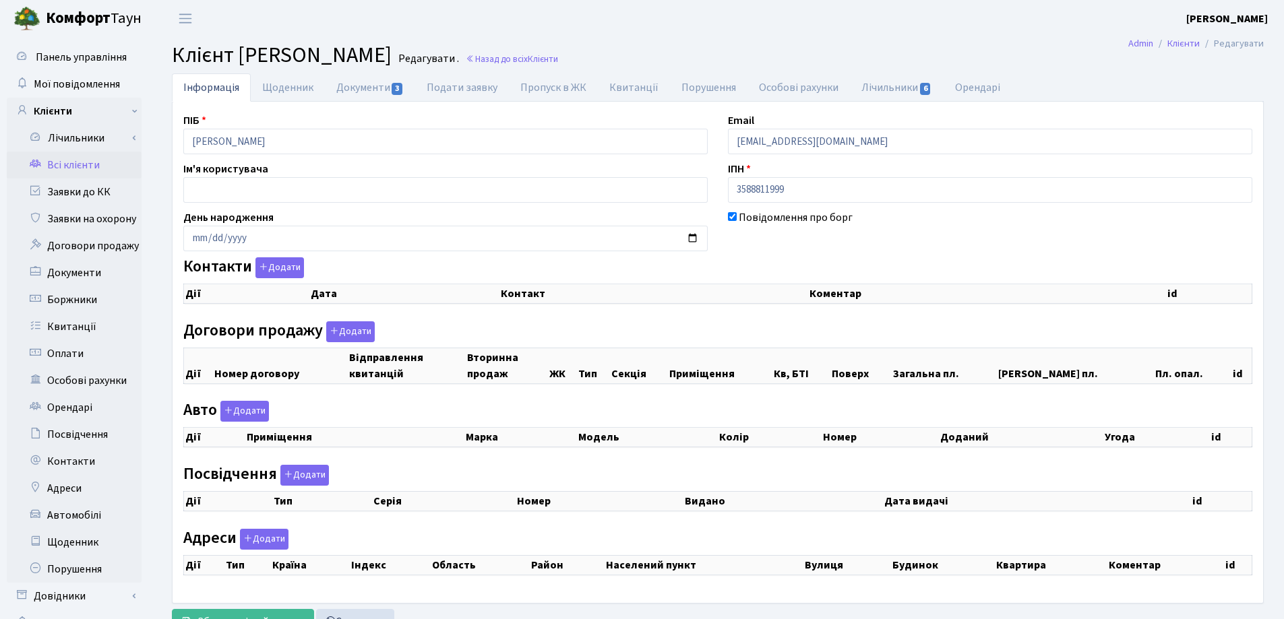
checkbox input "true"
select select "25"
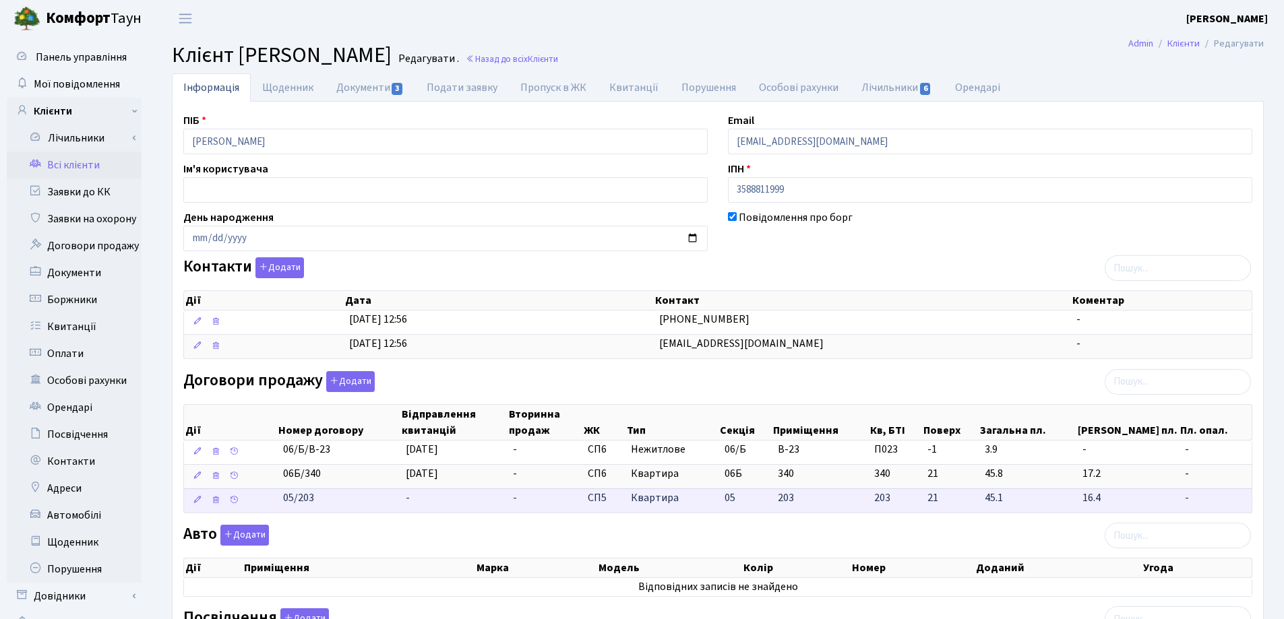
click at [427, 494] on td "-" at bounding box center [453, 501] width 107 height 24
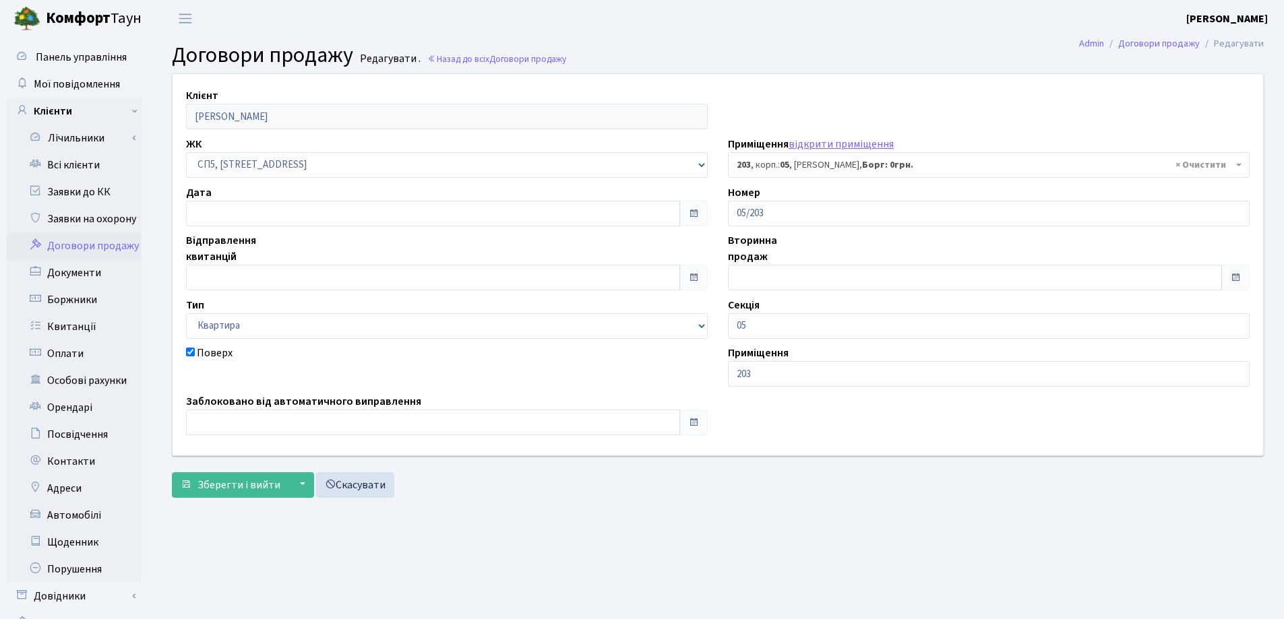
select select "21612"
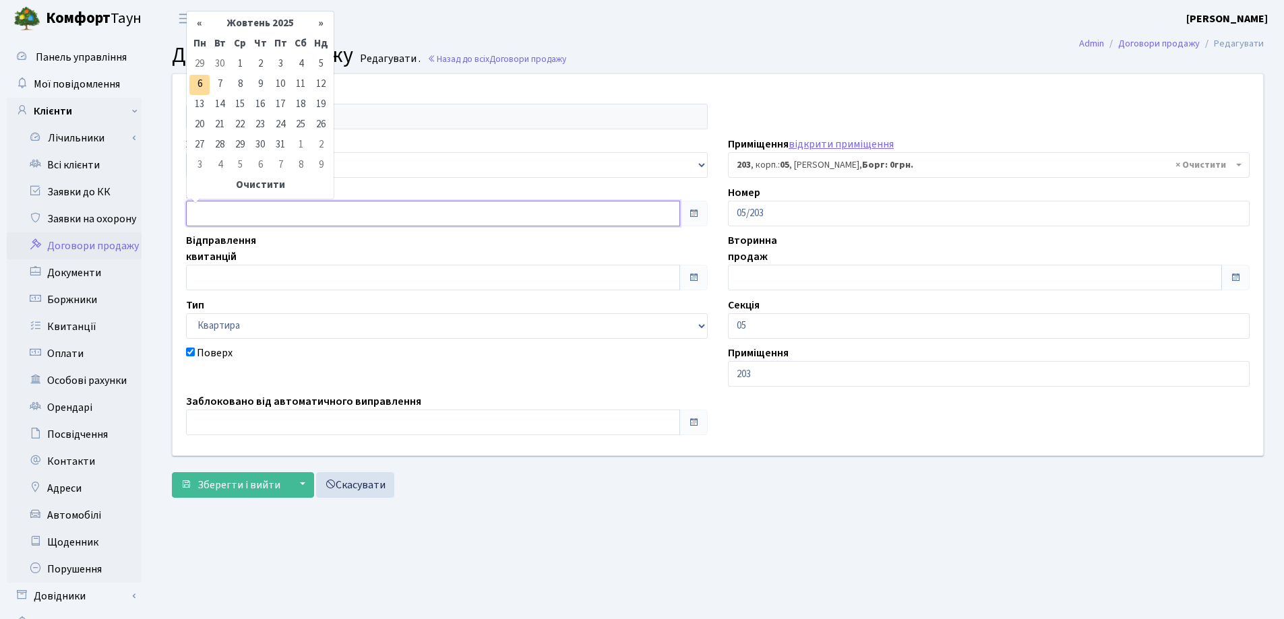
click at [293, 209] on input "text" at bounding box center [433, 214] width 494 height 26
type input "06.10.2025"
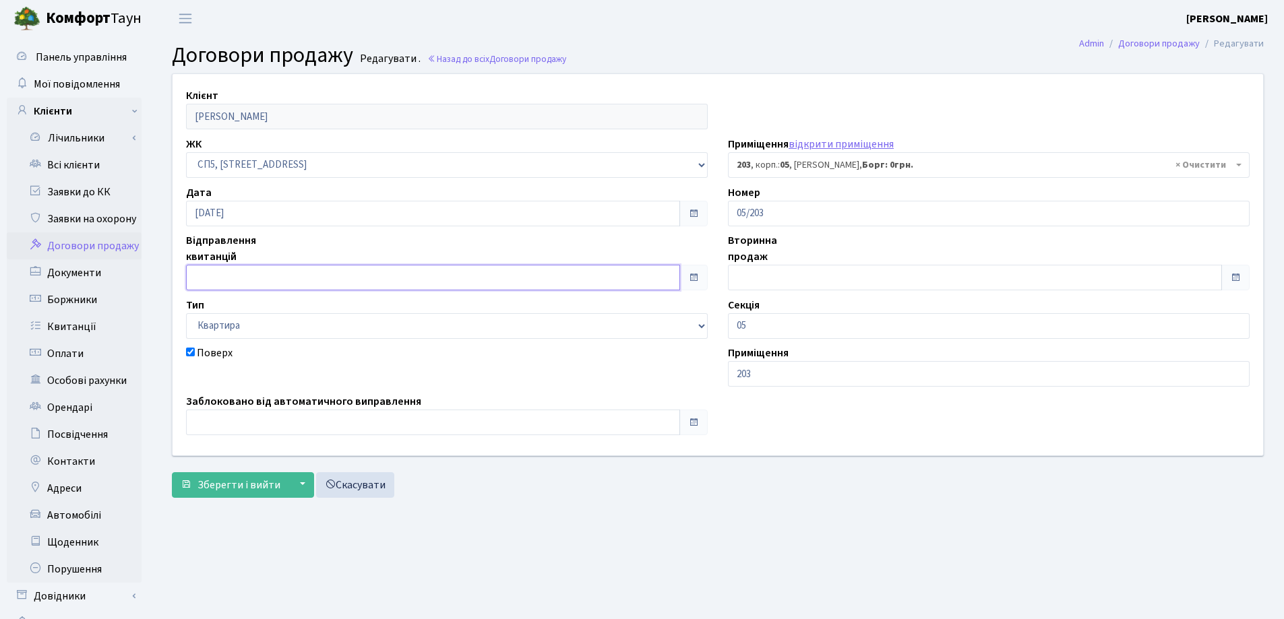
click at [301, 272] on input "text" at bounding box center [433, 278] width 494 height 26
type input "[DATE]"
click at [300, 420] on input "text" at bounding box center [433, 423] width 494 height 26
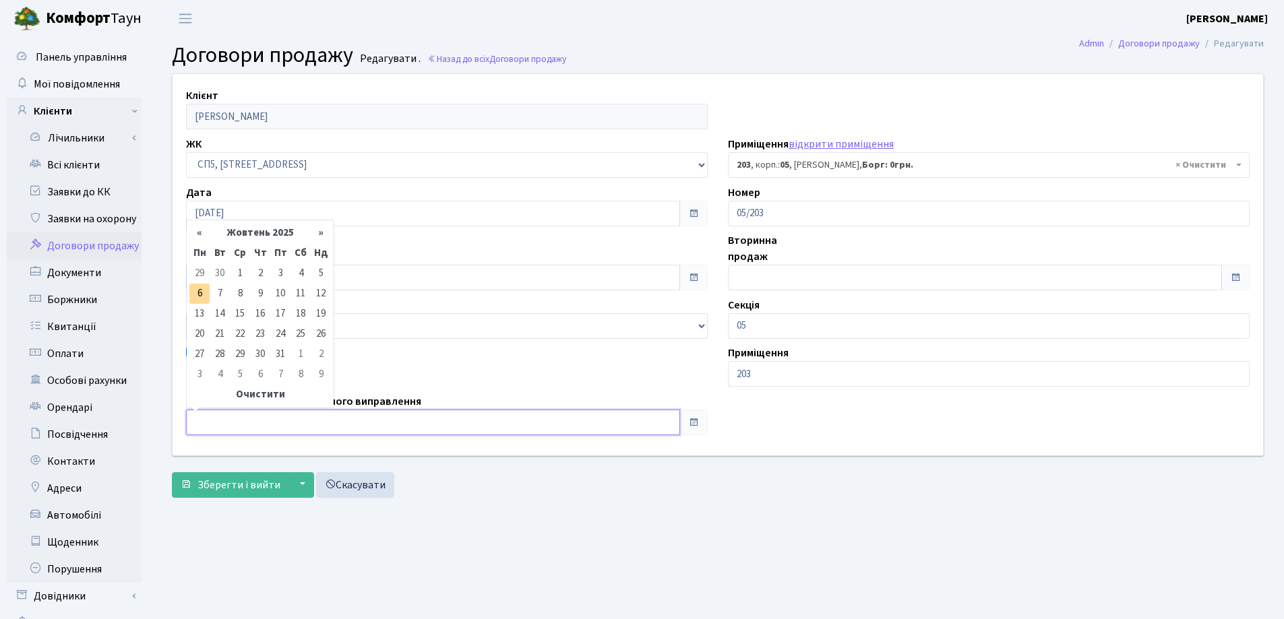
type input "06.10.2025"
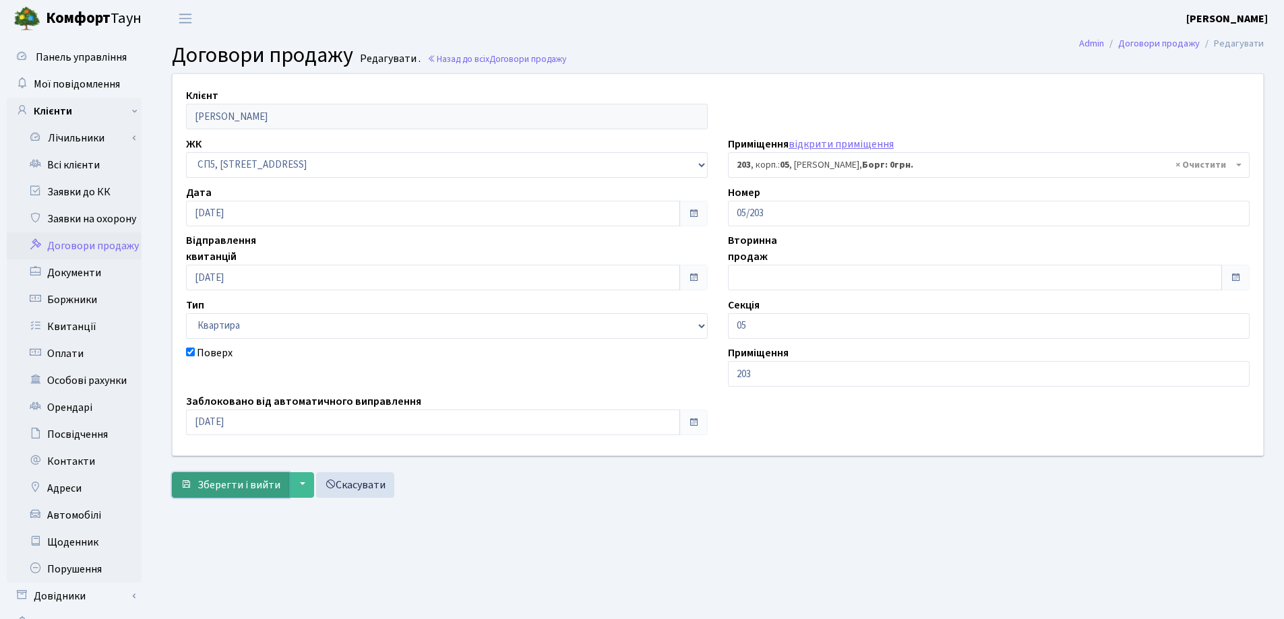
click at [247, 483] on span "Зберегти і вийти" at bounding box center [238, 485] width 83 height 15
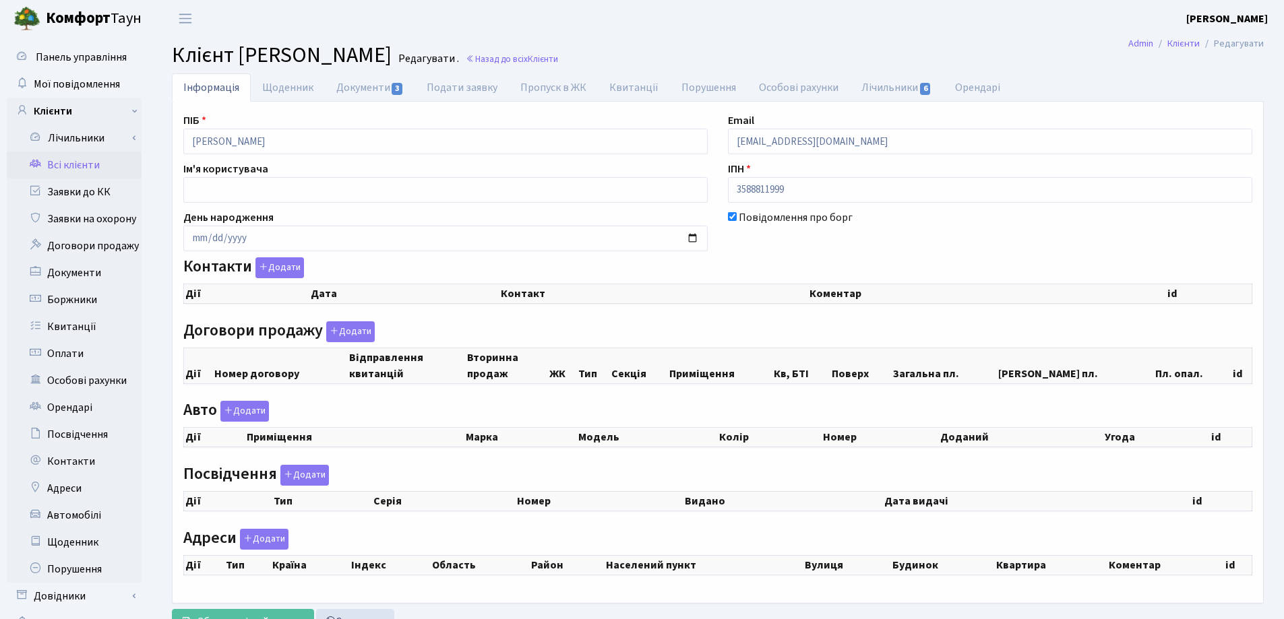
checkbox input "true"
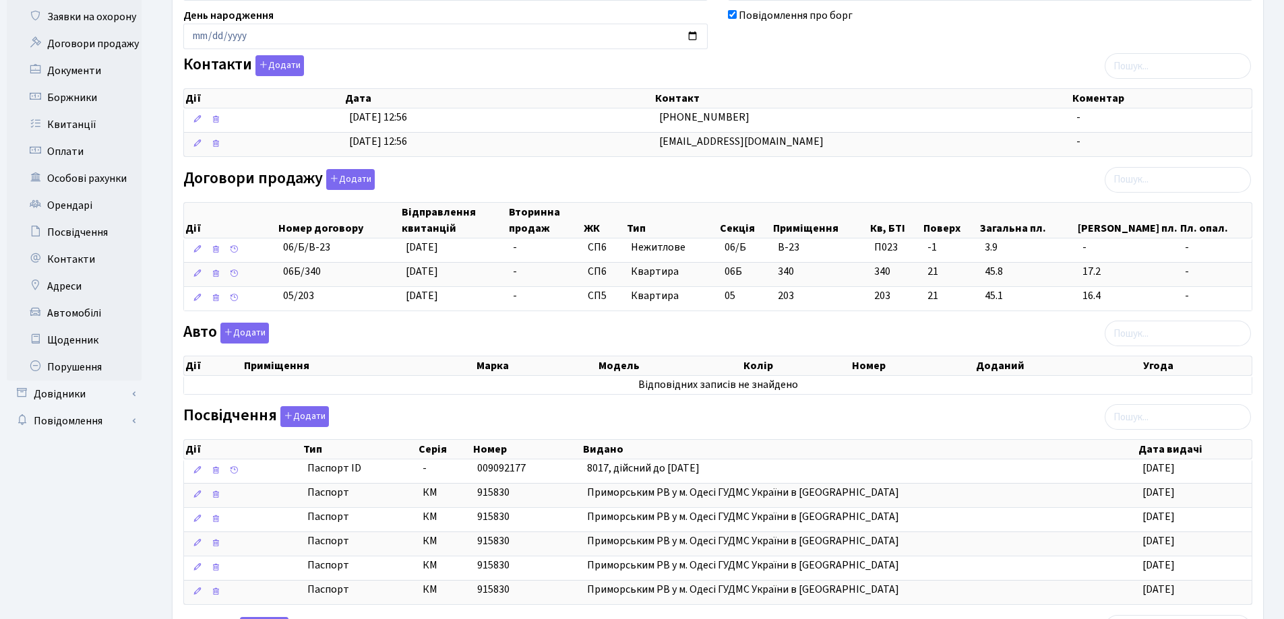
scroll to position [445, 0]
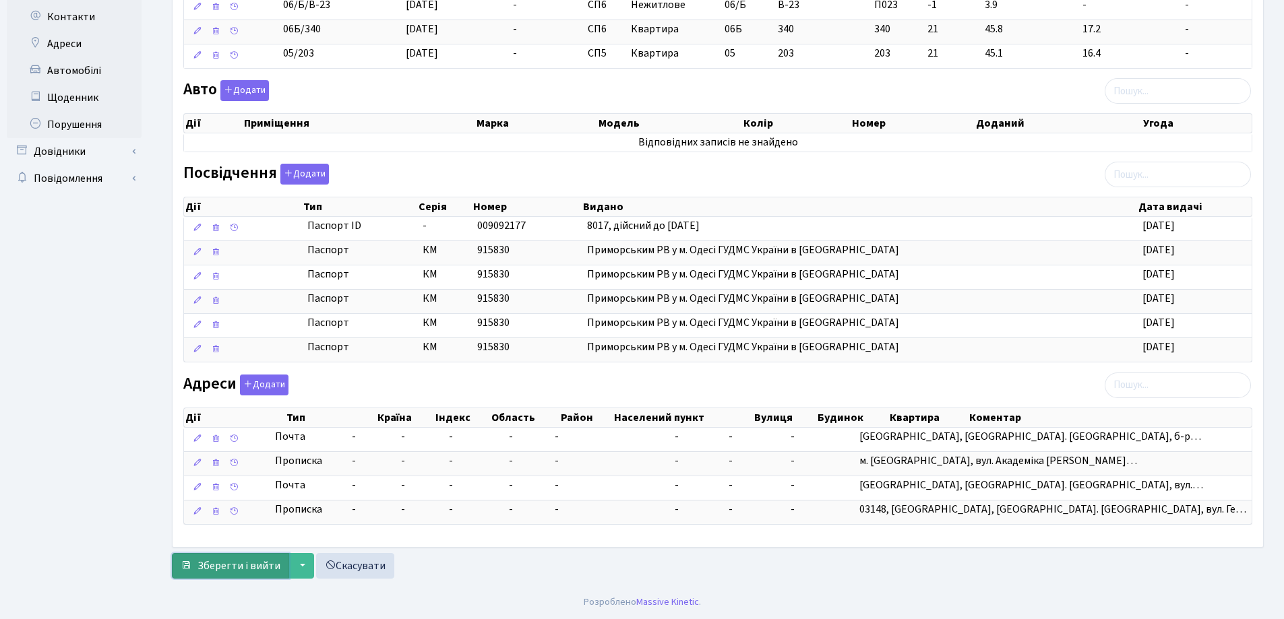
click at [230, 571] on span "Зберегти і вийти" at bounding box center [238, 566] width 83 height 15
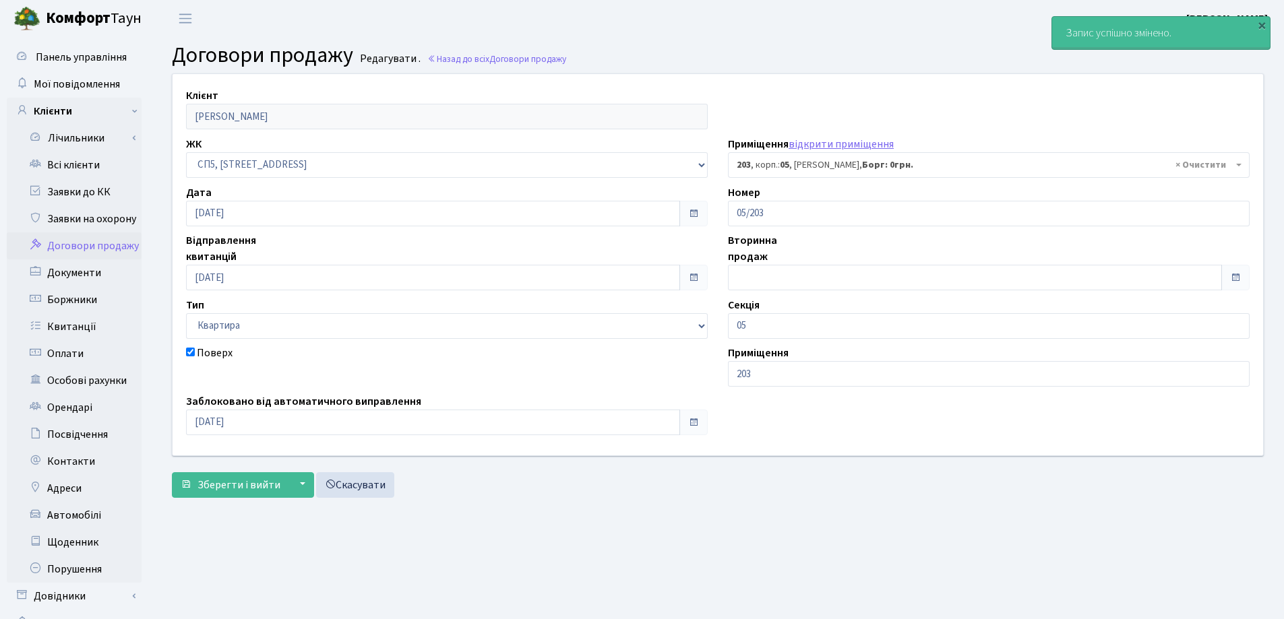
select select "21612"
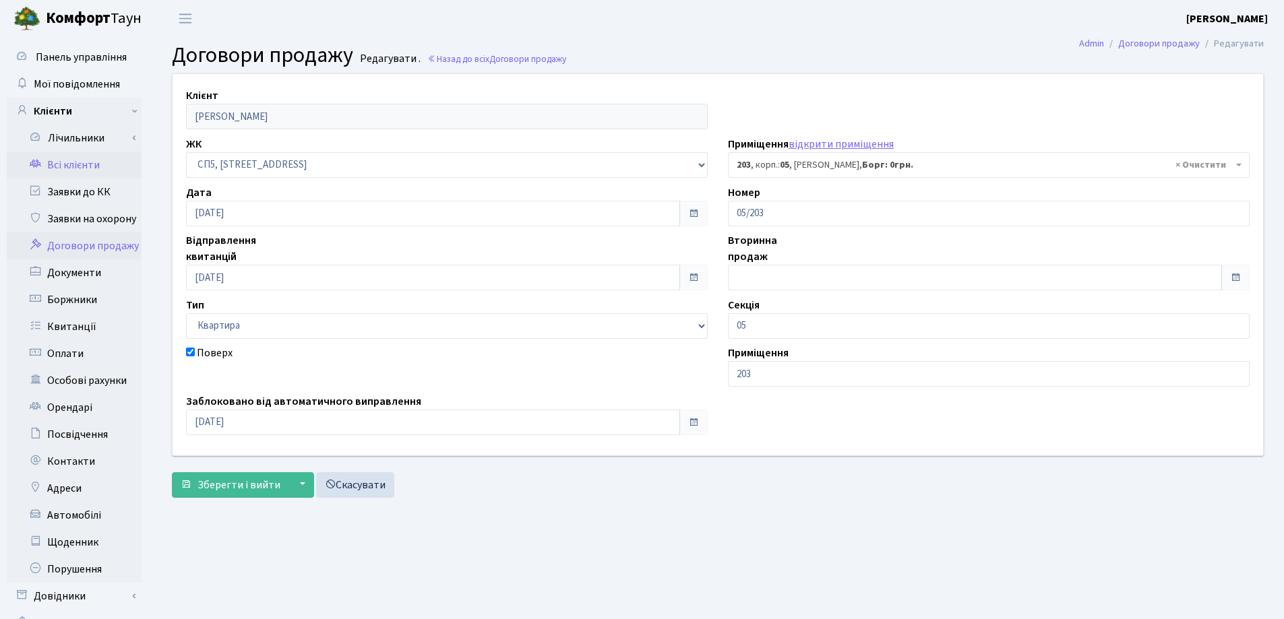
click at [77, 164] on link "Всі клієнти" at bounding box center [74, 165] width 135 height 27
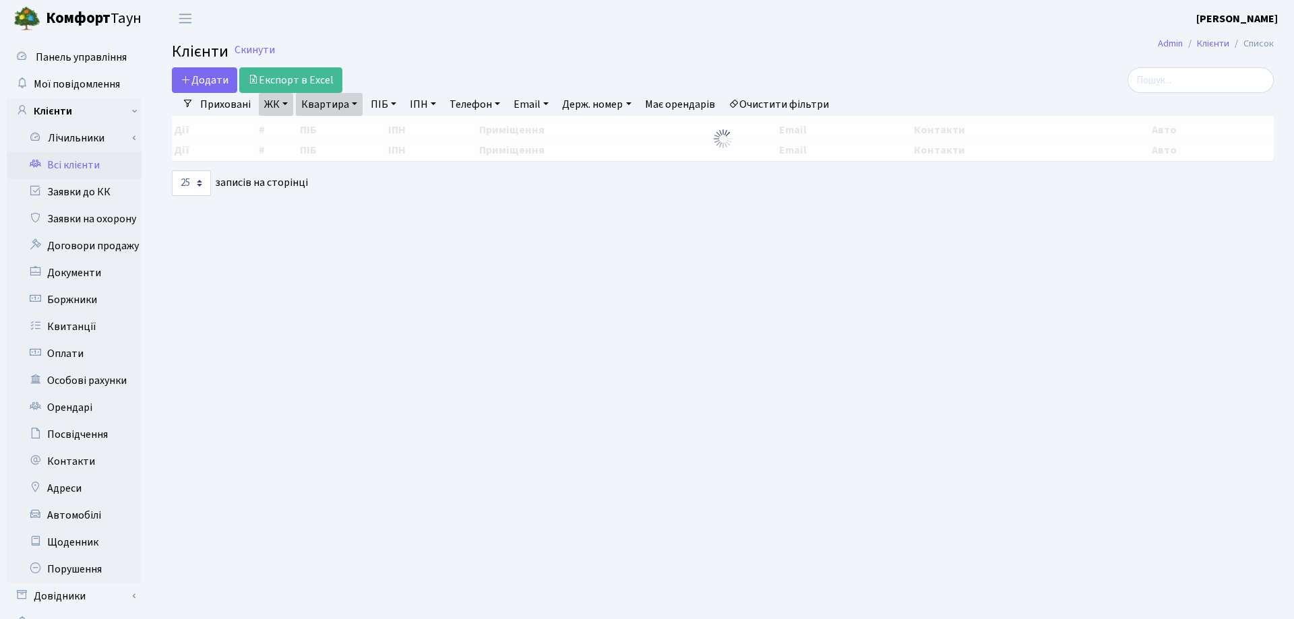
select select "25"
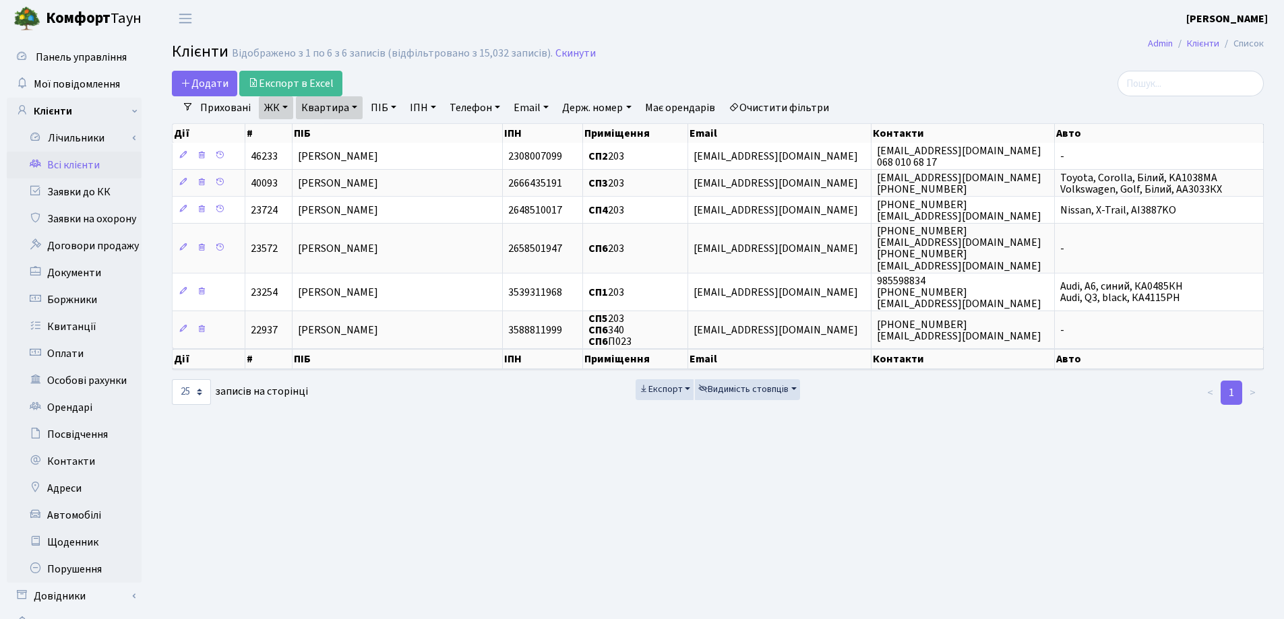
click at [355, 106] on link "Квартира" at bounding box center [329, 107] width 67 height 23
click at [391, 133] on icon at bounding box center [388, 134] width 11 height 11
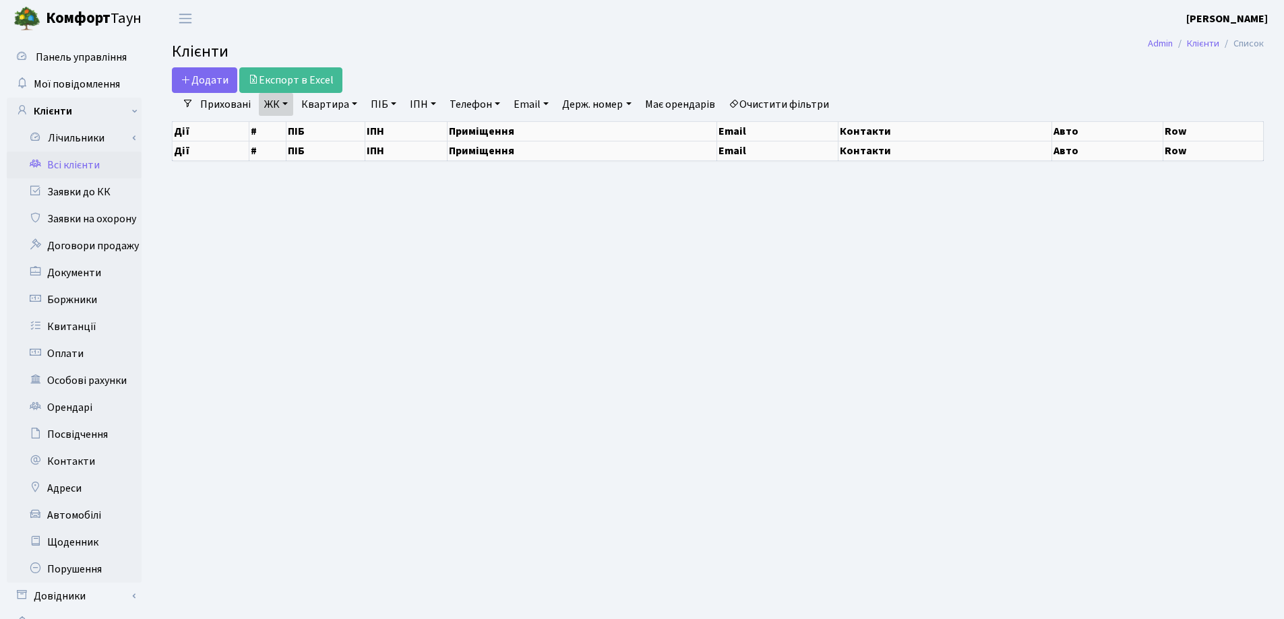
select select "25"
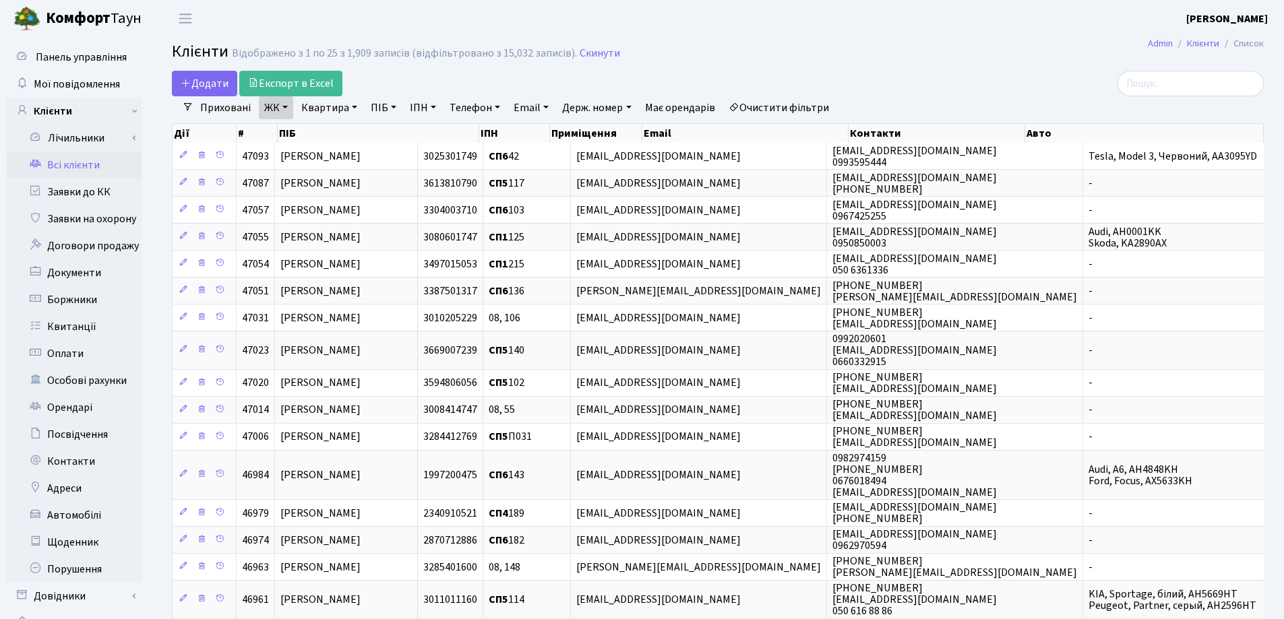
click at [352, 106] on link "Квартира" at bounding box center [329, 107] width 67 height 23
type input "220"
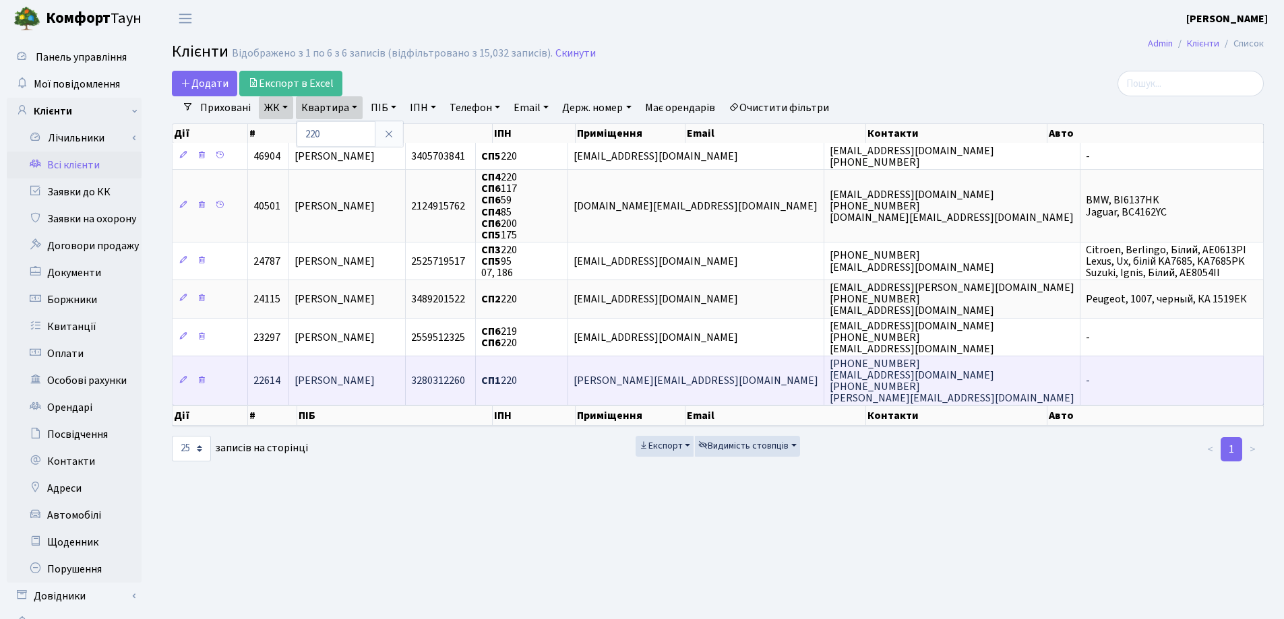
click at [406, 373] on td "[PERSON_NAME]" at bounding box center [347, 380] width 117 height 49
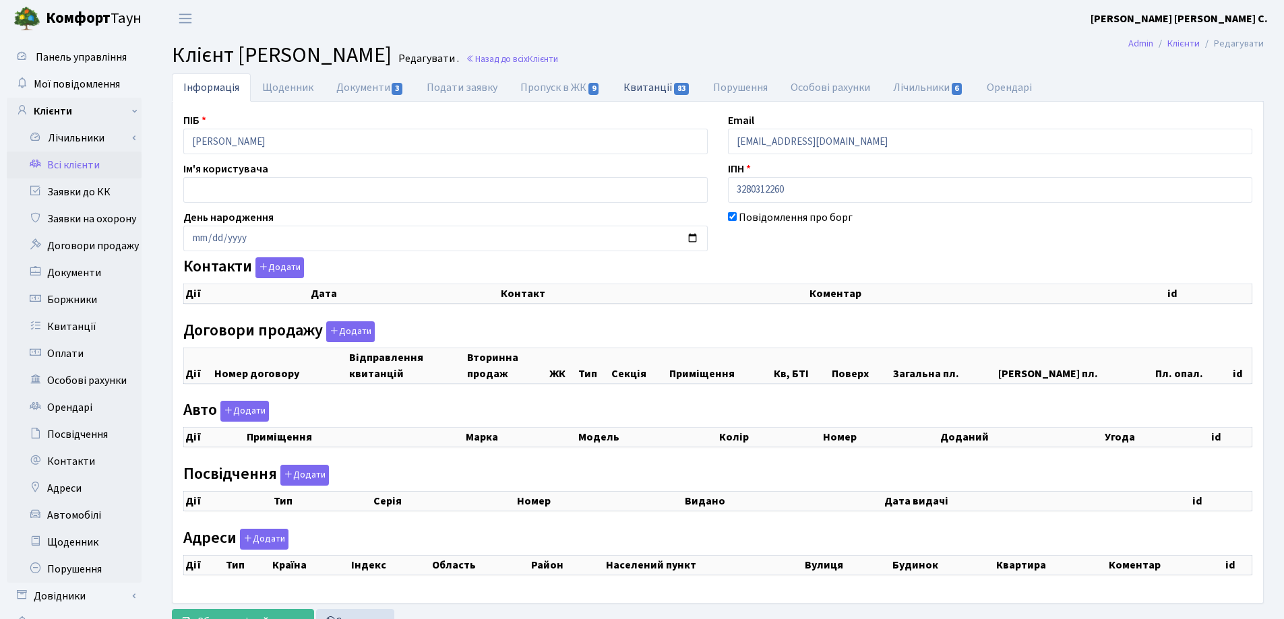
checkbox input "true"
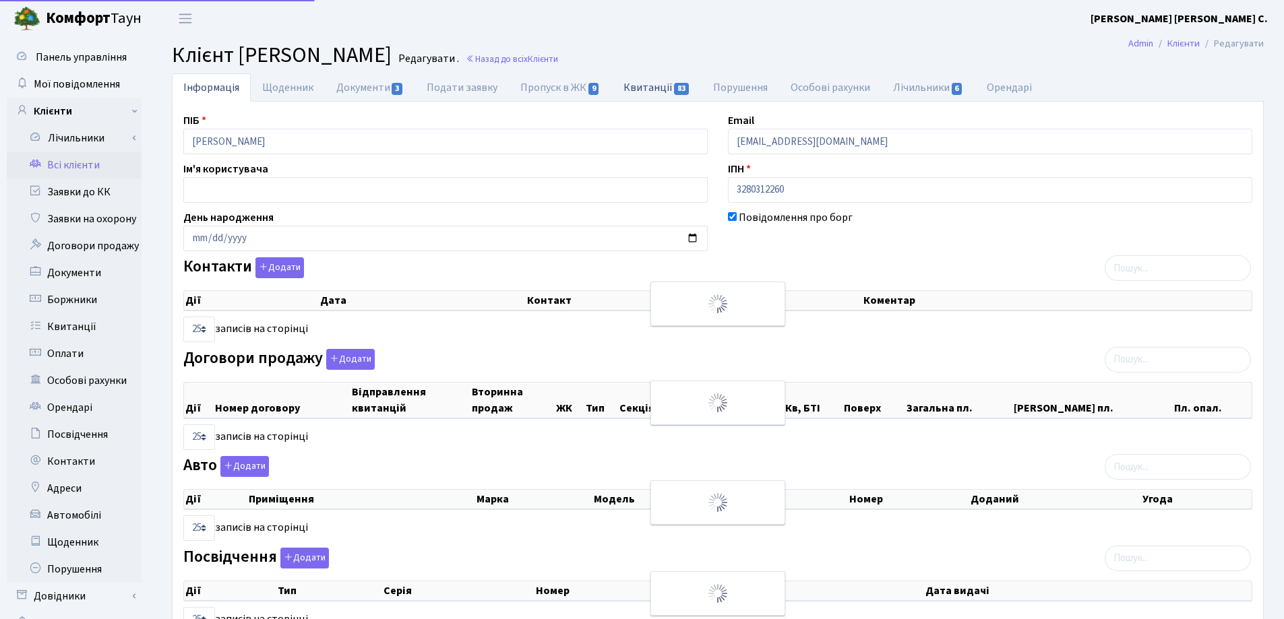
click at [650, 89] on link "Квитанції 83" at bounding box center [657, 87] width 90 height 28
select select "25"
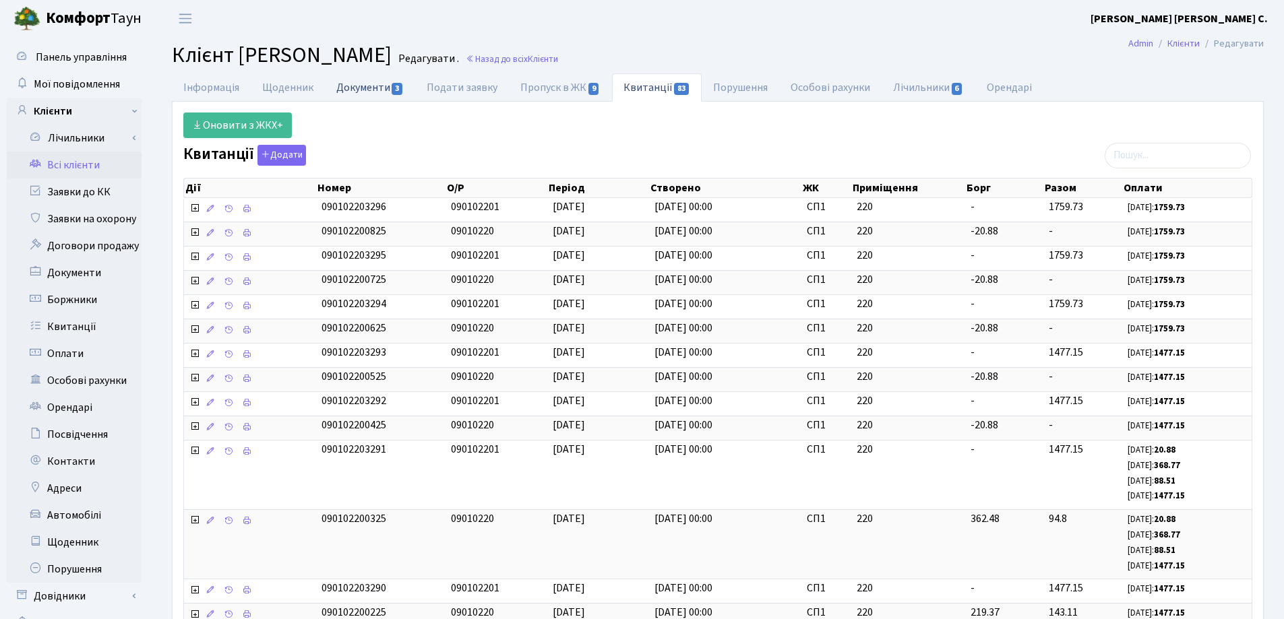
click at [369, 86] on link "Документи 3" at bounding box center [370, 87] width 90 height 28
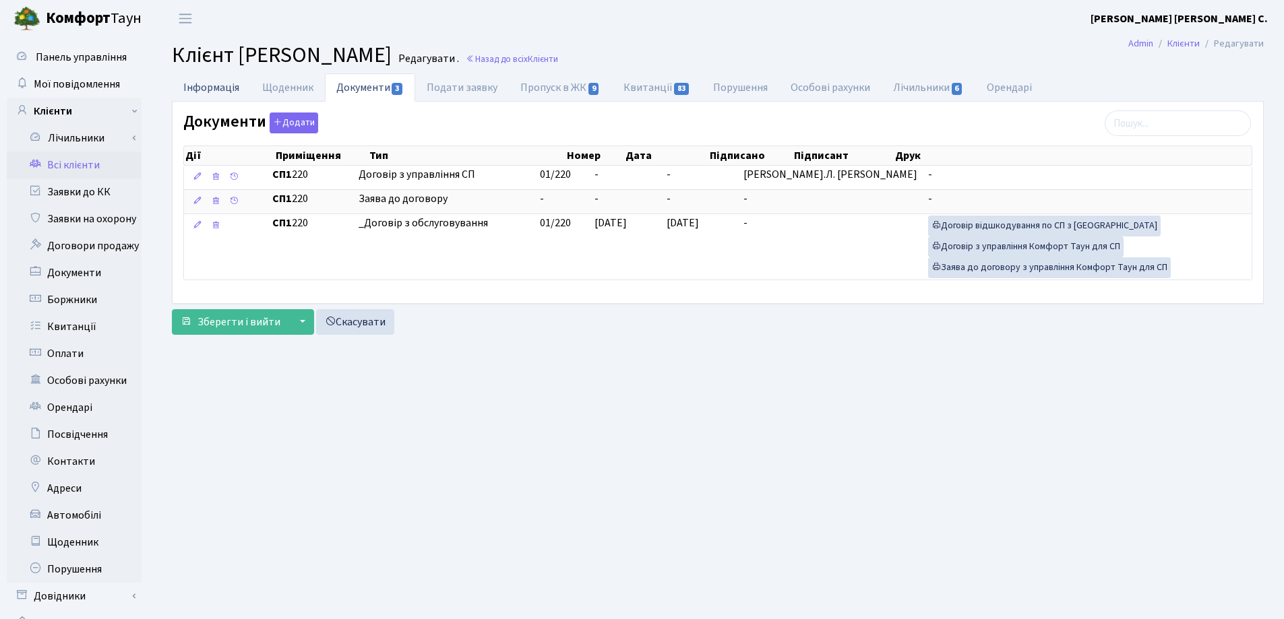
click at [209, 88] on link "Інформація" at bounding box center [211, 87] width 79 height 28
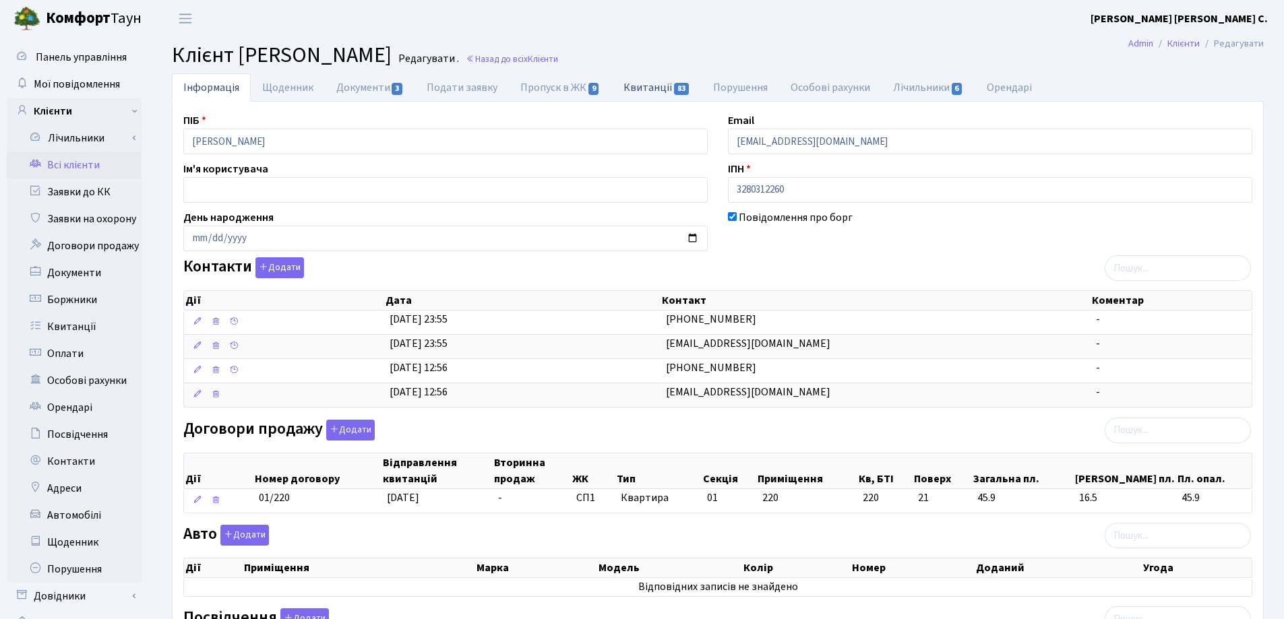
click at [637, 88] on link "Квитанції 83" at bounding box center [657, 87] width 90 height 28
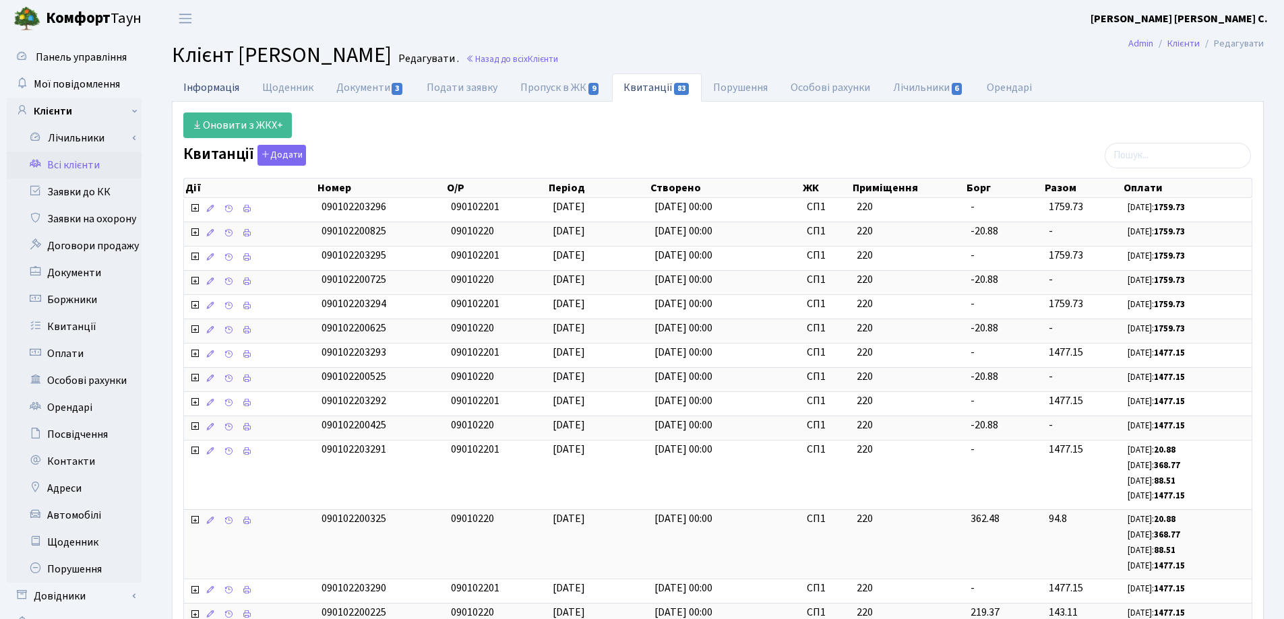
click at [199, 92] on link "Інформація" at bounding box center [211, 87] width 79 height 28
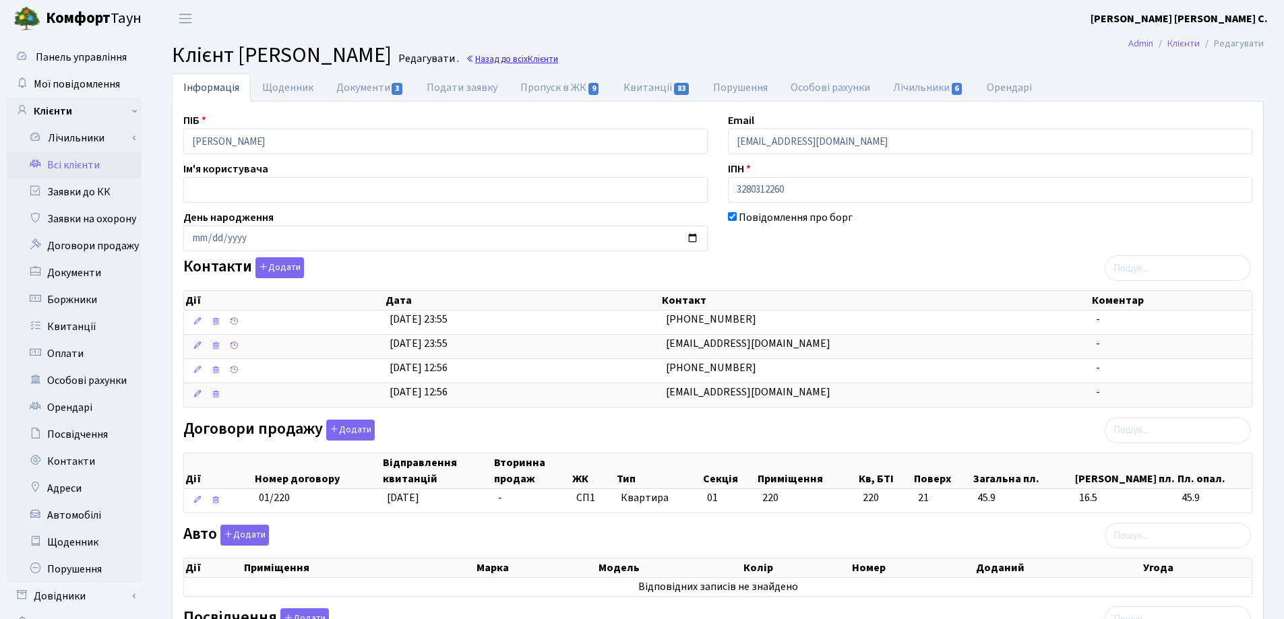
click at [558, 60] on link "Назад до всіх Клієнти" at bounding box center [512, 59] width 92 height 13
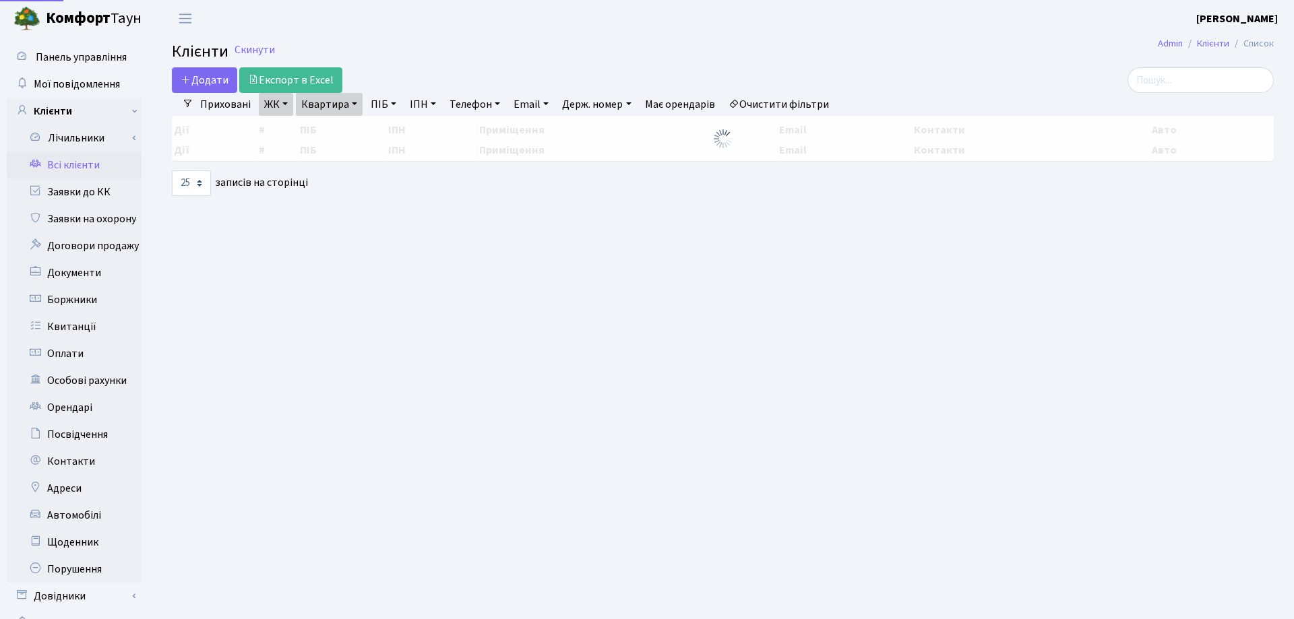
select select "25"
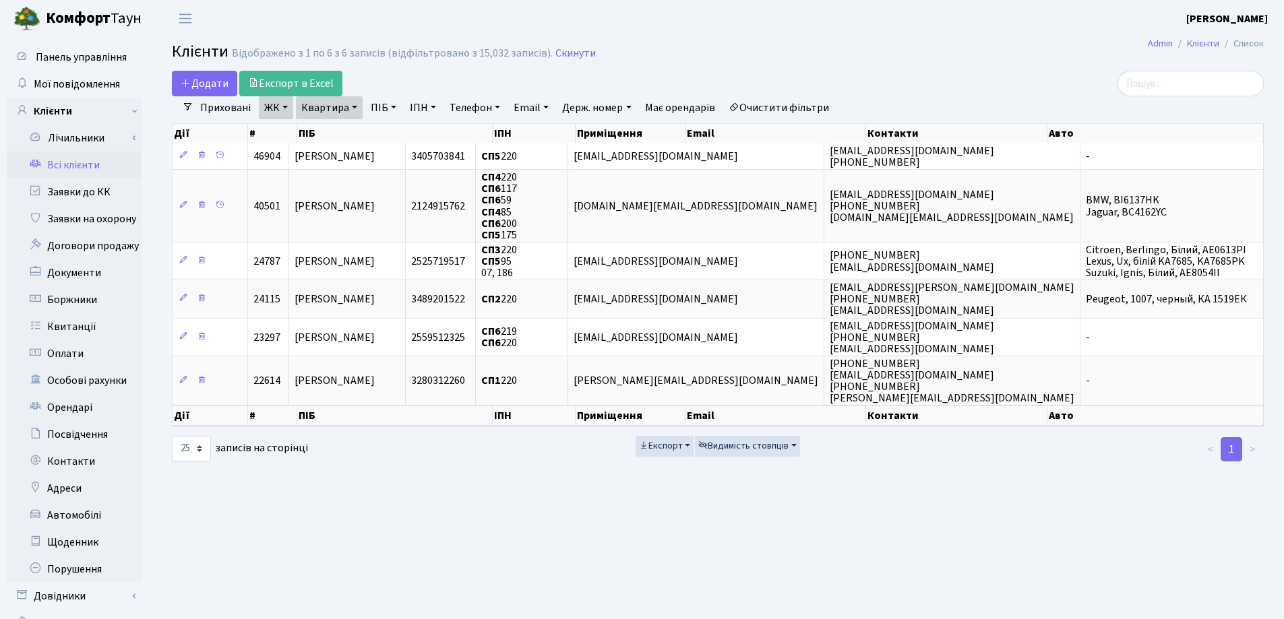
click at [351, 105] on link "Квартира" at bounding box center [329, 107] width 67 height 23
click at [393, 129] on icon at bounding box center [388, 134] width 11 height 11
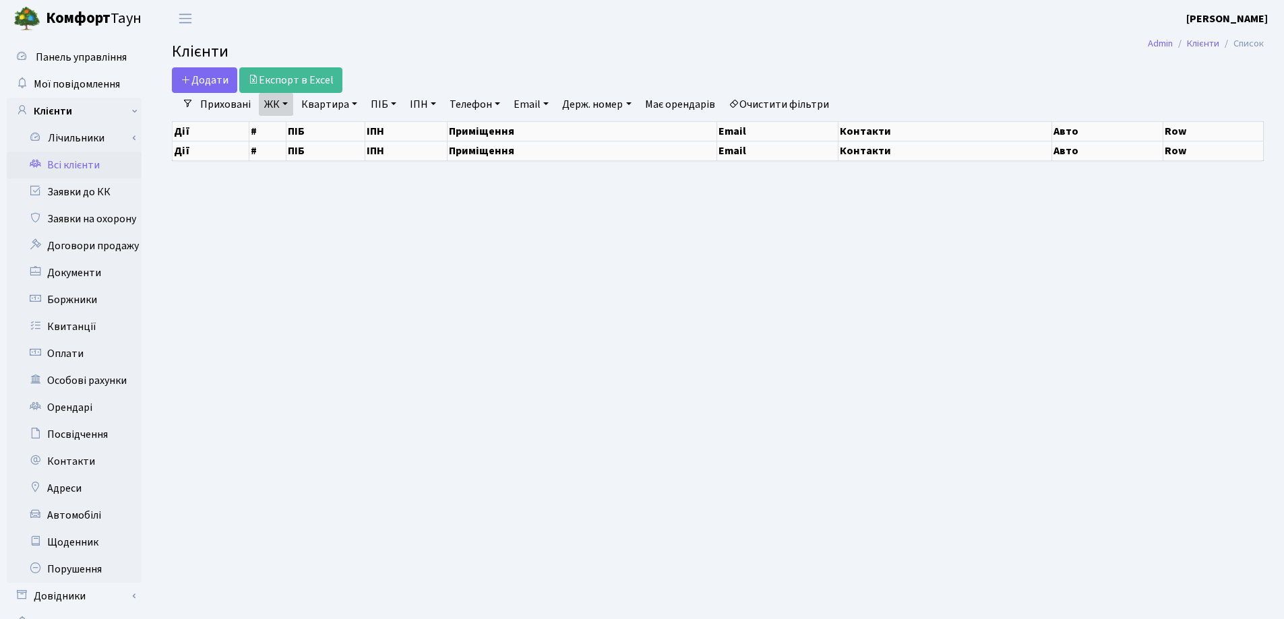
select select "25"
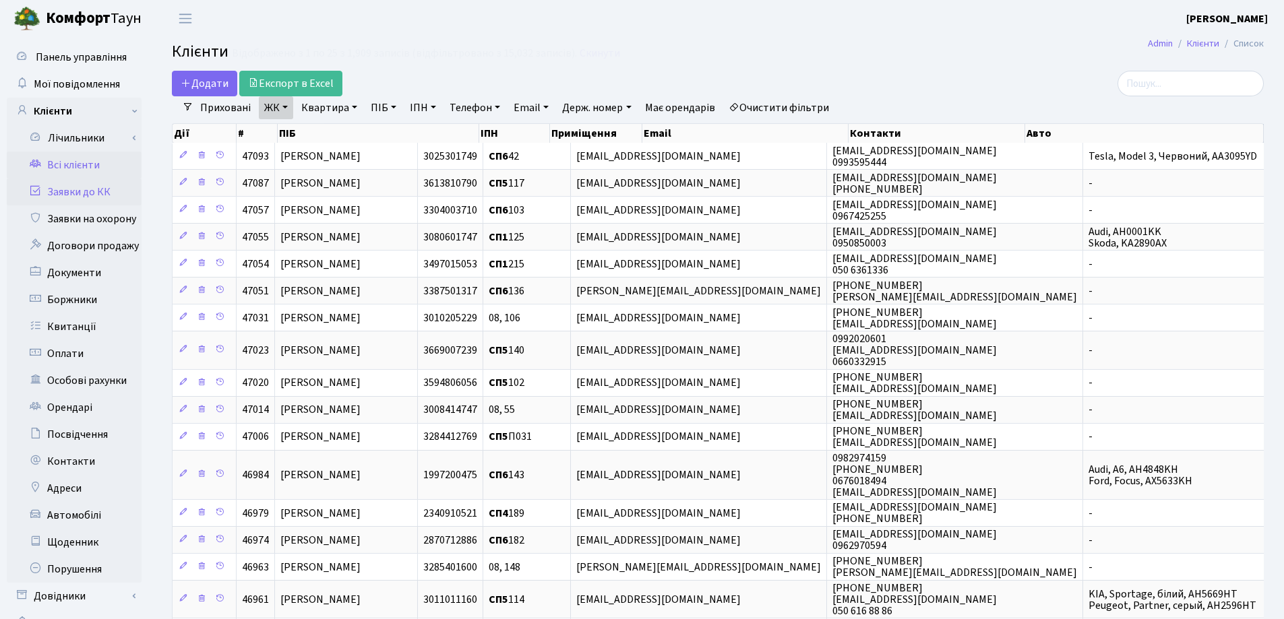
click at [79, 191] on link "Заявки до КК" at bounding box center [74, 192] width 135 height 27
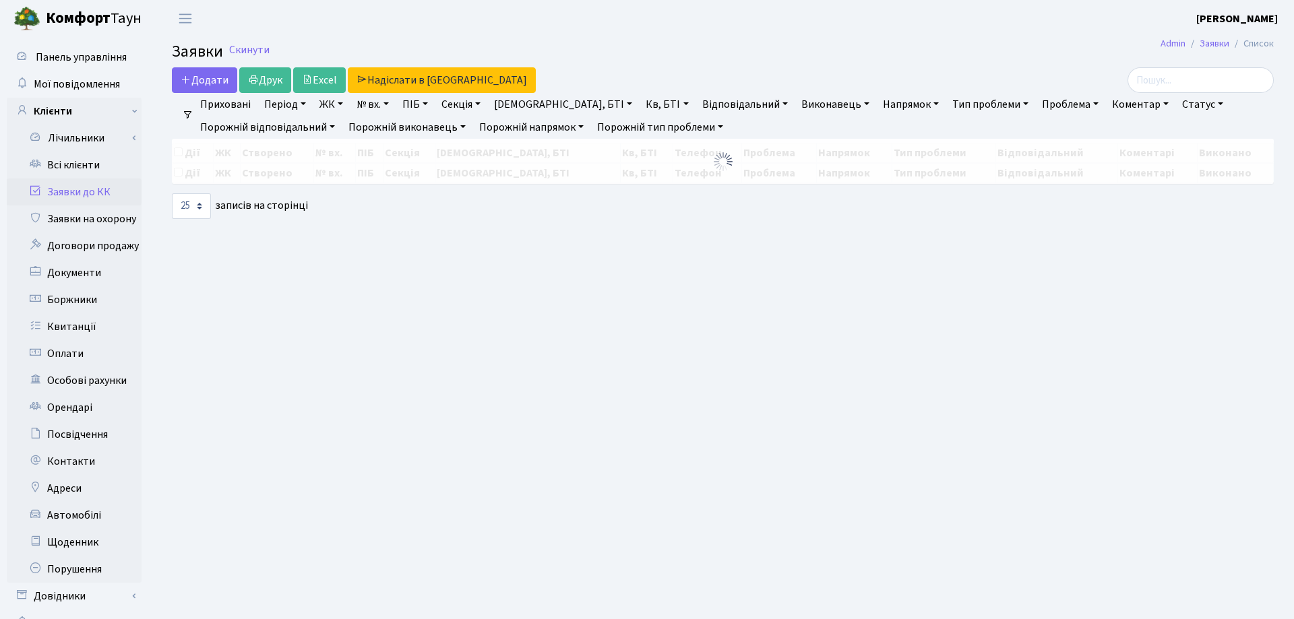
select select "25"
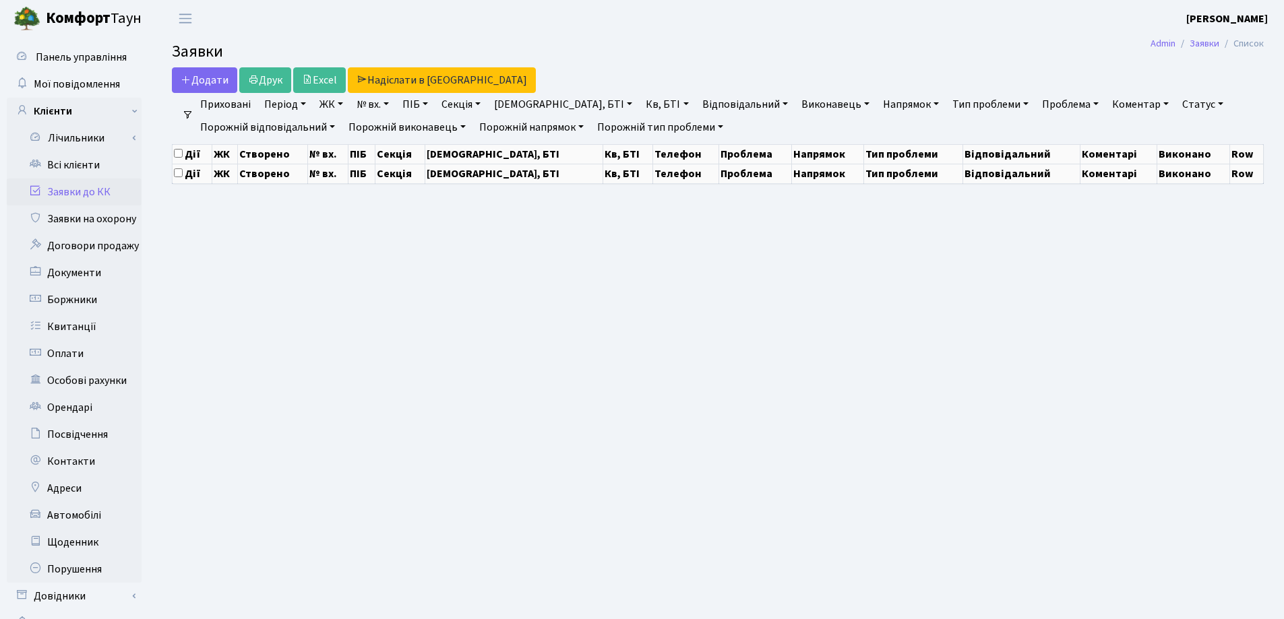
select select "25"
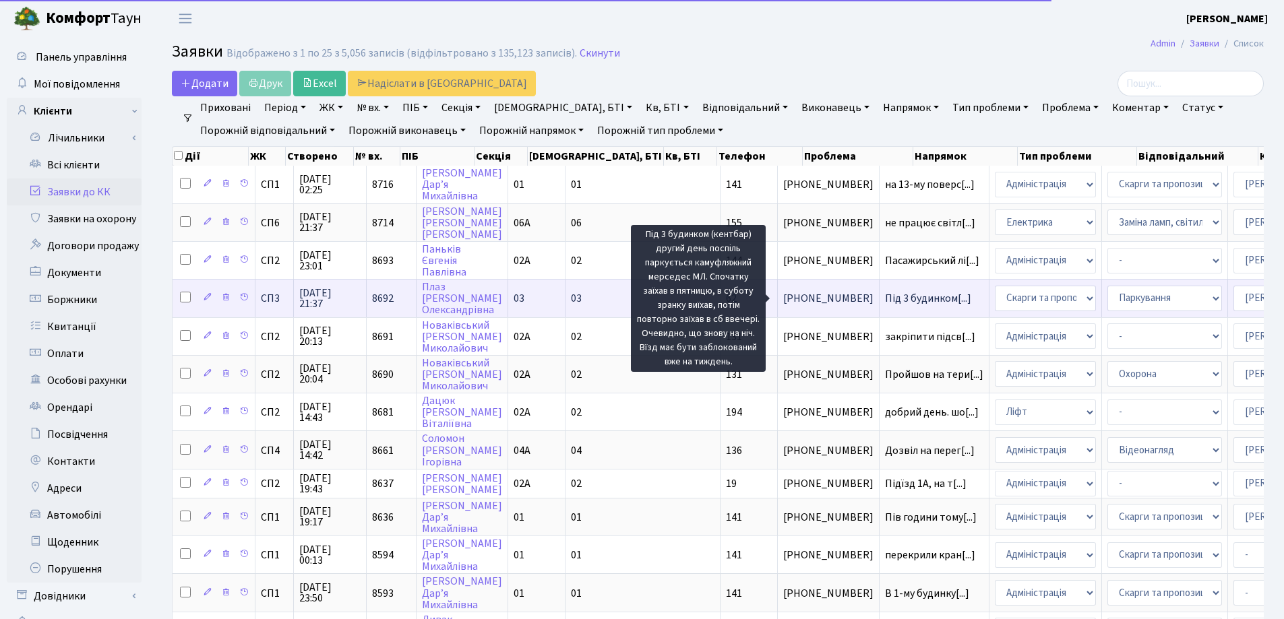
scroll to position [2, 0]
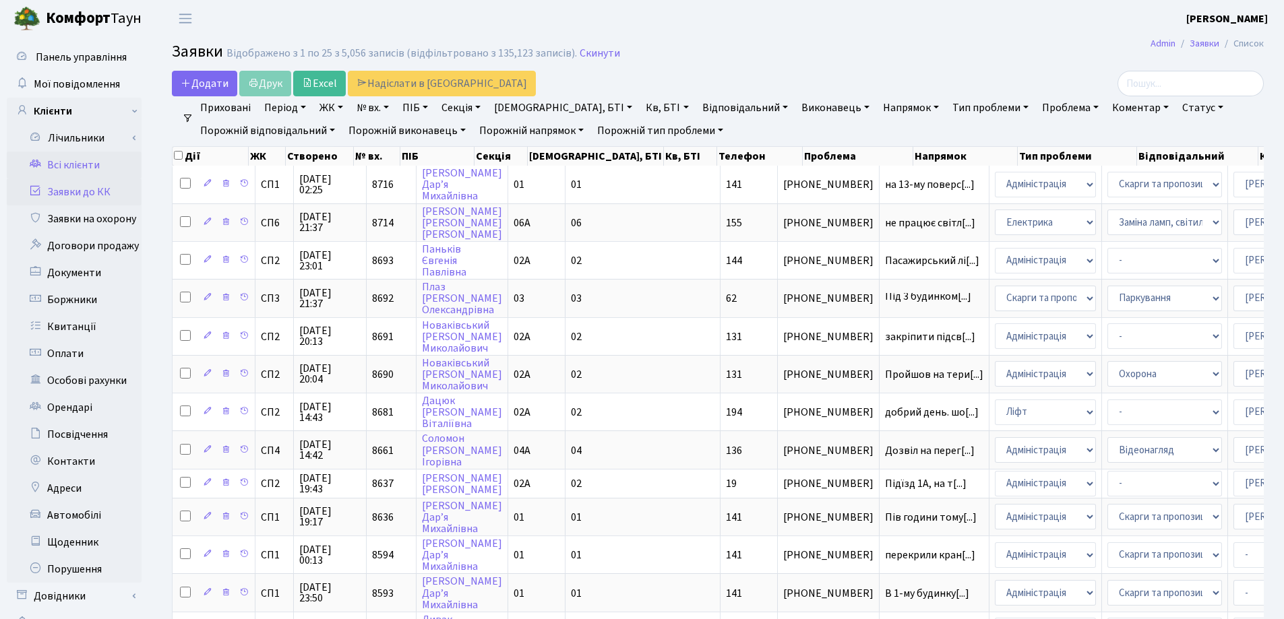
click at [78, 160] on link "Всі клієнти" at bounding box center [74, 165] width 135 height 27
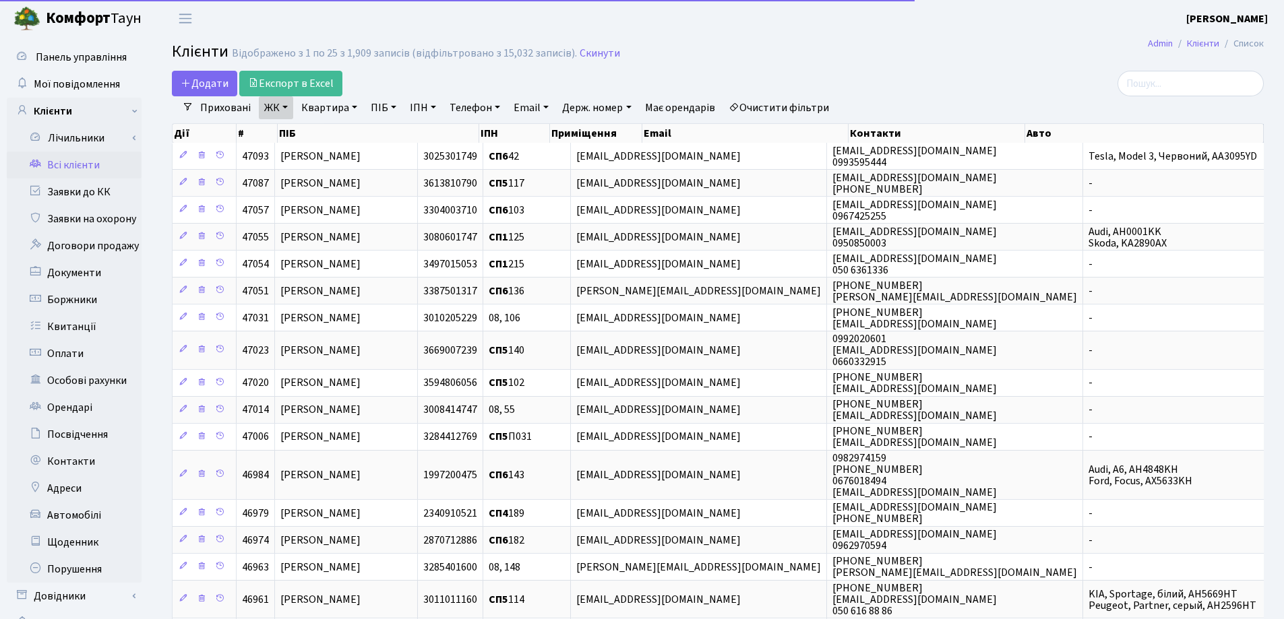
select select "25"
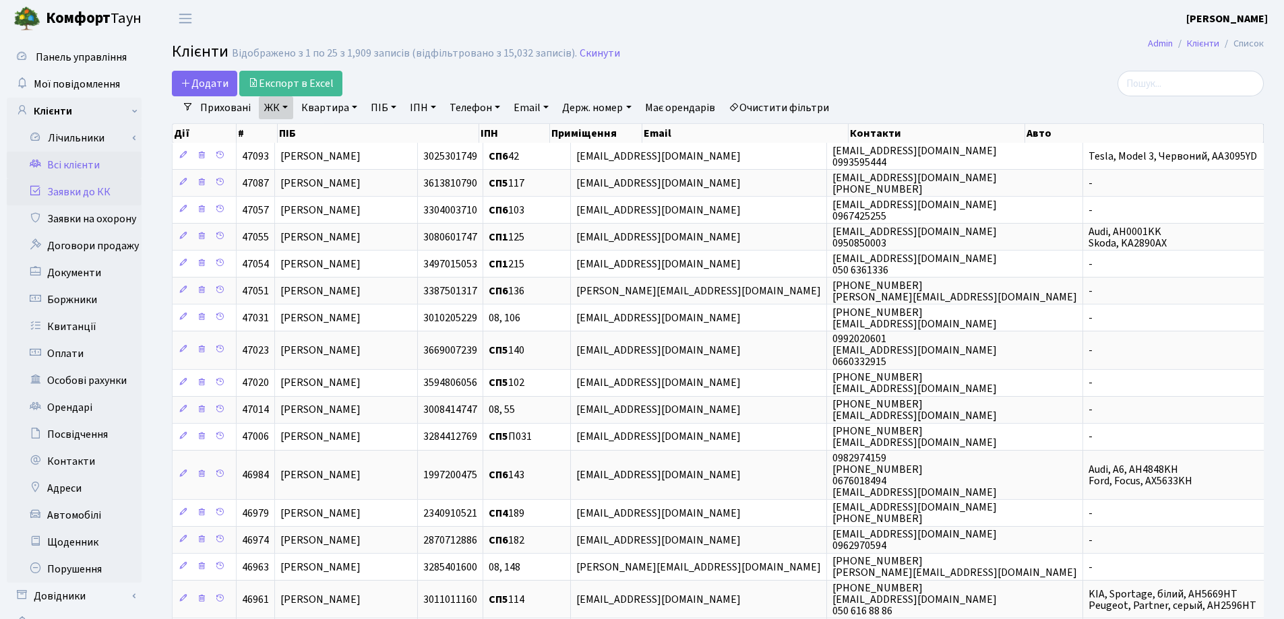
click at [67, 194] on link "Заявки до КК" at bounding box center [74, 192] width 135 height 27
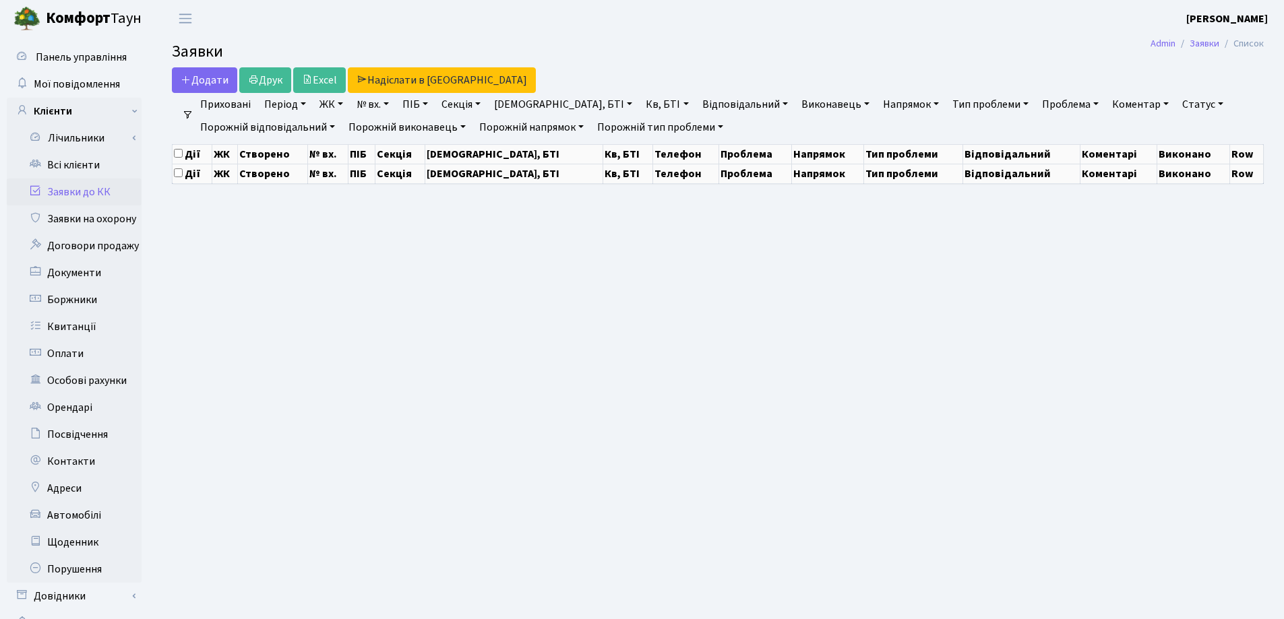
select select "25"
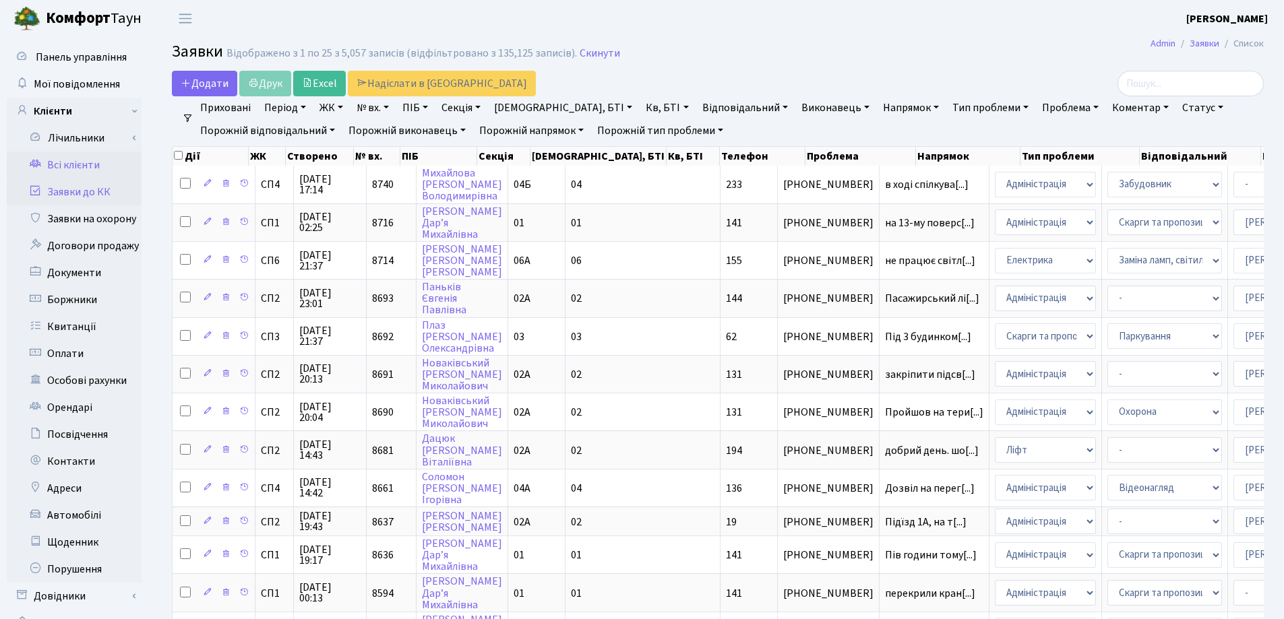
click at [96, 169] on link "Всі клієнти" at bounding box center [74, 165] width 135 height 27
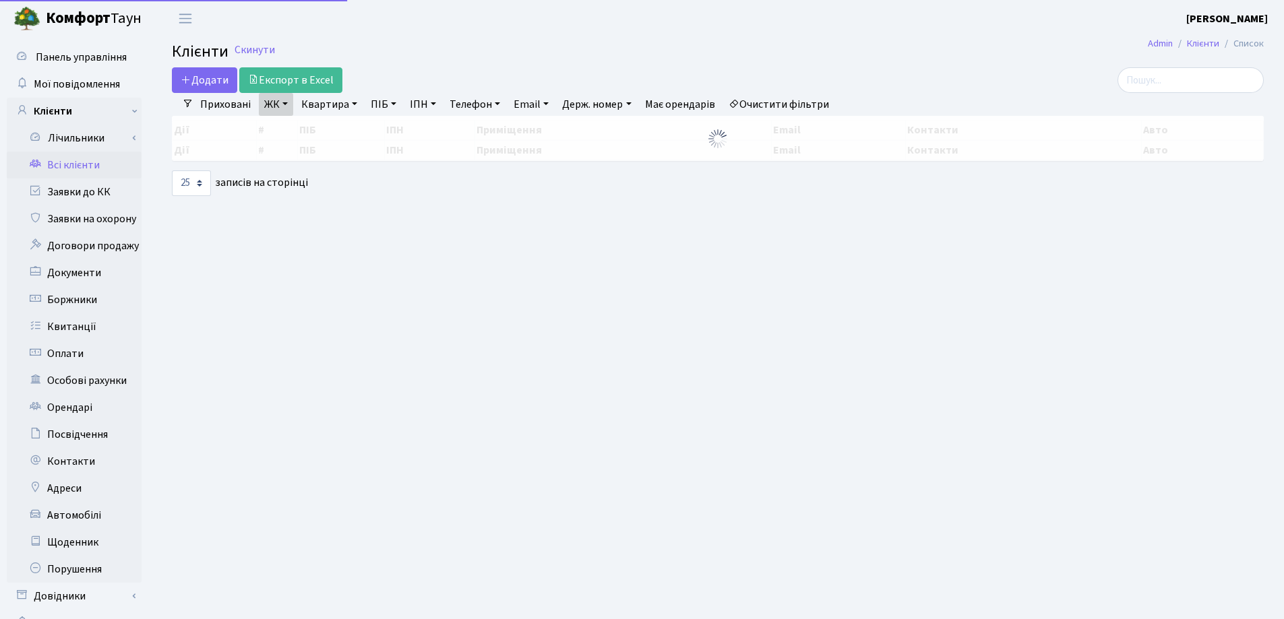
select select "25"
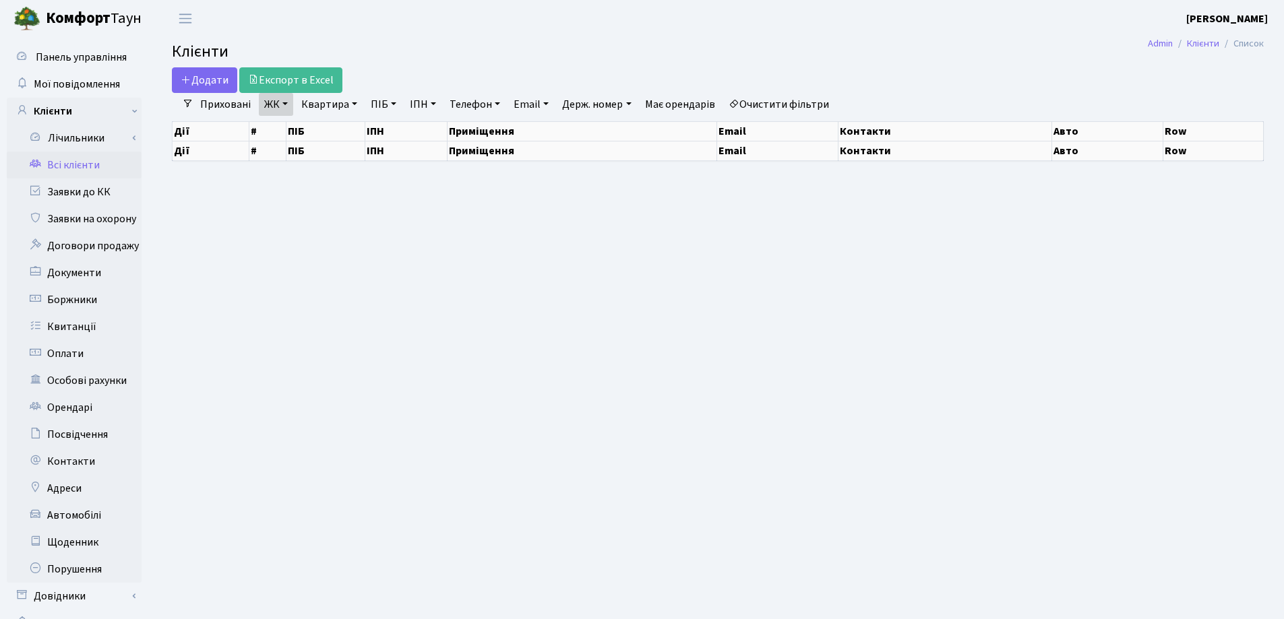
select select "25"
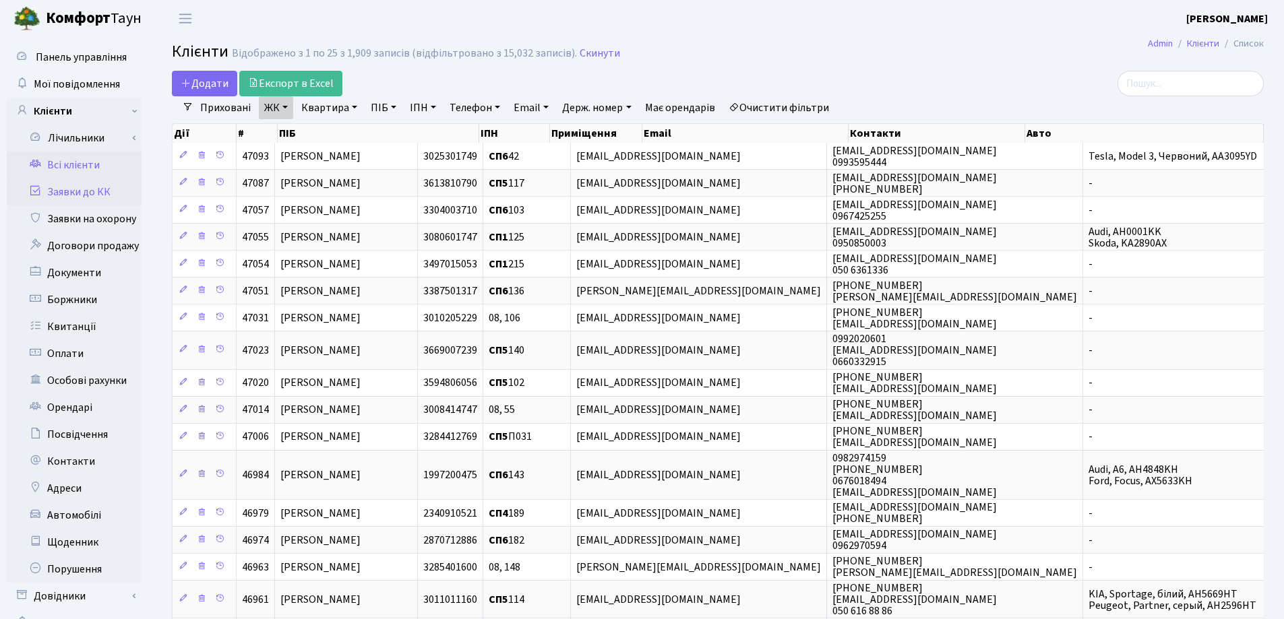
click at [71, 188] on link "Заявки до КК" at bounding box center [74, 192] width 135 height 27
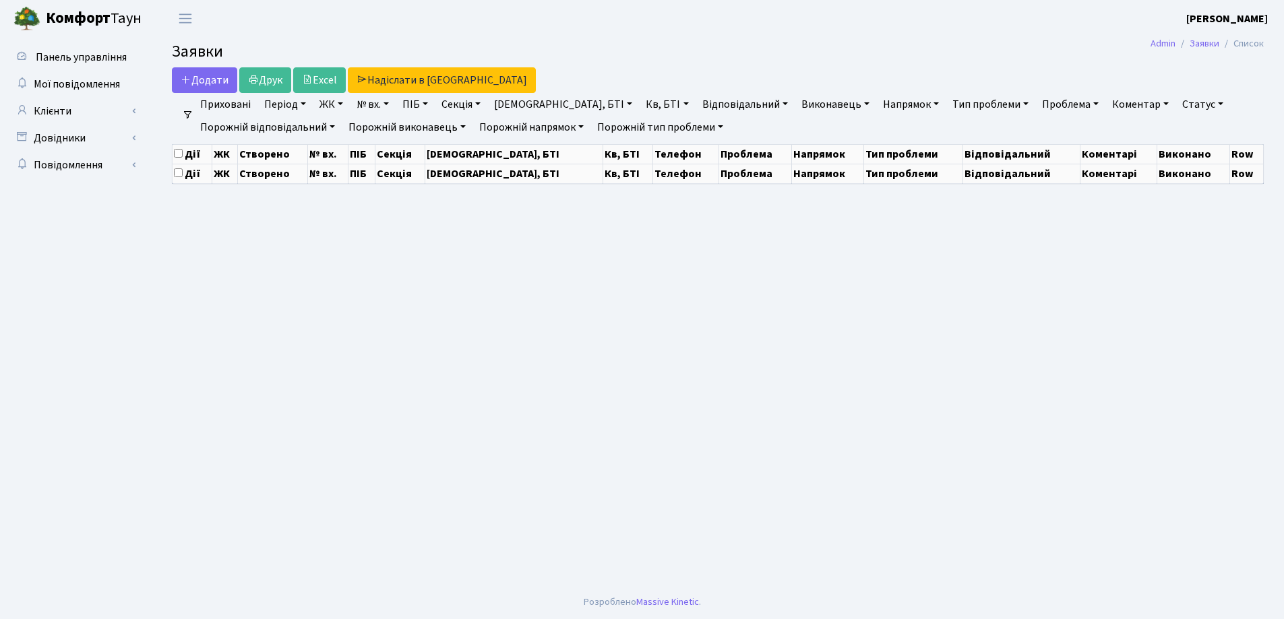
select select "25"
